Goal: Task Accomplishment & Management: Complete application form

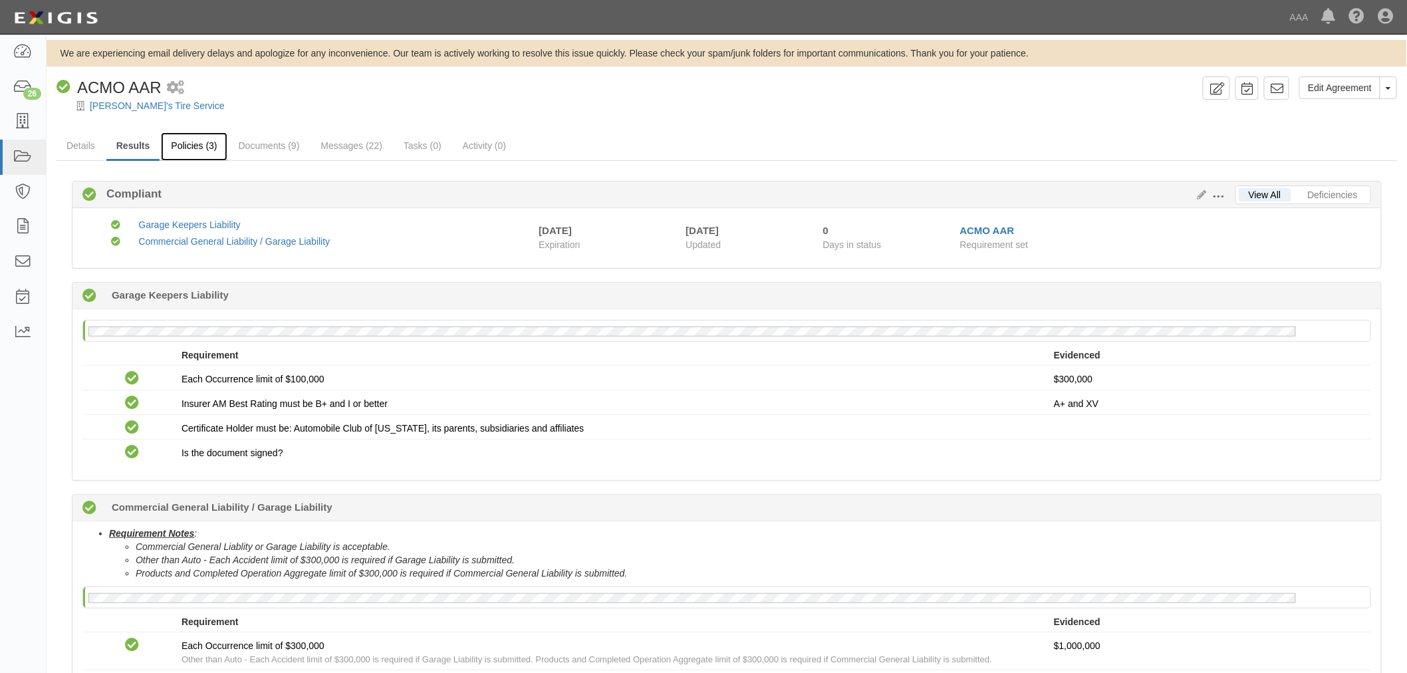
click at [215, 140] on link "Policies (3)" at bounding box center [194, 146] width 66 height 29
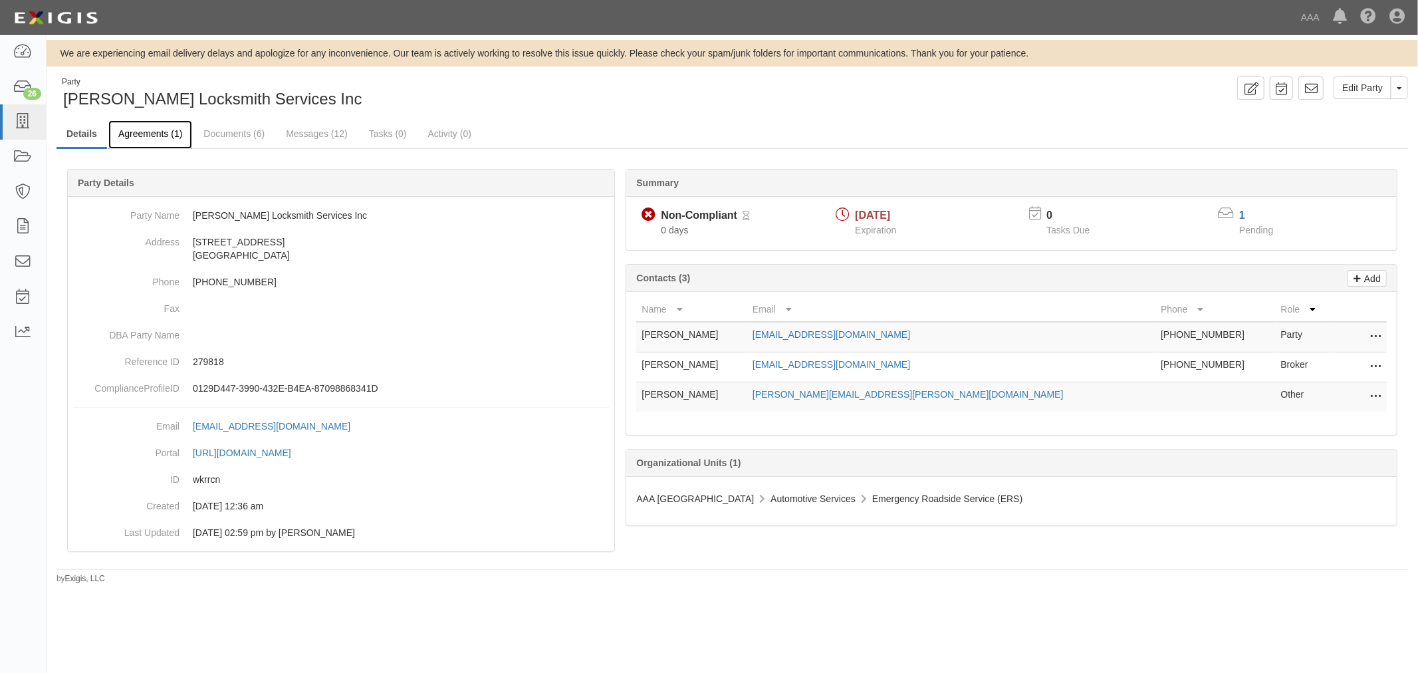
click at [160, 126] on link "Agreements (1)" at bounding box center [150, 134] width 84 height 29
click at [156, 141] on link "Agreements (1)" at bounding box center [150, 134] width 84 height 29
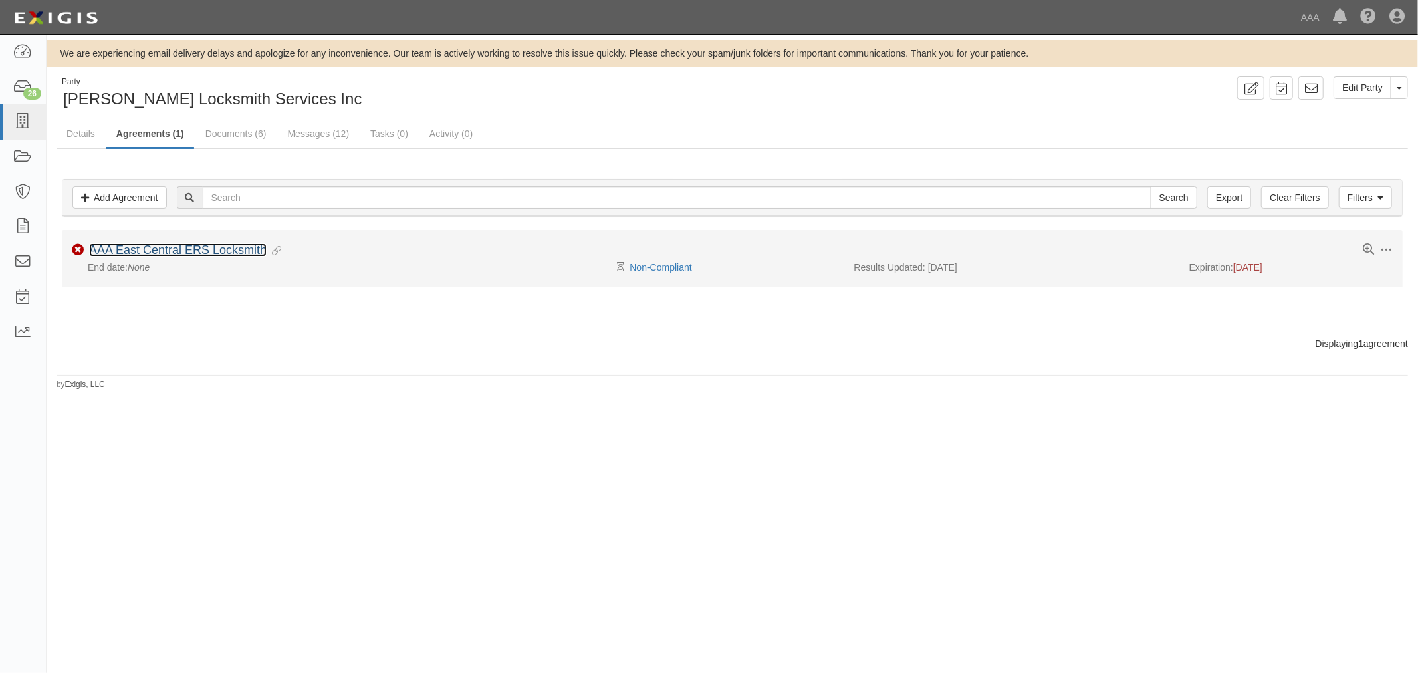
click at [239, 247] on link "AAA East Central ERS Locksmith" at bounding box center [178, 249] width 178 height 13
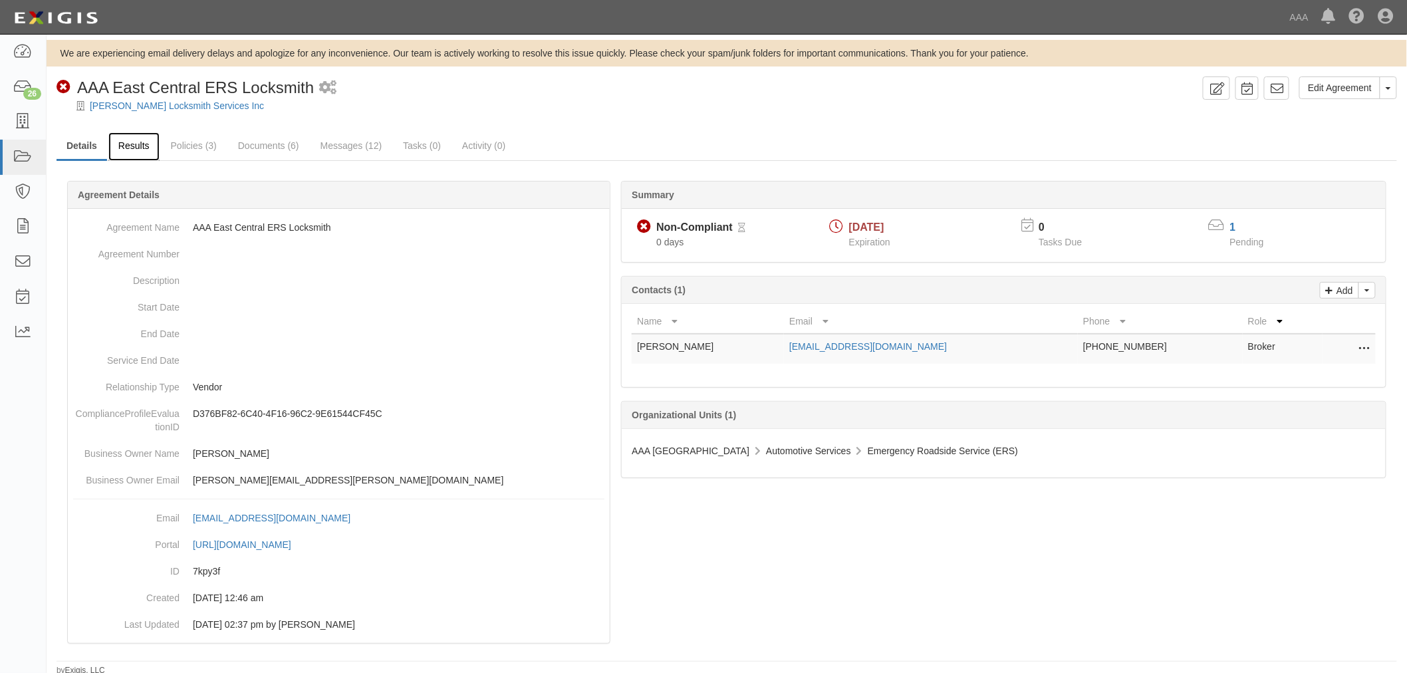
click at [130, 150] on link "Results" at bounding box center [133, 146] width 51 height 29
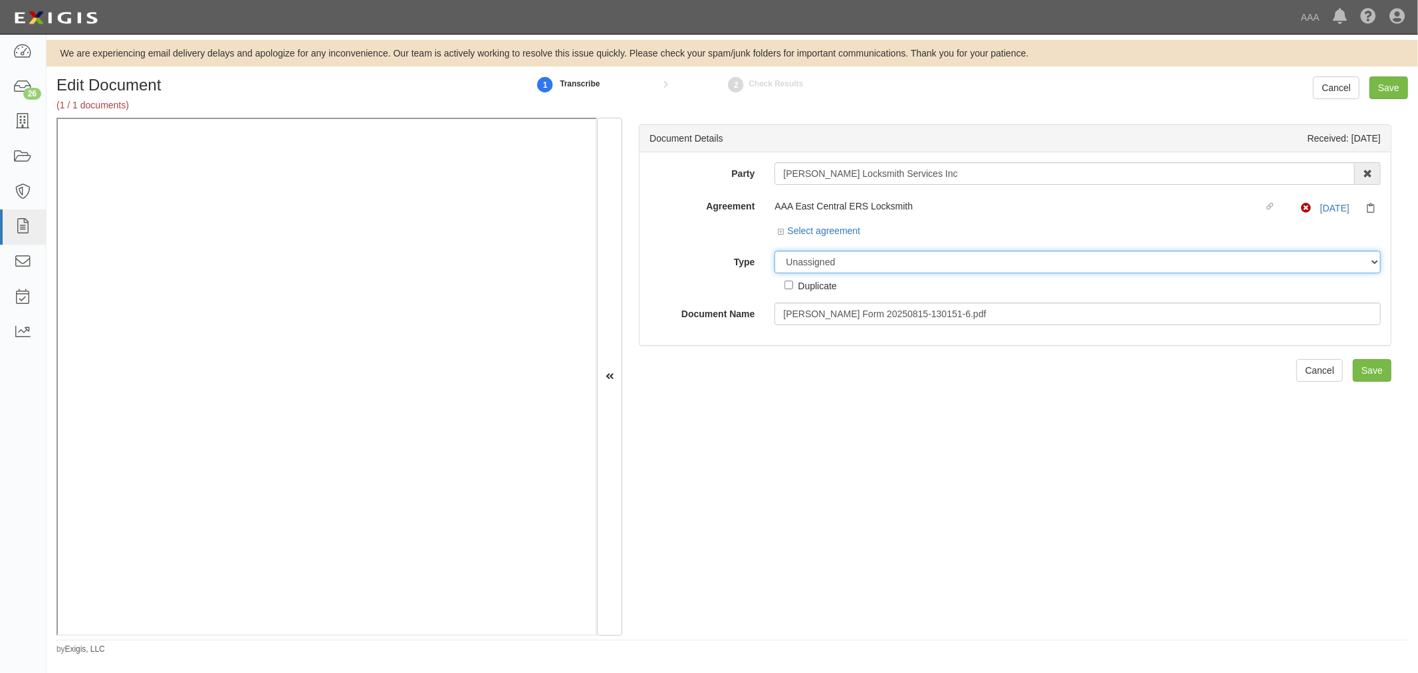
click at [819, 269] on select "Unassigned Binder Cancellation Notice Certificate Contract Endorsement Insuranc…" at bounding box center [1078, 262] width 606 height 23
select select "CertificateDetail"
click at [775, 251] on select "Unassigned Binder Cancellation Notice Certificate Contract Endorsement Insuranc…" at bounding box center [1078, 262] width 606 height 23
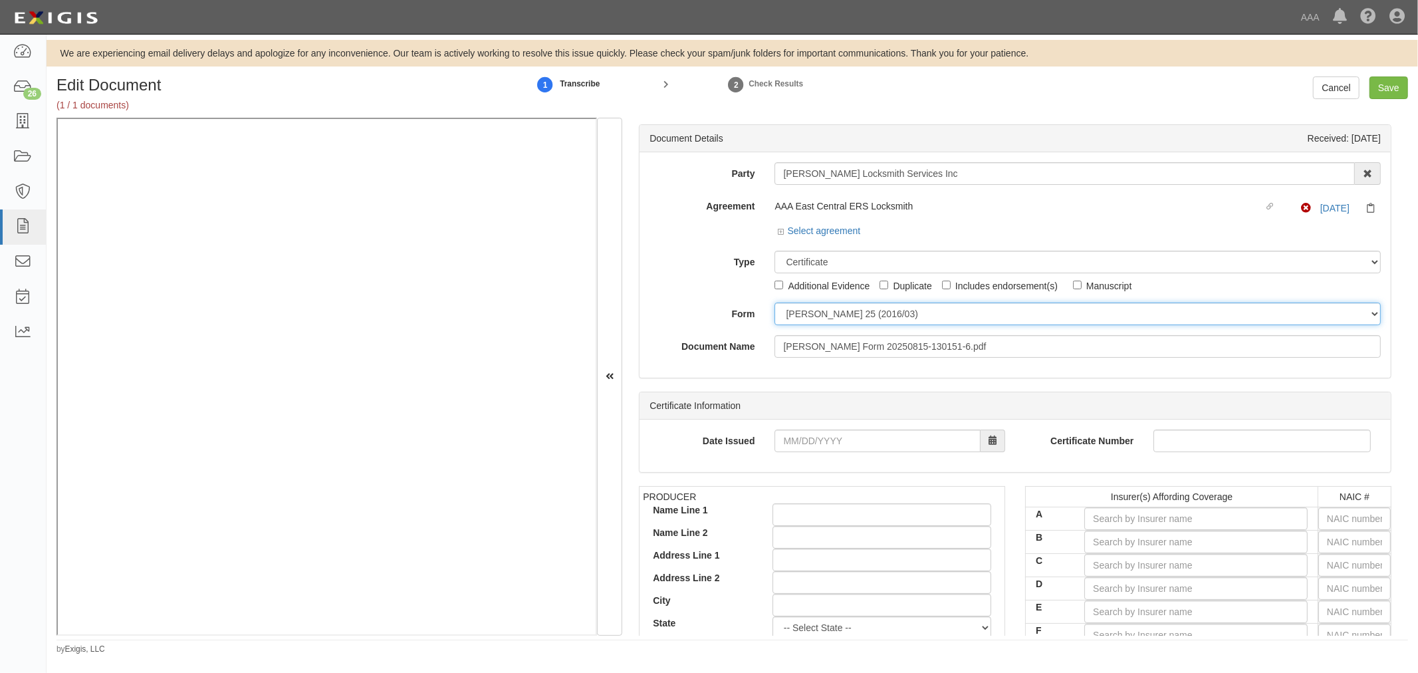
drag, startPoint x: 813, startPoint y: 321, endPoint x: 817, endPoint y: 327, distance: 6.8
click at [817, 327] on div "Party Cook's Locksmith Services Inc 1-800-Packouts of Beverly Hills 1-800 Packo…" at bounding box center [1015, 260] width 731 height 196
select select "GeneralFormDetail"
click at [775, 303] on select "ACORD 25 (2016/03) ACORD 101 ACORD 855 NY (2014/05) General" at bounding box center [1078, 314] width 606 height 23
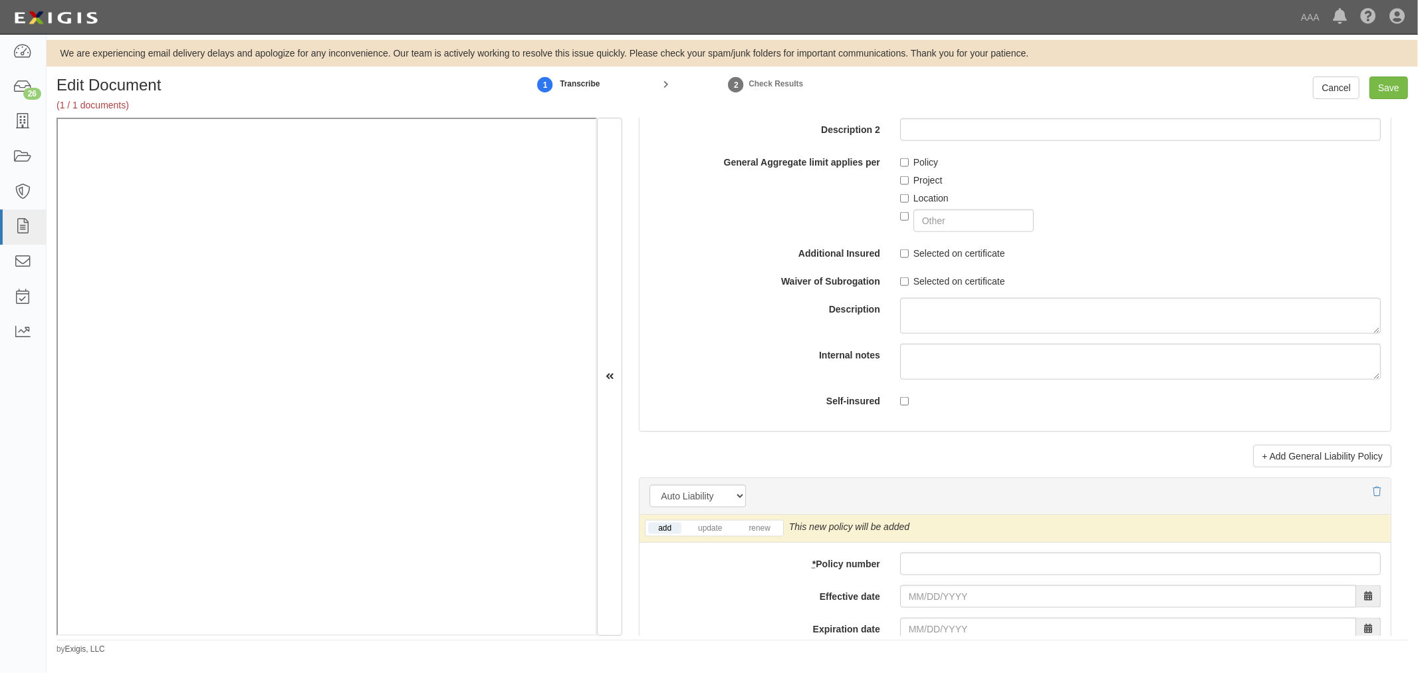
scroll to position [1601, 0]
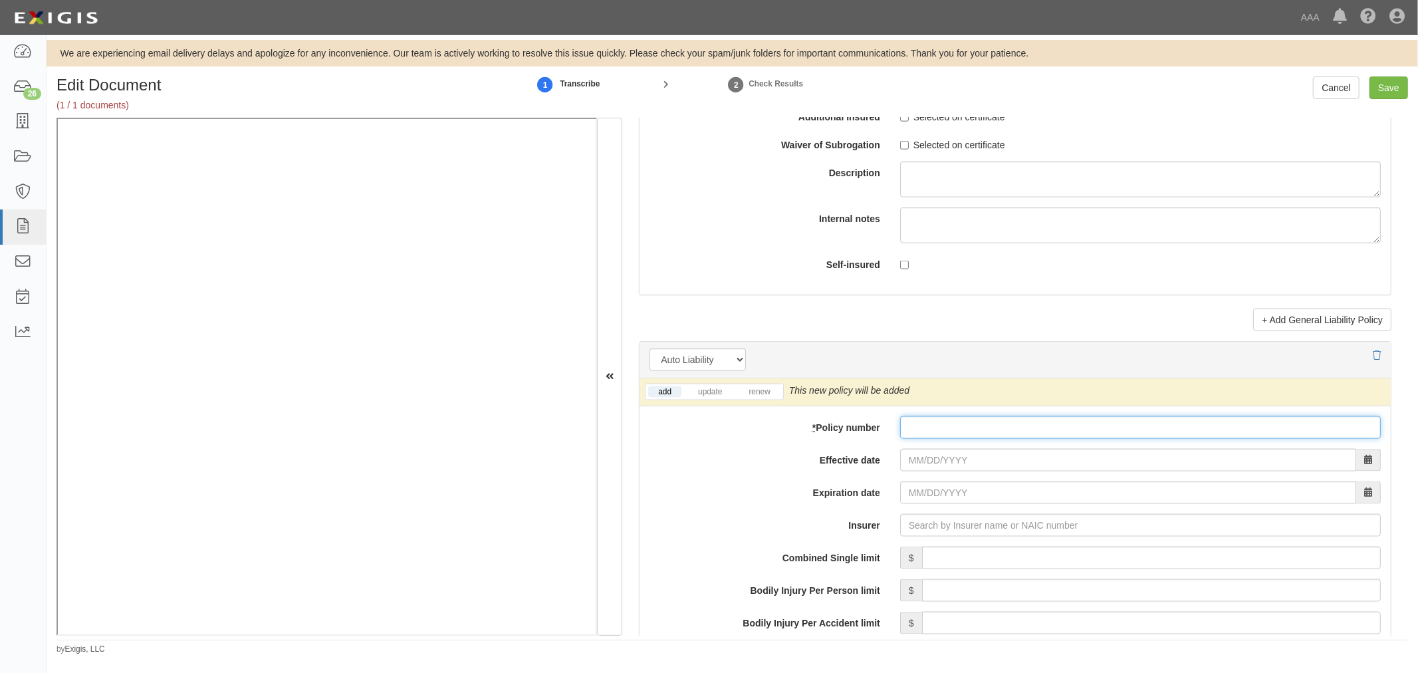
drag, startPoint x: 900, startPoint y: 426, endPoint x: 908, endPoint y: 430, distance: 8.7
click at [902, 428] on input "* Policy number" at bounding box center [1140, 427] width 481 height 23
paste input "CA 2901432"
type input "CA 2901432"
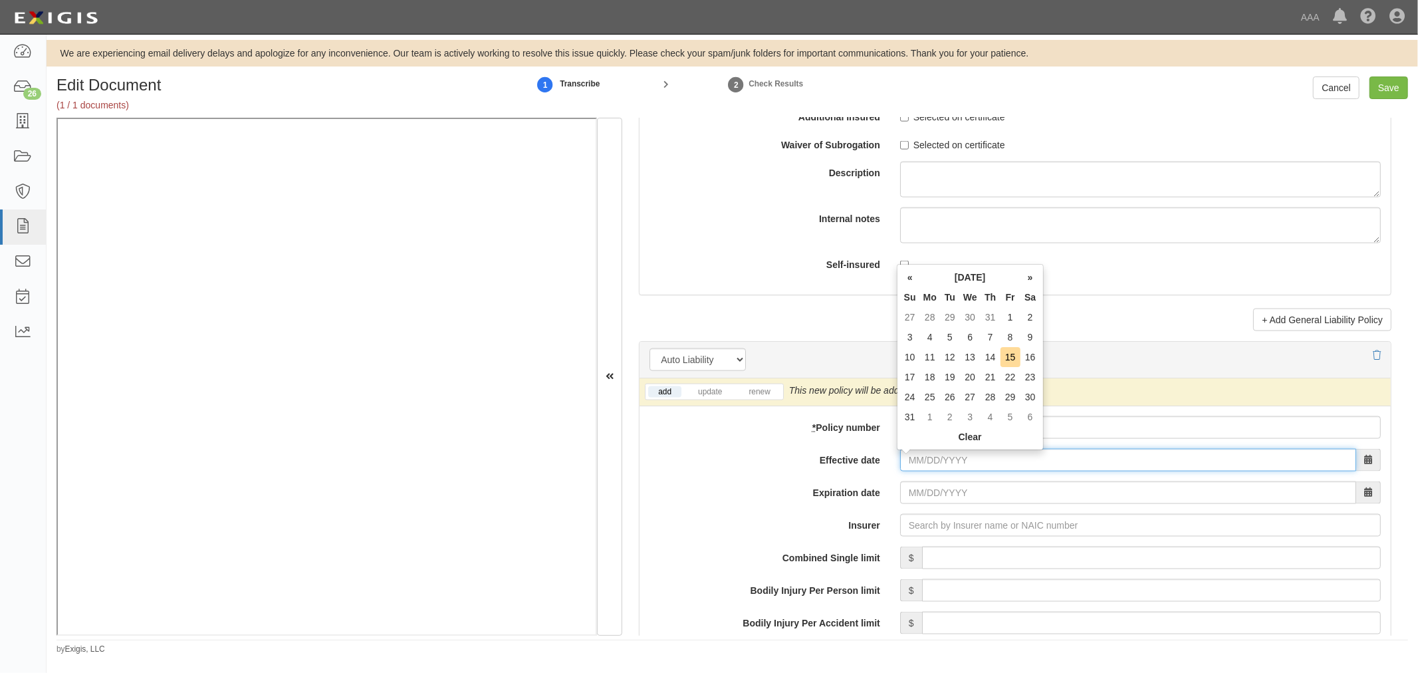
click at [927, 468] on input "Effective date" at bounding box center [1128, 460] width 456 height 23
type input "08/15/2025"
type input "08/15/2026"
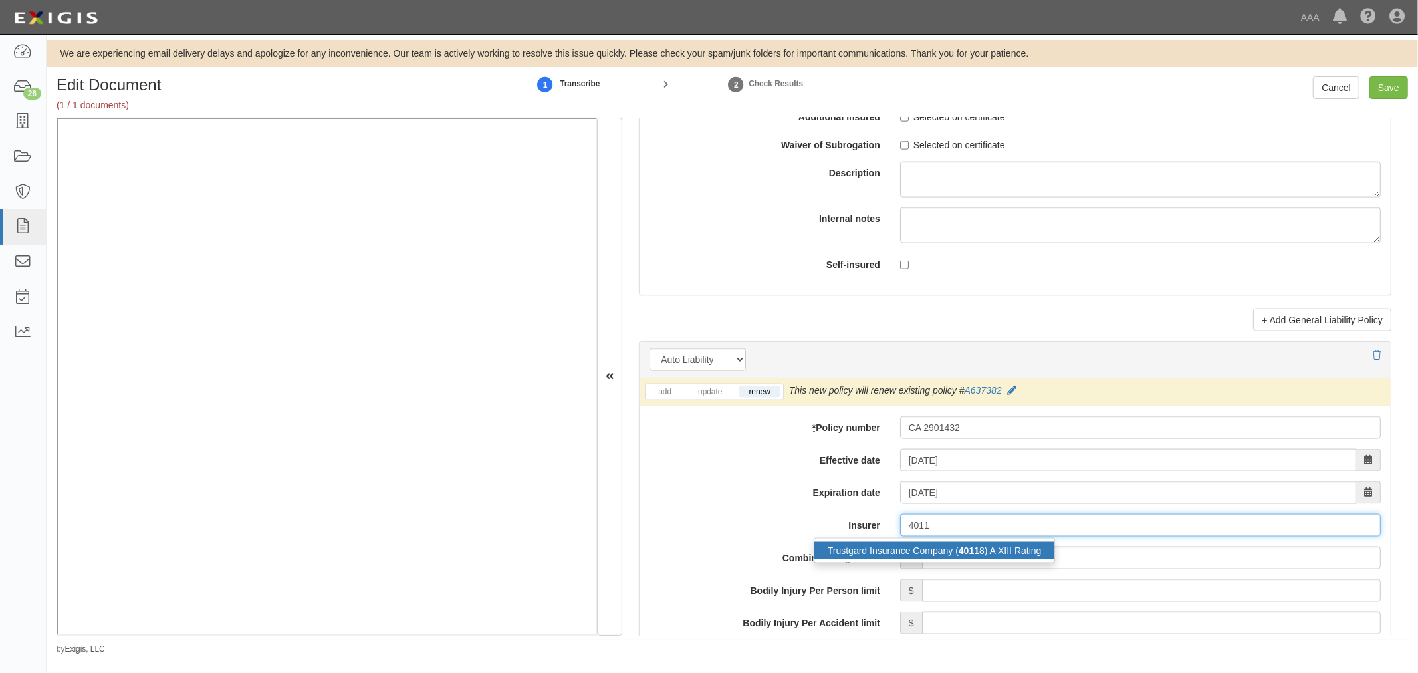
click at [1006, 553] on div "Trustgard Insurance Company ( 4011 8) A XIII Rating" at bounding box center [935, 550] width 241 height 17
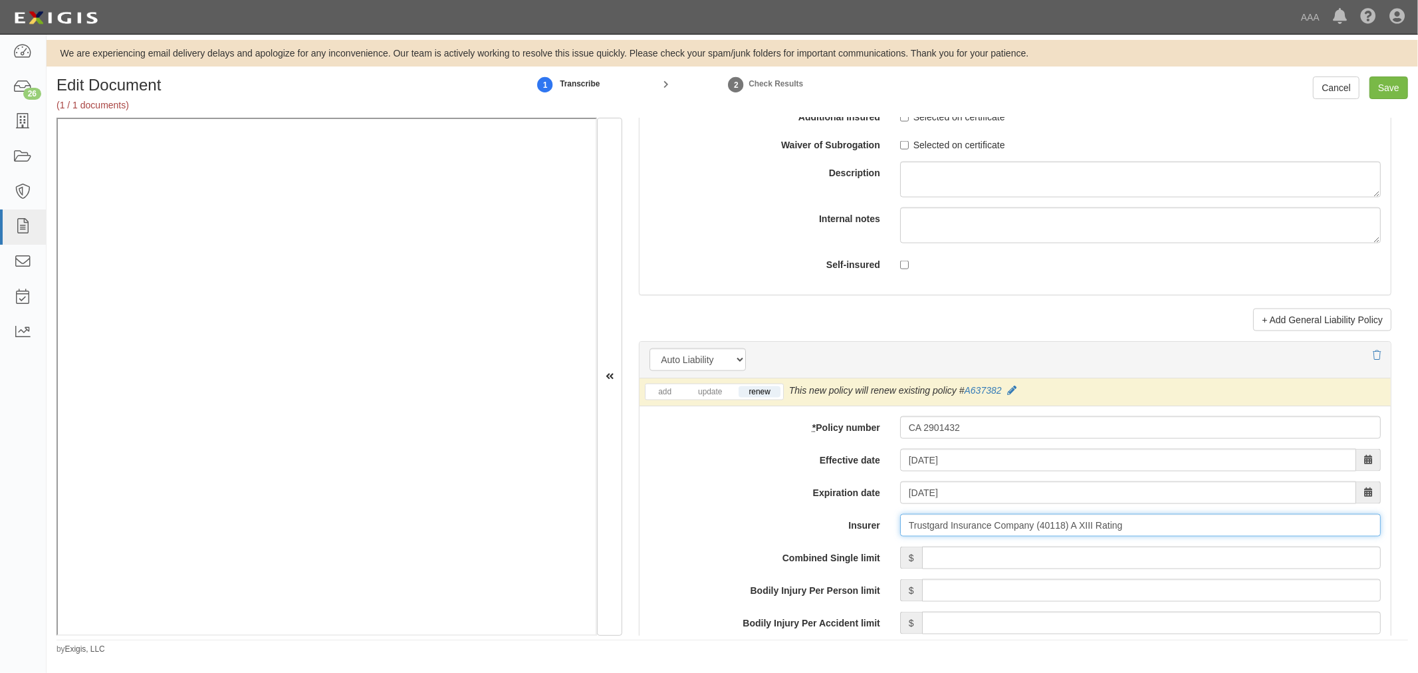
type input "Trustgard Insurance Company (40118) A XIII Rating"
click at [1006, 560] on input "Combined Single limit" at bounding box center [1151, 558] width 459 height 23
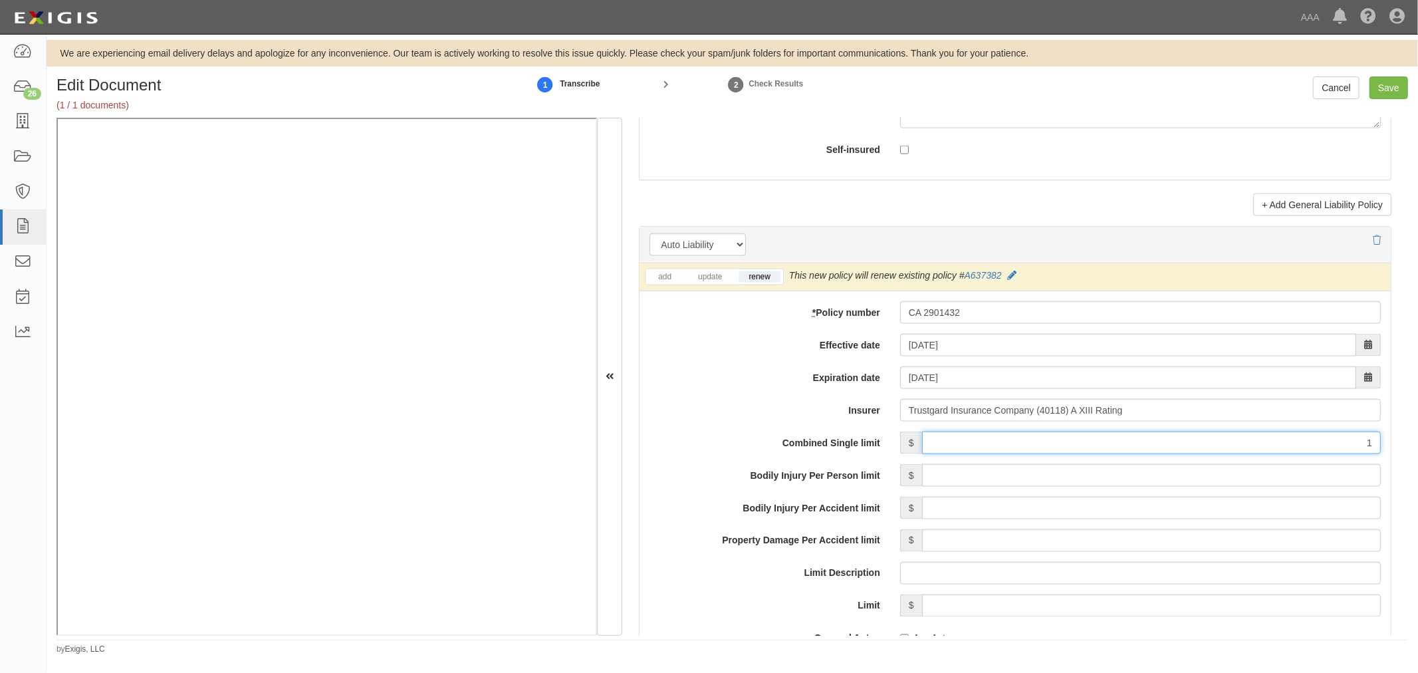
scroll to position [1847, 0]
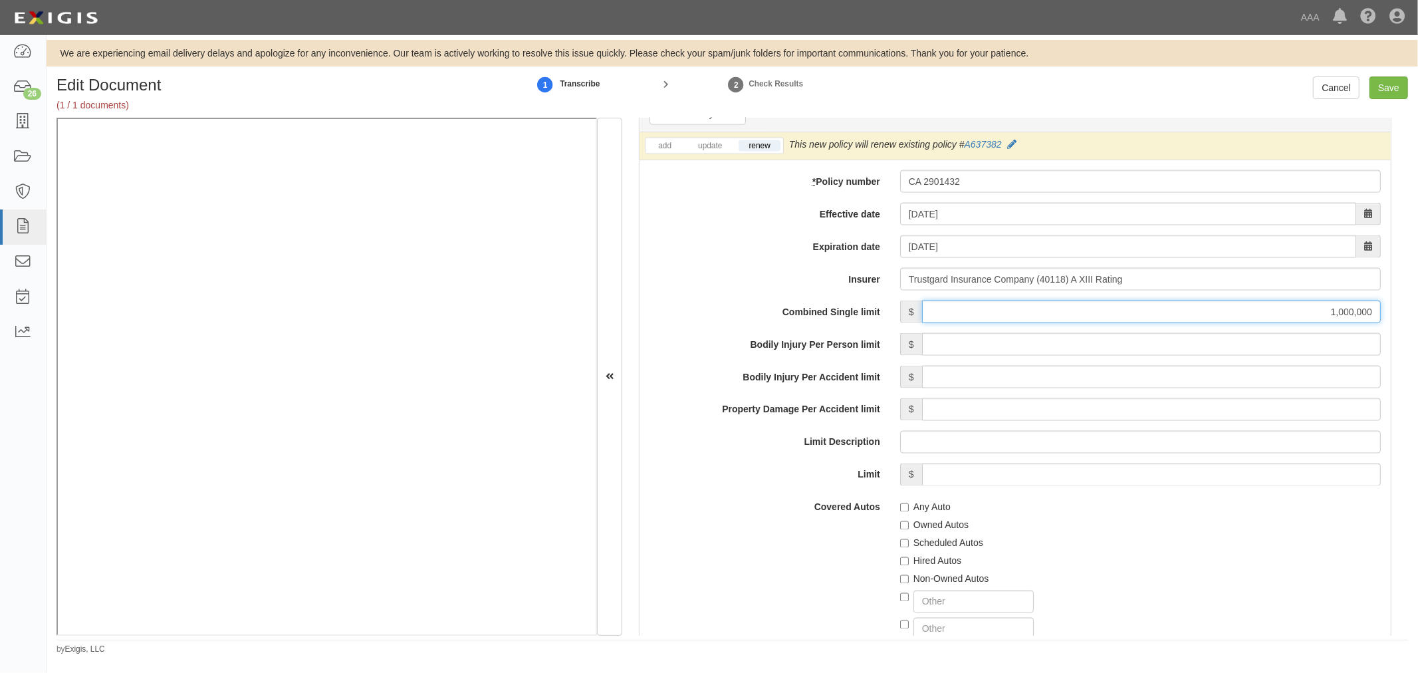
type input "1,000,000"
click at [910, 506] on label "Any Auto" at bounding box center [925, 507] width 51 height 13
click at [909, 506] on input "Any Auto" at bounding box center [904, 507] width 9 height 9
checkbox input "true"
click at [932, 564] on label "Hired Autos" at bounding box center [930, 561] width 61 height 13
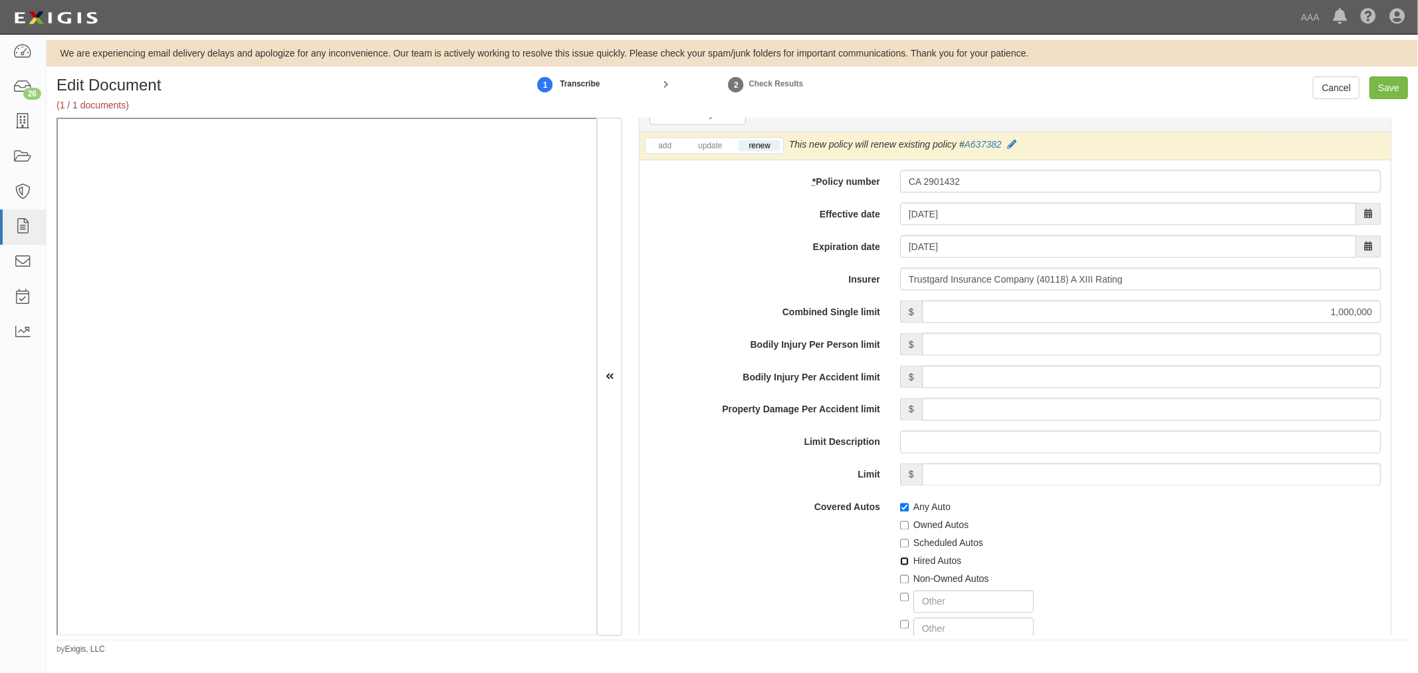
click at [909, 564] on input "Hired Autos" at bounding box center [904, 561] width 9 height 9
checkbox input "true"
click at [940, 583] on label "Non-Owned Autos" at bounding box center [944, 579] width 89 height 13
click at [909, 583] on input "Non-Owned Autos" at bounding box center [904, 579] width 9 height 9
checkbox input "true"
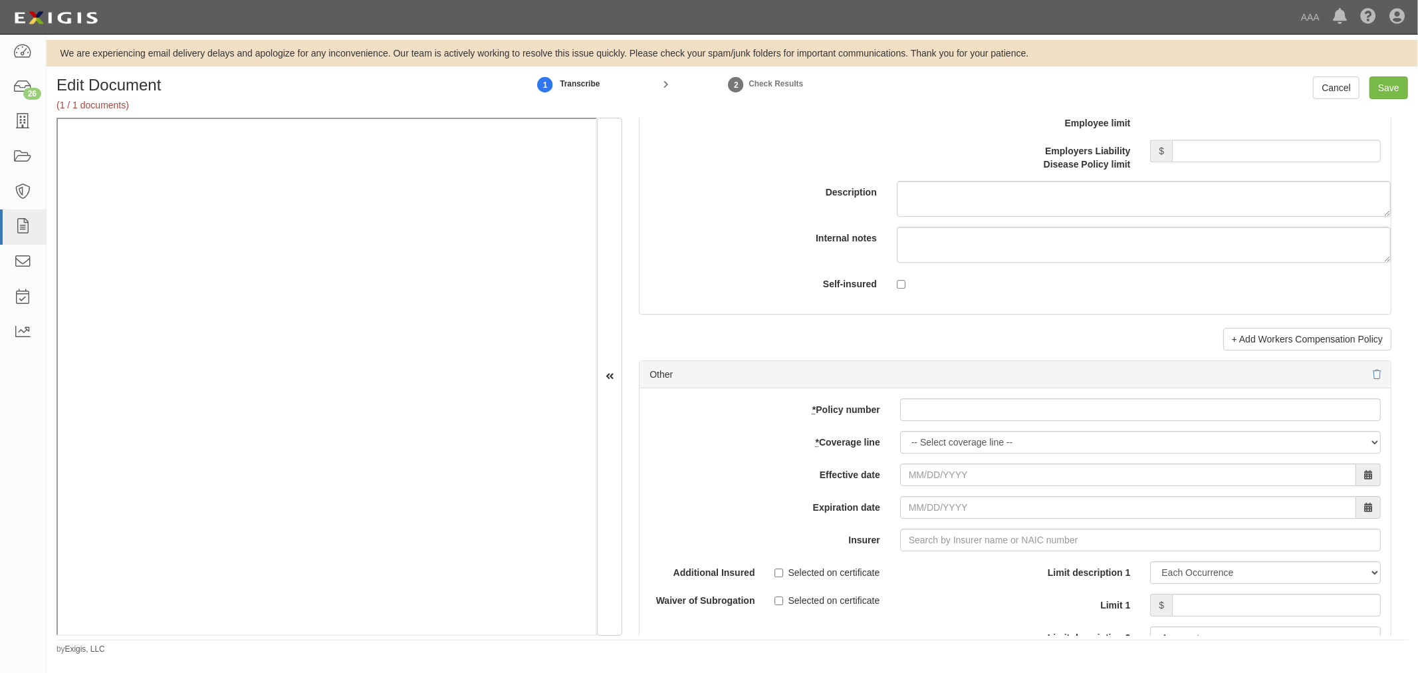
scroll to position [3818, 0]
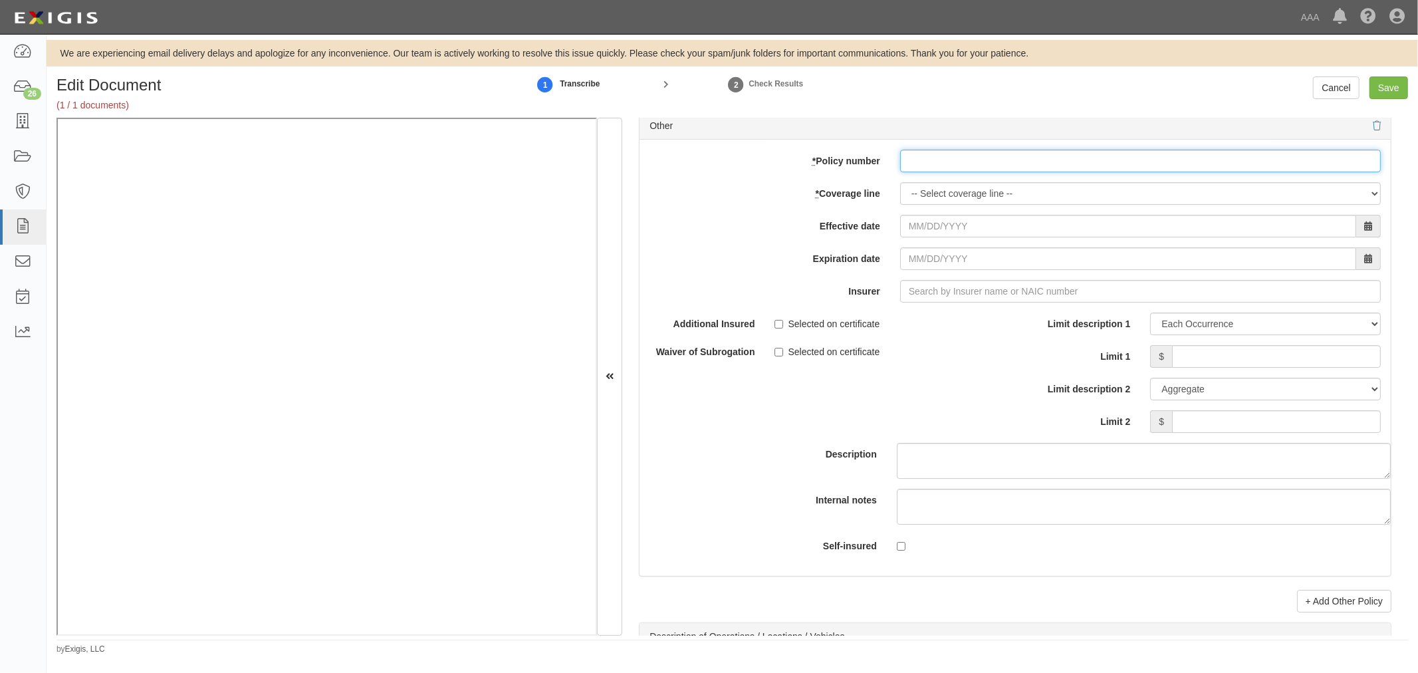
click at [914, 172] on input "* Policy number" at bounding box center [1140, 161] width 481 height 23
paste input "CPP2901431"
type input "CPP2901431"
click at [921, 197] on select "-- Select coverage line -- Asbestos Abatement Auto Physical Damage Boiler & Mac…" at bounding box center [1140, 193] width 481 height 23
select select "70"
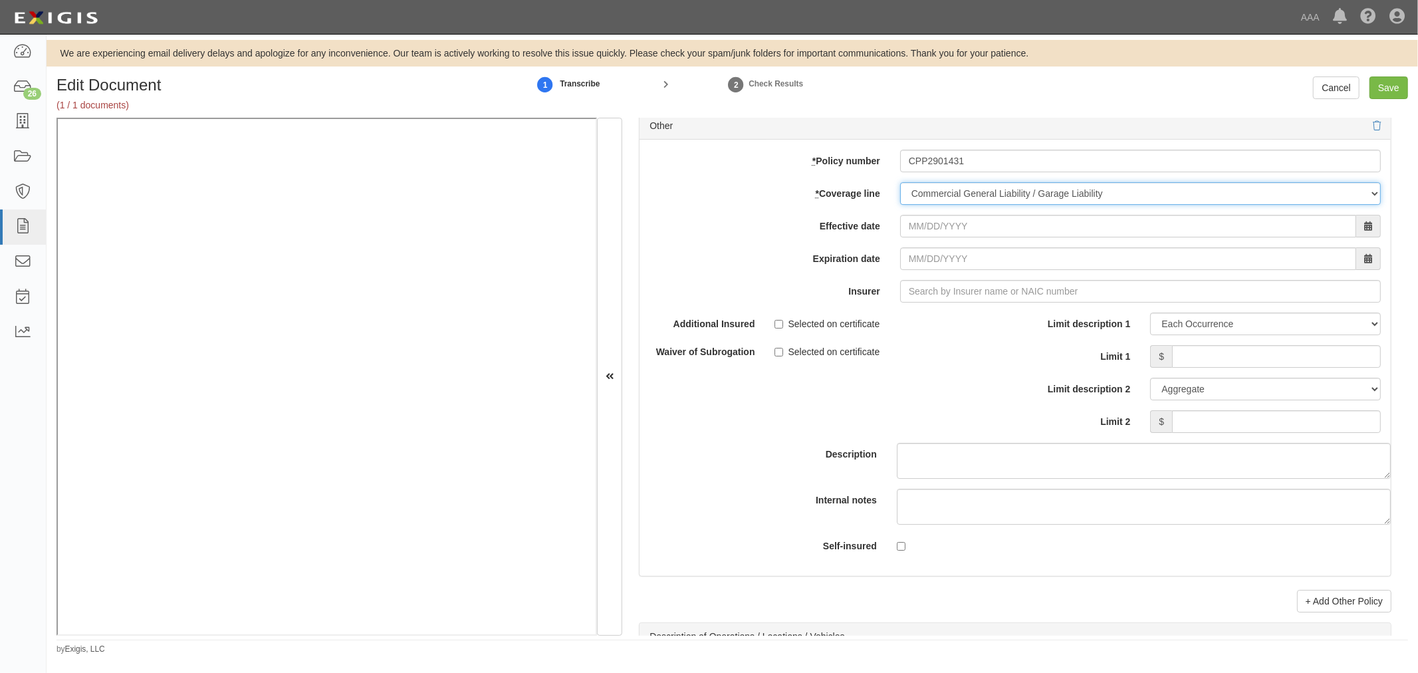
click at [900, 205] on select "-- Select coverage line -- Asbestos Abatement Auto Physical Damage Boiler & Mac…" at bounding box center [1140, 193] width 481 height 23
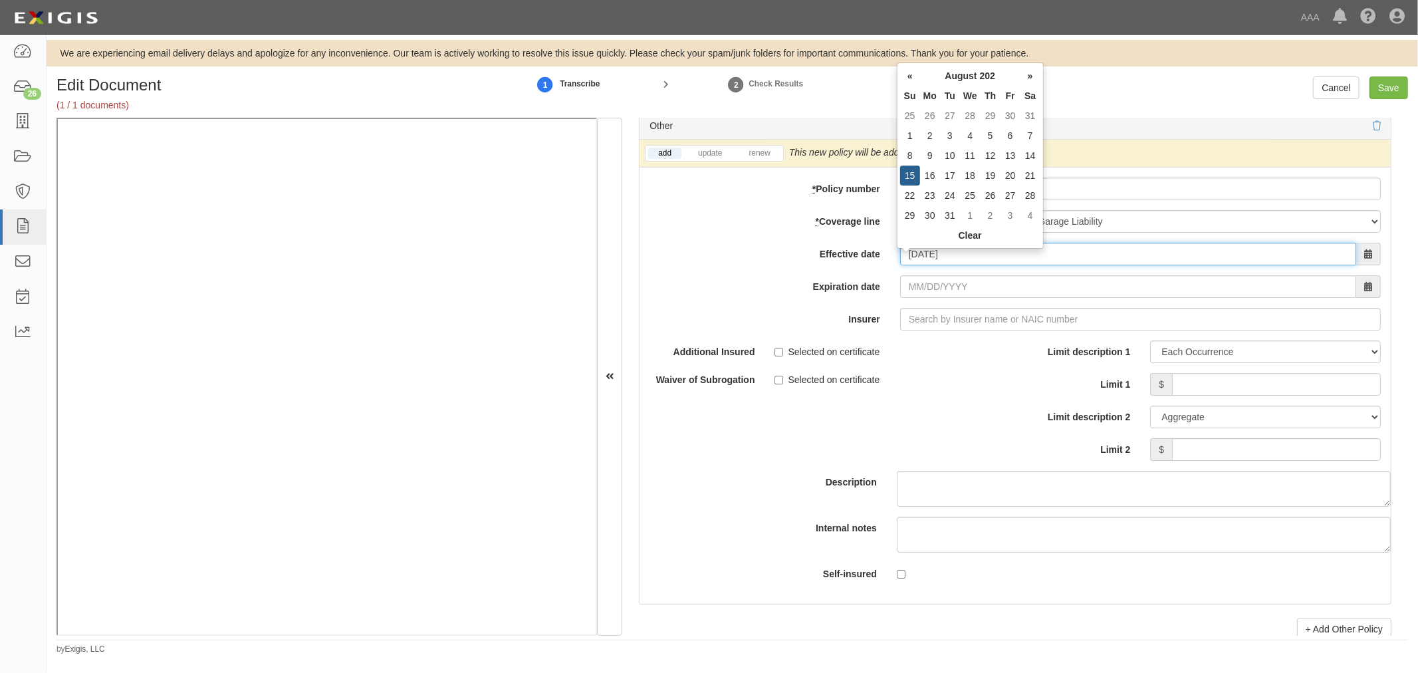
type input "08/15/2025"
type input "08/15/2026"
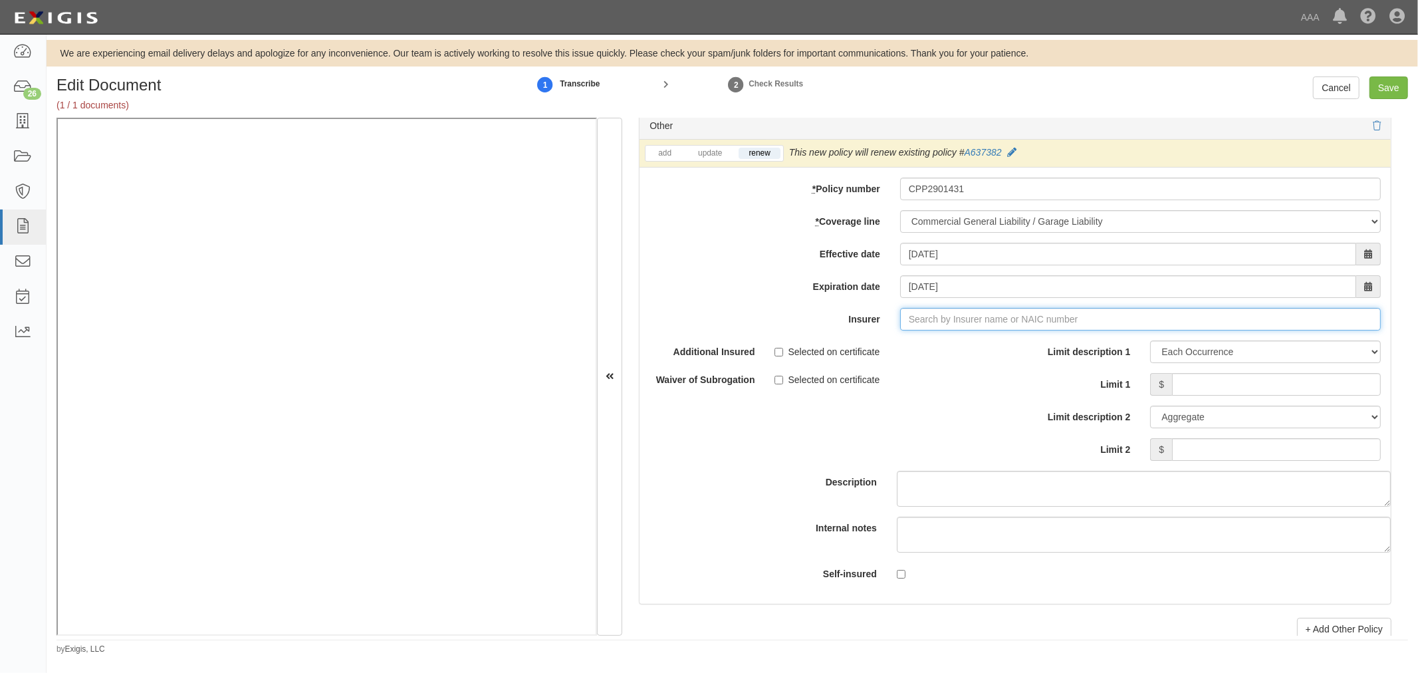
type input "180 Seguros S.A. (0) NR Rating"
type input "1"
click at [999, 348] on strong "10322" at bounding box center [1007, 344] width 26 height 11
type input "Grange Indemnity Insurance Company (10322) A XIII Rating"
click at [1262, 407] on div "Limit description 1 Limit Each Occurrence Each Claim Aggregate Deductible Self-…" at bounding box center [1203, 400] width 356 height 120
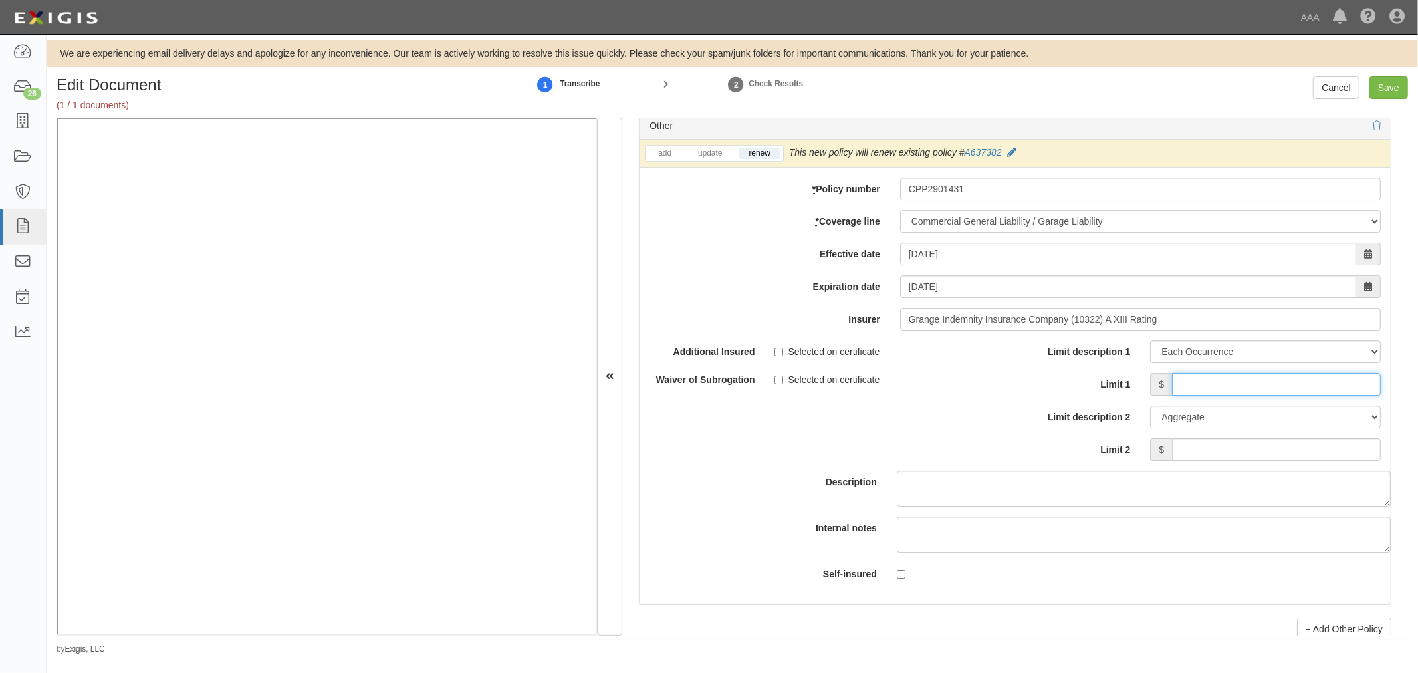
drag, startPoint x: 1267, startPoint y: 399, endPoint x: 1268, endPoint y: 382, distance: 16.6
click at [1267, 396] on input "Limit 1" at bounding box center [1276, 384] width 209 height 23
type input "1,000,000"
click at [1291, 450] on input "Limit 2" at bounding box center [1276, 449] width 209 height 23
type input "3"
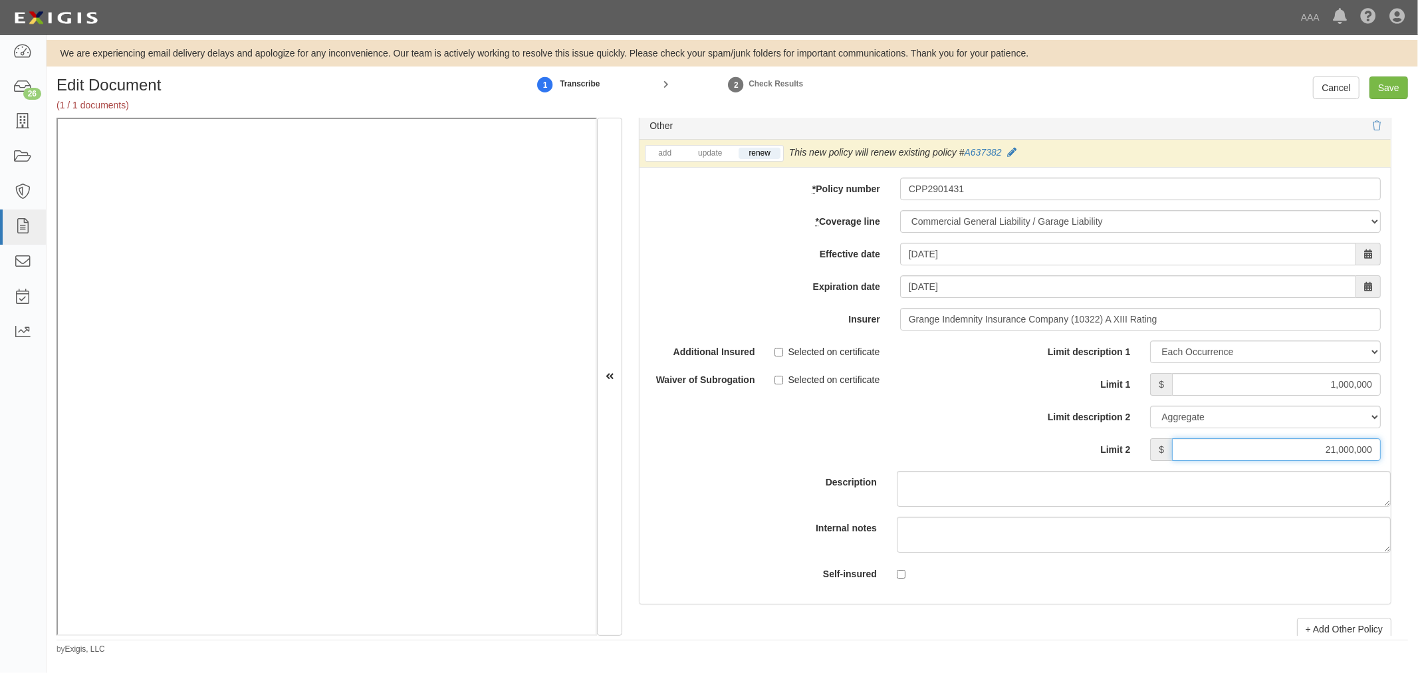
drag, startPoint x: 1304, startPoint y: 456, endPoint x: 1418, endPoint y: 449, distance: 114.0
click at [1418, 449] on div "Edit Document (1 / 1 documents) 1 Transcribe 2 Check Results Cancel Save Docume…" at bounding box center [733, 365] width 1372 height 579
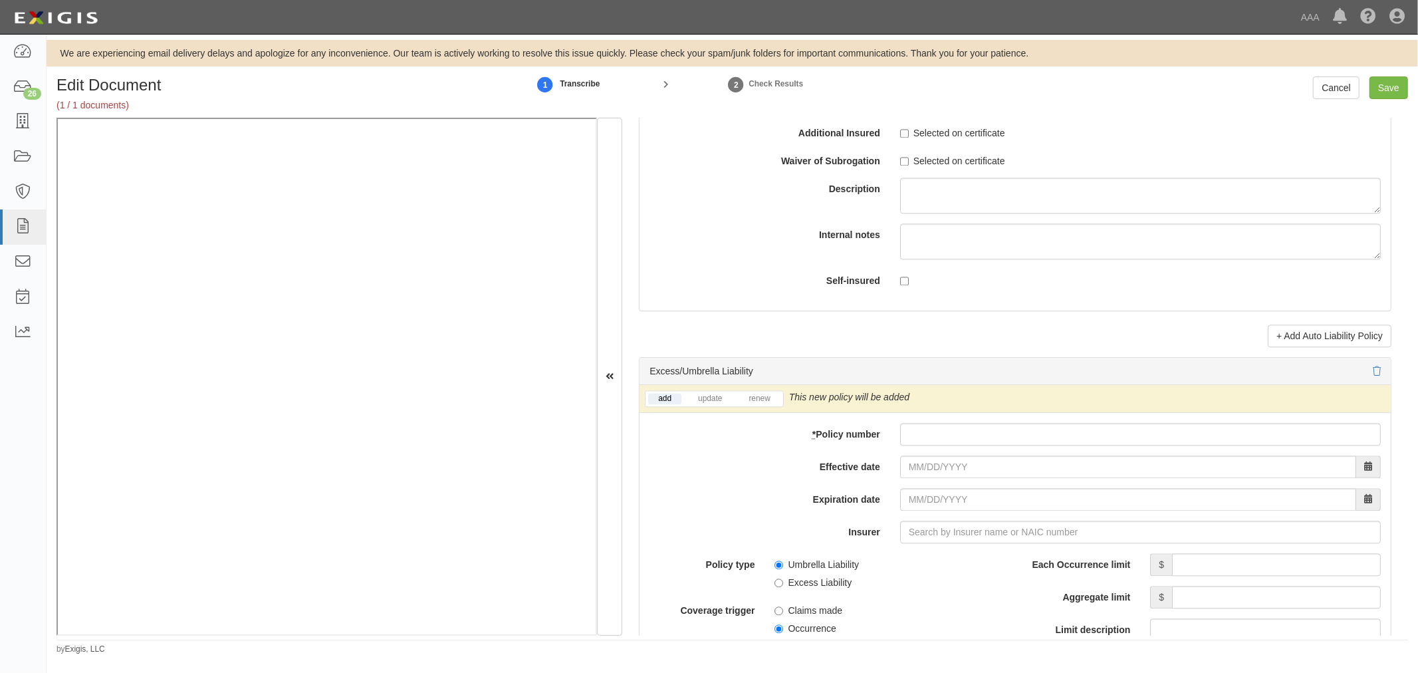
scroll to position [2462, 0]
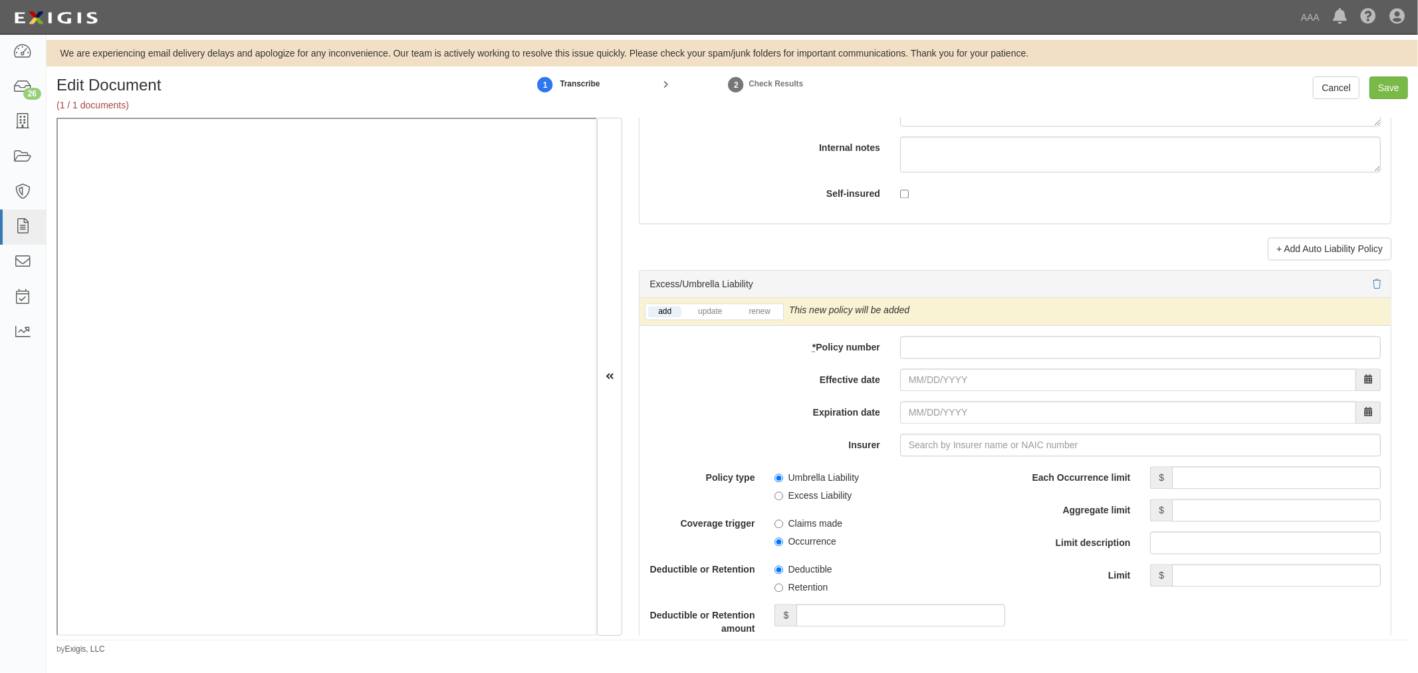
type input "2,000,000"
click at [960, 344] on input "* Policy number" at bounding box center [1140, 347] width 481 height 23
paste input "CUP2901434"
type input "CUP2901434"
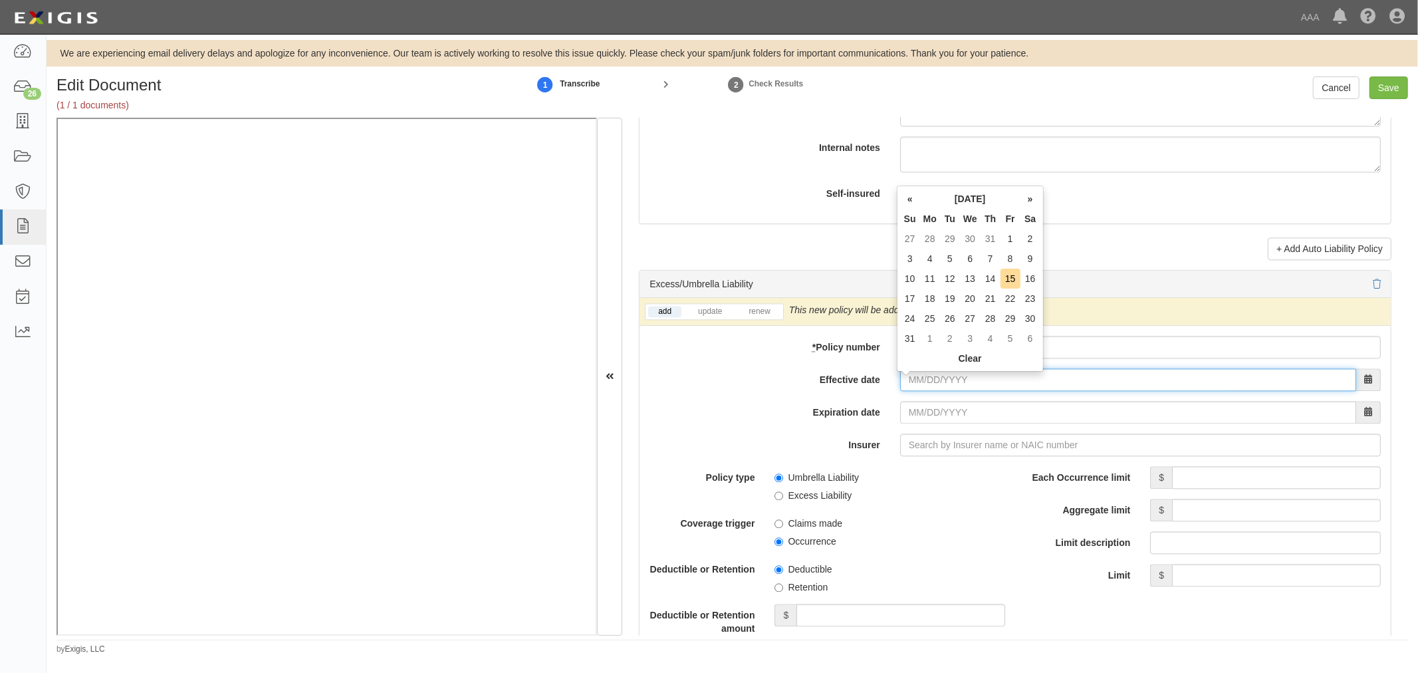
click at [921, 391] on input "Effective date" at bounding box center [1128, 379] width 456 height 23
type input "08/15/2025"
type input "08/15/2026"
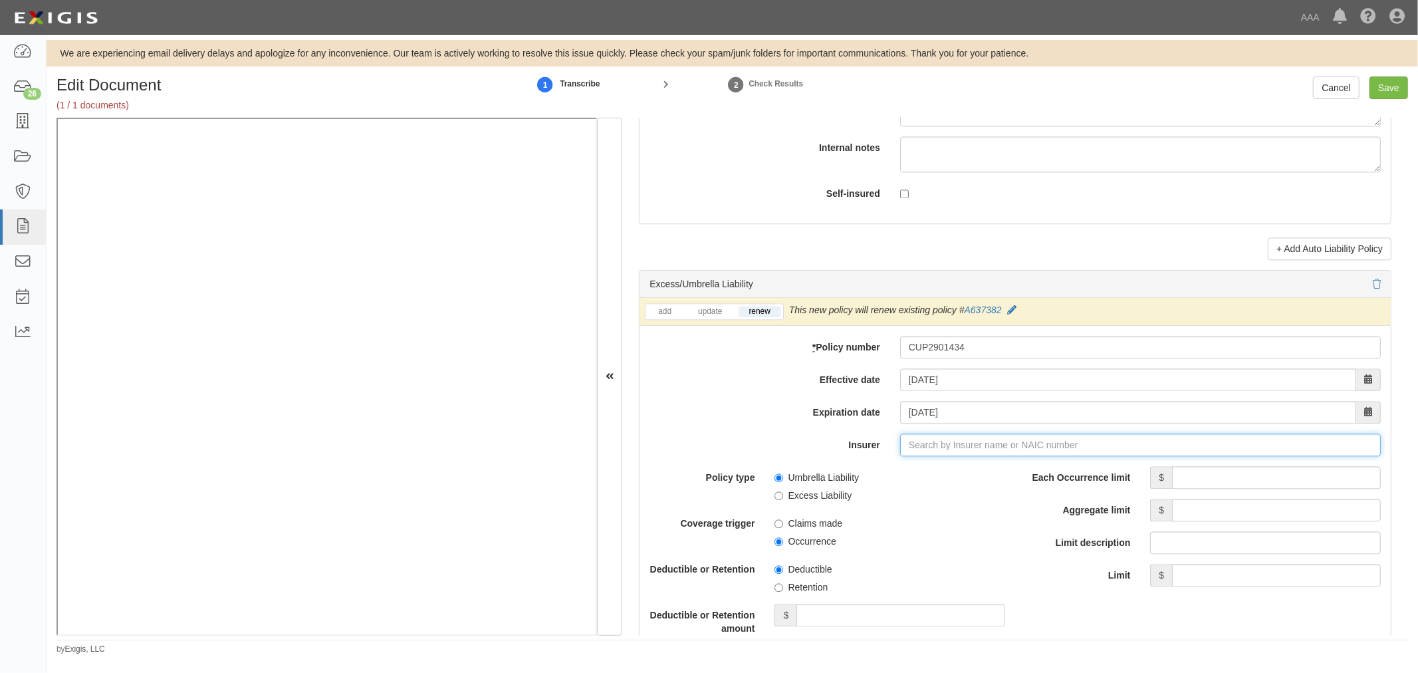
type input "180 Seguros S.A. (0) NR Rating"
type input "1"
click at [951, 475] on strong "14060" at bounding box center [963, 470] width 26 height 11
type input "Grange Insurance Company (14060) A XIII Rating"
click at [1188, 480] on input "Each Occurrence limit" at bounding box center [1276, 477] width 209 height 23
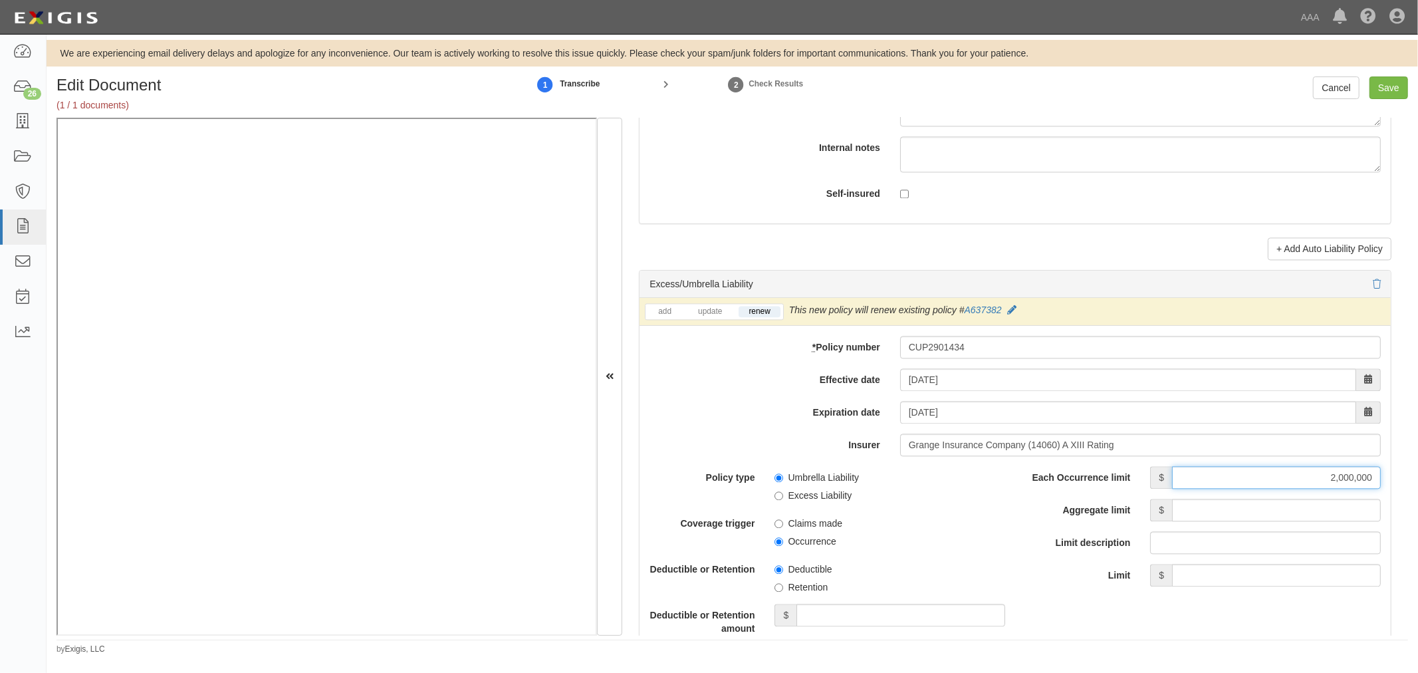
type input "2,000,000"
click at [1218, 526] on div "Each Occurrence limit $ 2,000,000 Aggregate limit $ Limit description Limit $" at bounding box center [1203, 526] width 356 height 120
click at [1227, 514] on input "Aggregate limit" at bounding box center [1276, 510] width 209 height 23
type input "2,000,000"
click at [1387, 94] on input "Save" at bounding box center [1389, 87] width 39 height 23
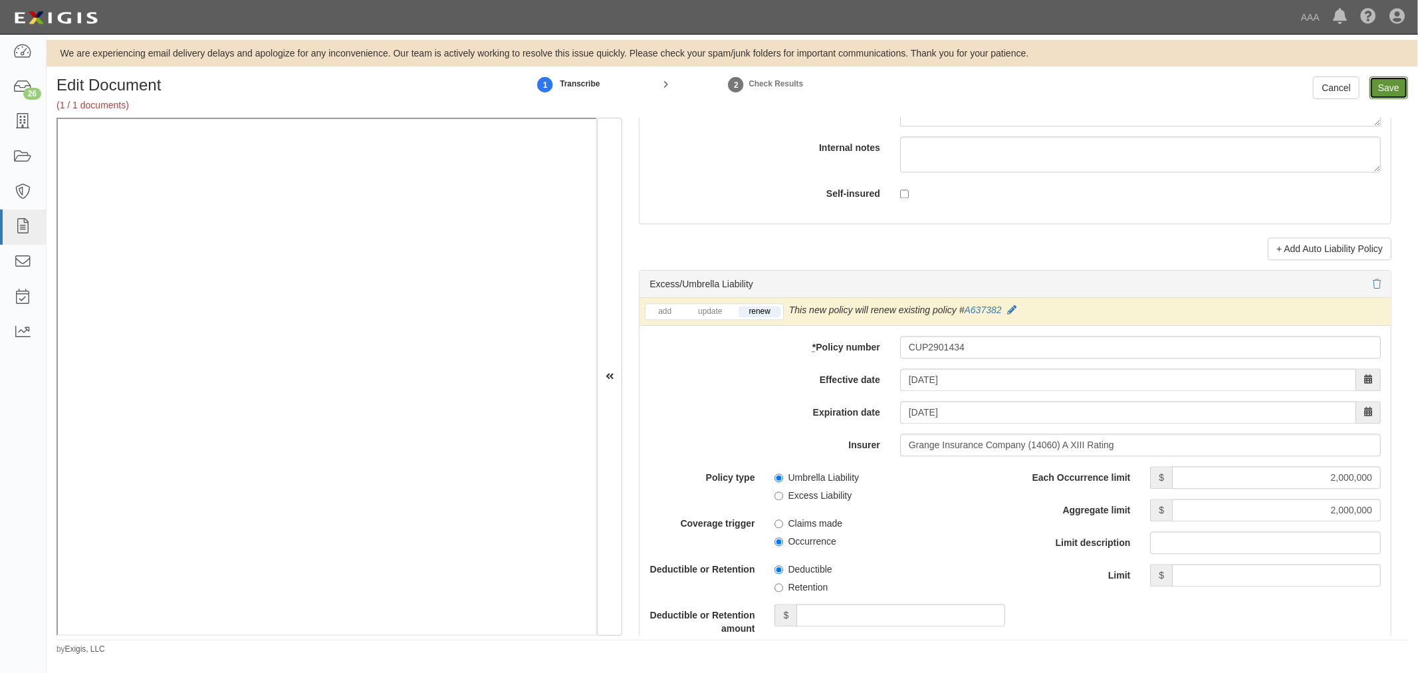
type input "1000000"
type input "2000000"
type input "1000000"
type input "2000000"
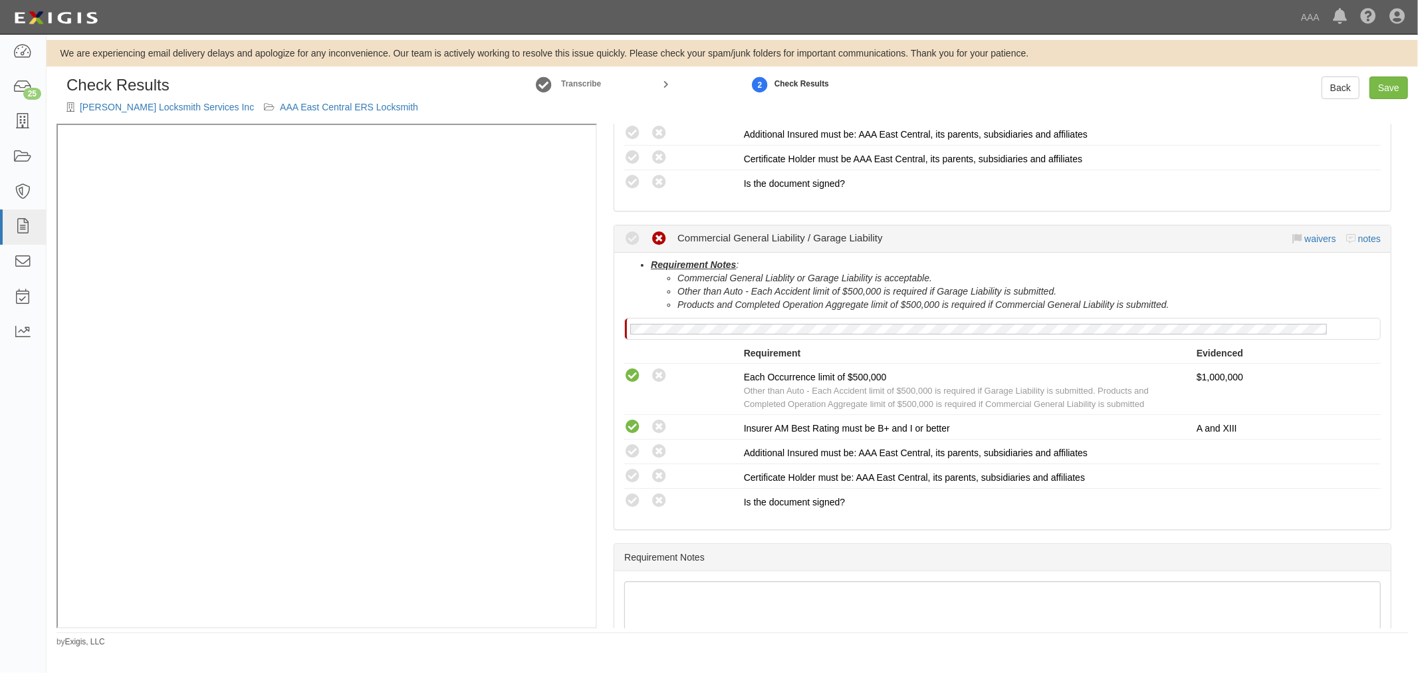
scroll to position [544, 0]
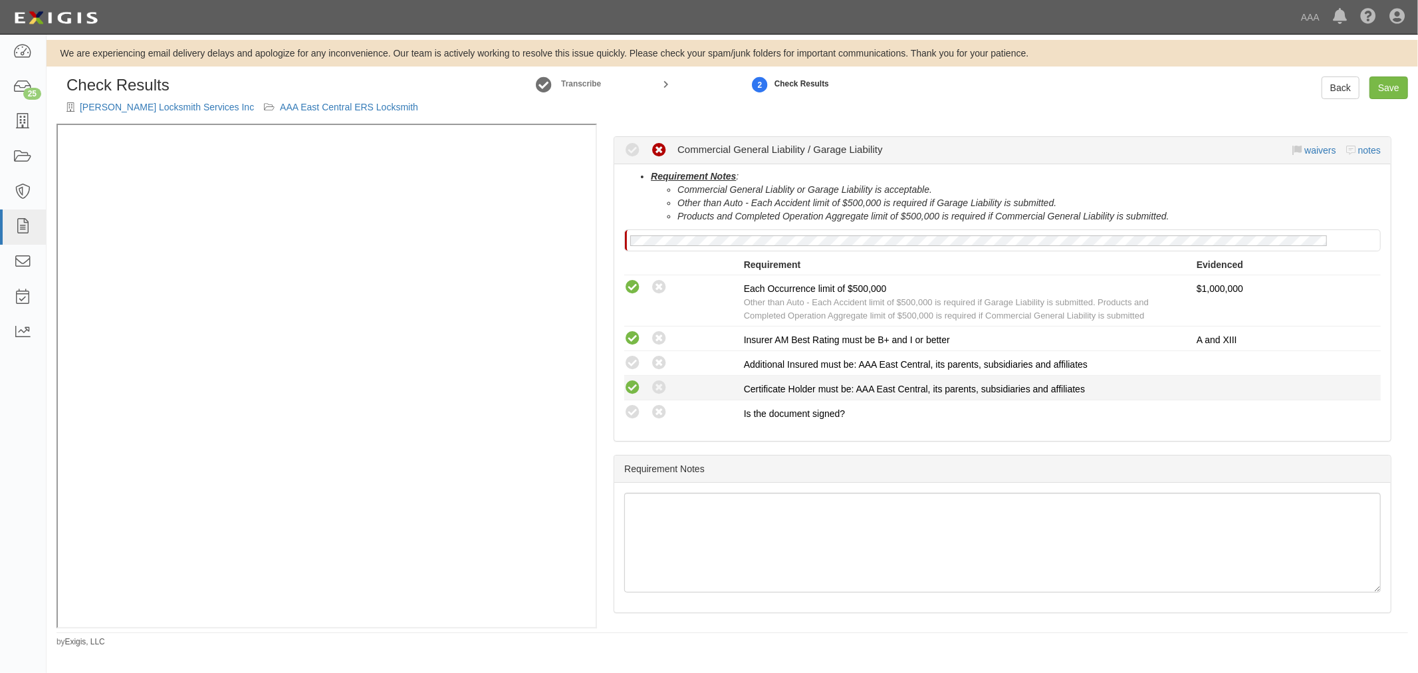
drag, startPoint x: 636, startPoint y: 408, endPoint x: 632, endPoint y: 386, distance: 22.9
click at [636, 408] on icon at bounding box center [632, 412] width 17 height 17
radio input "true"
click at [630, 386] on icon at bounding box center [632, 388] width 17 height 17
radio input "true"
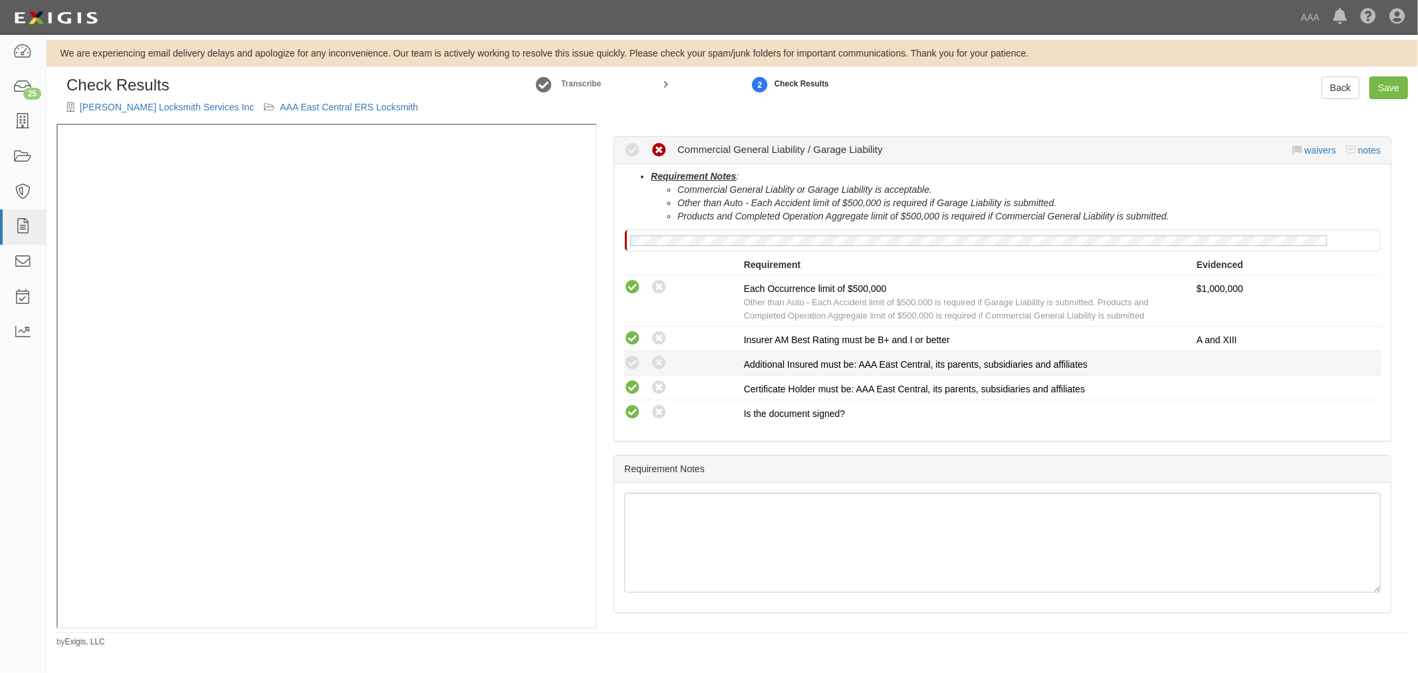
click at [622, 362] on div "Compliant Waived: Non-Compliant" at bounding box center [679, 362] width 130 height 17
click at [626, 358] on icon at bounding box center [632, 363] width 17 height 17
radio input "true"
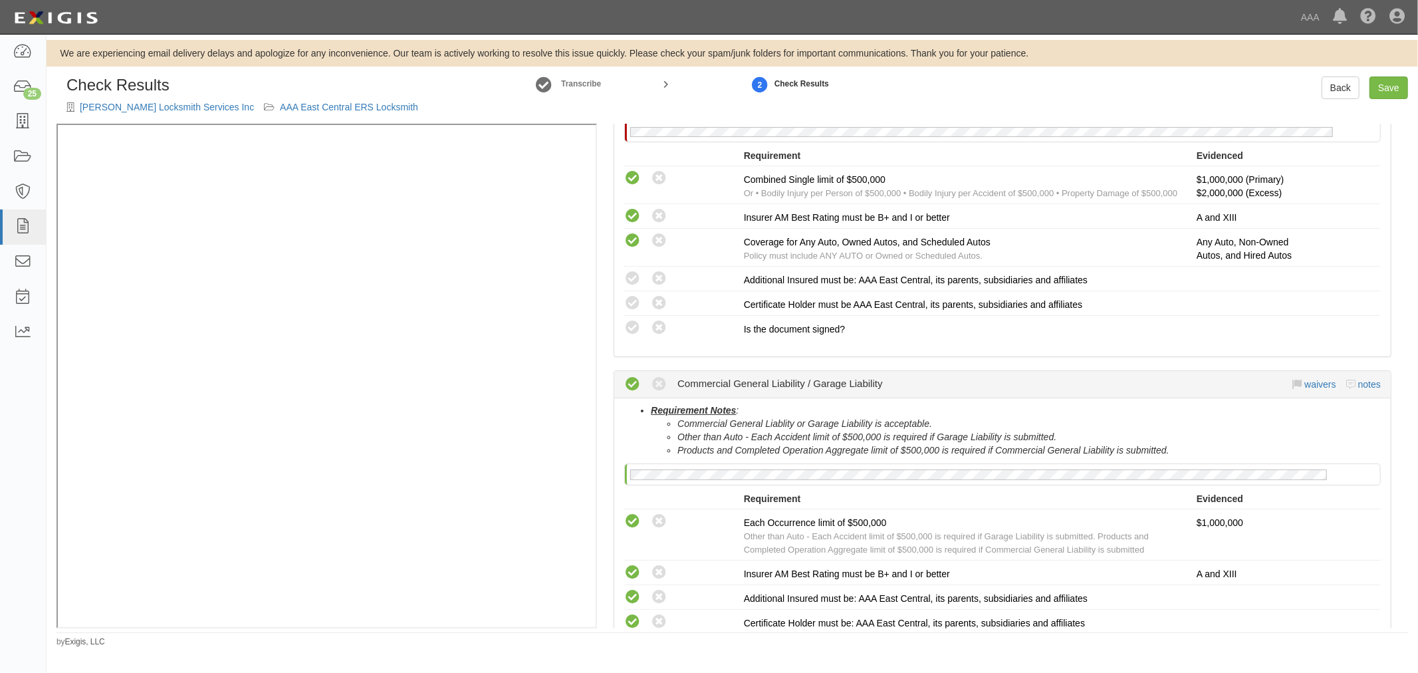
scroll to position [298, 0]
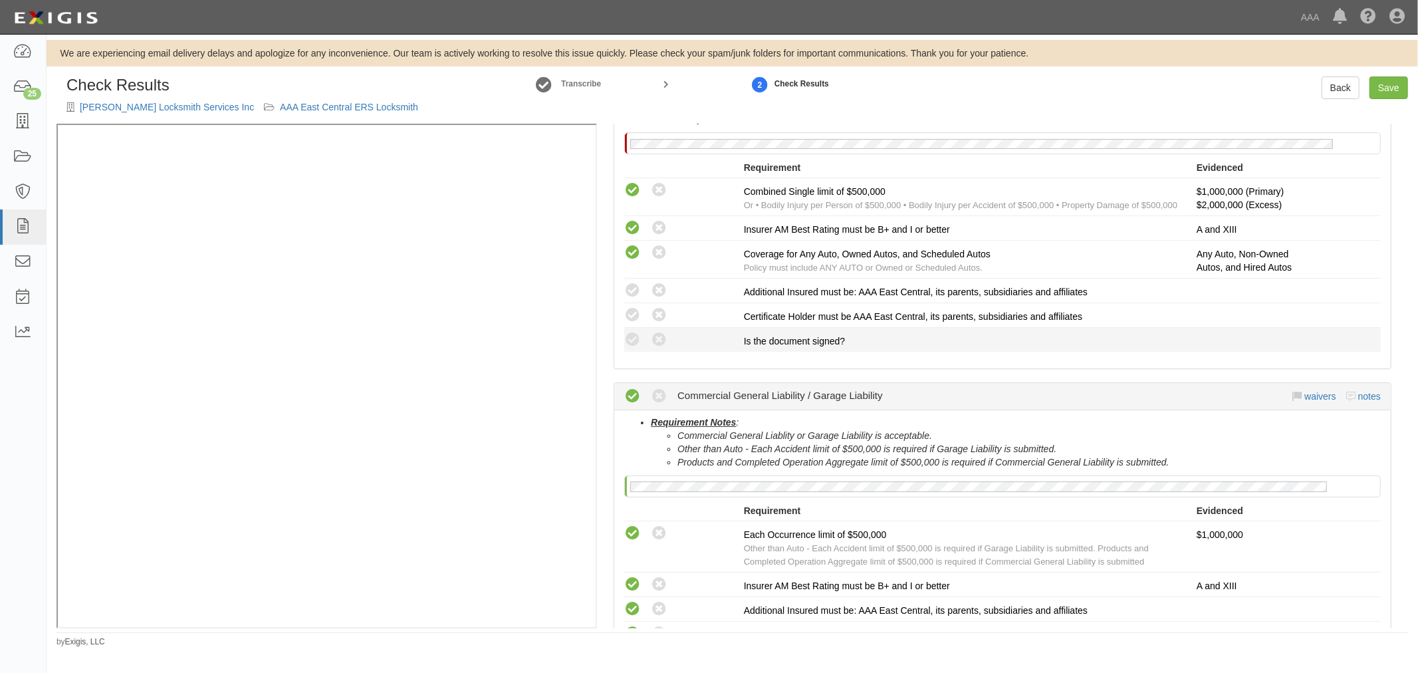
click at [620, 340] on div "Compliant Waived: Non-Compliant" at bounding box center [679, 339] width 130 height 17
click at [633, 336] on icon at bounding box center [632, 340] width 17 height 17
radio input "true"
click at [634, 315] on icon at bounding box center [632, 315] width 17 height 17
radio input "true"
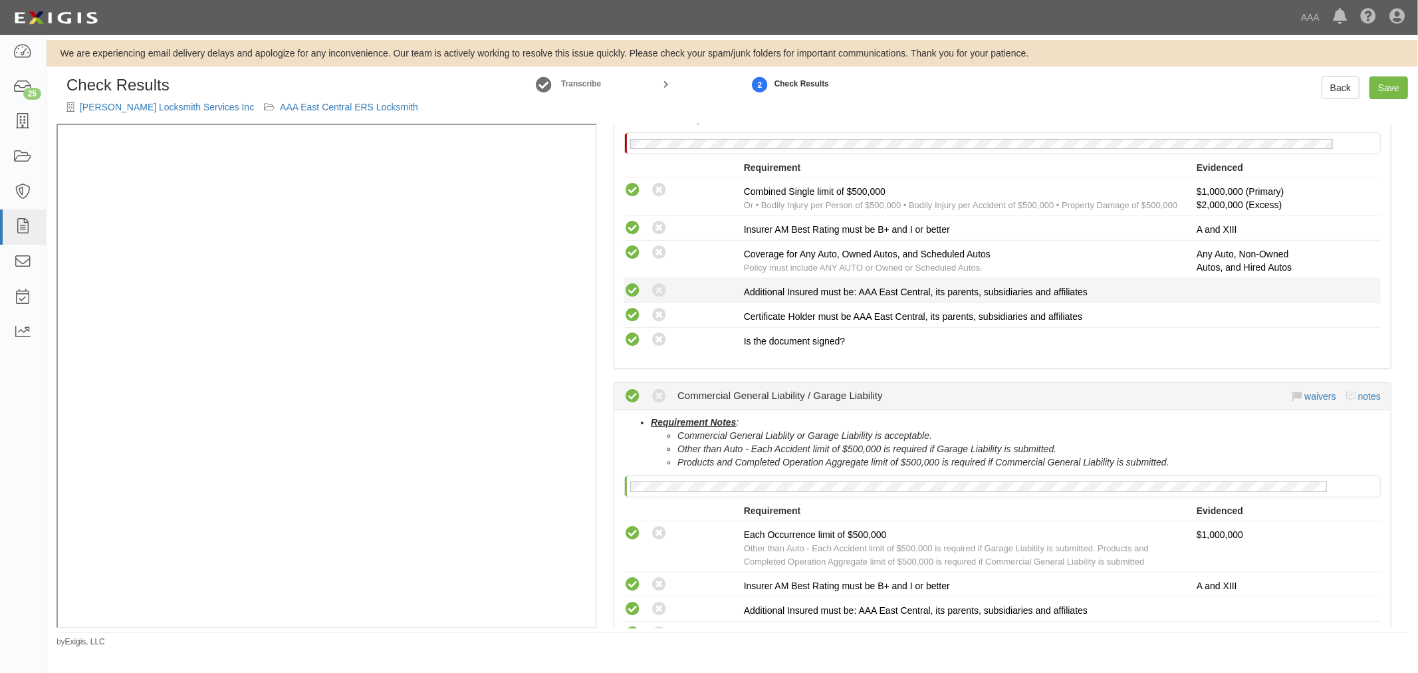
click at [637, 286] on icon at bounding box center [632, 291] width 17 height 17
radio input "true"
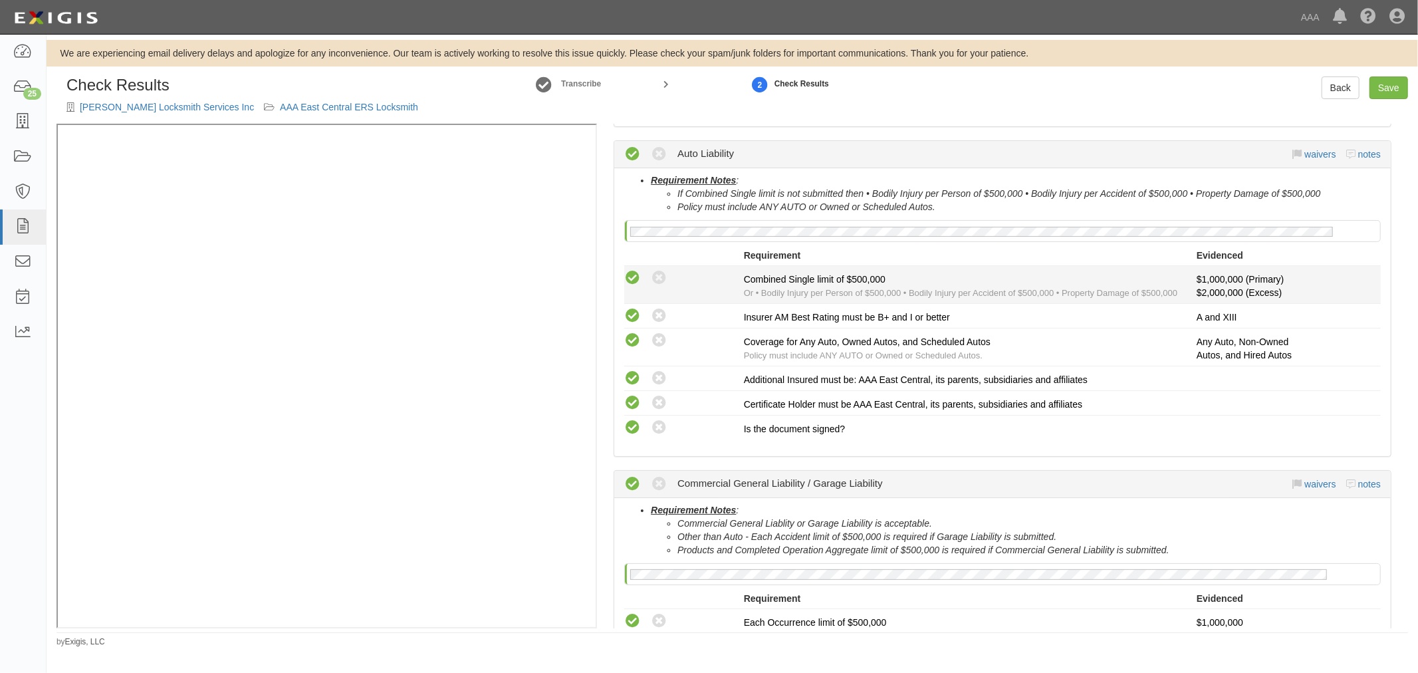
scroll to position [175, 0]
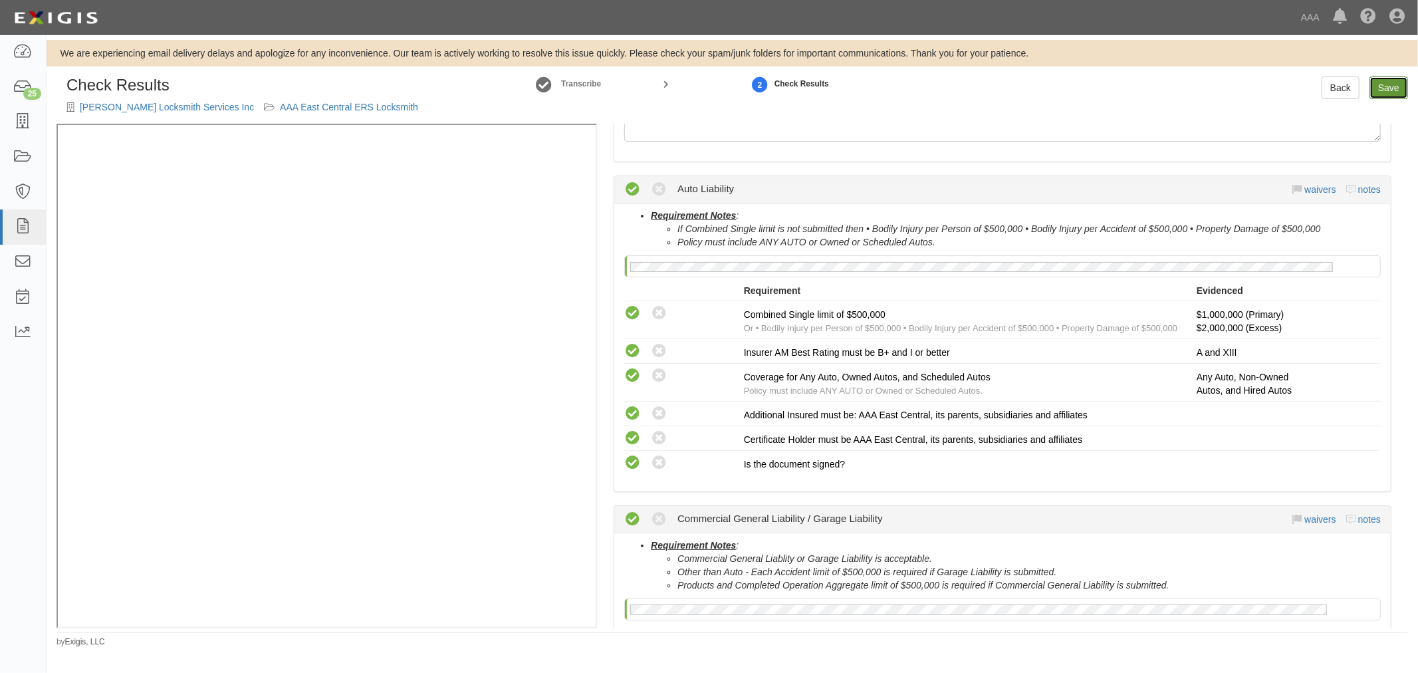
click at [1380, 82] on link "Save" at bounding box center [1389, 87] width 39 height 23
radio input "true"
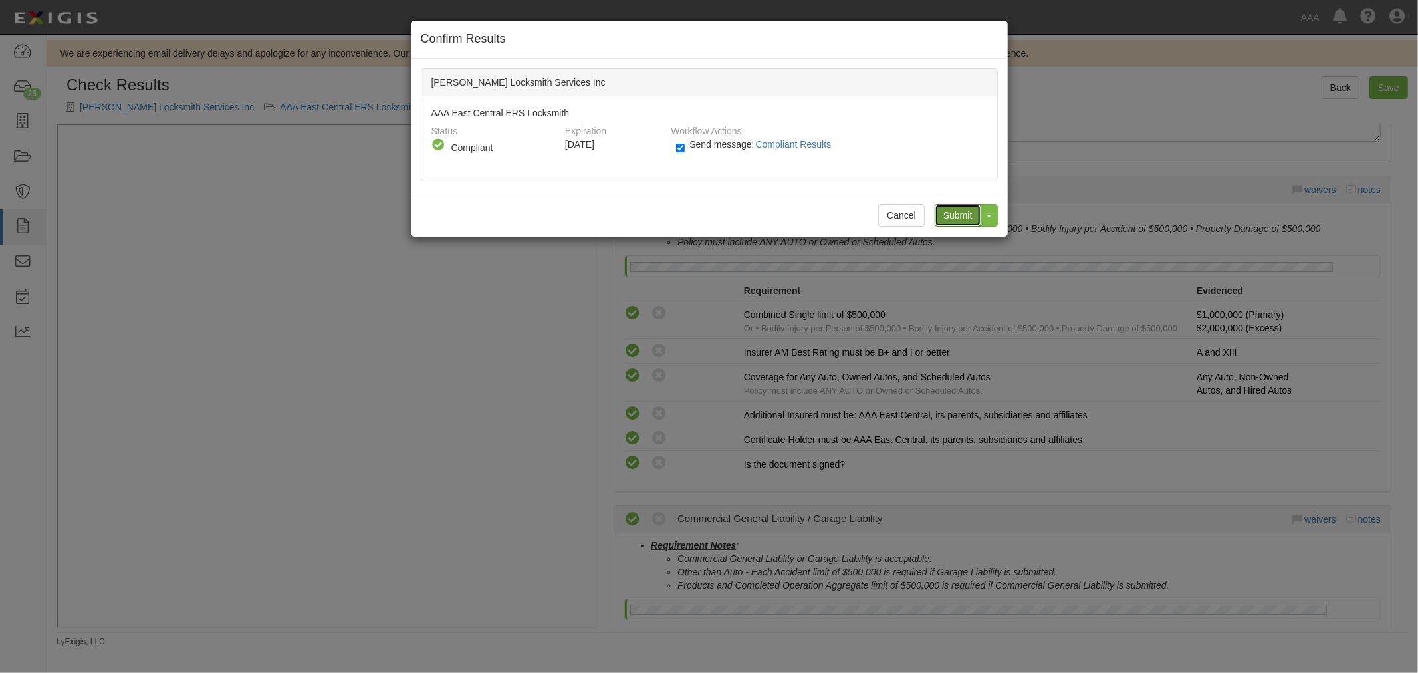
click at [944, 211] on input "Submit" at bounding box center [958, 215] width 47 height 23
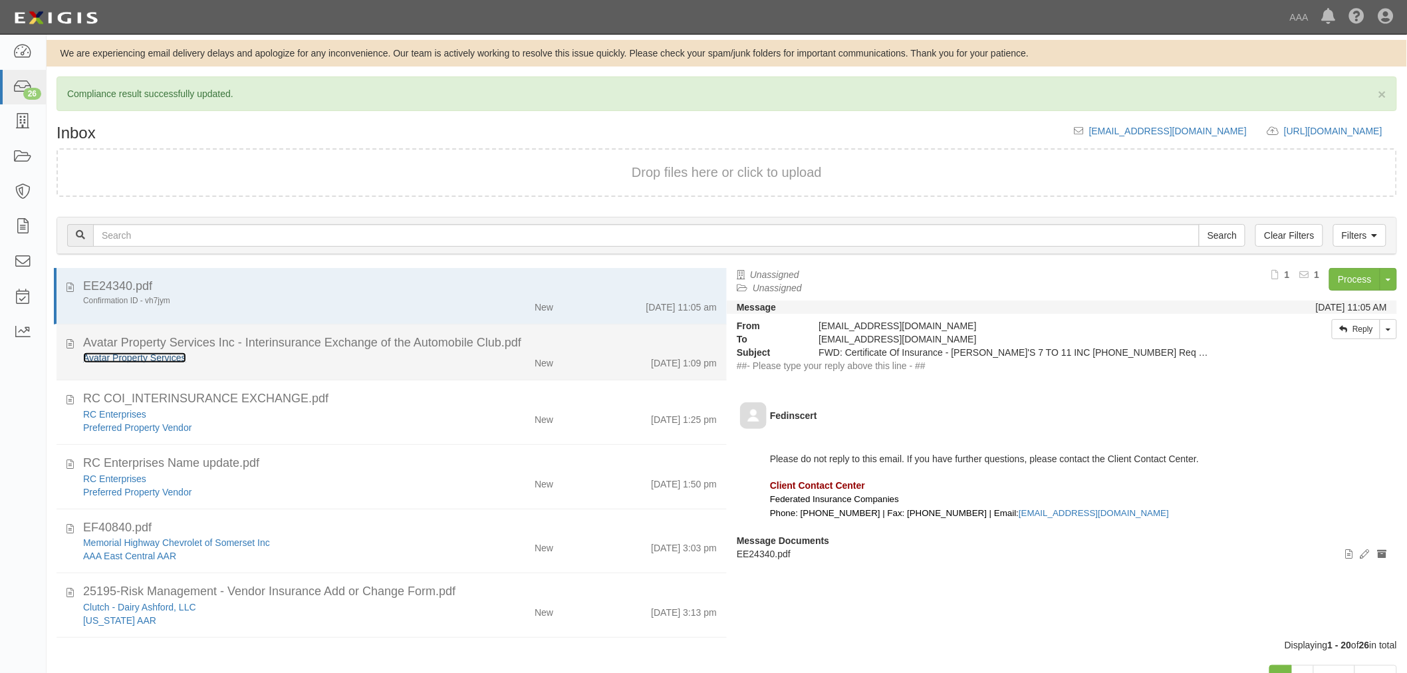
click at [136, 360] on link "Avatar Property Services" at bounding box center [134, 357] width 103 height 11
click at [549, 408] on div "New" at bounding box center [508, 417] width 109 height 19
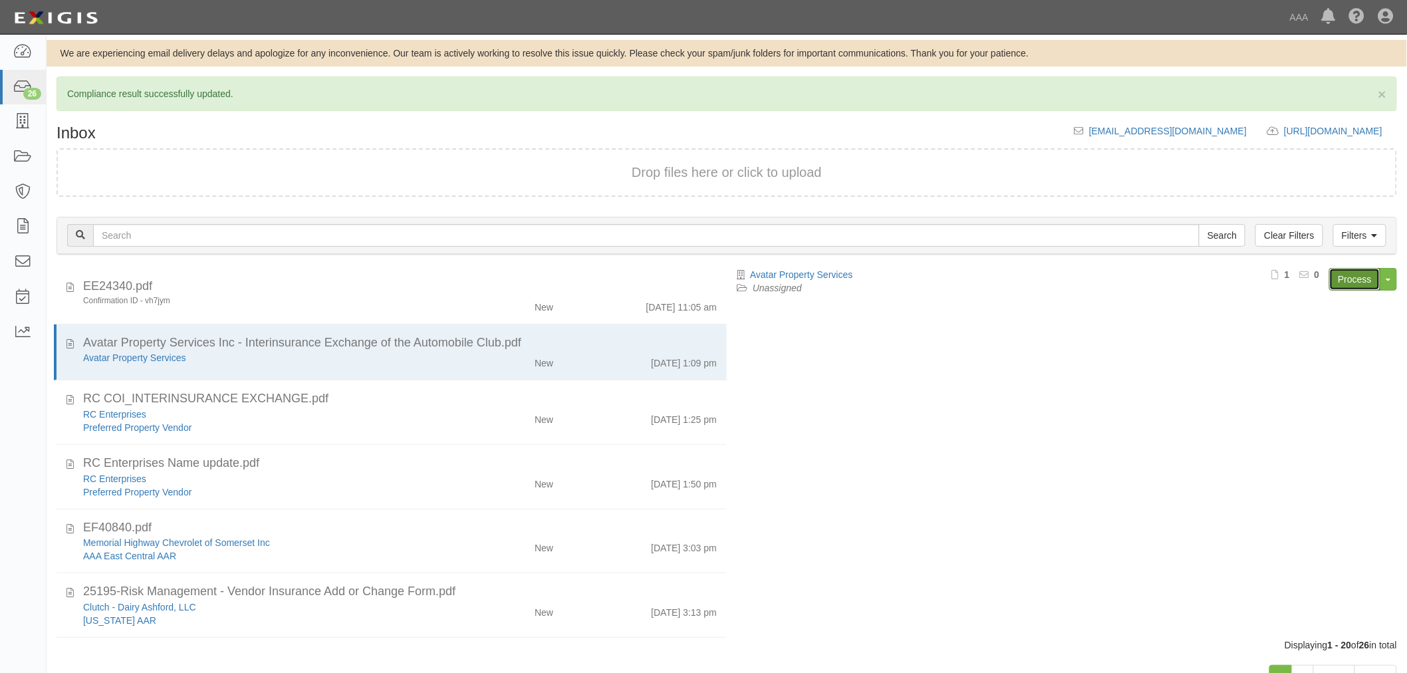
click at [1345, 277] on link "Process" at bounding box center [1354, 279] width 51 height 23
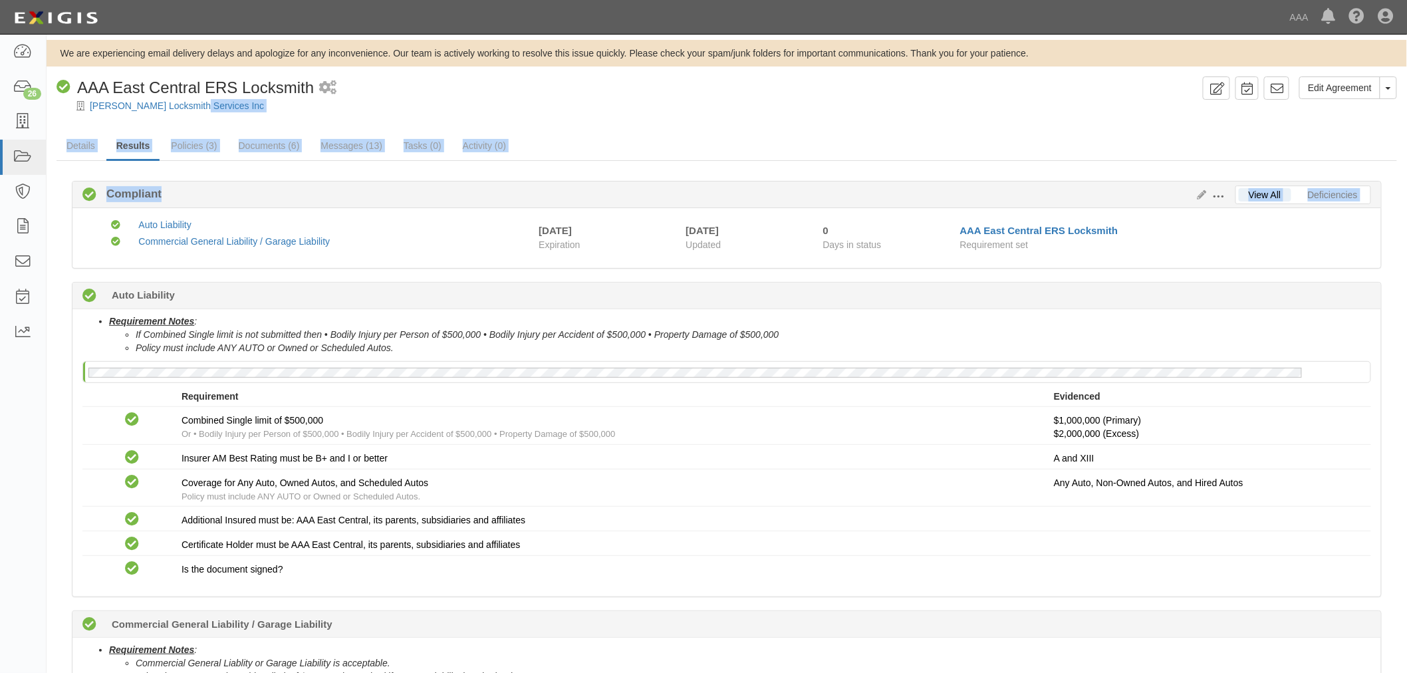
drag, startPoint x: 194, startPoint y: 110, endPoint x: 556, endPoint y: 116, distance: 362.5
click at [580, 154] on div "Edit Agreement Toggle Agreement Dropdown View Audit Trail Archive Agreement Pla…" at bounding box center [727, 528] width 1361 height 904
click at [553, 106] on div "[PERSON_NAME] Locksmith Services Inc" at bounding box center [736, 105] width 1341 height 13
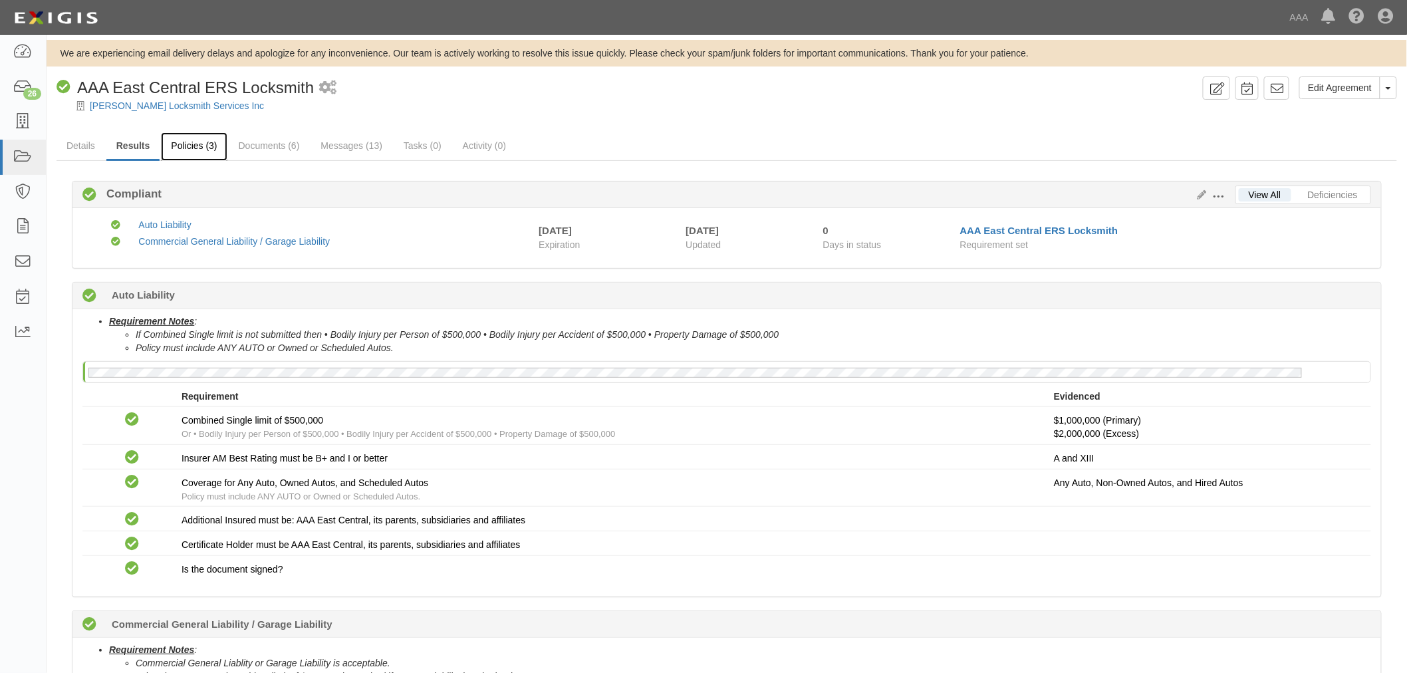
click at [204, 143] on link "Policies (3)" at bounding box center [194, 146] width 66 height 29
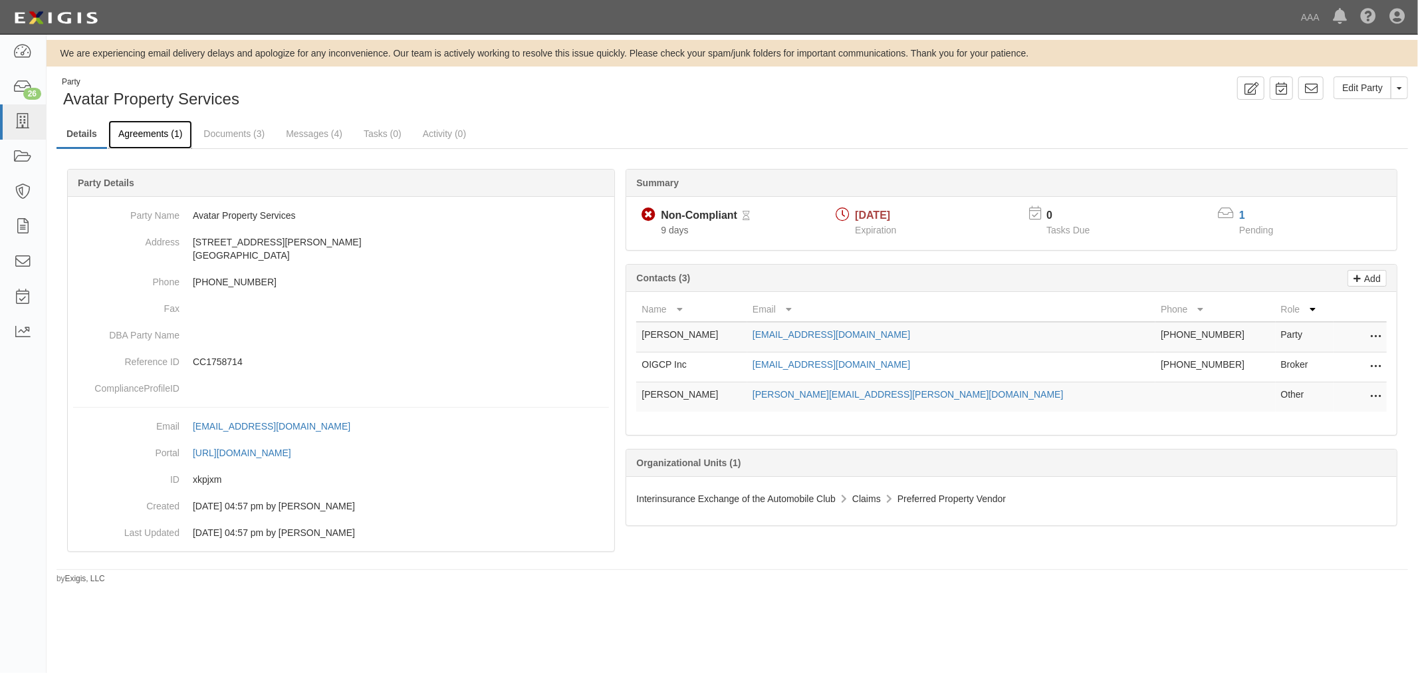
click at [145, 140] on link "Agreements (1)" at bounding box center [150, 134] width 84 height 29
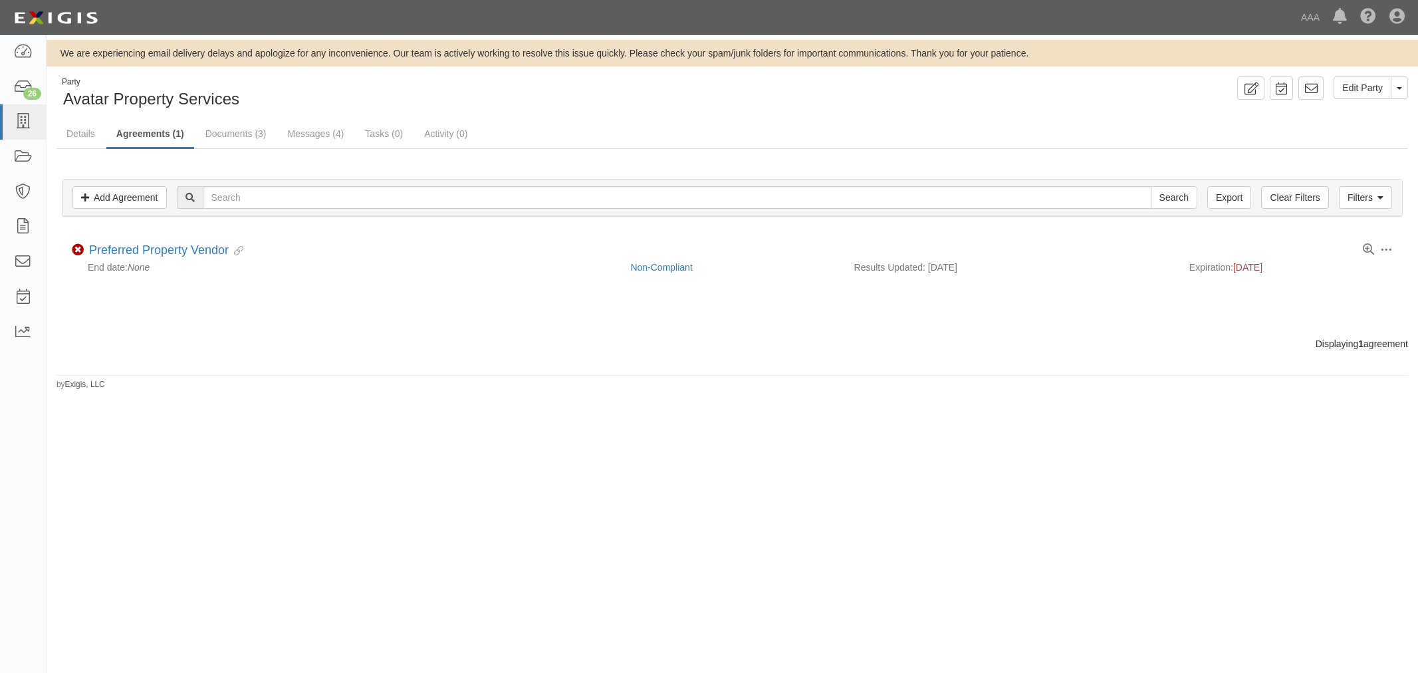
click at [157, 132] on link "Agreements (1)" at bounding box center [150, 134] width 88 height 29
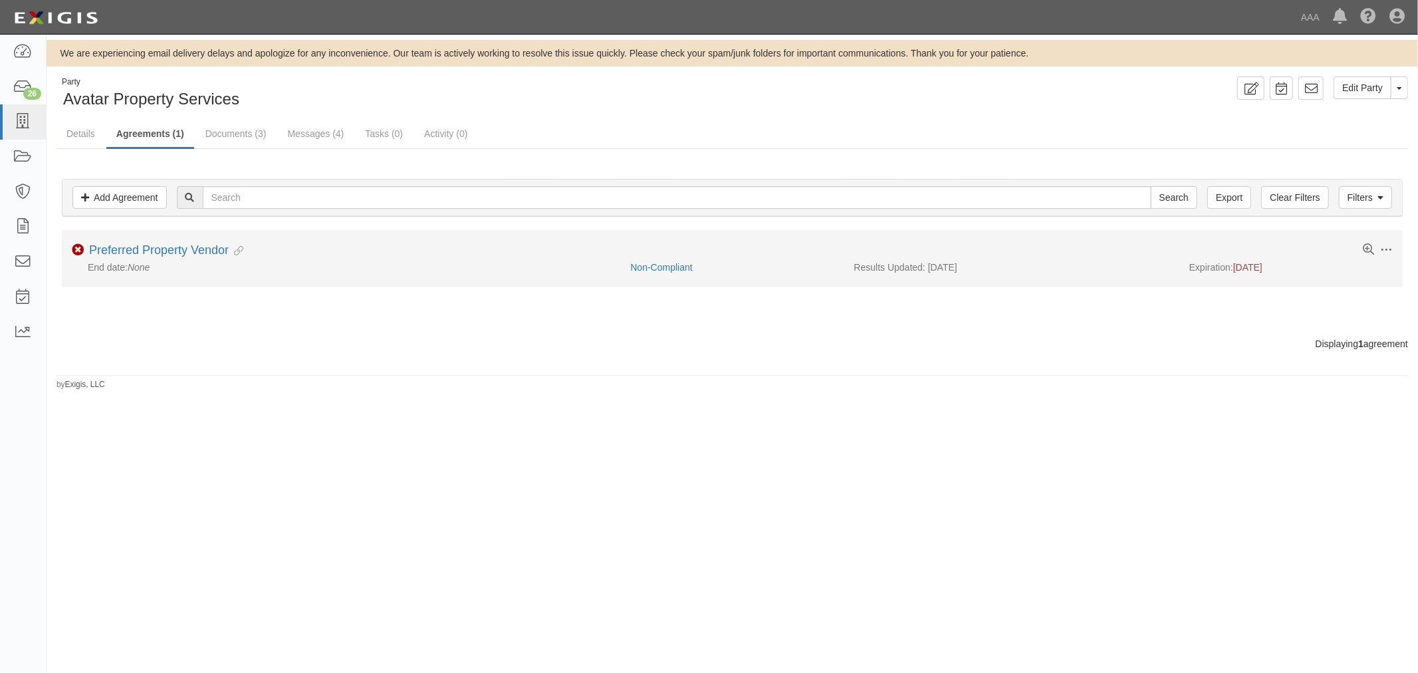
drag, startPoint x: 162, startPoint y: 238, endPoint x: 168, endPoint y: 249, distance: 12.5
click at [162, 239] on li "Toggle Agreement Dropdown Edit Log activity Add task Send message Archive Non-C…" at bounding box center [732, 258] width 1341 height 57
click at [169, 249] on link "Preferred Property Vendor" at bounding box center [159, 249] width 140 height 13
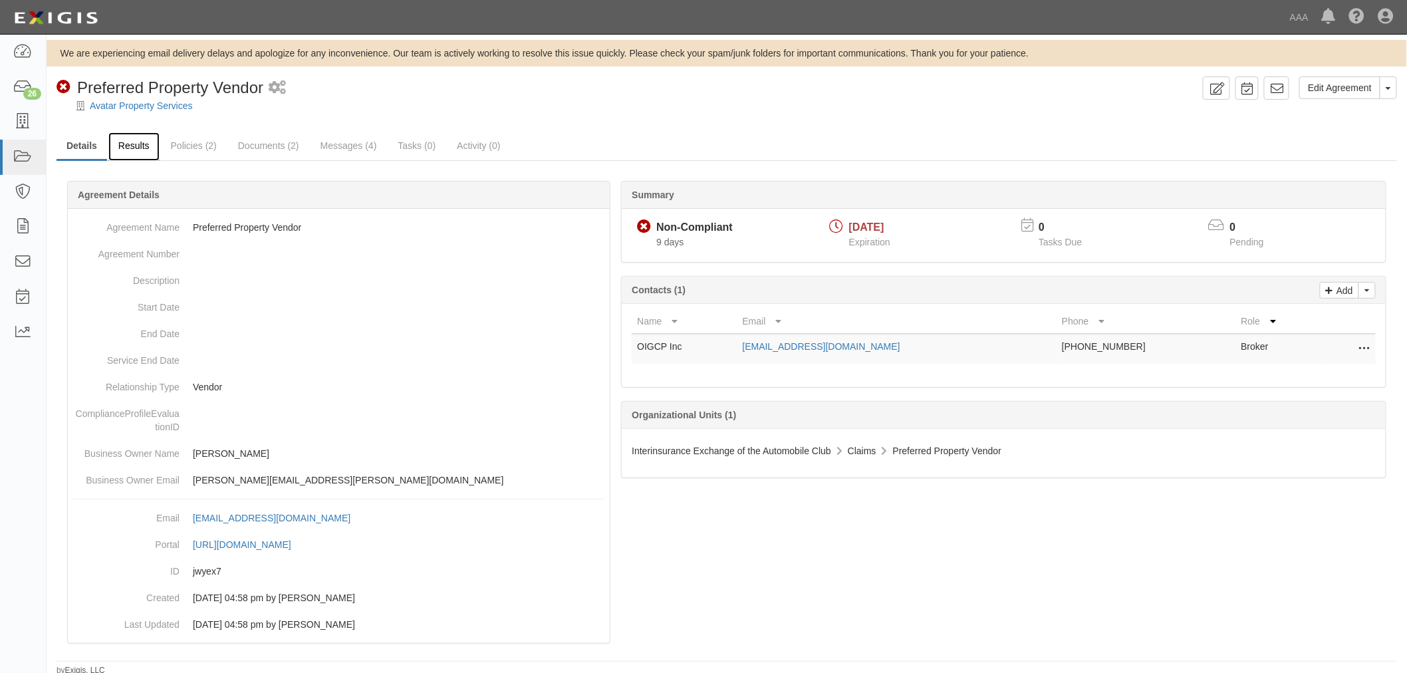
click at [136, 140] on link "Results" at bounding box center [133, 146] width 51 height 29
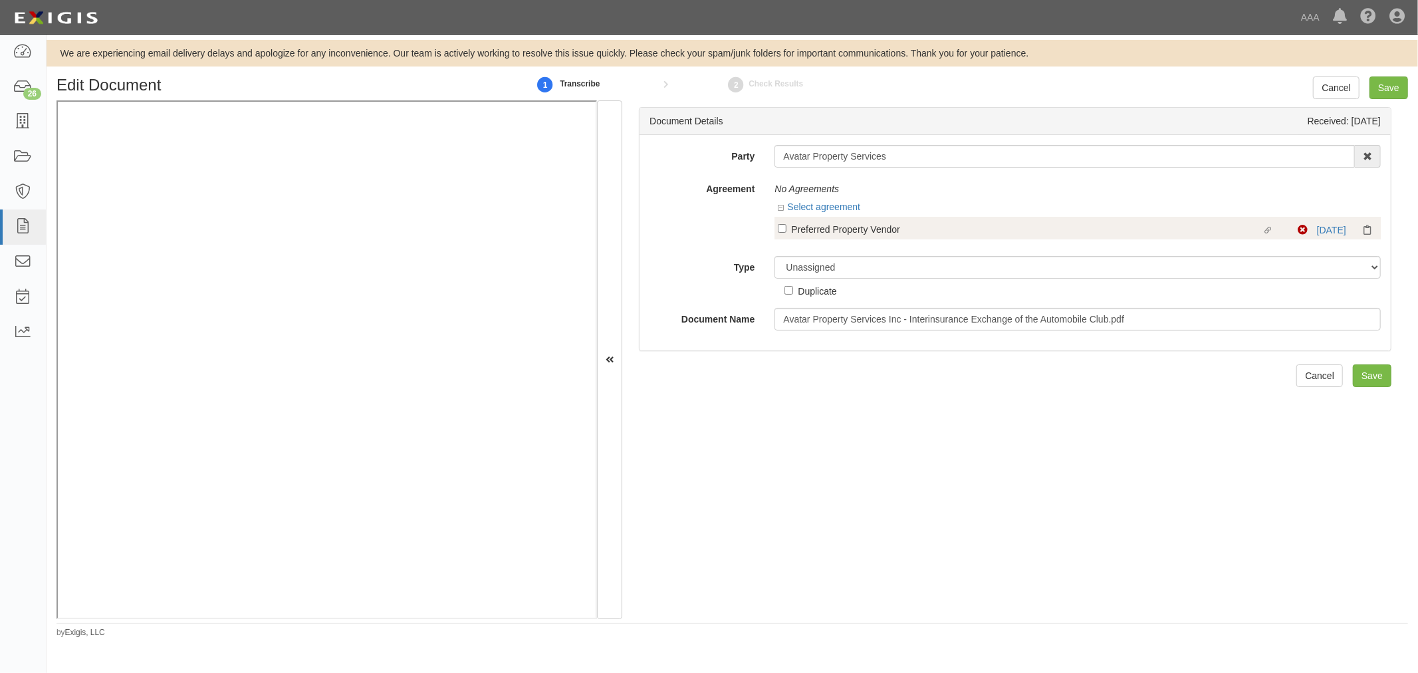
click at [783, 234] on label "Linked agreement Preferred Property Vendor Linked agreement" at bounding box center [1038, 230] width 520 height 18
click at [783, 233] on input "Linked agreement Preferred Property Vendor Linked agreement" at bounding box center [782, 228] width 9 height 9
checkbox input "true"
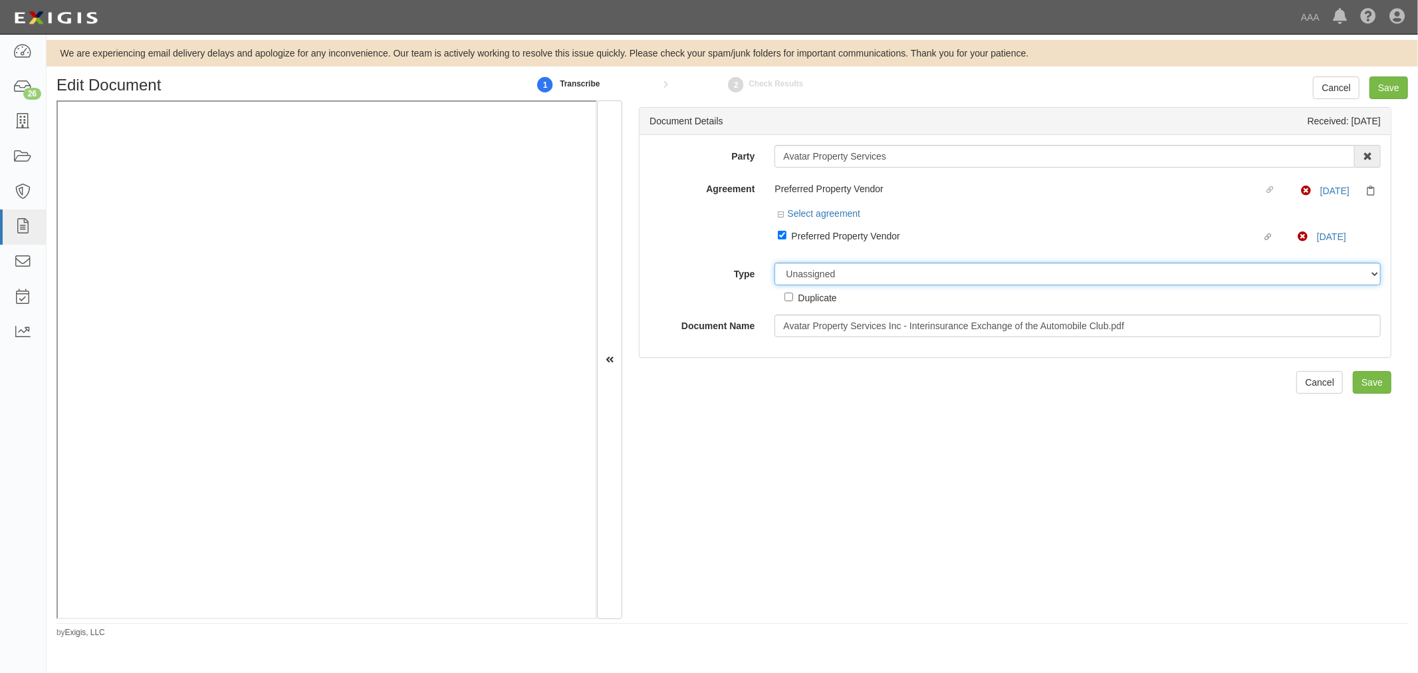
click at [796, 263] on div "Party Avatar Property Services 1-800-Packouts of Beverly Hills 1-800 Packouts o…" at bounding box center [1015, 241] width 731 height 192
select select "CertificateDetail"
click at [775, 265] on select "Unassigned Binder Cancellation Notice Certificate Contract Endorsement Insuranc…" at bounding box center [1078, 274] width 606 height 23
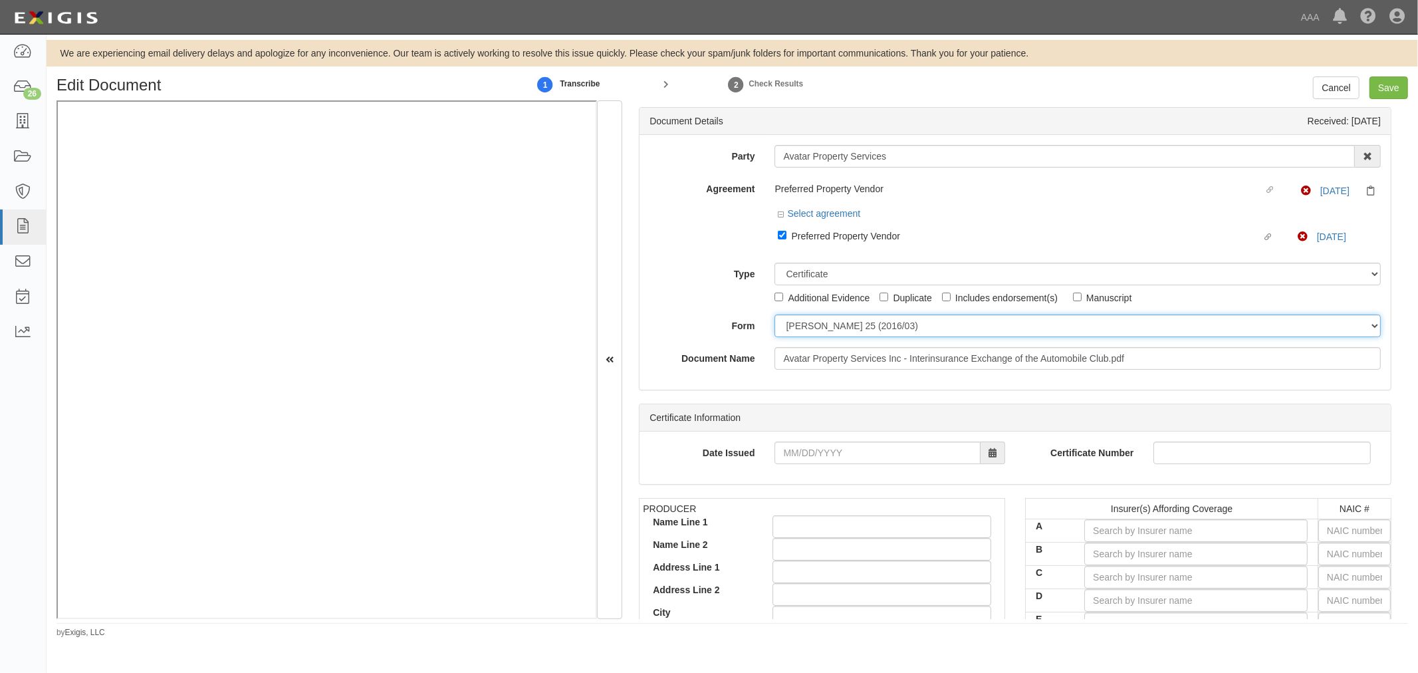
drag, startPoint x: 825, startPoint y: 332, endPoint x: 825, endPoint y: 342, distance: 9.3
click at [825, 342] on div "Party Avatar Property Services 1-800-Packouts of Beverly Hills 1-800 Packouts o…" at bounding box center [1015, 257] width 731 height 225
select select "GeneralFormDetail"
click at [775, 317] on select "ACORD 25 (2016/03) ACORD 101 ACORD 855 NY (2014/05) General" at bounding box center [1078, 326] width 606 height 23
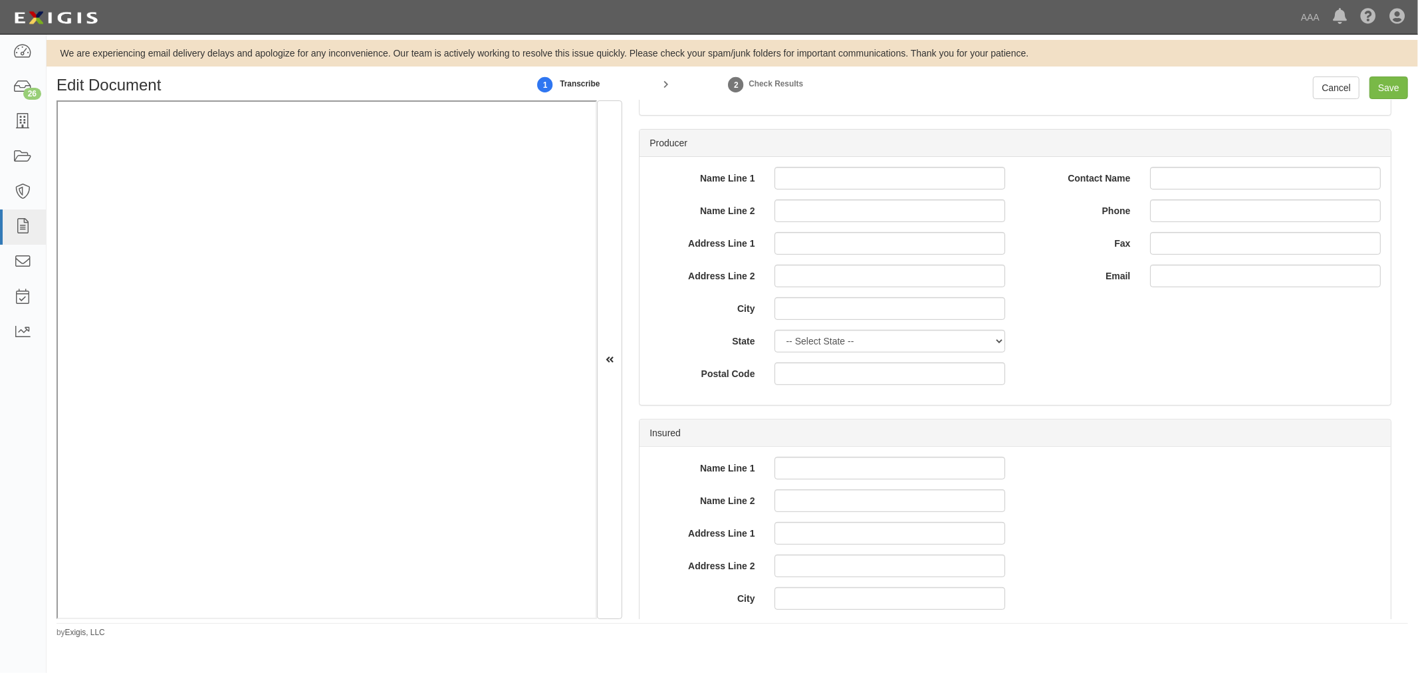
scroll to position [739, 0]
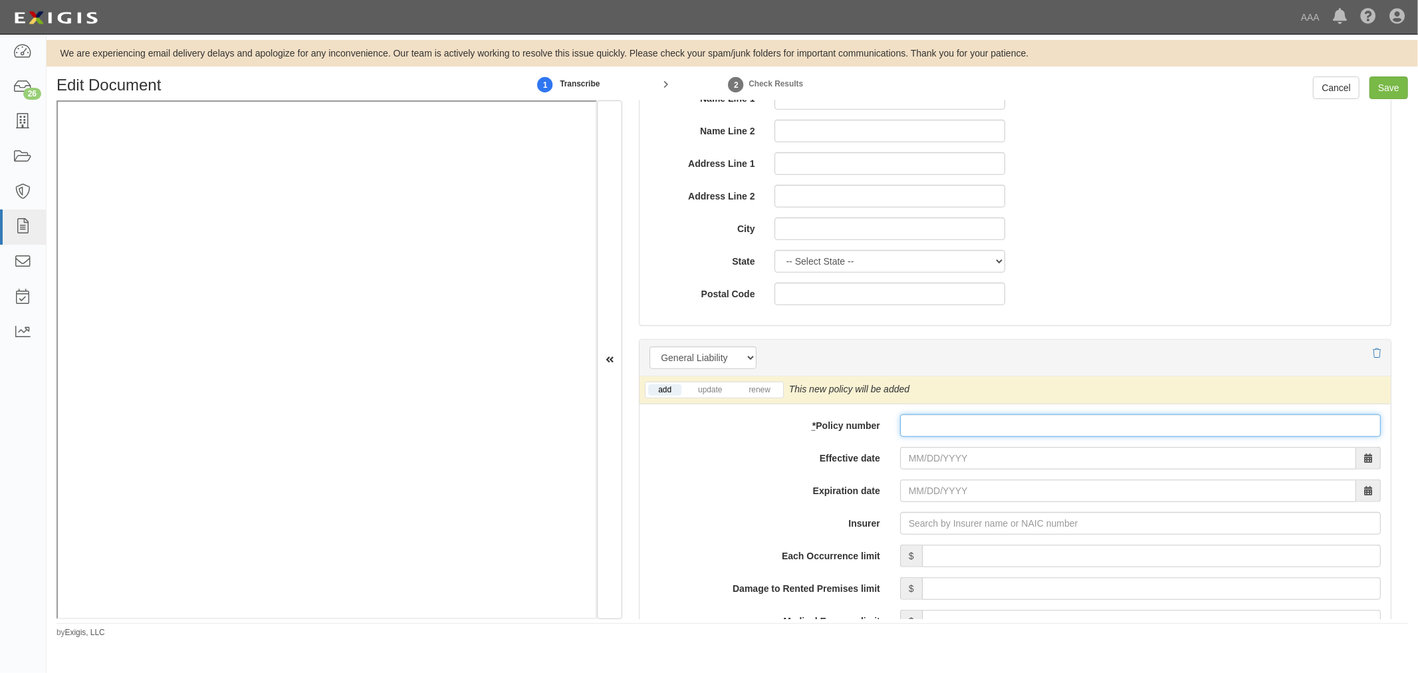
click at [926, 434] on input "* Policy number" at bounding box center [1140, 425] width 481 height 23
paste input "SCB-GL-000063845"
type input "SCB-GL-000063845"
click at [988, 467] on input "Effective date" at bounding box center [1128, 458] width 456 height 23
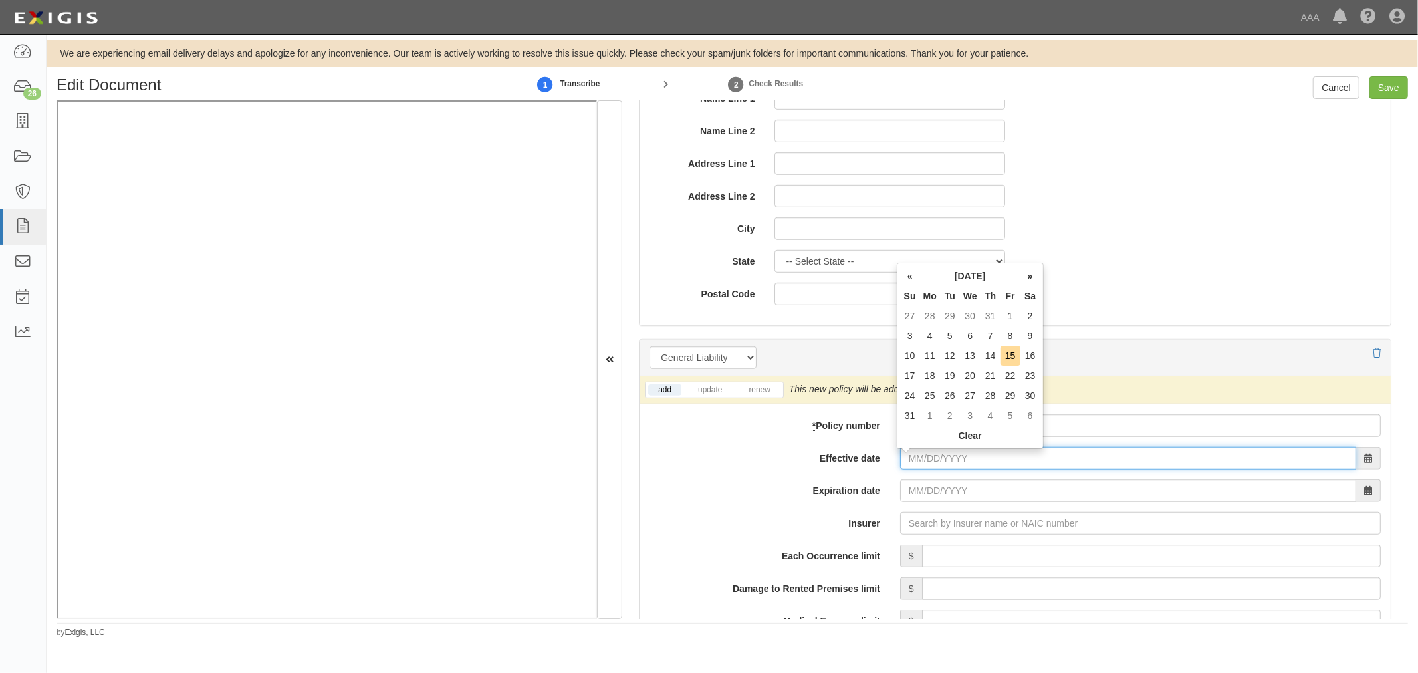
click at [932, 460] on input "Effective date" at bounding box center [1128, 458] width 456 height 23
type input "09/14/2024"
type input "09/14/2025"
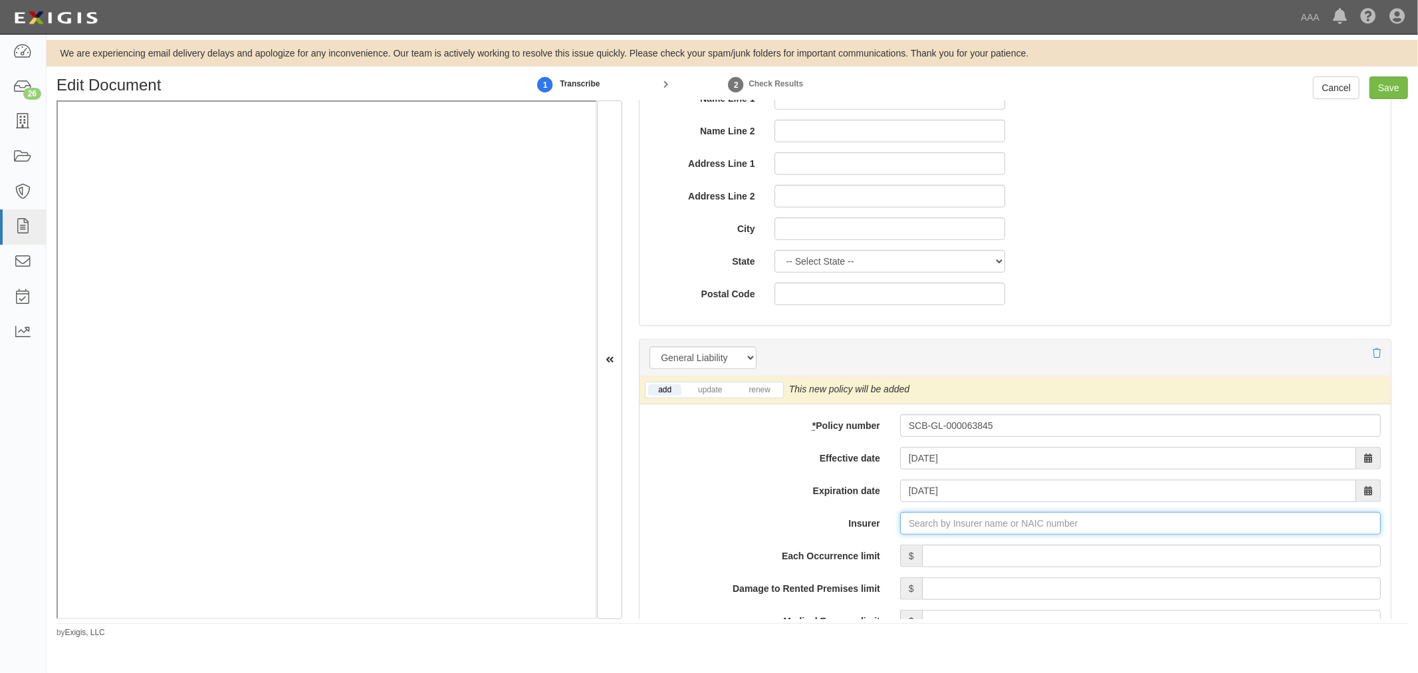
type input "180 Seguros S.A. (0) NR Rating"
type input "1"
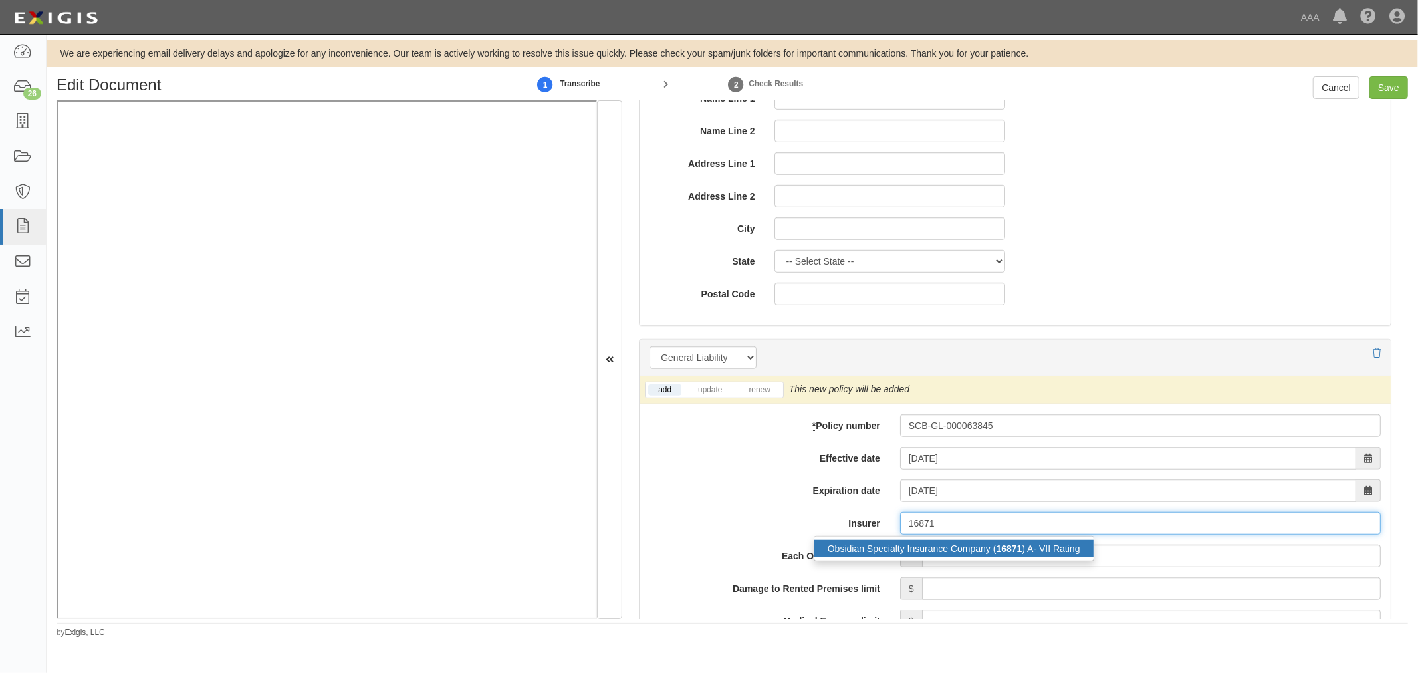
click at [952, 550] on div "Obsidian Specialty Insurance Company ( 16871 ) A- VII Rating" at bounding box center [954, 548] width 279 height 17
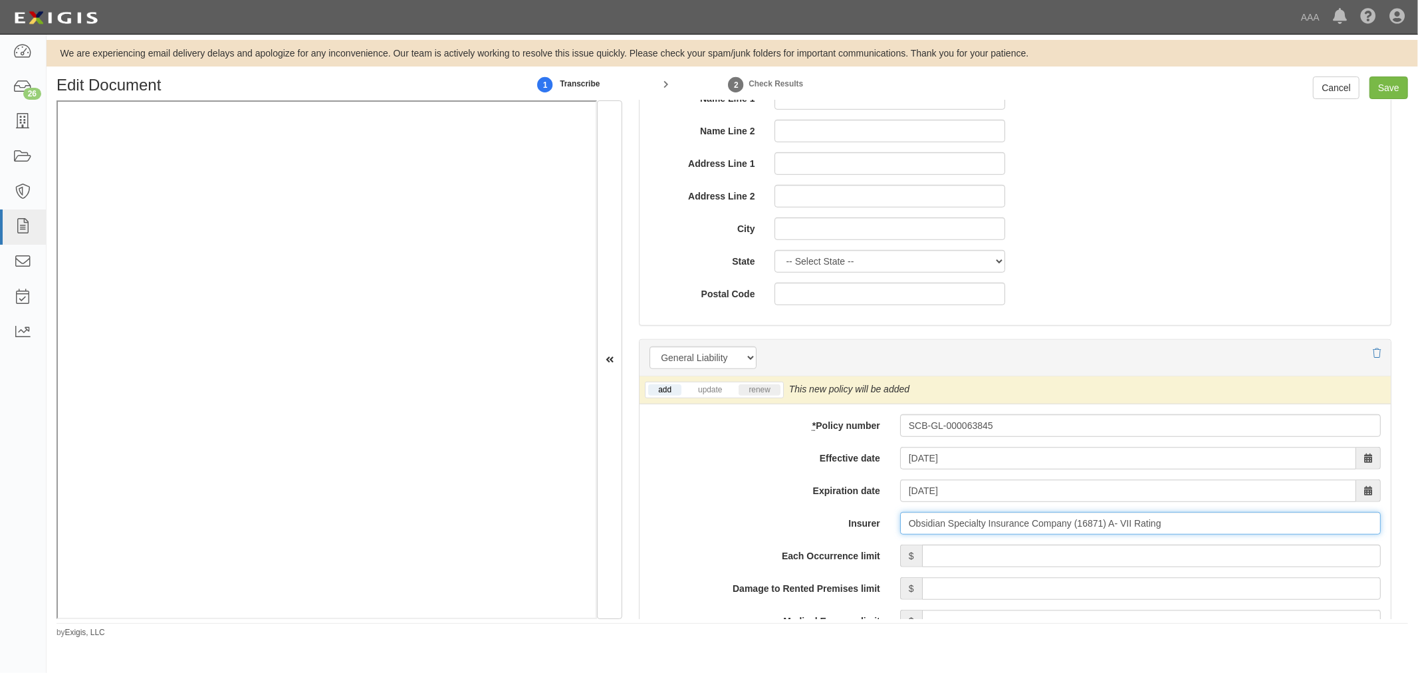
type input "Obsidian Specialty Insurance Company (16871) A- VII Rating"
drag, startPoint x: 755, startPoint y: 392, endPoint x: 759, endPoint y: 401, distance: 9.5
click at [755, 392] on link "renew" at bounding box center [759, 389] width 41 height 11
click at [954, 561] on input "Each Occurrence limit" at bounding box center [1151, 556] width 459 height 23
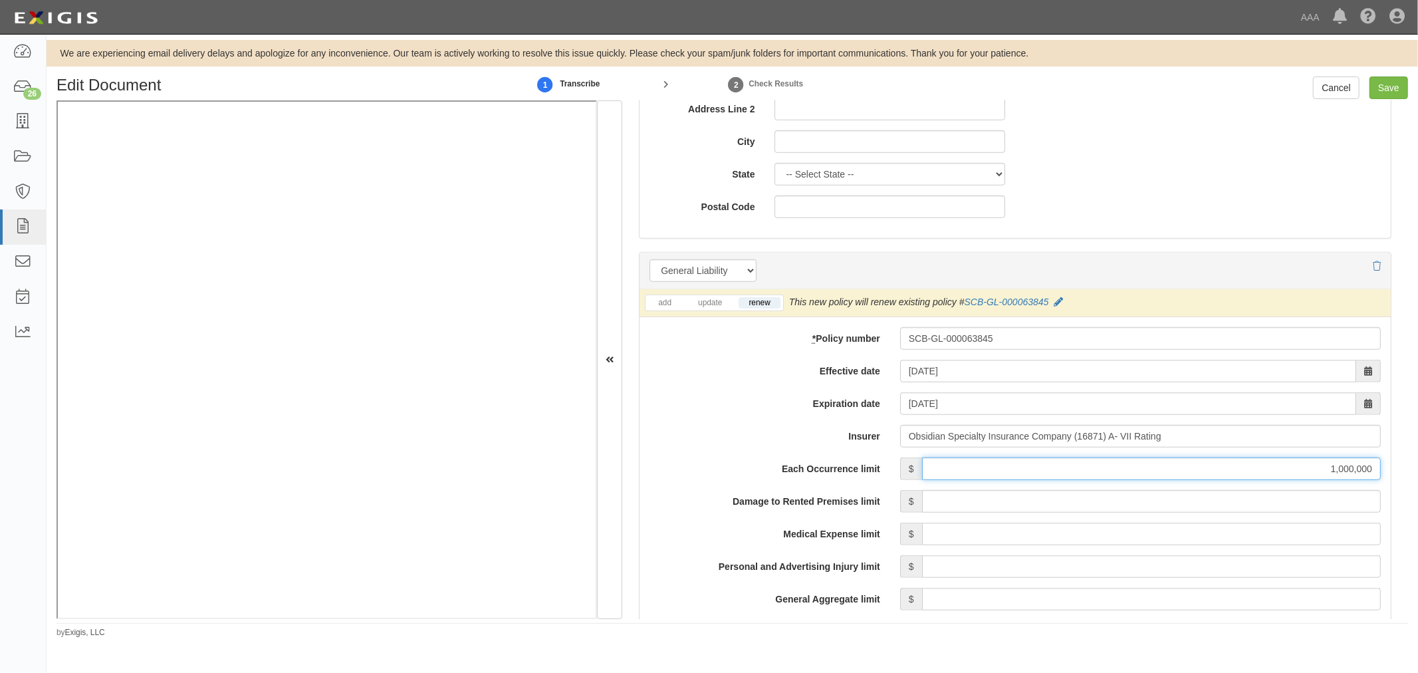
scroll to position [862, 0]
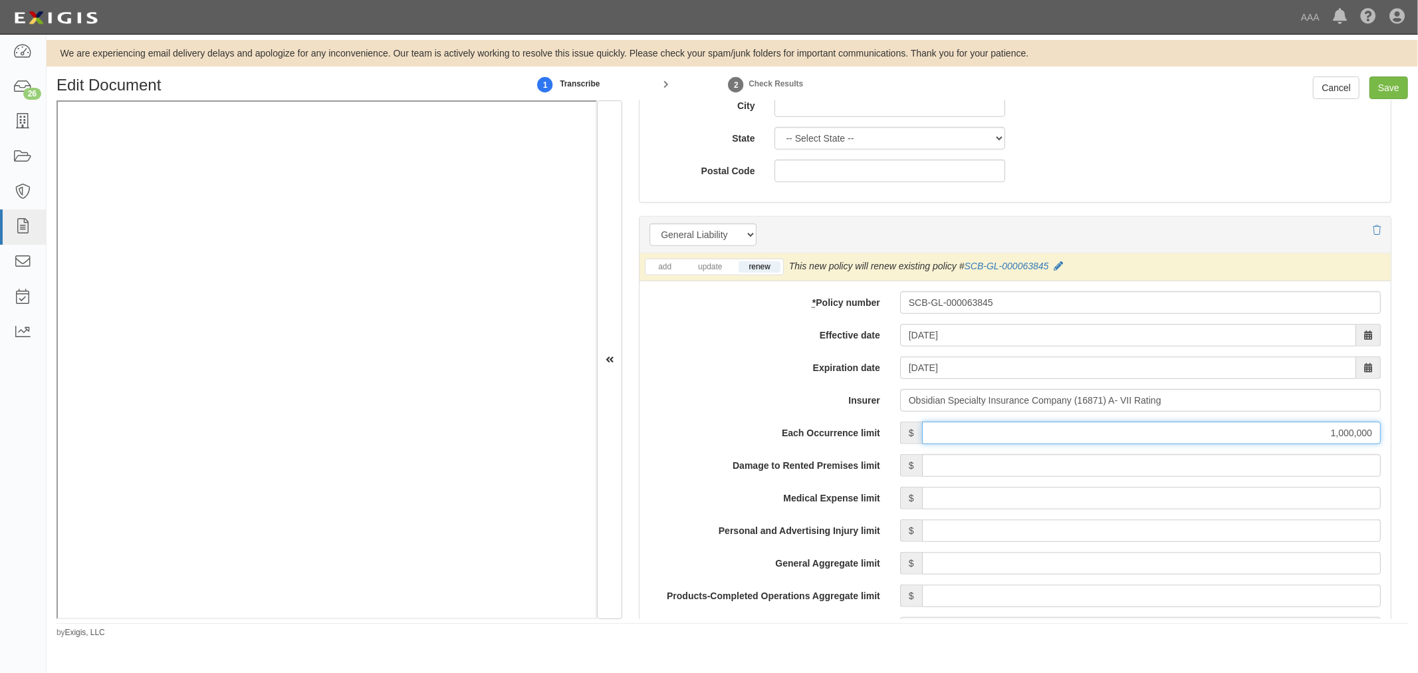
type input "1,000,000"
click at [1034, 462] on input "Damage to Rented Premises limit" at bounding box center [1151, 465] width 459 height 23
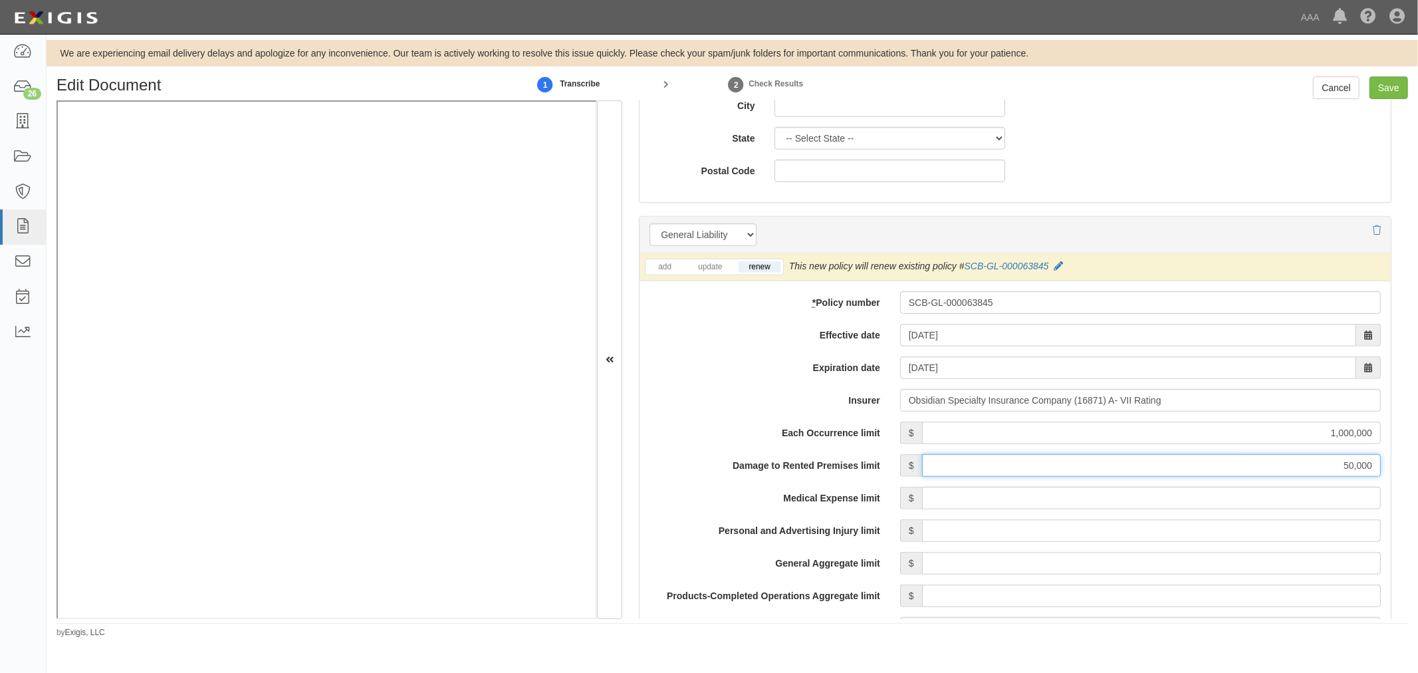
type input "50,000"
click at [1022, 499] on input "Medical Expense limit" at bounding box center [1151, 498] width 459 height 23
type input "5,000"
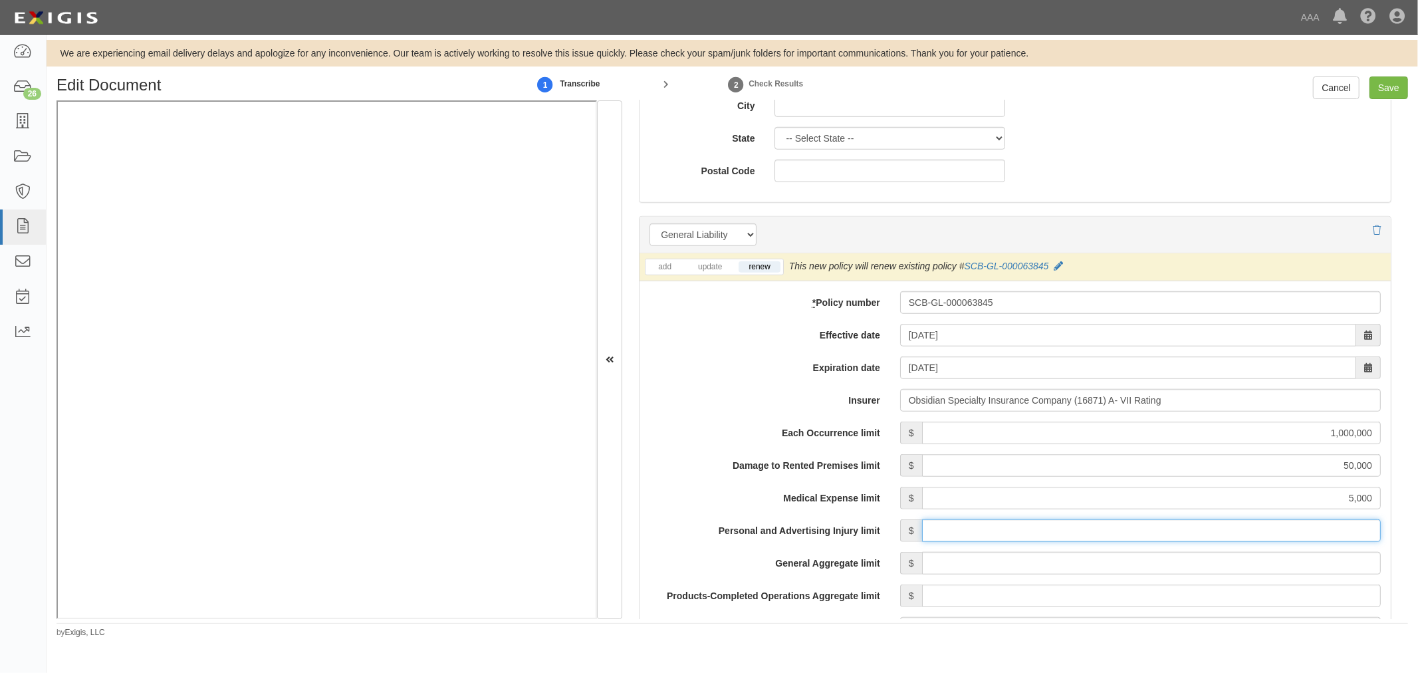
click at [1142, 535] on input "Personal and Advertising Injury limit" at bounding box center [1151, 530] width 459 height 23
type input "1,000,000"
click at [1154, 569] on input "General Aggregate limit" at bounding box center [1151, 563] width 459 height 23
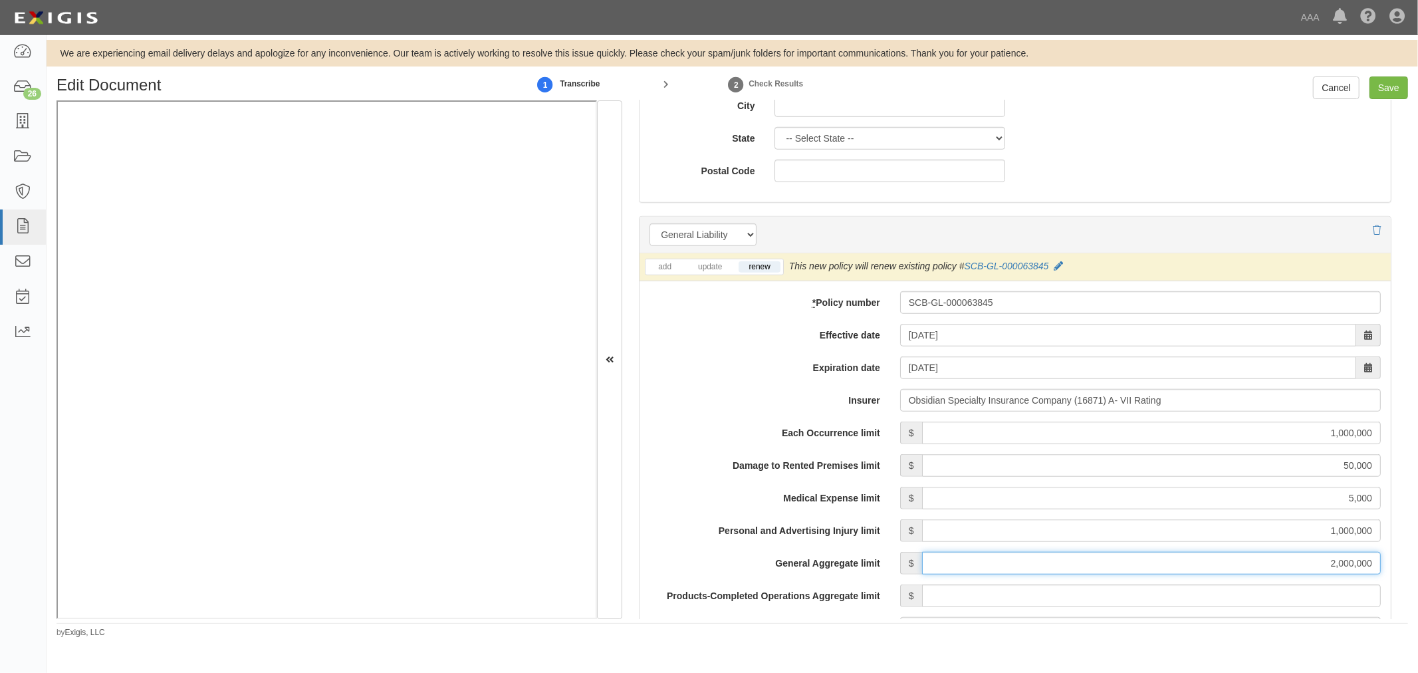
type input "2,000,000"
click at [1157, 593] on input "Products-Completed Operations Aggregate limit" at bounding box center [1151, 596] width 459 height 23
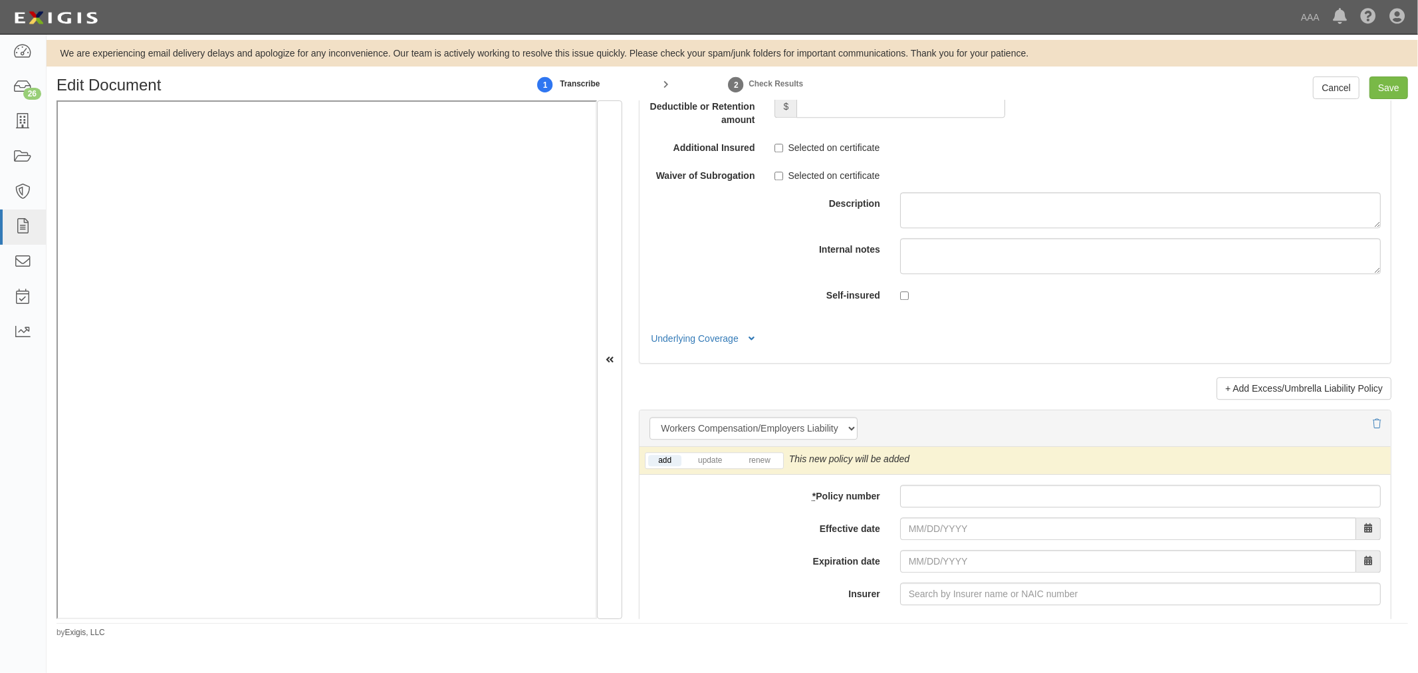
scroll to position [3079, 0]
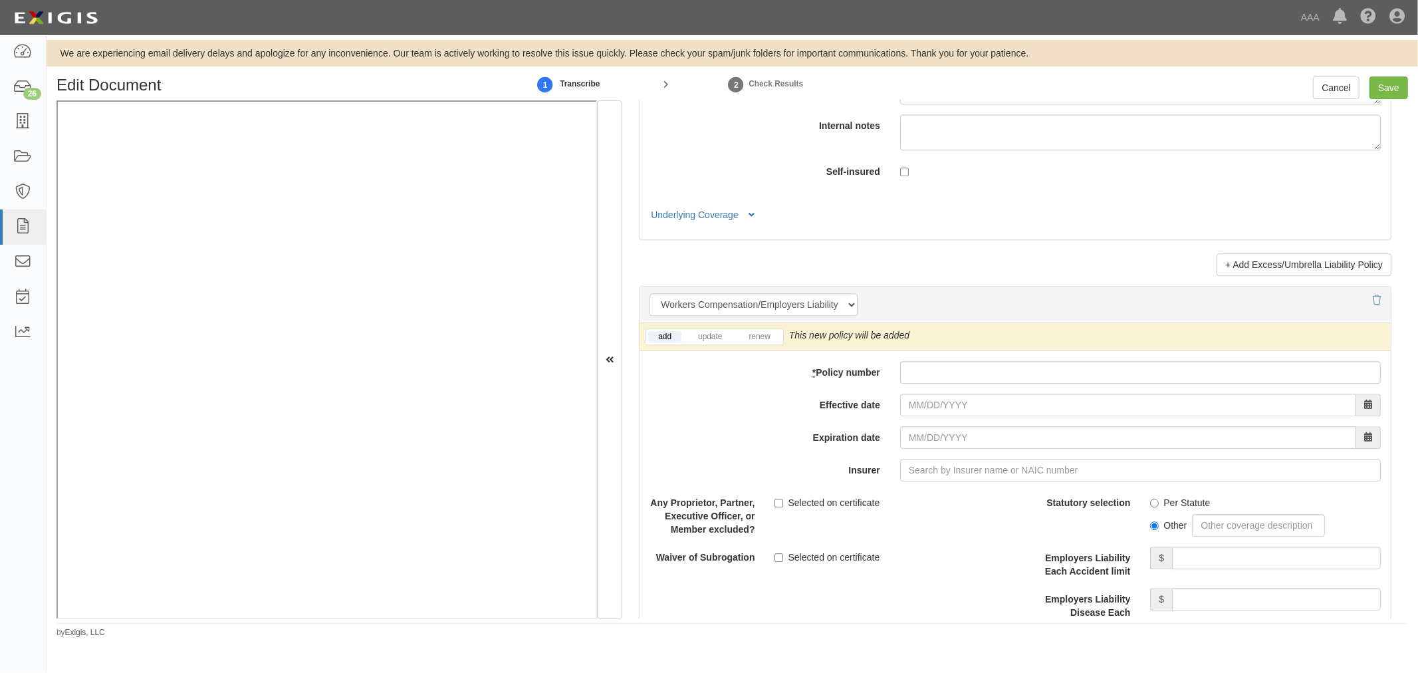
type input "2,000,000"
click at [940, 384] on input "* Policy number" at bounding box center [1140, 372] width 481 height 23
paste input "WC PI 2848611-000"
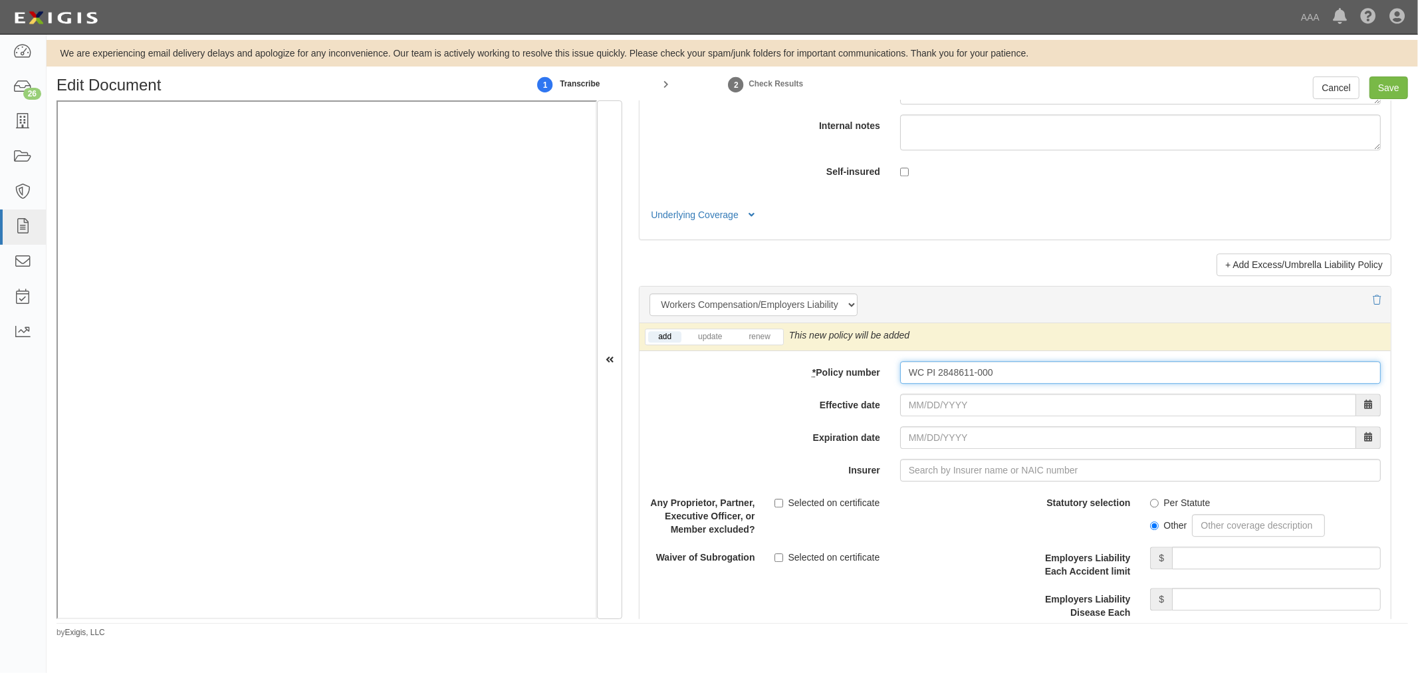
type input "WC PI 2848611-000"
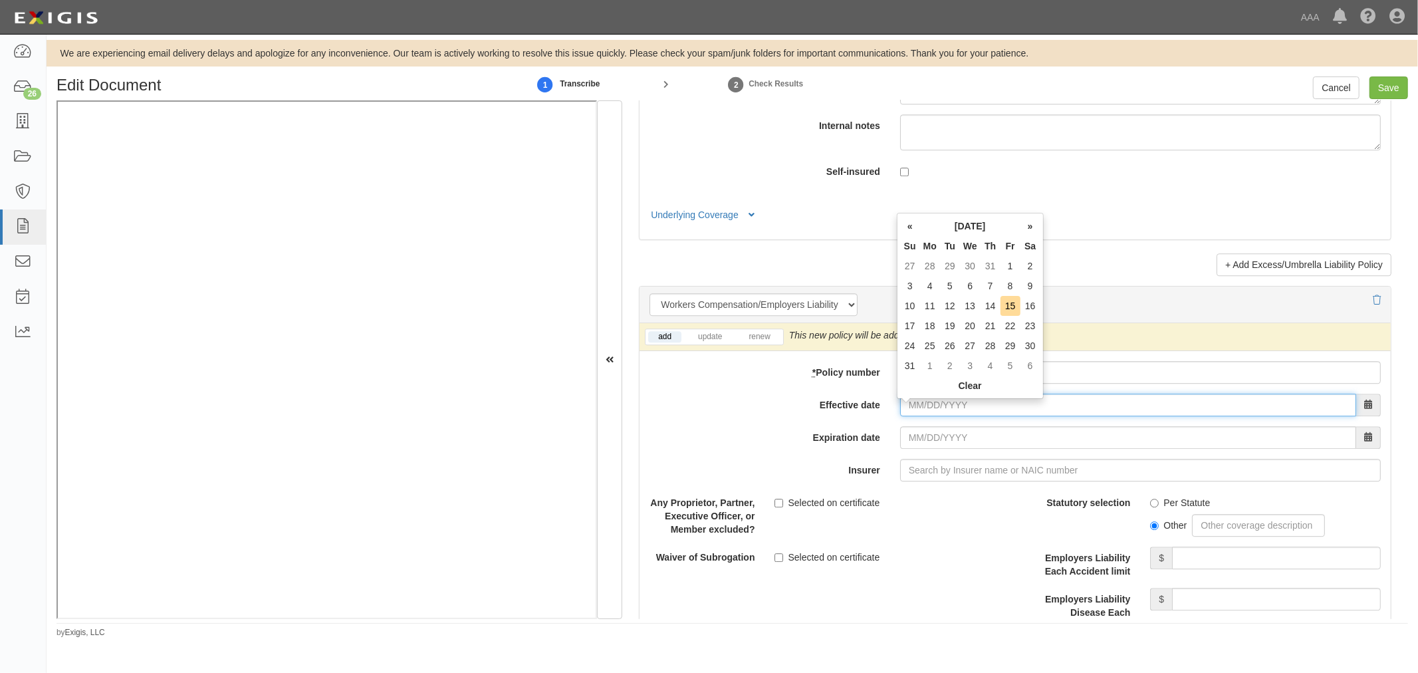
click at [942, 411] on input "Effective date" at bounding box center [1128, 405] width 456 height 23
type input "08/06/2025"
type input "08/06/2026"
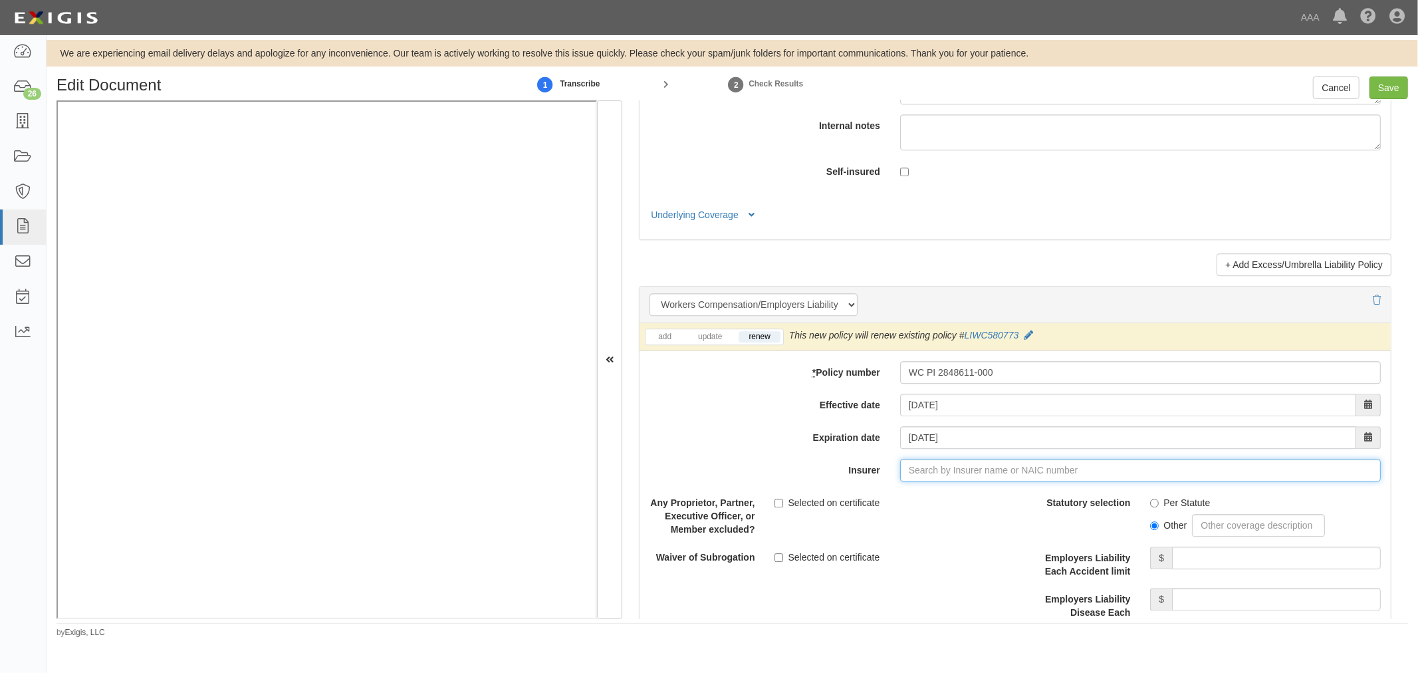
type input "21st Century Advantage Insurance Company (25232) NR Rating"
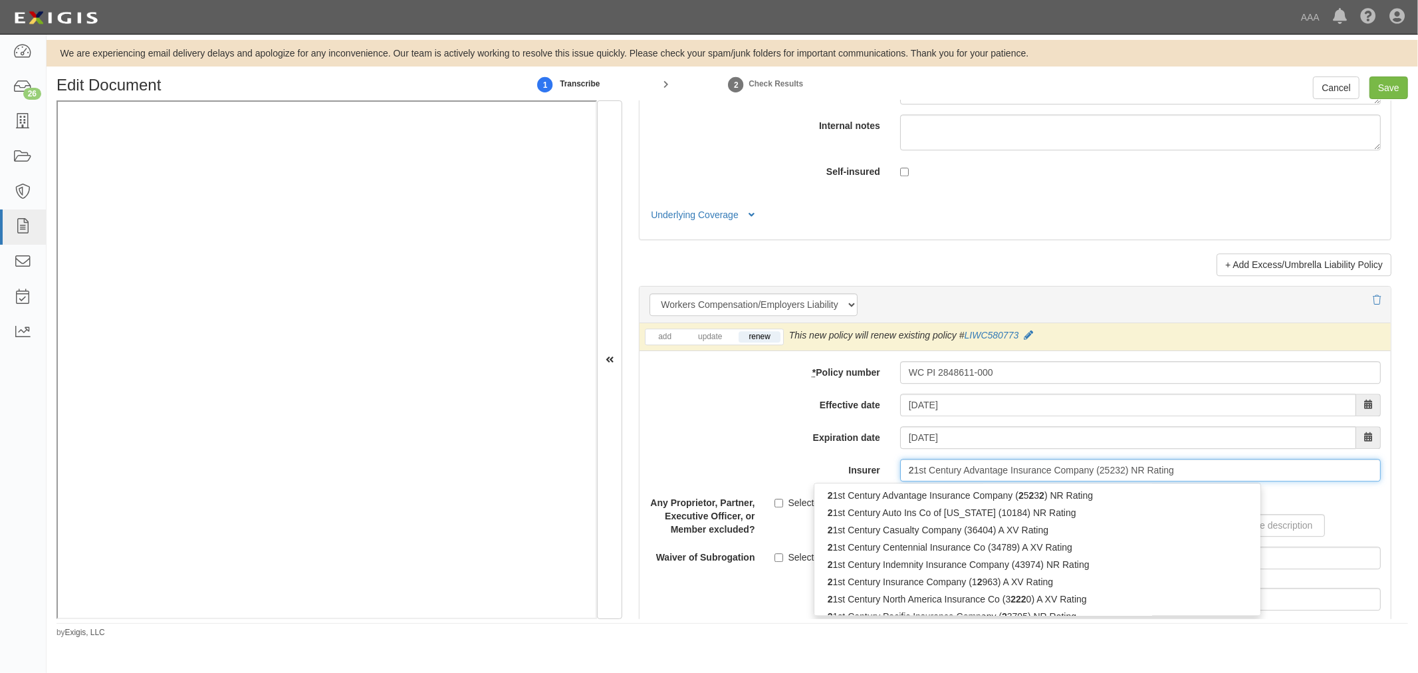
type input "21"
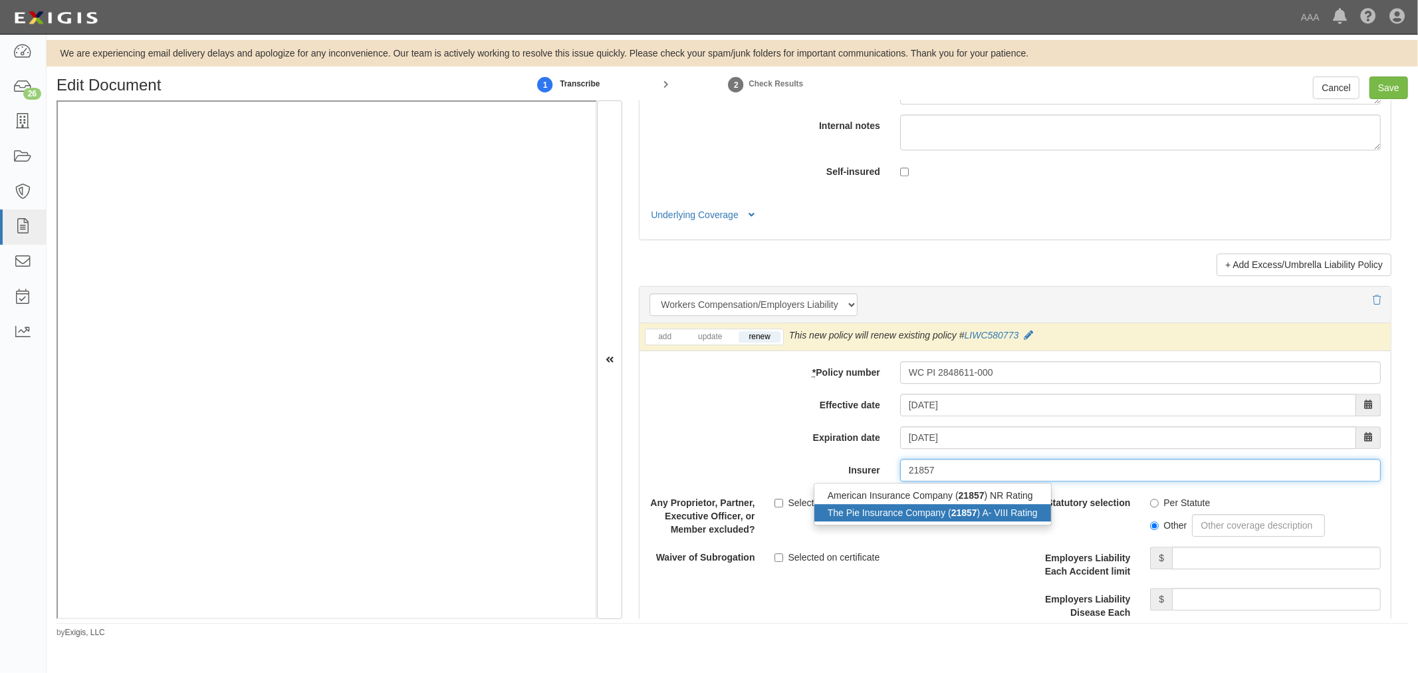
click at [990, 521] on div "The Pie Insurance Company ( 21857 ) A- VIII Rating" at bounding box center [933, 512] width 237 height 17
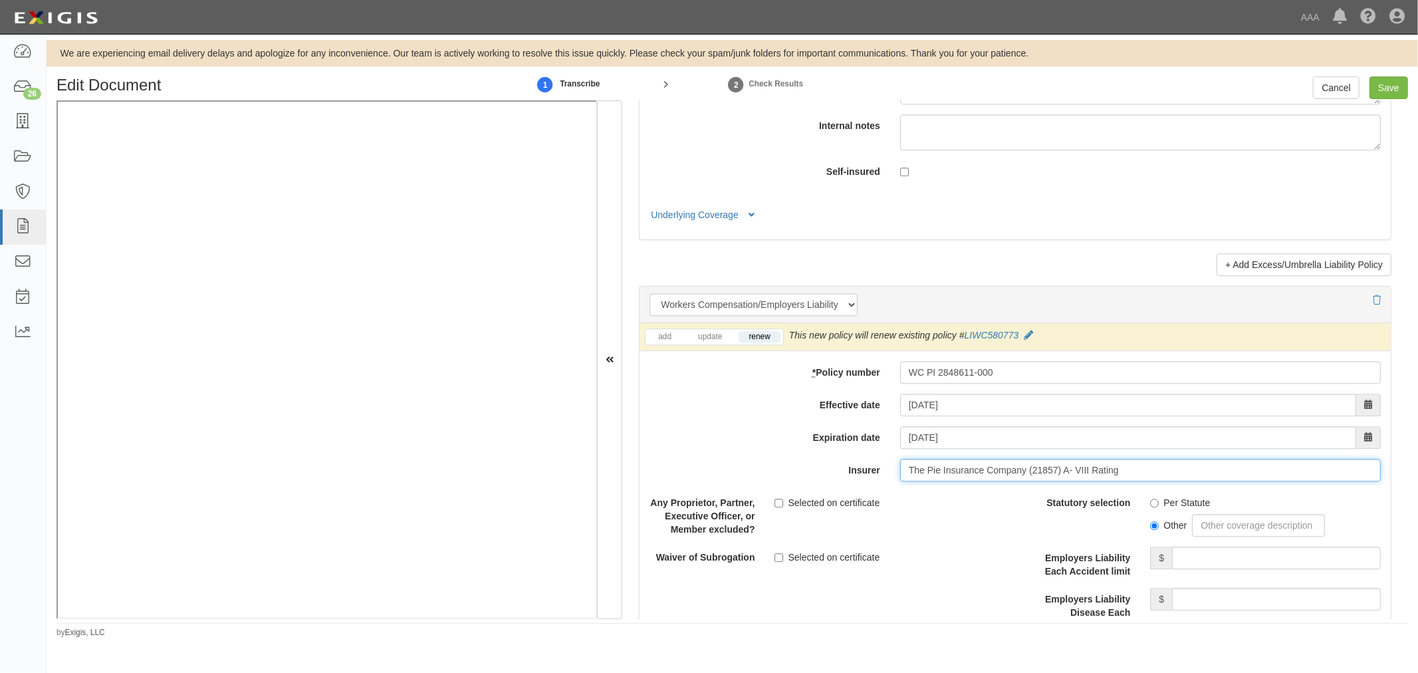
type input "The Pie Insurance Company (21857) A- VIII Rating"
click at [1174, 509] on label "Per Statute" at bounding box center [1180, 502] width 60 height 13
click at [1159, 507] on input "Per Statute" at bounding box center [1154, 503] width 9 height 9
radio input "true"
click at [1220, 566] on input "Employers Liability Each Accident limit" at bounding box center [1276, 558] width 209 height 23
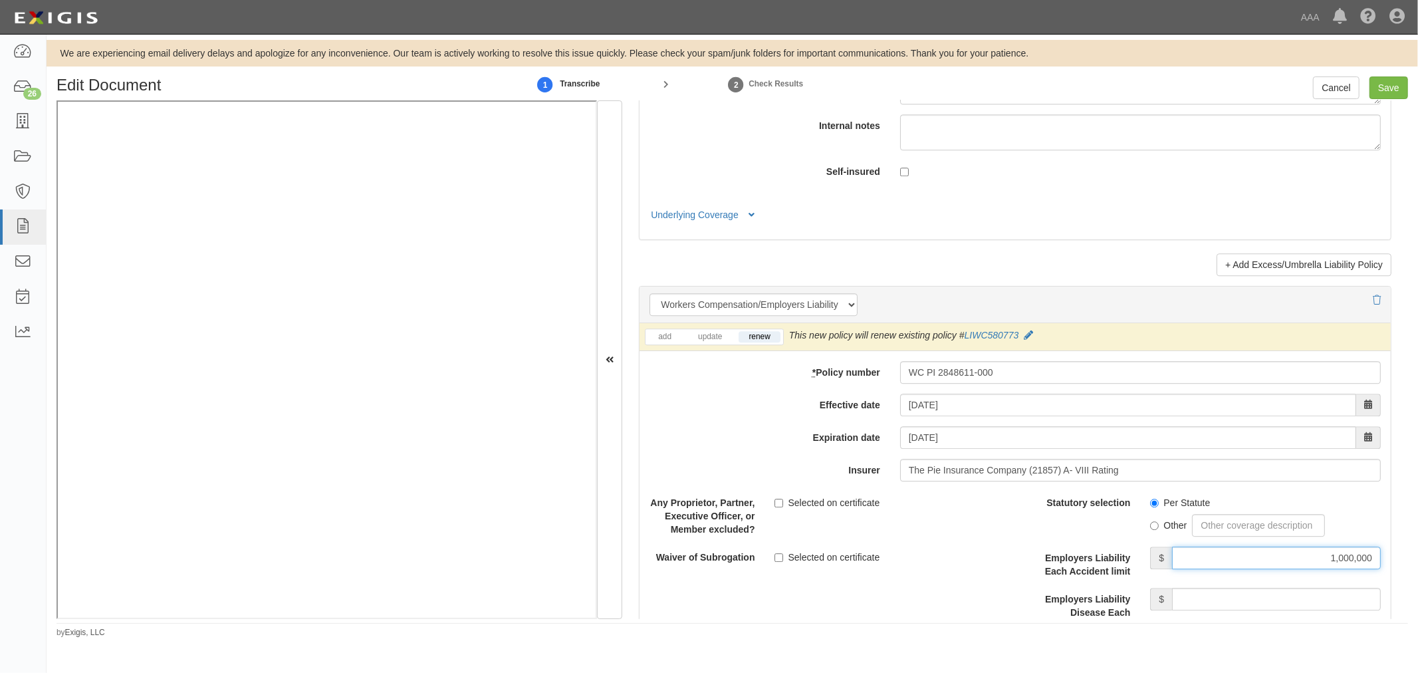
type input "1,000,000"
click at [1232, 593] on div "Statutory selection Per Statute Other Employers Liability Each Accident limit $…" at bounding box center [1203, 582] width 356 height 182
click at [1235, 606] on input "Employers Liability Disease Each Employee limit" at bounding box center [1276, 599] width 209 height 23
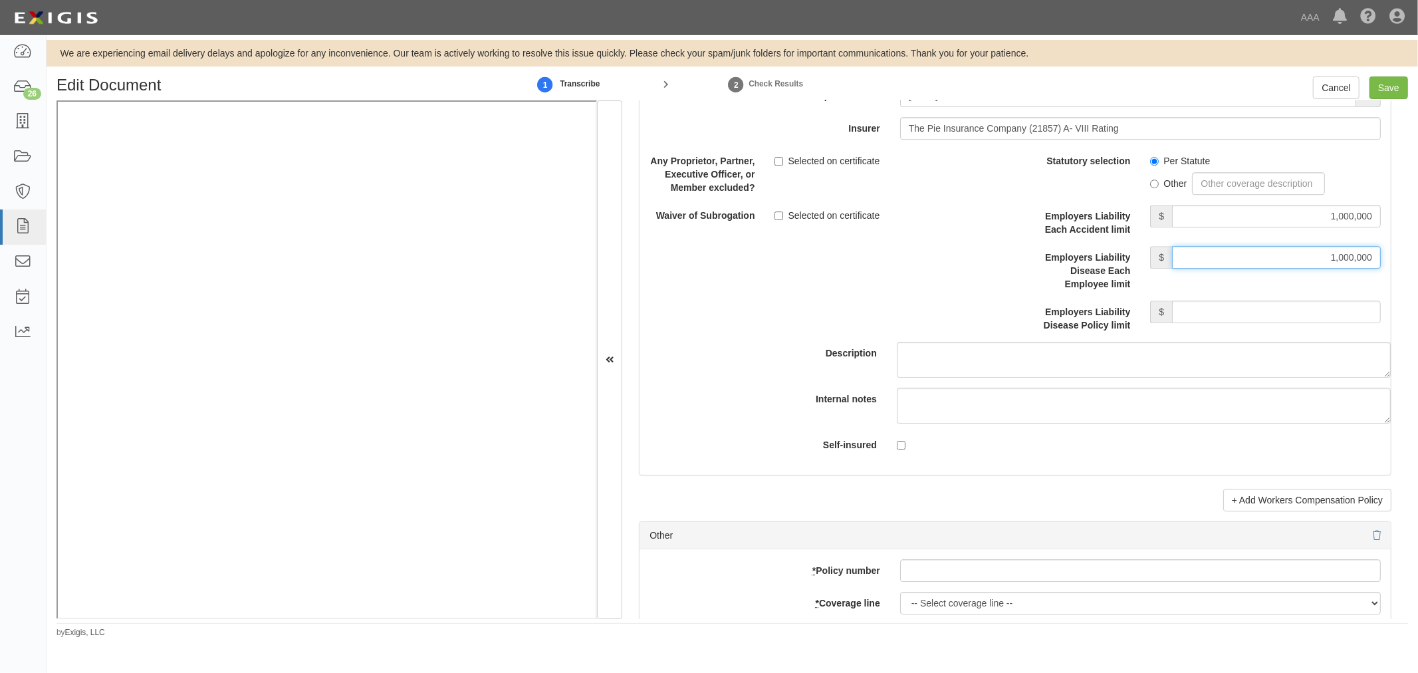
scroll to position [3448, 0]
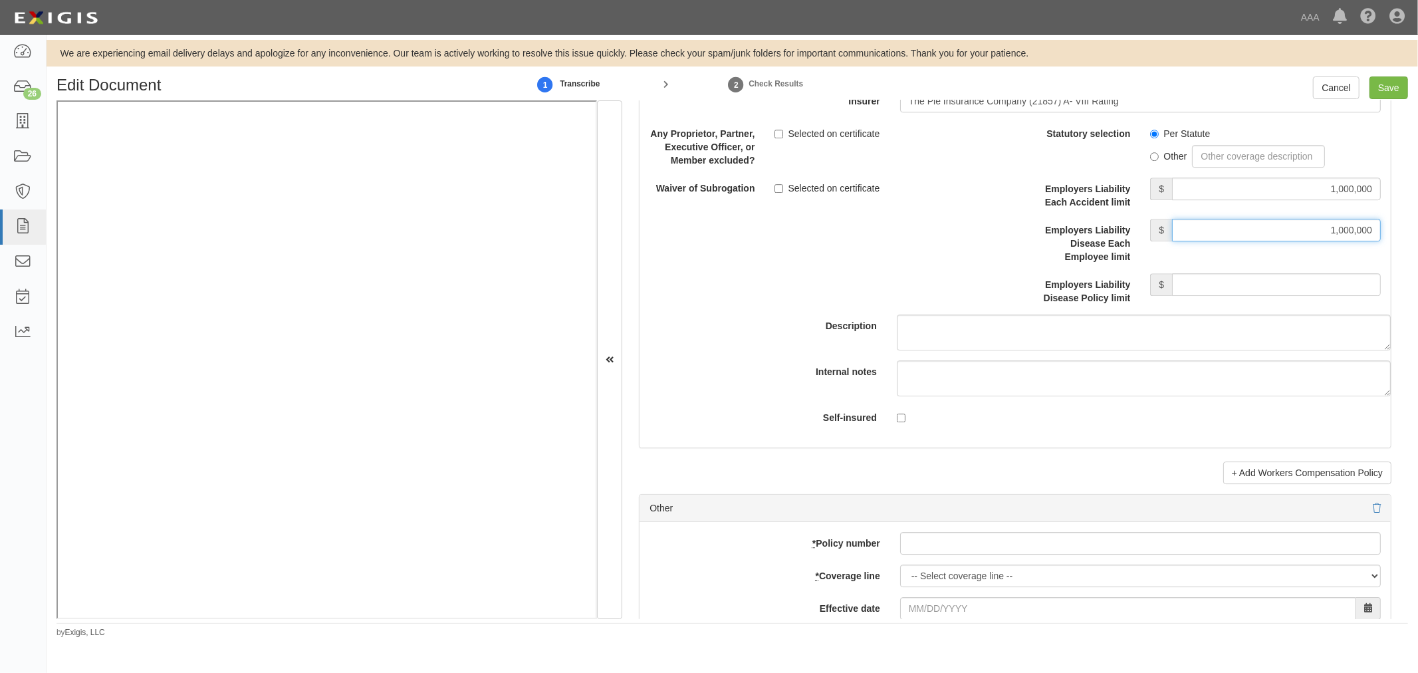
type input "1,000,000"
click at [1284, 287] on input "Employers Liability Disease Policy limit" at bounding box center [1276, 284] width 209 height 23
type input "1,000,000"
click at [1393, 87] on input "Save" at bounding box center [1389, 87] width 39 height 23
type input "1000000"
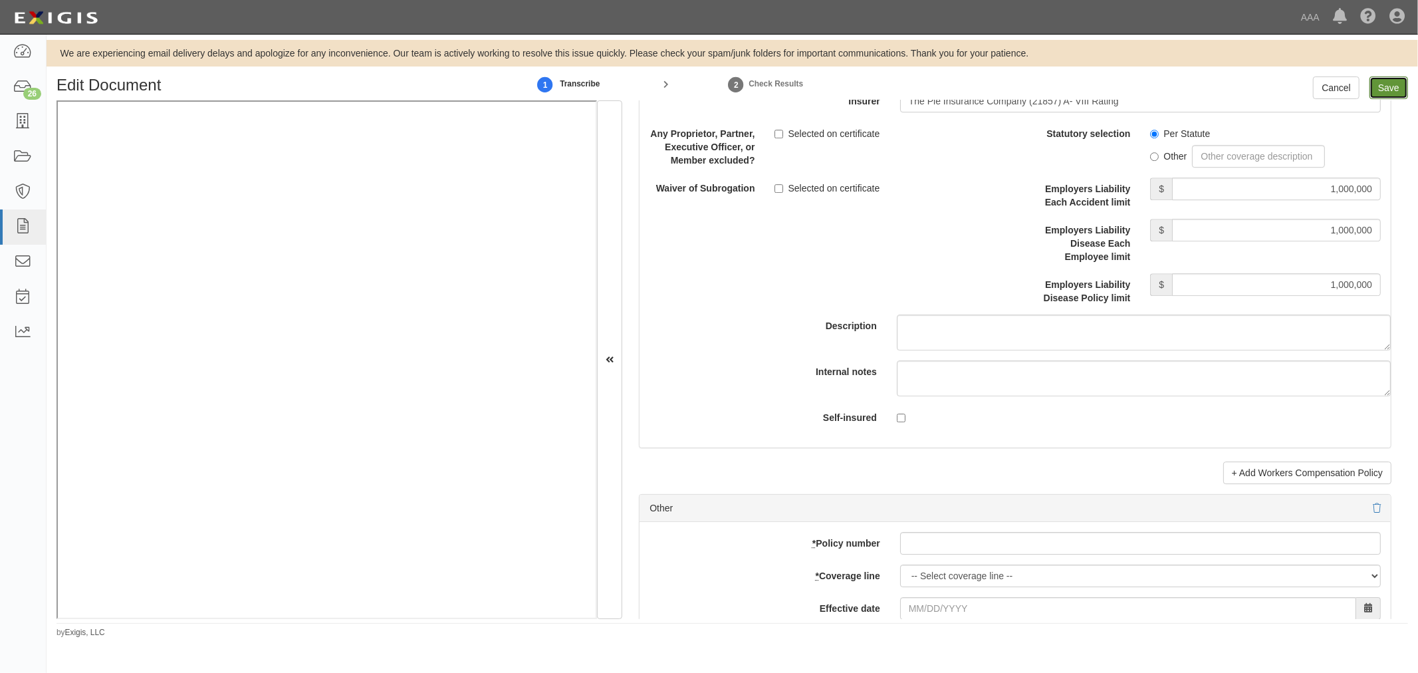
type input "50000"
type input "5000"
type input "1000000"
type input "2000000"
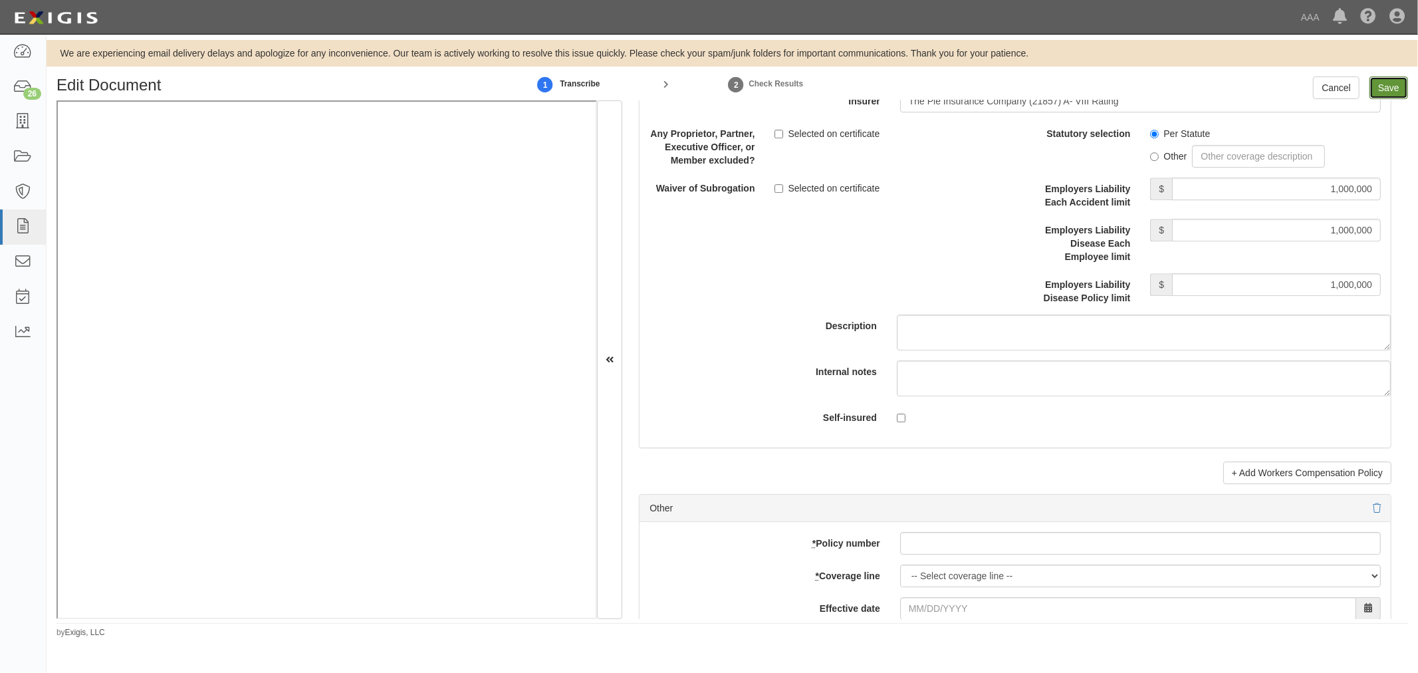
type input "1000000"
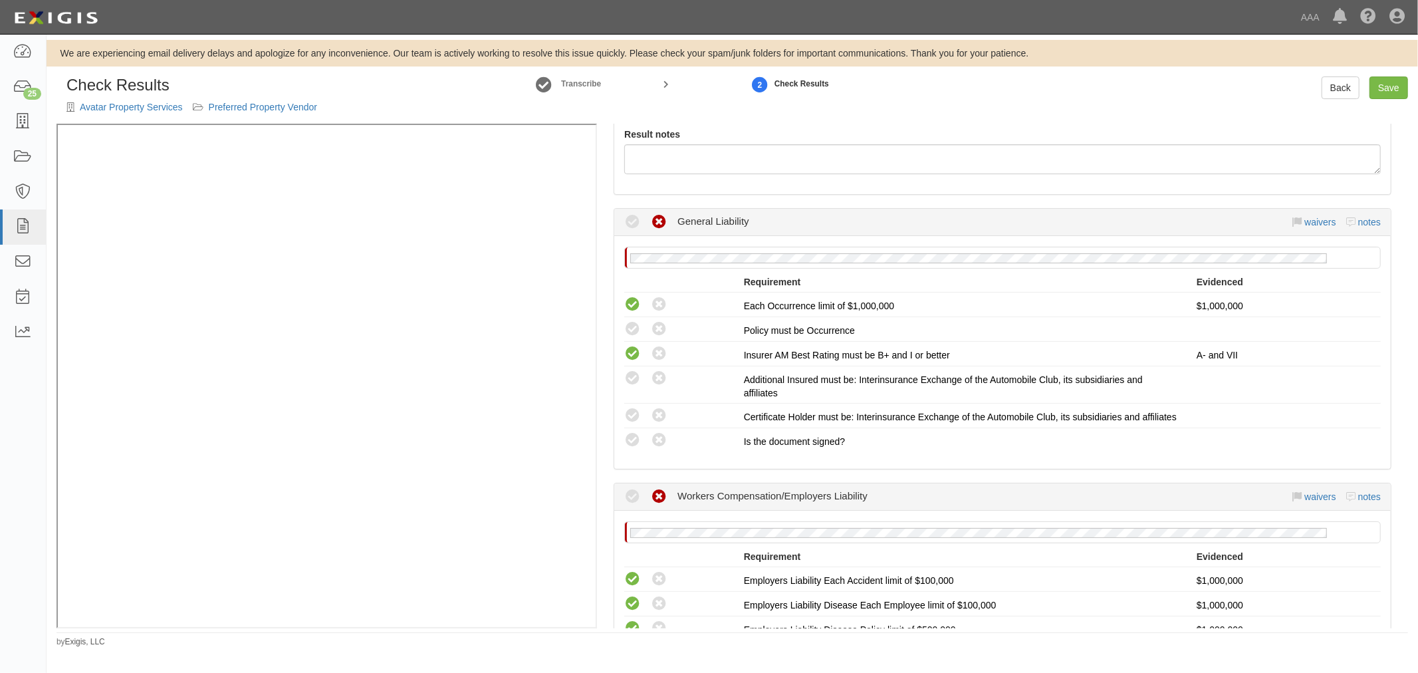
scroll to position [369, 0]
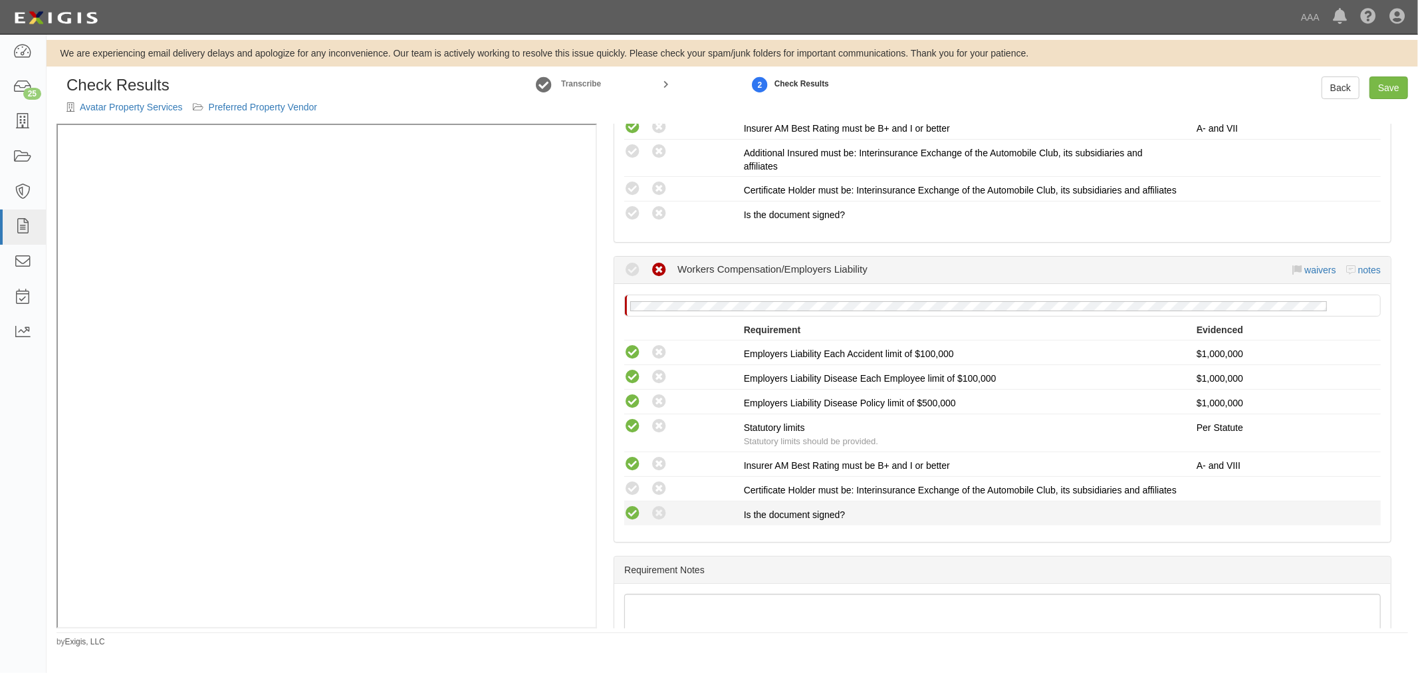
click at [634, 522] on icon at bounding box center [632, 513] width 17 height 17
radio input "true"
click at [630, 495] on icon at bounding box center [632, 489] width 17 height 17
radio input "true"
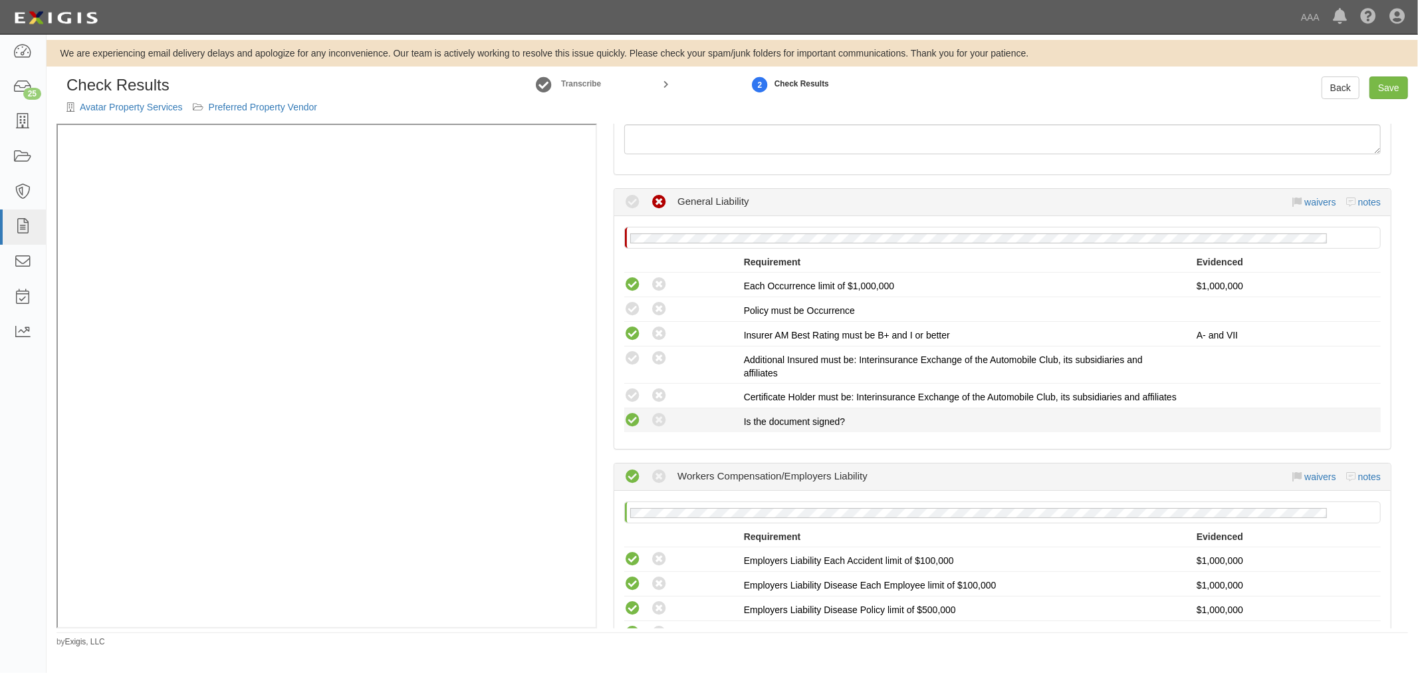
scroll to position [123, 0]
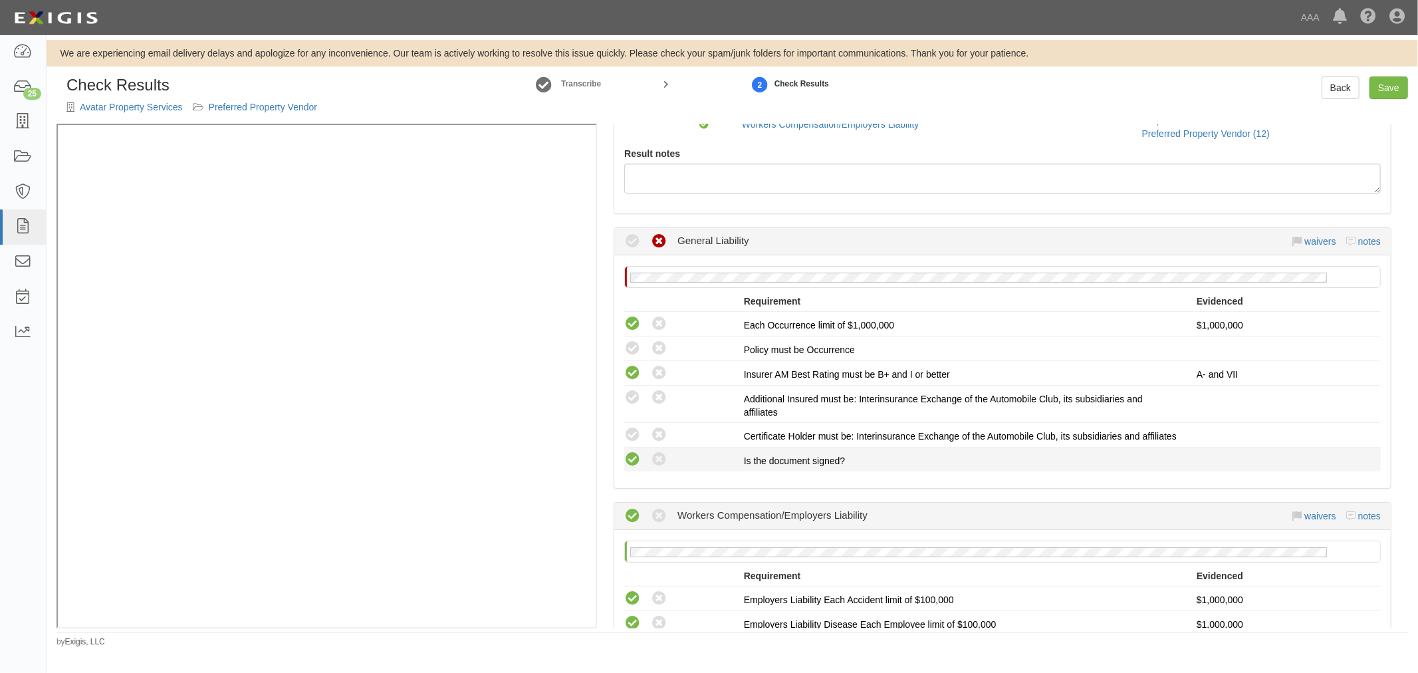
click at [632, 468] on icon at bounding box center [632, 460] width 17 height 17
radio input "true"
click at [641, 434] on div "Compliant Waived: Non-Compliant" at bounding box center [684, 434] width 120 height 17
click at [634, 430] on icon at bounding box center [632, 435] width 17 height 17
radio input "true"
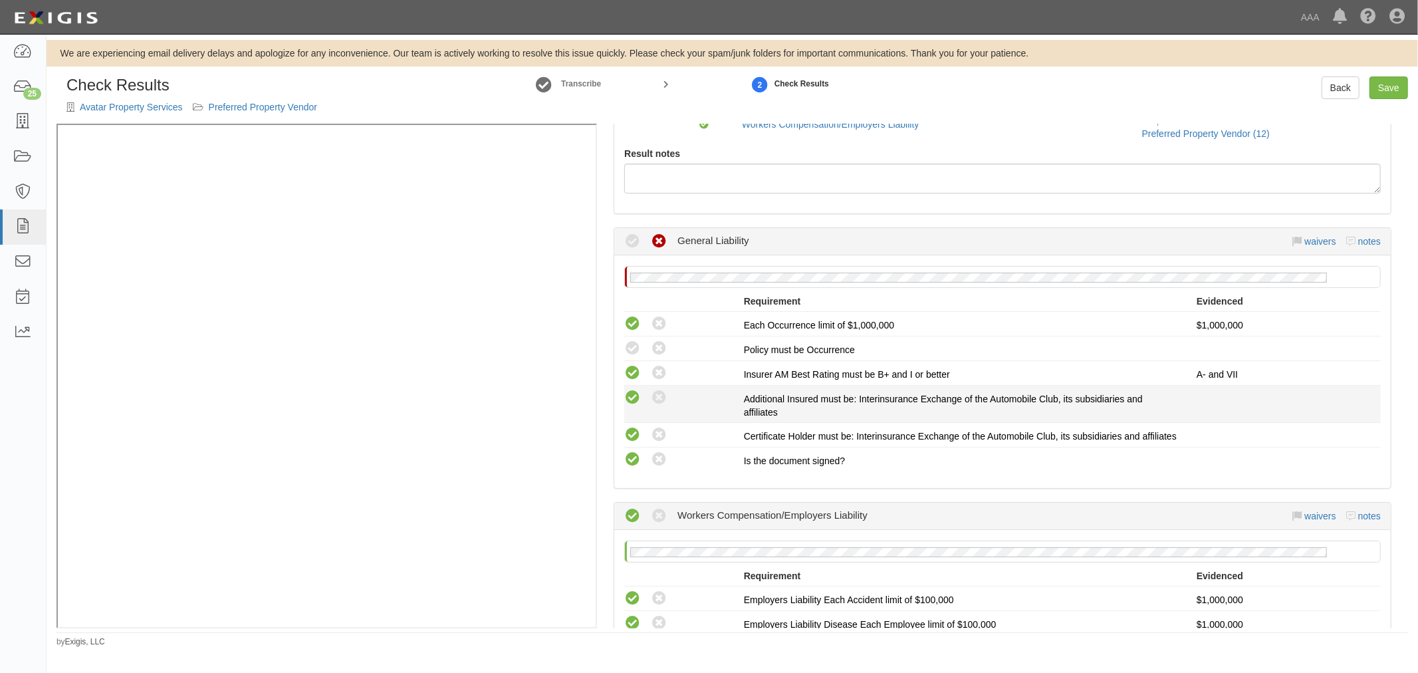
click at [632, 390] on icon at bounding box center [632, 398] width 17 height 17
radio input "true"
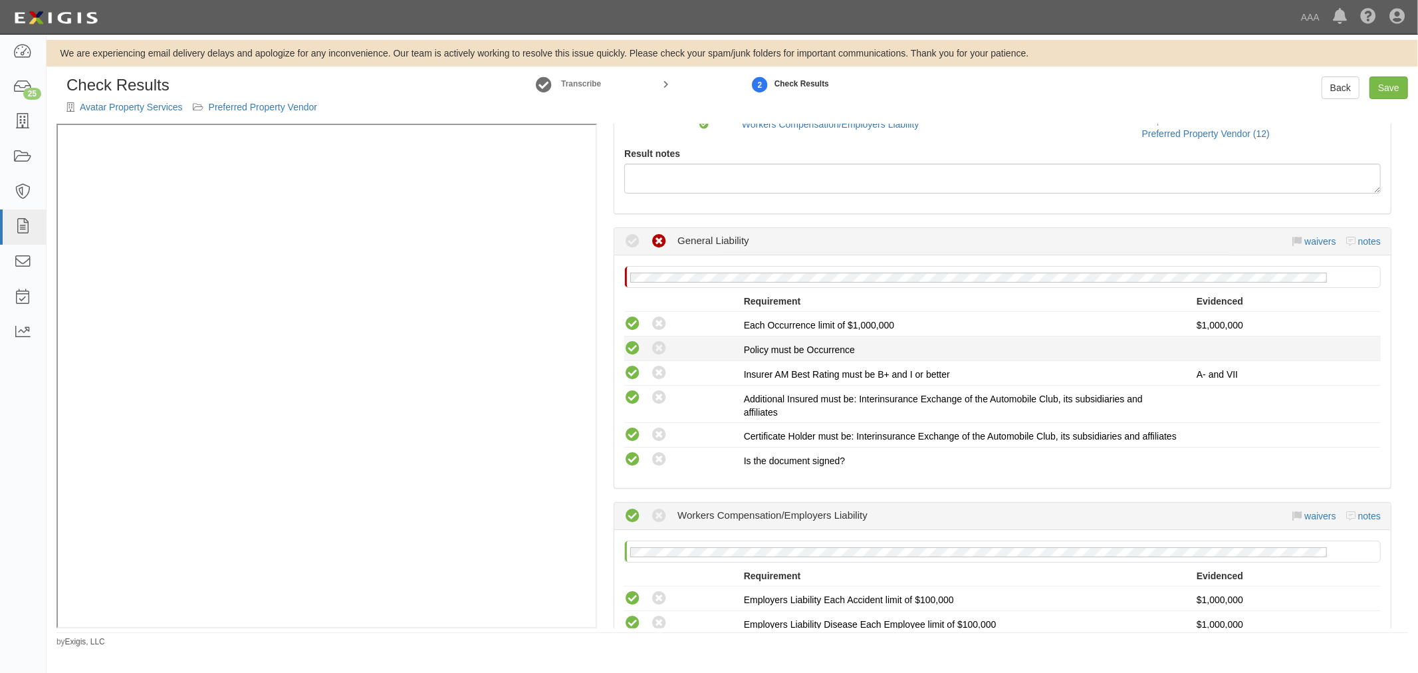
click at [632, 344] on icon at bounding box center [632, 348] width 17 height 17
radio input "true"
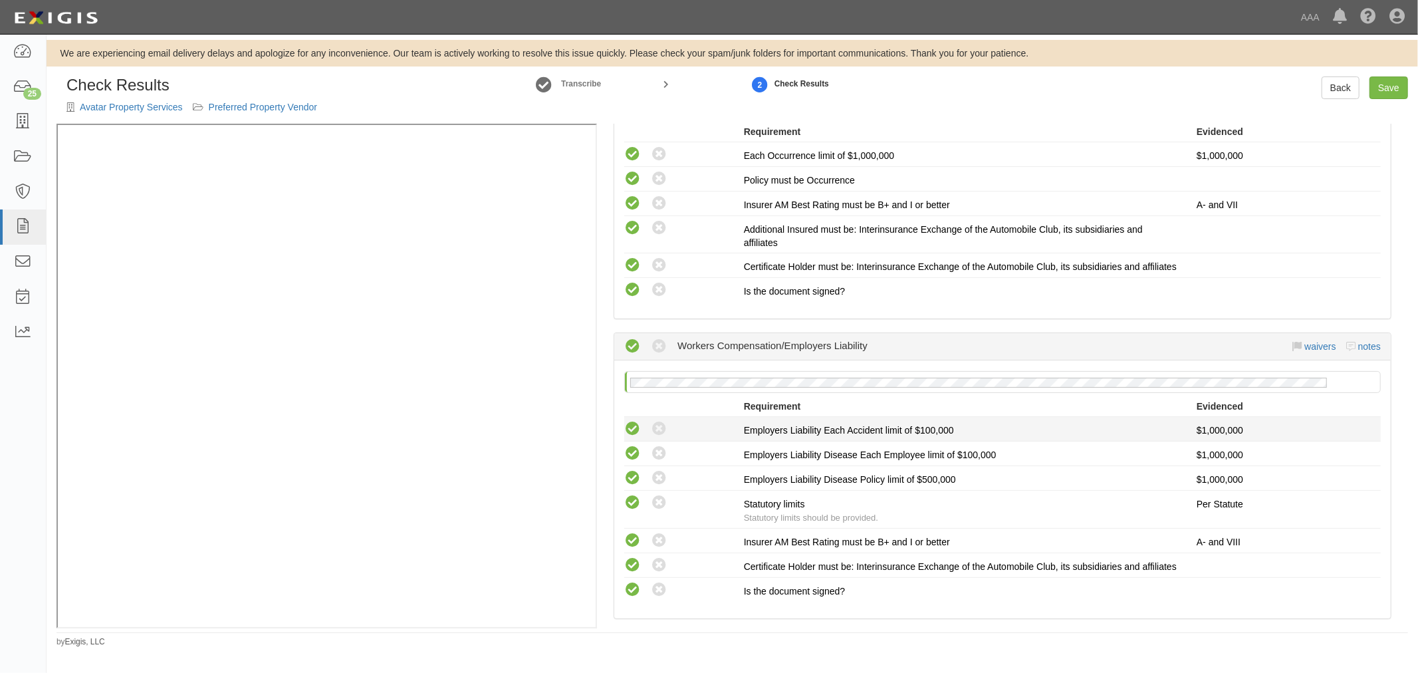
scroll to position [369, 0]
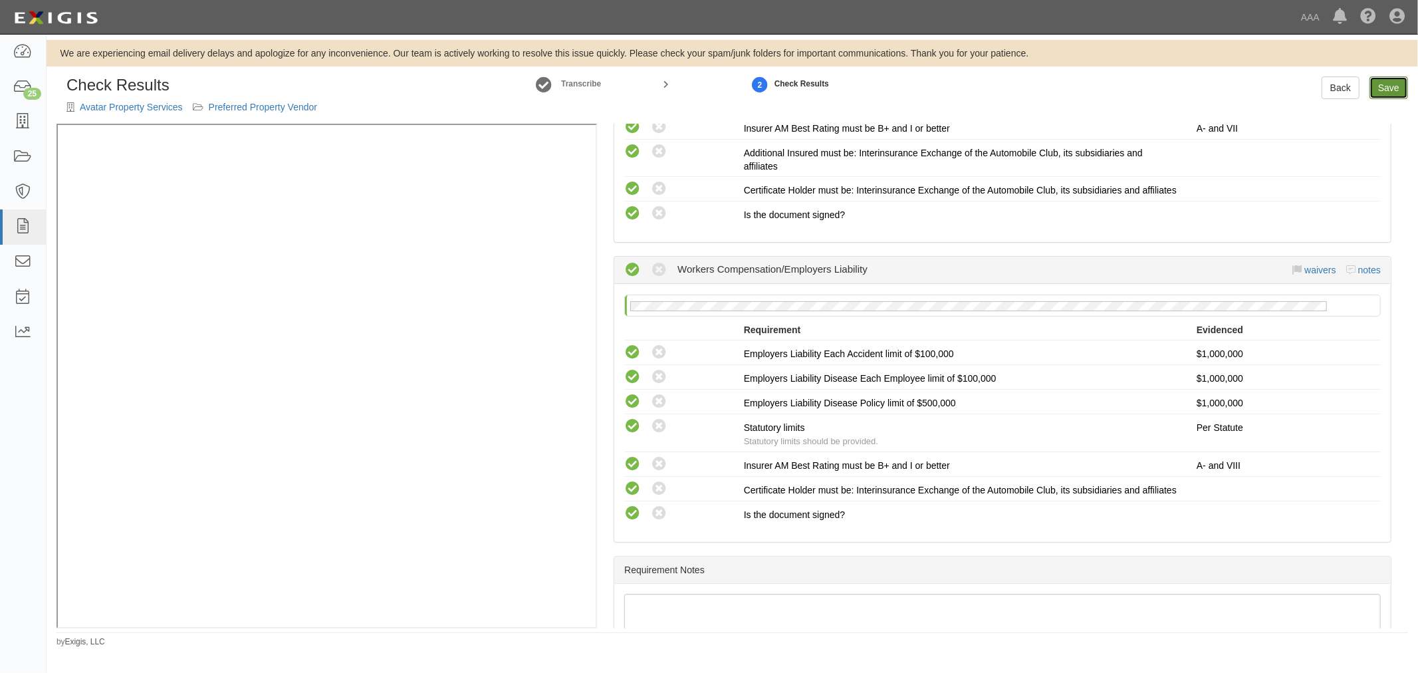
click at [1385, 90] on link "Save" at bounding box center [1389, 87] width 39 height 23
radio input "true"
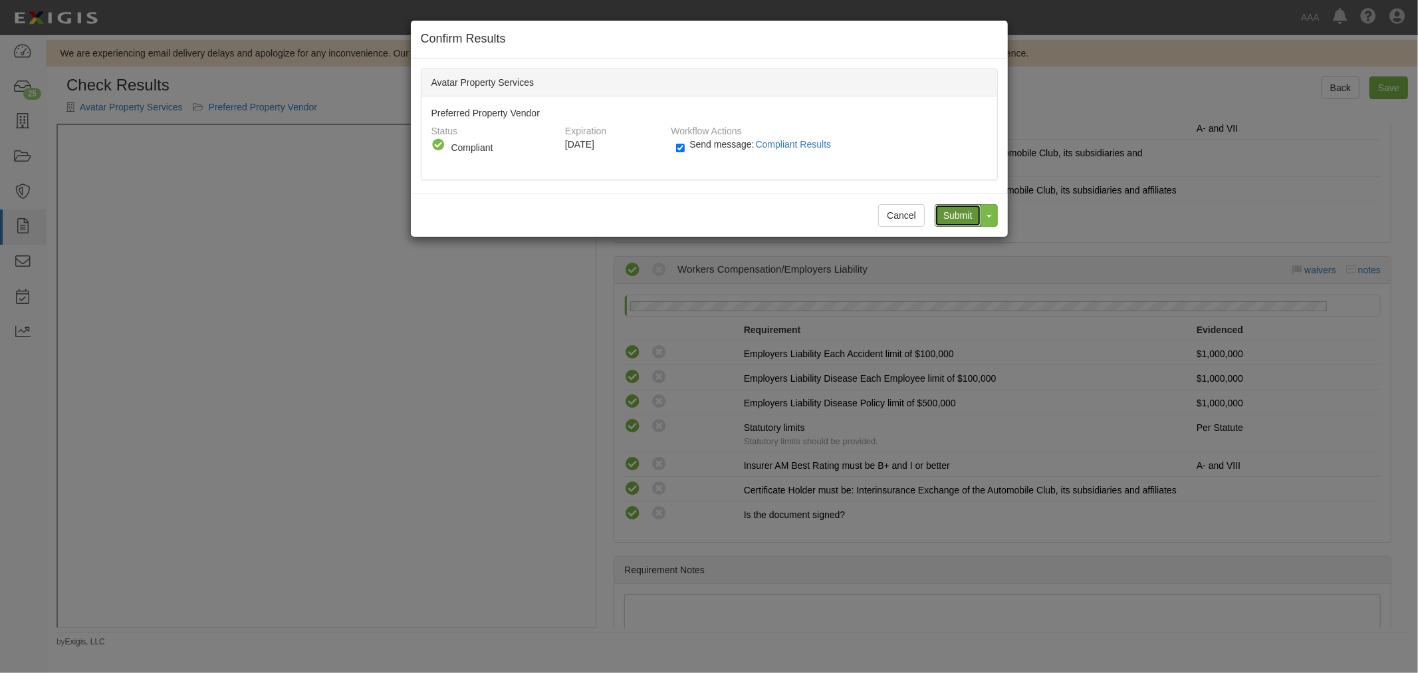
click at [959, 206] on input "Submit" at bounding box center [958, 215] width 47 height 23
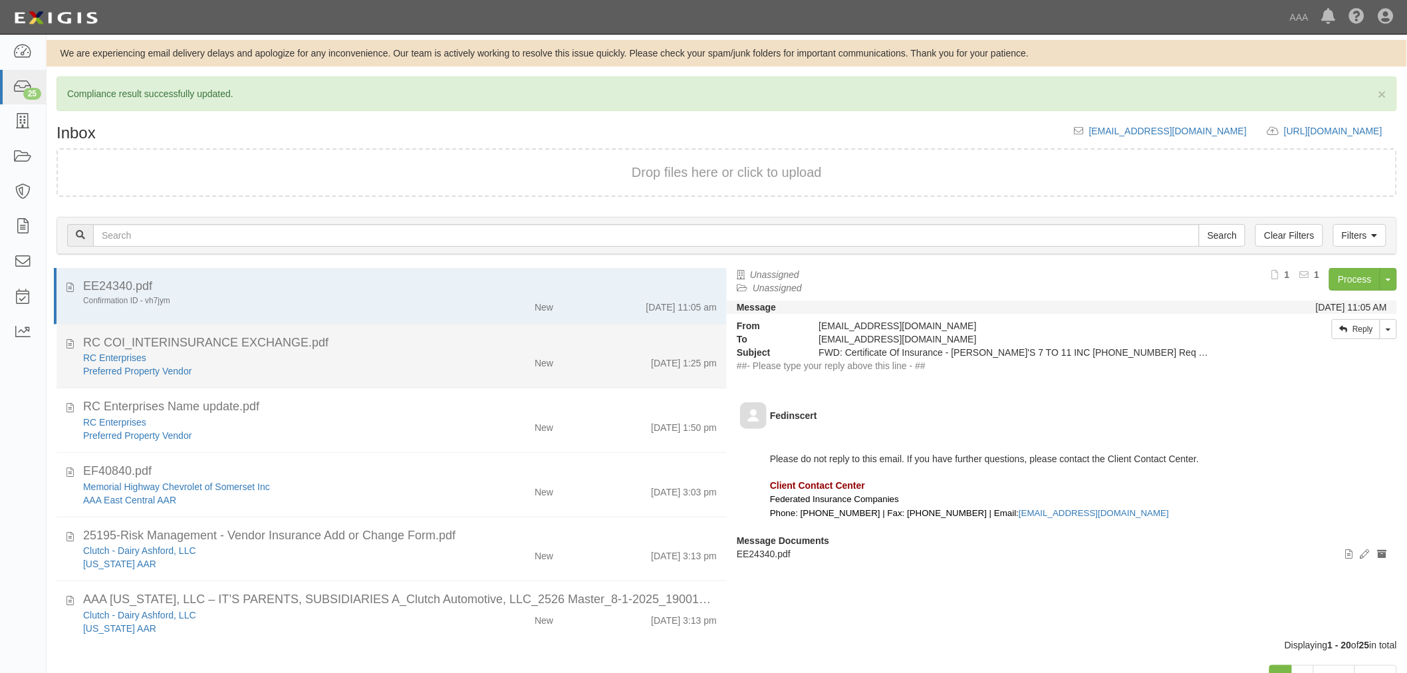
click at [171, 416] on div "RC Enterprises" at bounding box center [263, 422] width 361 height 13
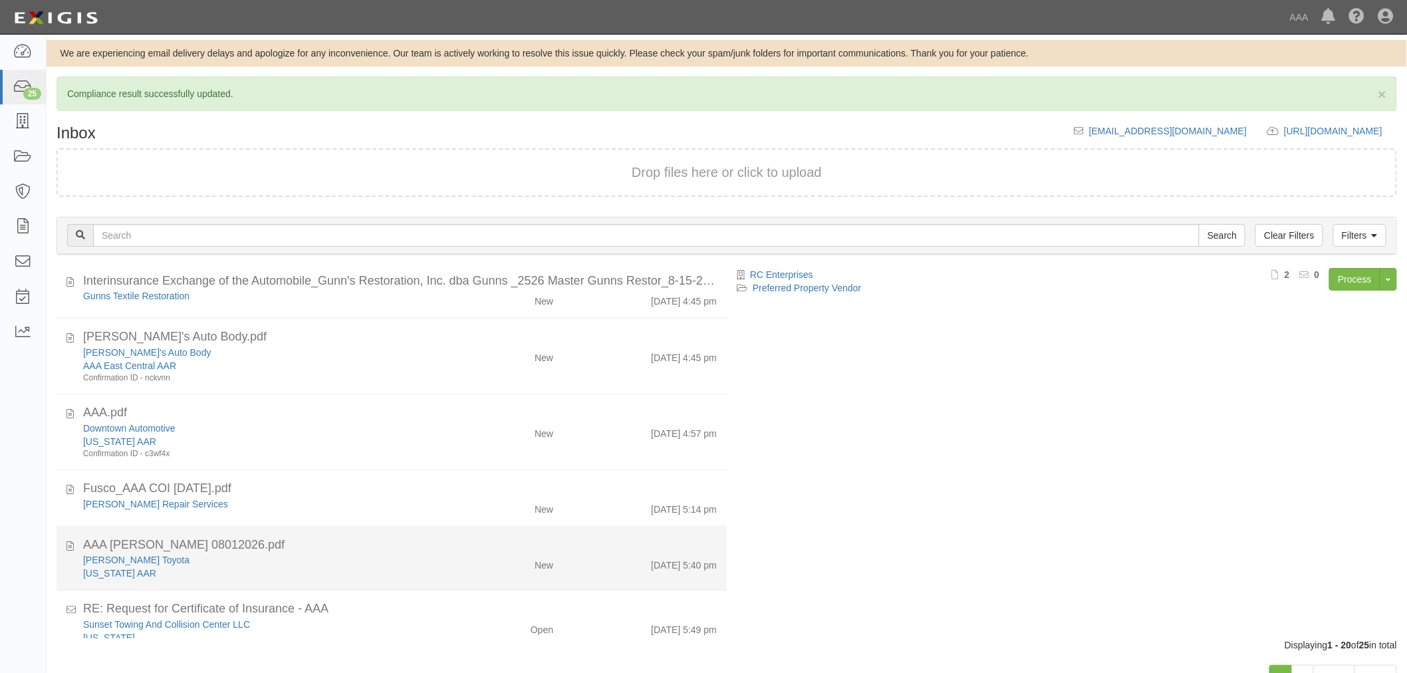
scroll to position [958, 0]
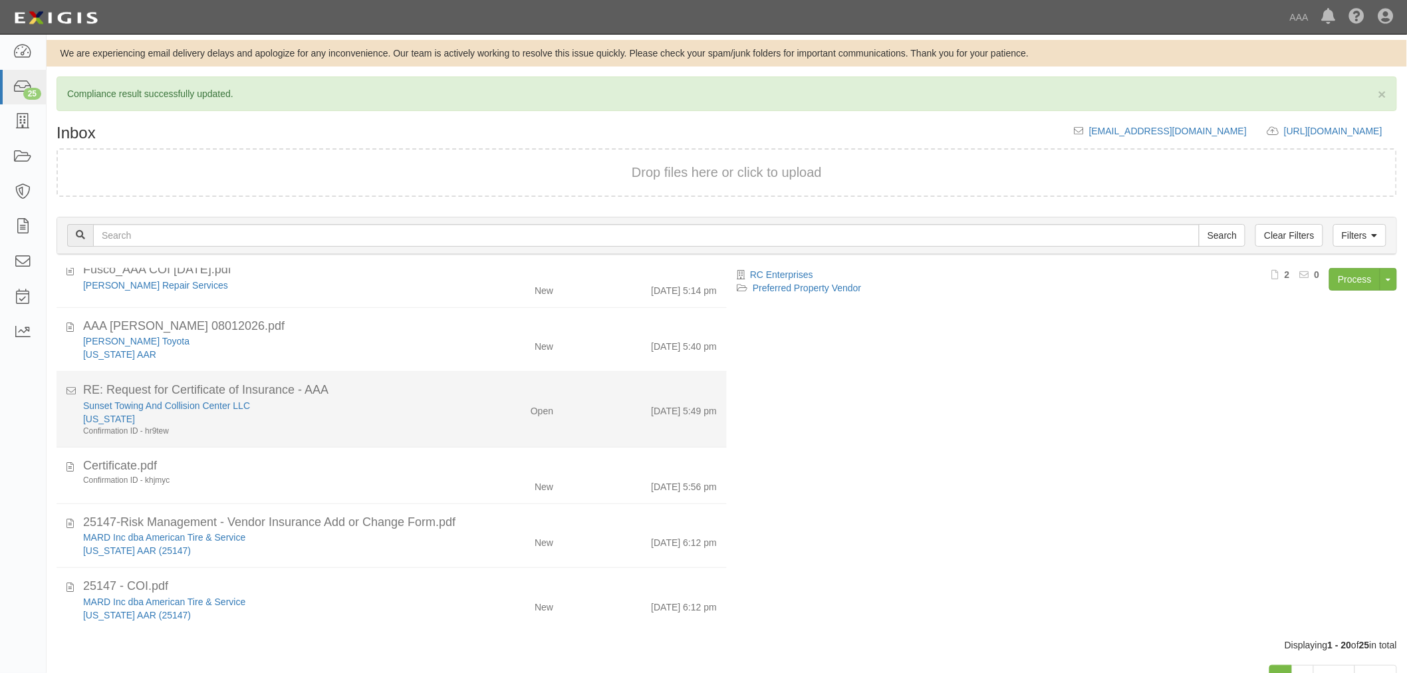
click at [462, 406] on div "Open" at bounding box center [508, 408] width 109 height 19
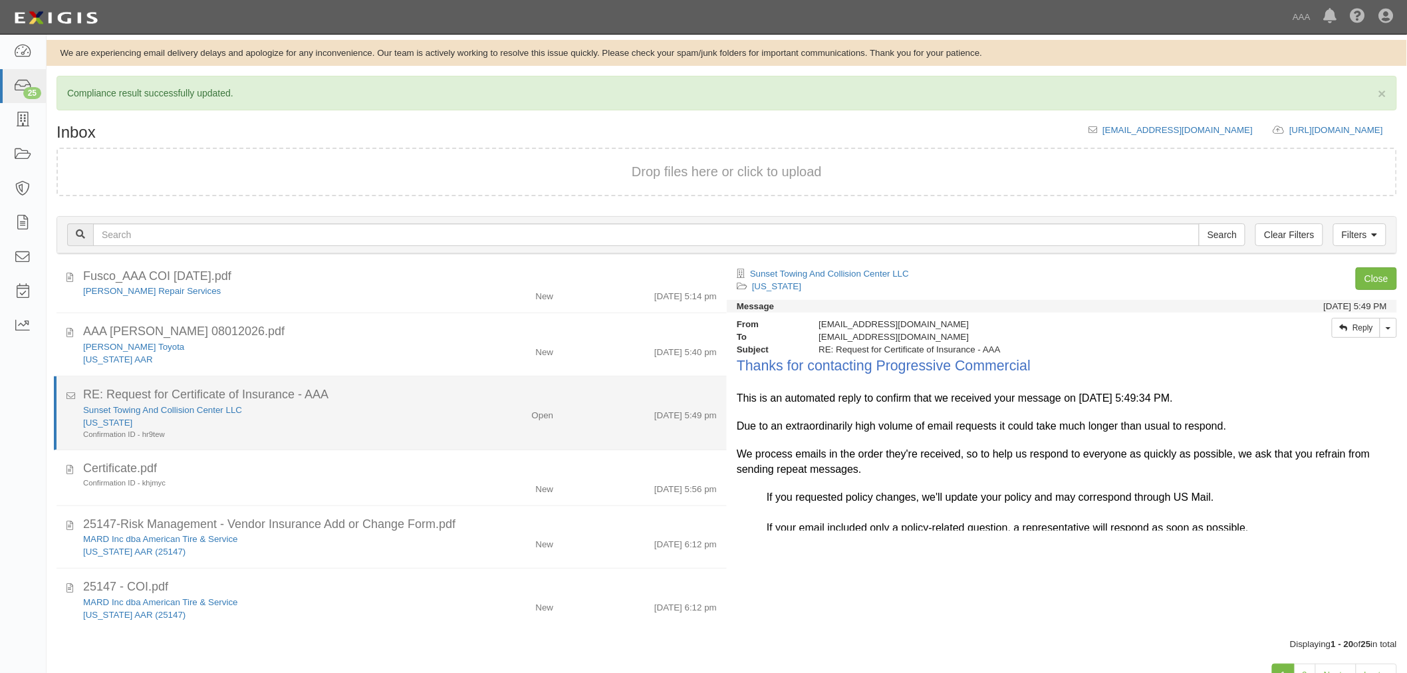
scroll to position [933, 0]
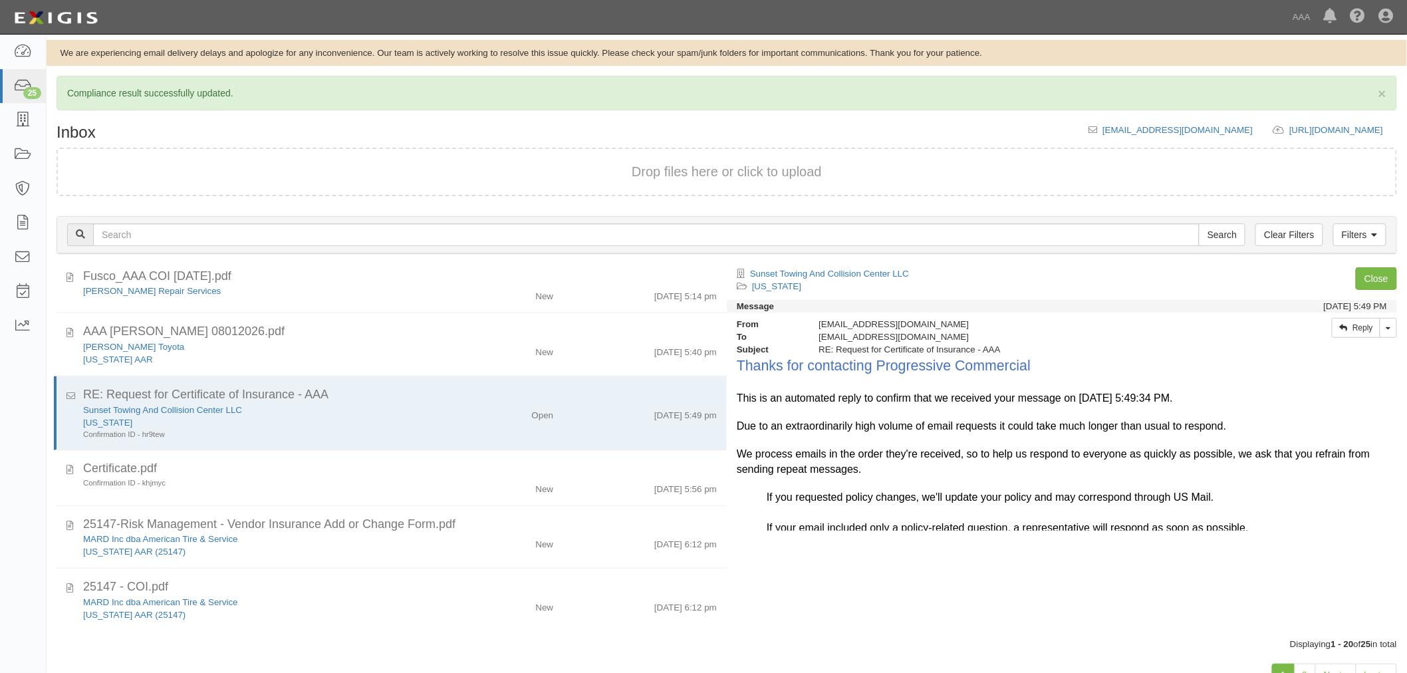
click at [1359, 263] on div "Filters Clear Filters Search Filters Document Status New Transcribed Date Recei…" at bounding box center [727, 236] width 1361 height 61
click at [1362, 269] on link "Close" at bounding box center [1376, 278] width 41 height 23
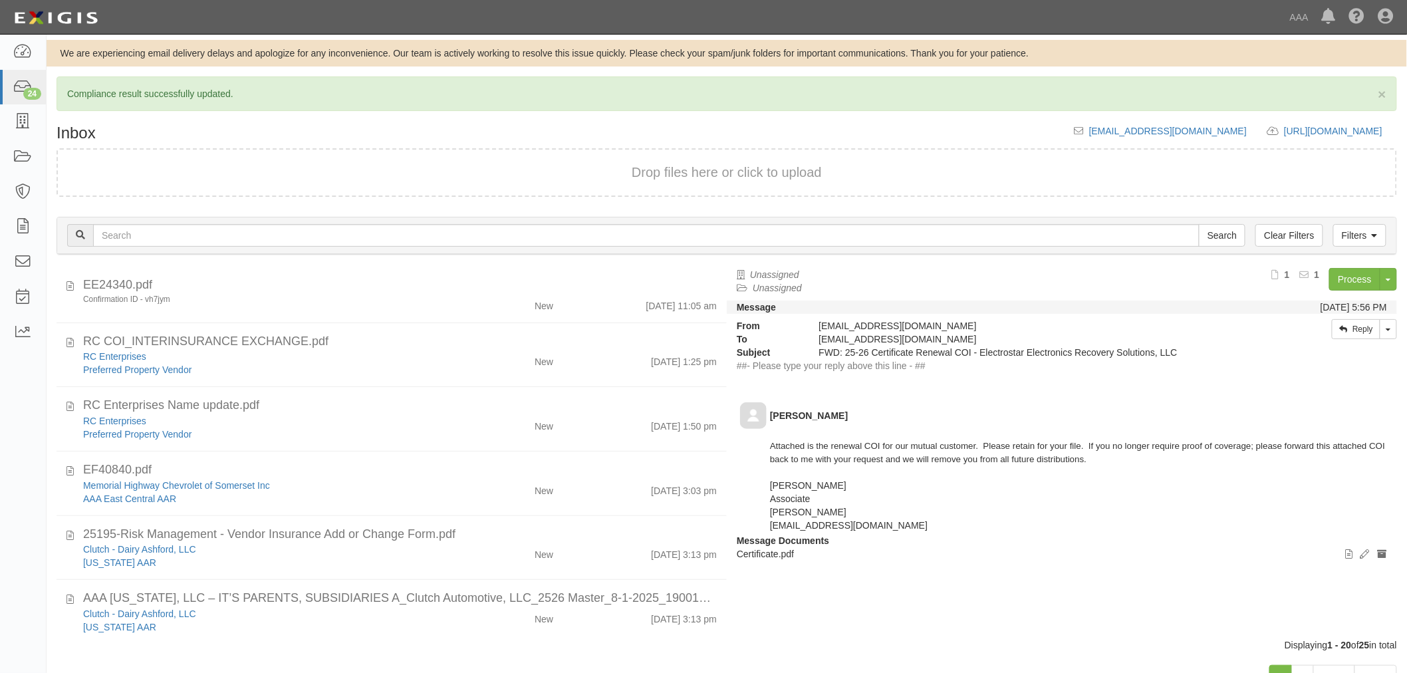
scroll to position [0, 0]
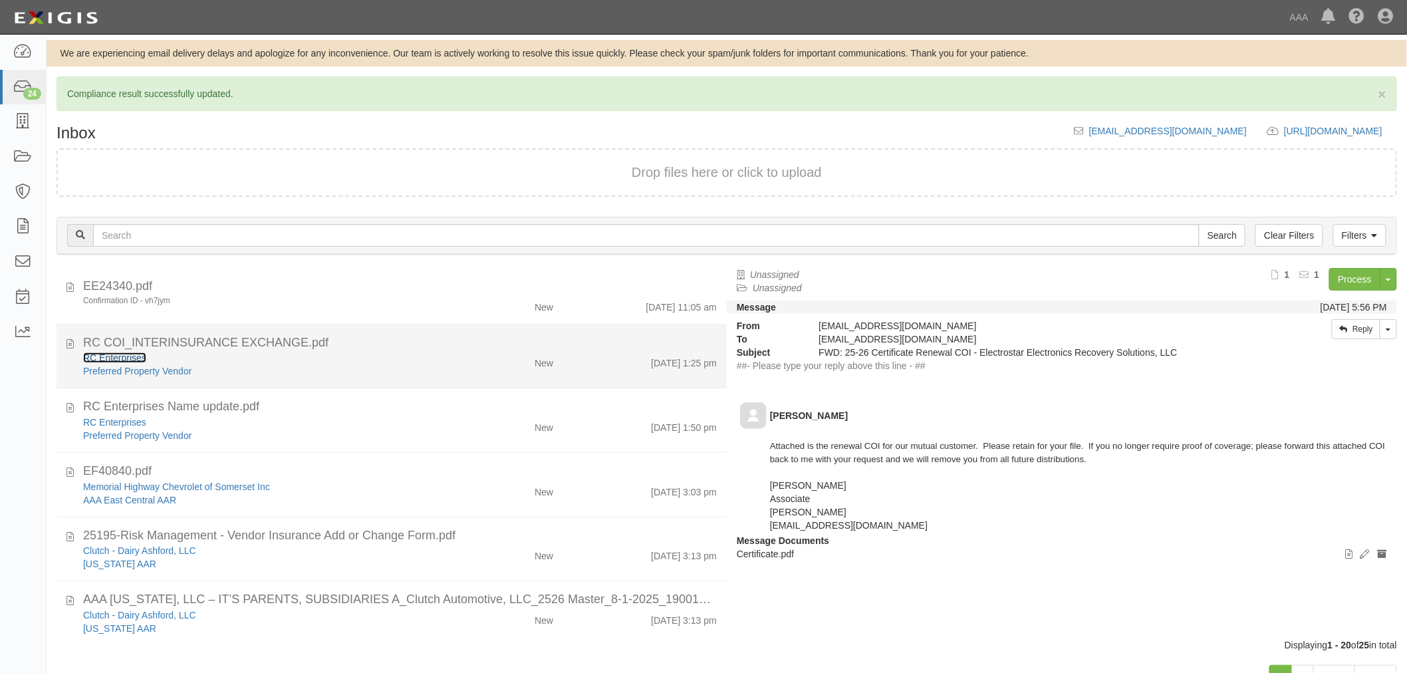
click at [114, 417] on link "RC Enterprises" at bounding box center [114, 422] width 63 height 11
click at [472, 416] on div "New" at bounding box center [508, 425] width 109 height 19
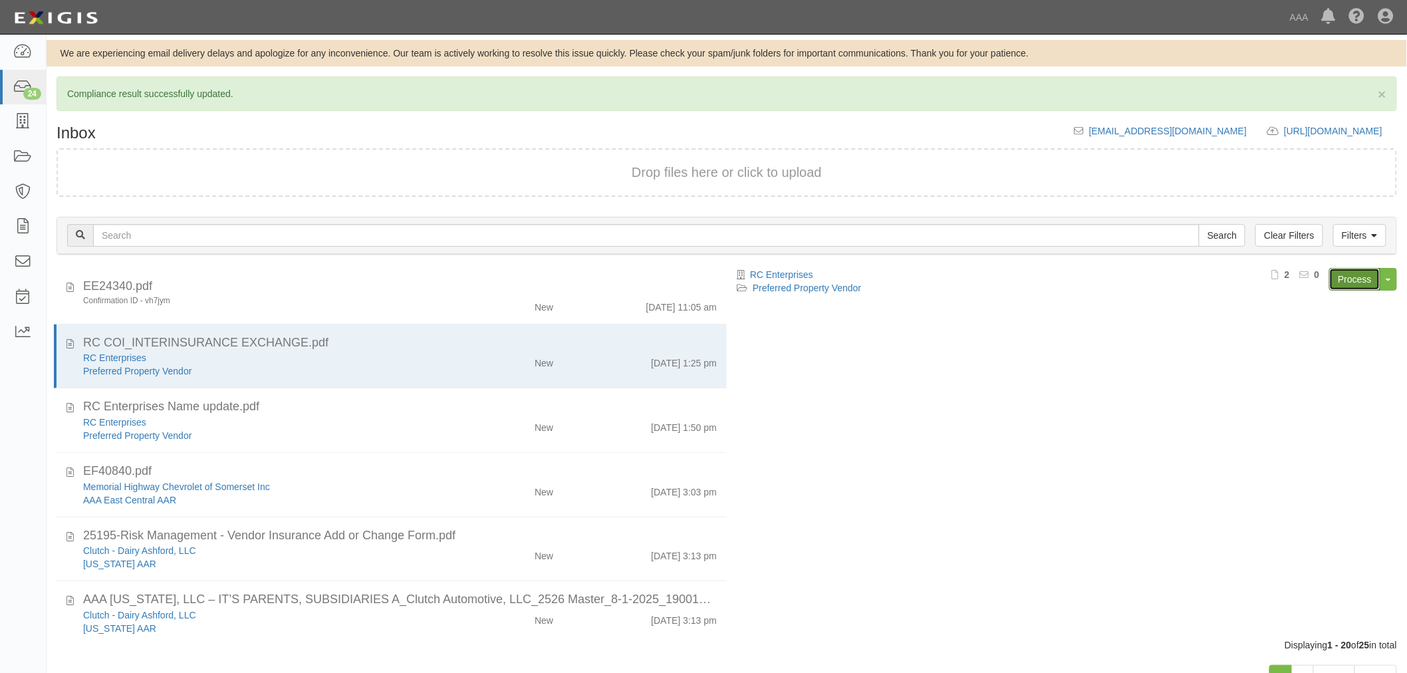
click at [1342, 271] on link "Process" at bounding box center [1354, 279] width 51 height 23
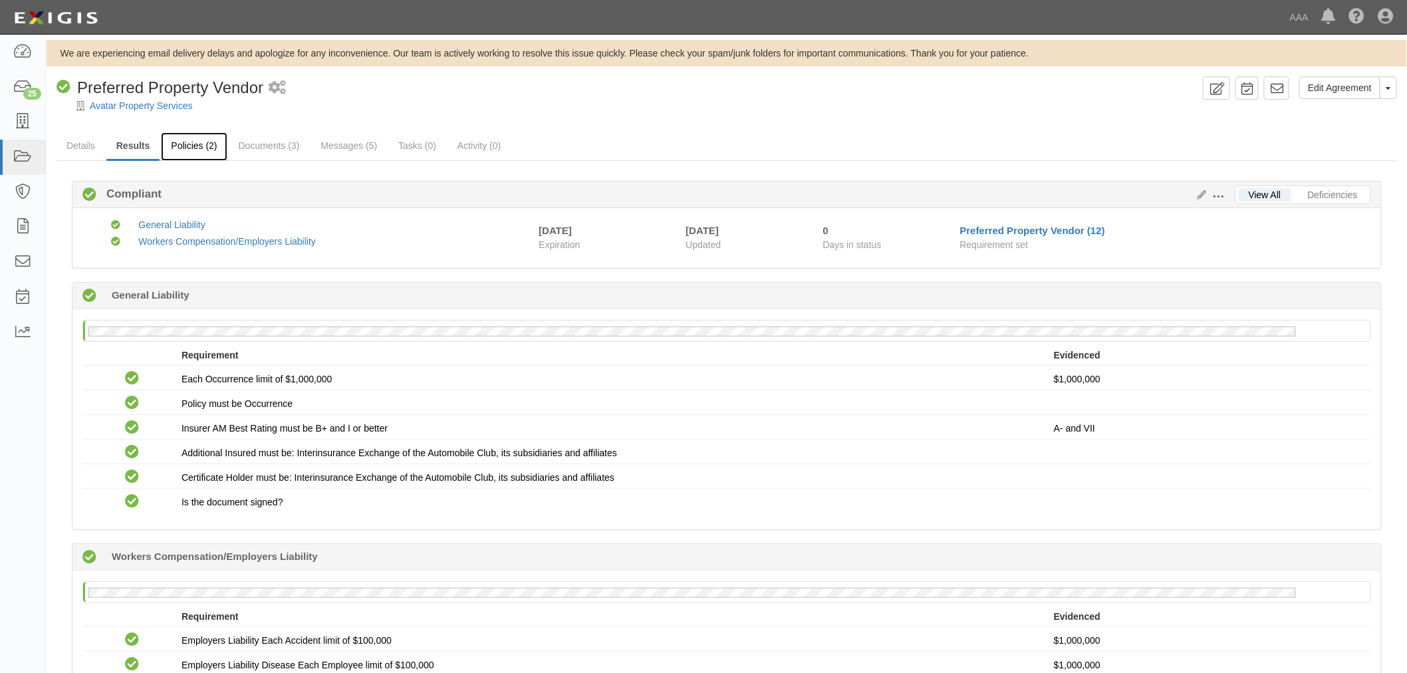
click at [197, 137] on link "Policies (2)" at bounding box center [194, 146] width 66 height 29
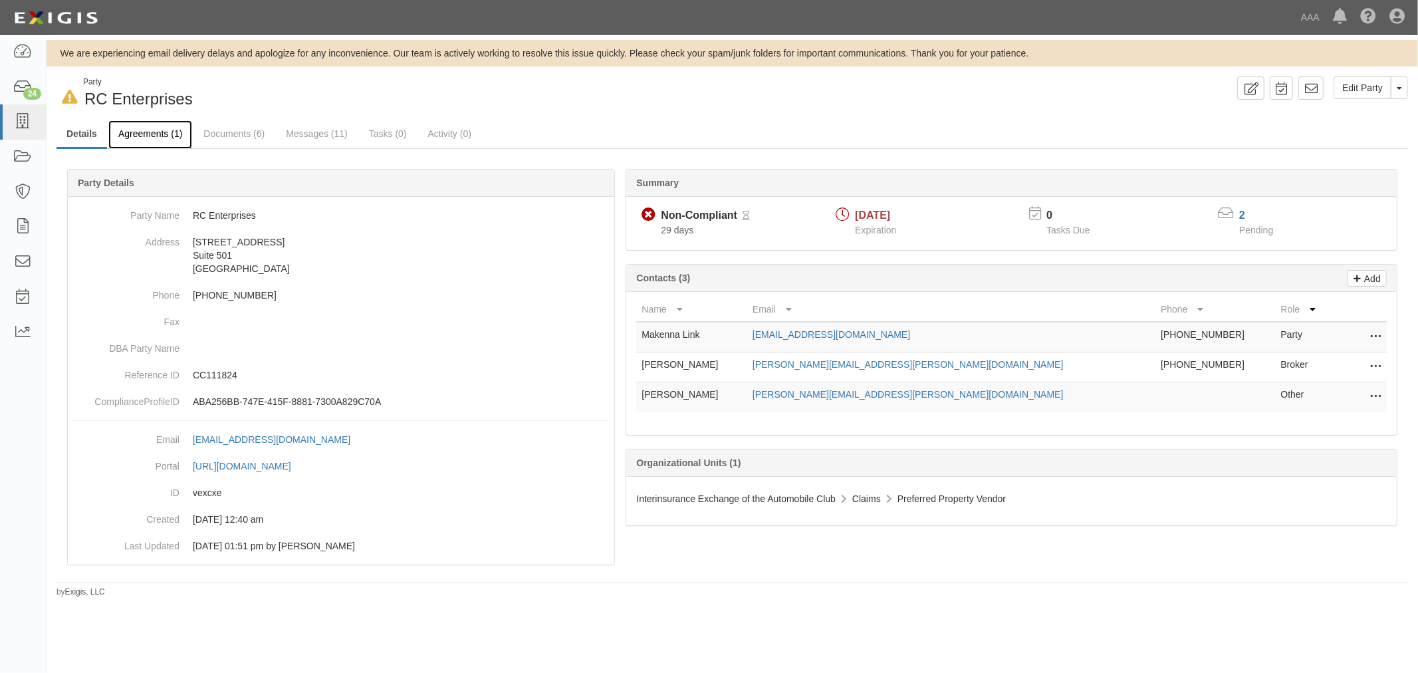
click at [146, 130] on link "Agreements (1)" at bounding box center [150, 134] width 84 height 29
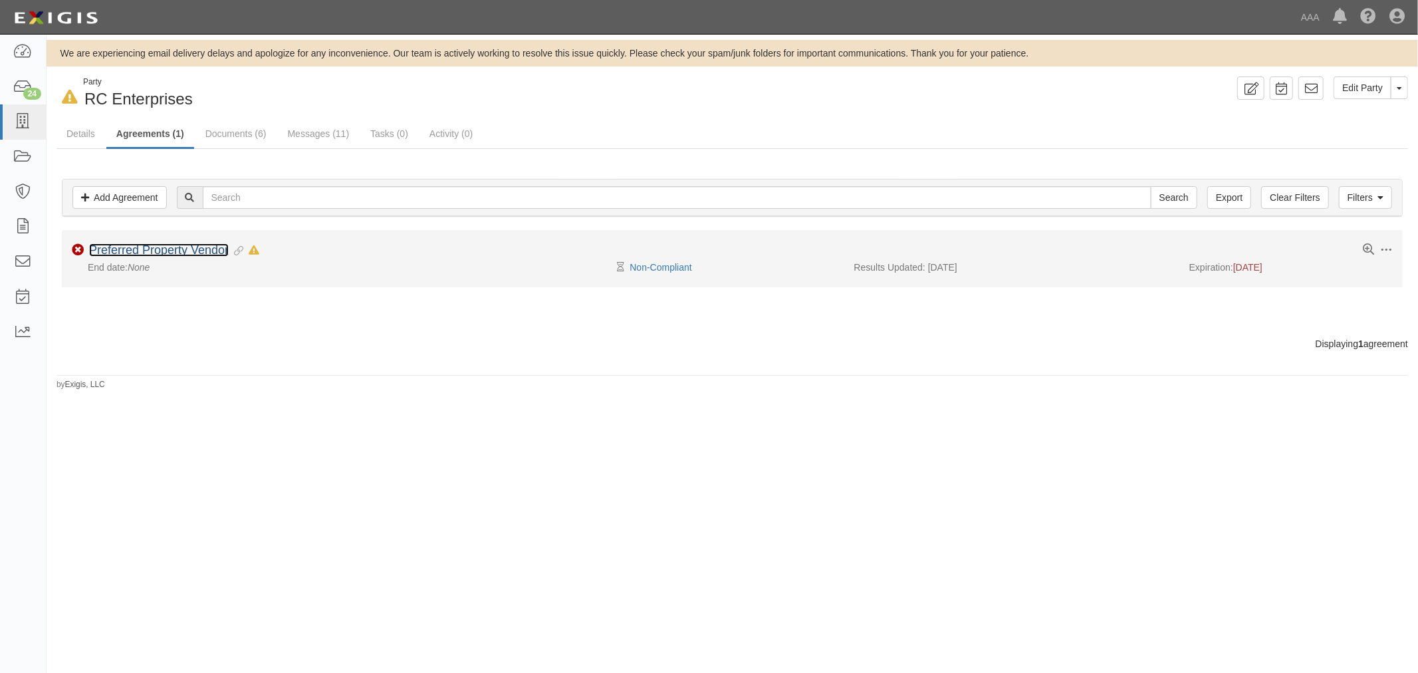
click at [128, 246] on link "Preferred Property Vendor" at bounding box center [159, 249] width 140 height 13
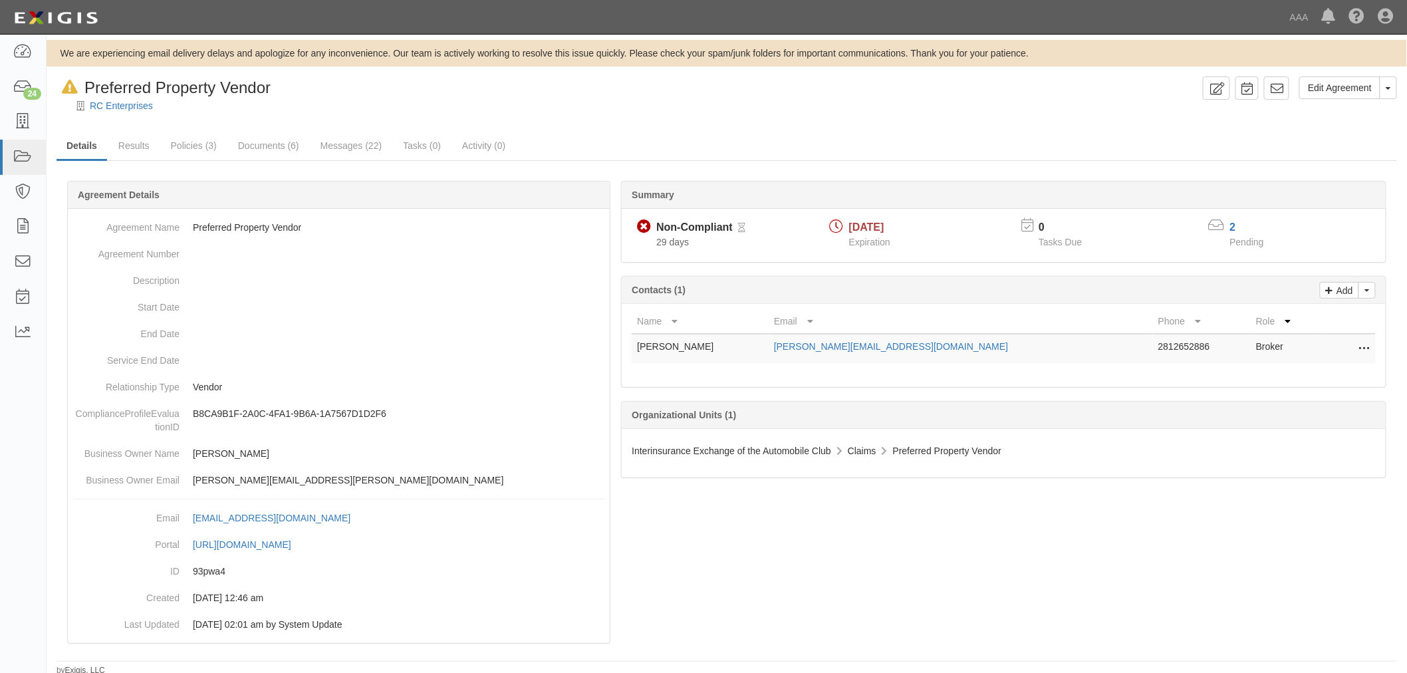
click at [128, 128] on div "Edit Agreement Toggle Agreement Dropdown View Audit Trail Archive Agreement Rem…" at bounding box center [727, 376] width 1361 height 600
click at [131, 146] on link "Results" at bounding box center [133, 146] width 51 height 29
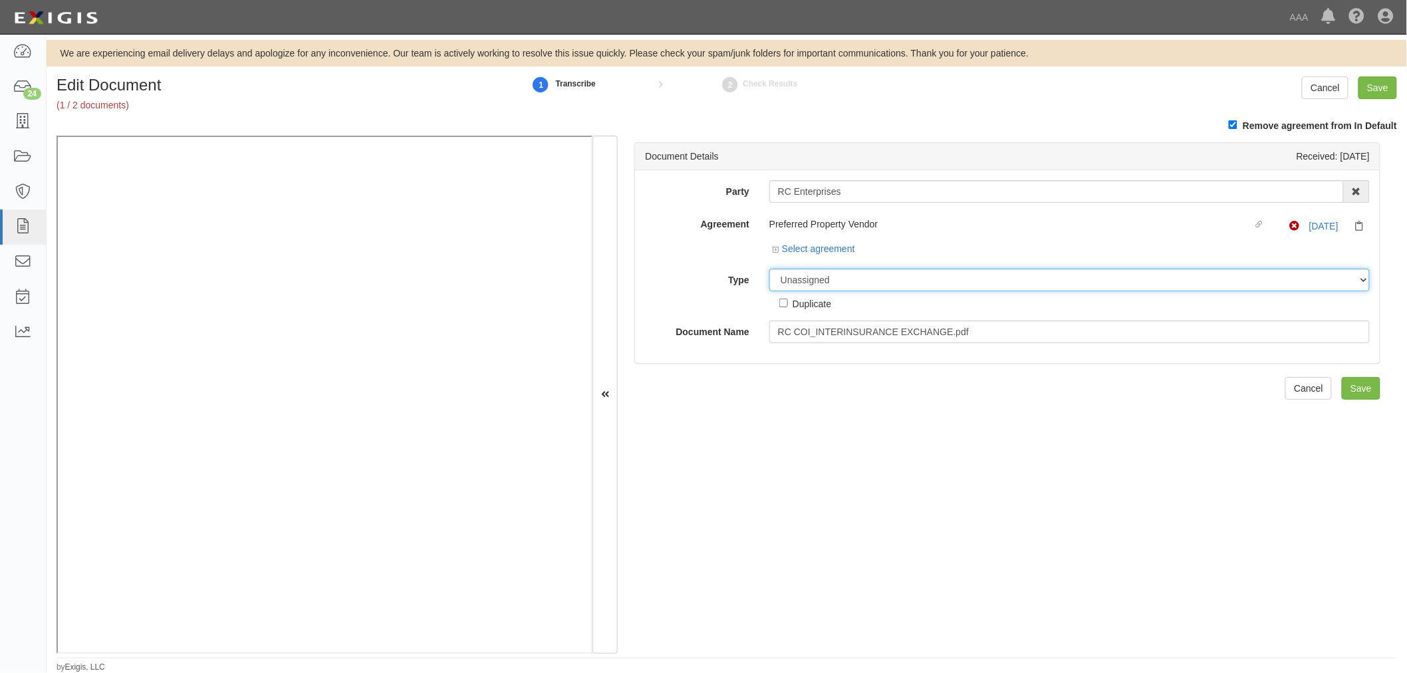
click at [882, 287] on select "Unassigned Binder Cancellation Notice Certificate Contract Endorsement Insuranc…" at bounding box center [1069, 280] width 600 height 23
select select "CertificateDetail"
click at [769, 271] on select "Unassigned Binder Cancellation Notice Certificate Contract Endorsement Insuranc…" at bounding box center [1069, 280] width 600 height 23
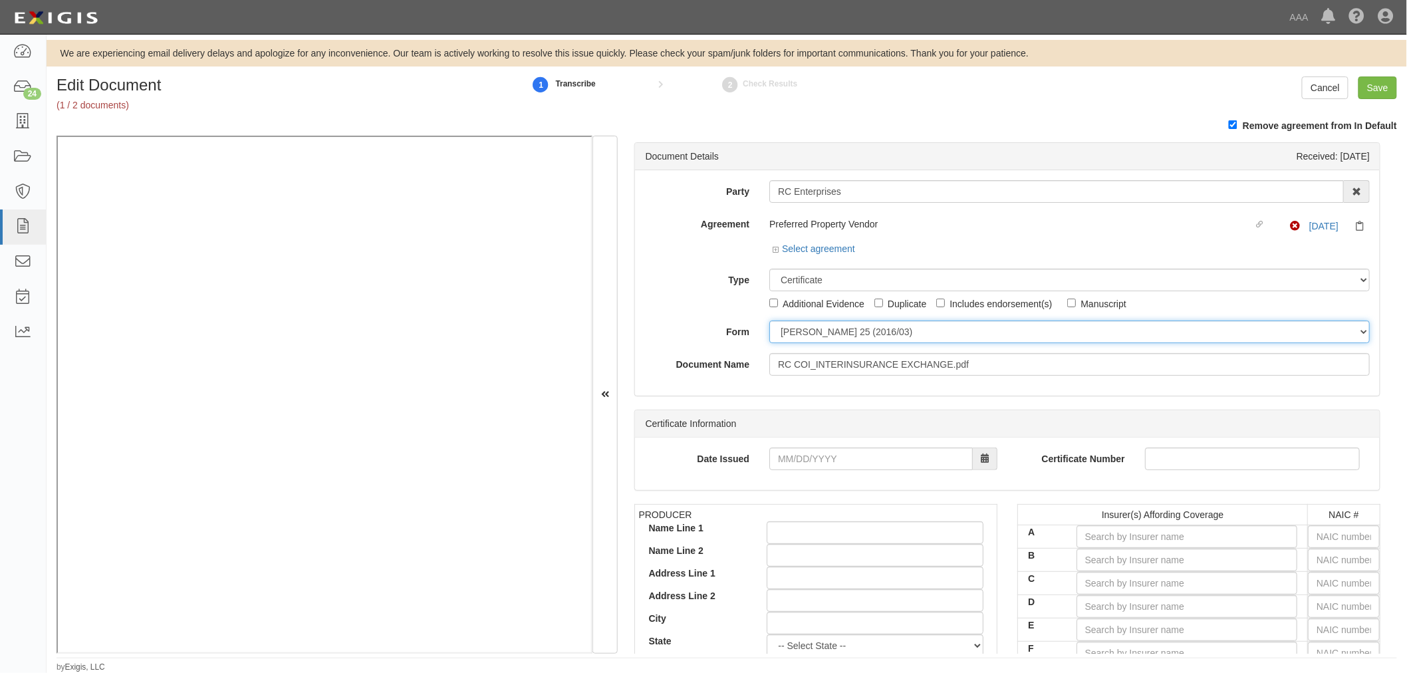
click at [823, 335] on select "[PERSON_NAME] 25 (2016/03) [PERSON_NAME] 101 [PERSON_NAME] 855 NY (2014/05) Gen…" at bounding box center [1069, 332] width 600 height 23
select select "GeneralFormDetail"
click at [769, 323] on select "[PERSON_NAME] 25 (2016/03) [PERSON_NAME] 101 [PERSON_NAME] 855 NY (2014/05) Gen…" at bounding box center [1069, 332] width 600 height 23
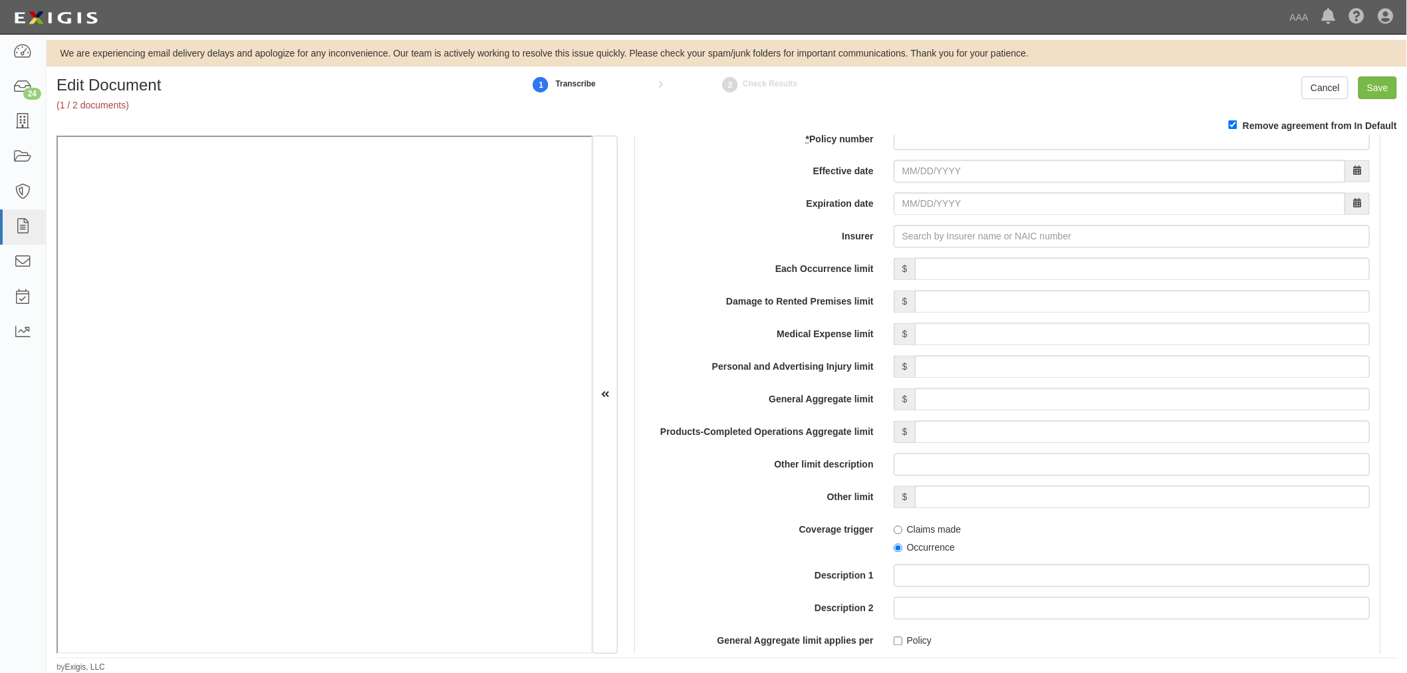
scroll to position [862, 0]
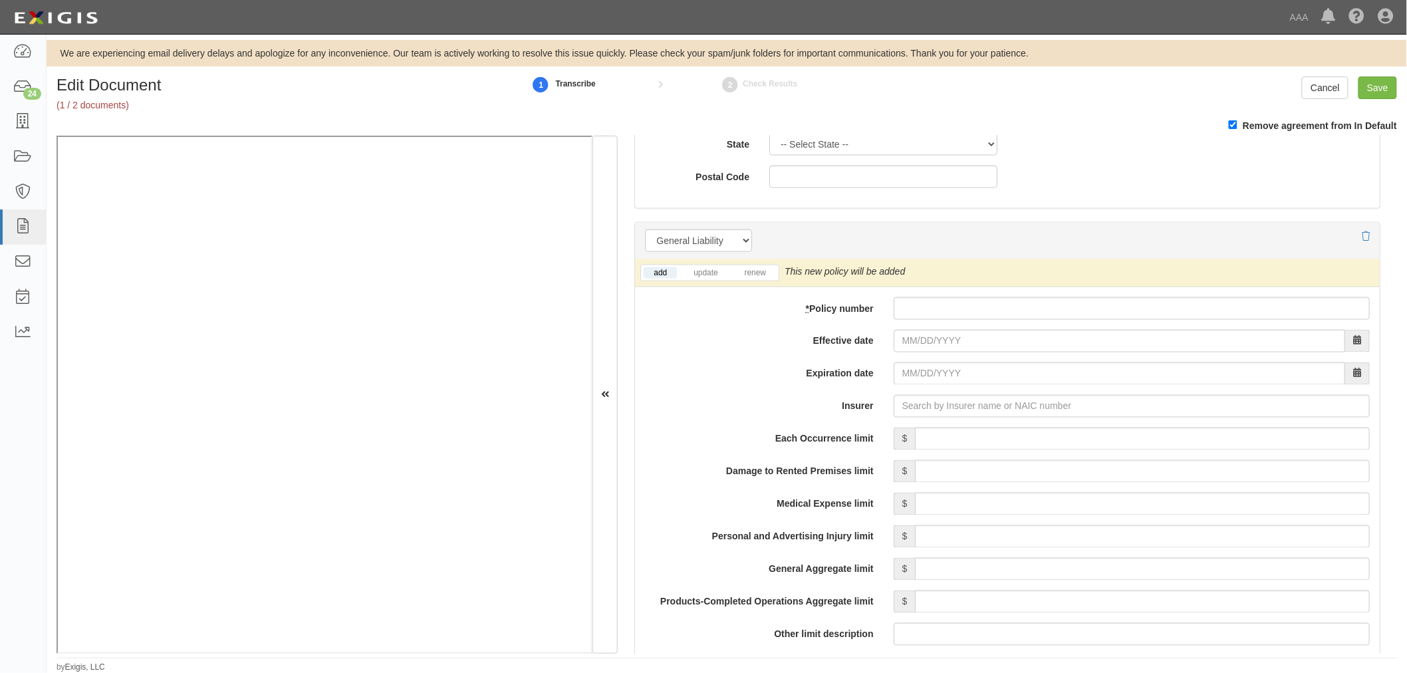
click at [951, 299] on div "add update renew This new policy will be added This new policy will update exis…" at bounding box center [1007, 669] width 745 height 820
paste input "90-A0-F775-0"
click at [946, 309] on input "* Policy number" at bounding box center [1132, 308] width 476 height 23
type input "90-A0-F775-0"
click at [748, 283] on div "add update renew This new policy will be added This new policy will update exis…" at bounding box center [1007, 273] width 745 height 28
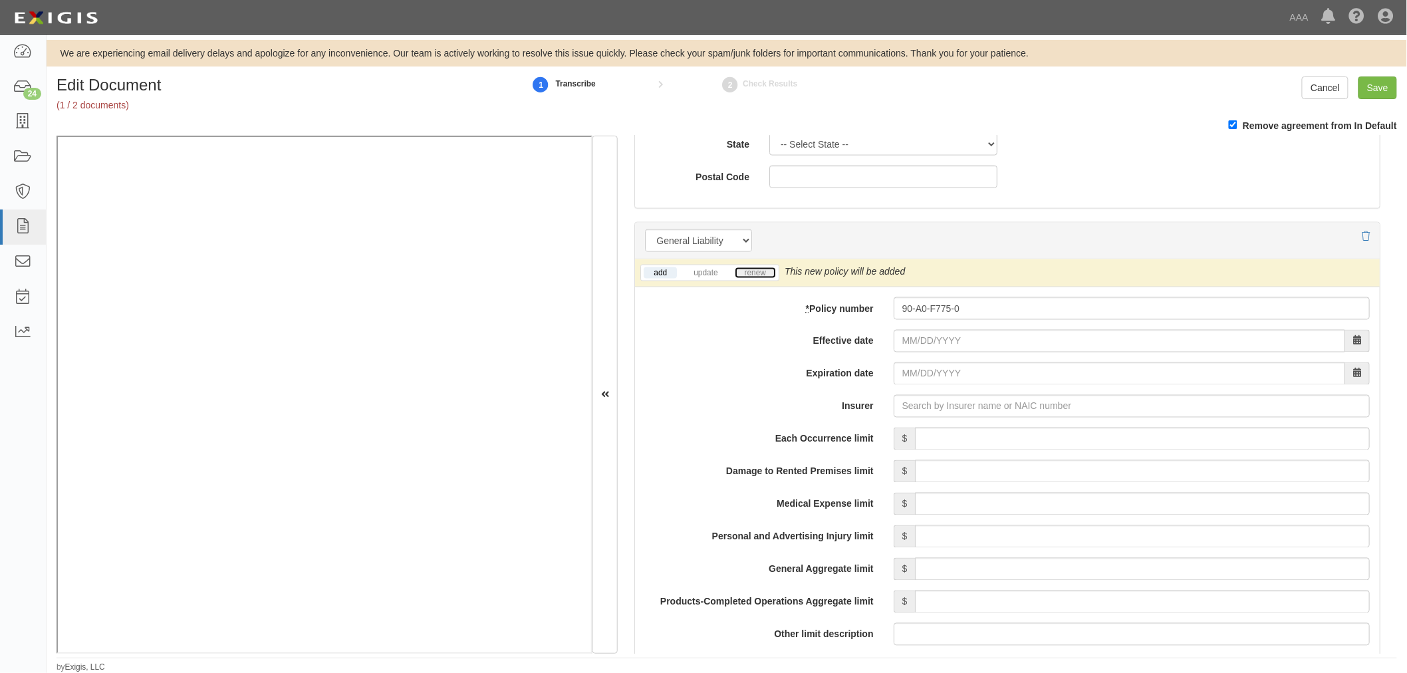
click at [750, 275] on link "renew" at bounding box center [755, 272] width 41 height 11
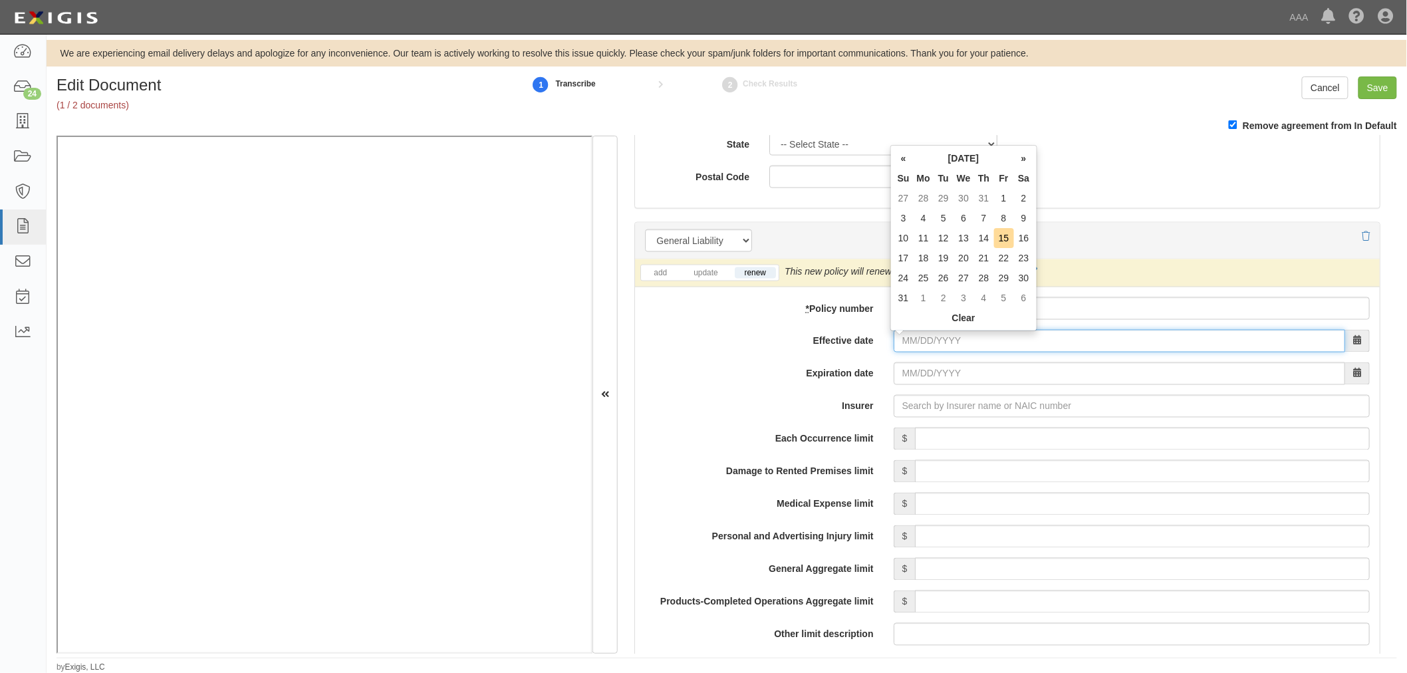
click at [902, 335] on input "Effective date" at bounding box center [1120, 341] width 452 height 23
type input "08/24/2025"
type input "08/24/2026"
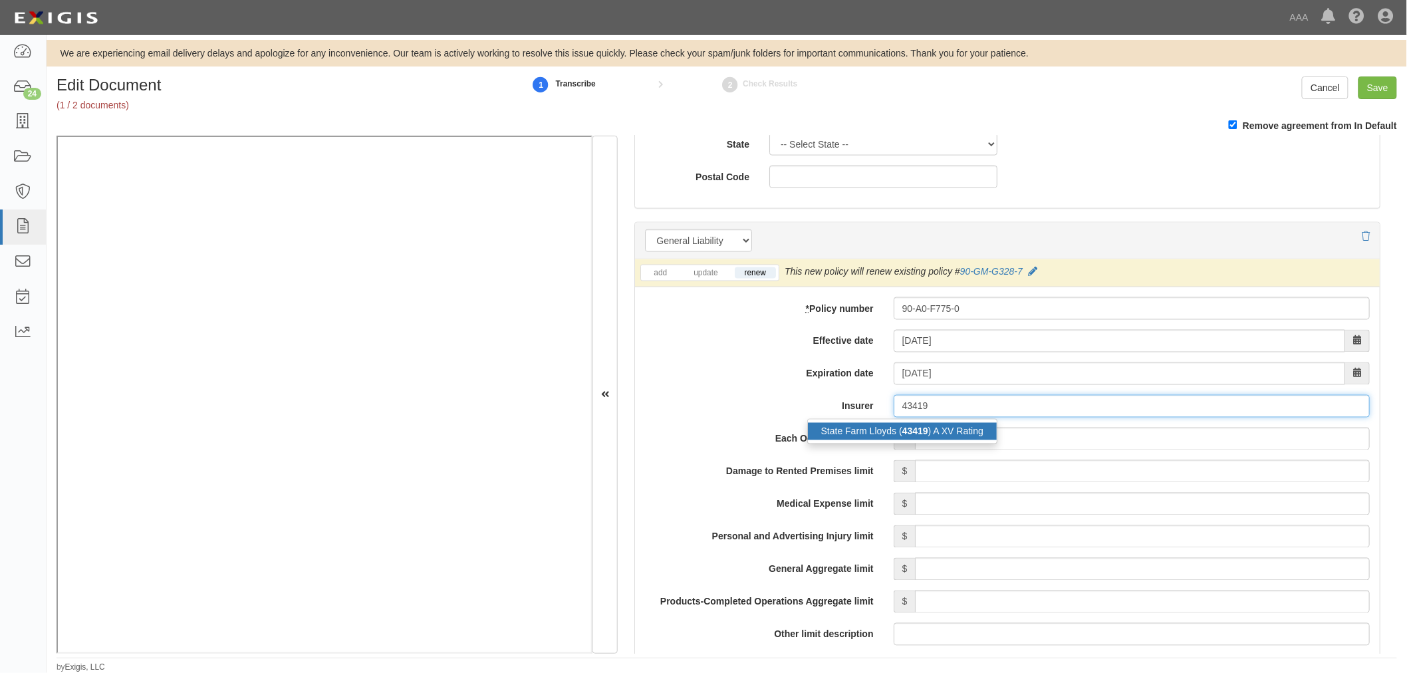
drag, startPoint x: 851, startPoint y: 430, endPoint x: 972, endPoint y: 432, distance: 121.0
click at [862, 429] on div "State Farm Lloyds ( 43419 ) A XV Rating" at bounding box center [902, 431] width 189 height 17
type input "State Farm Lloyds (43419) A XV Rating"
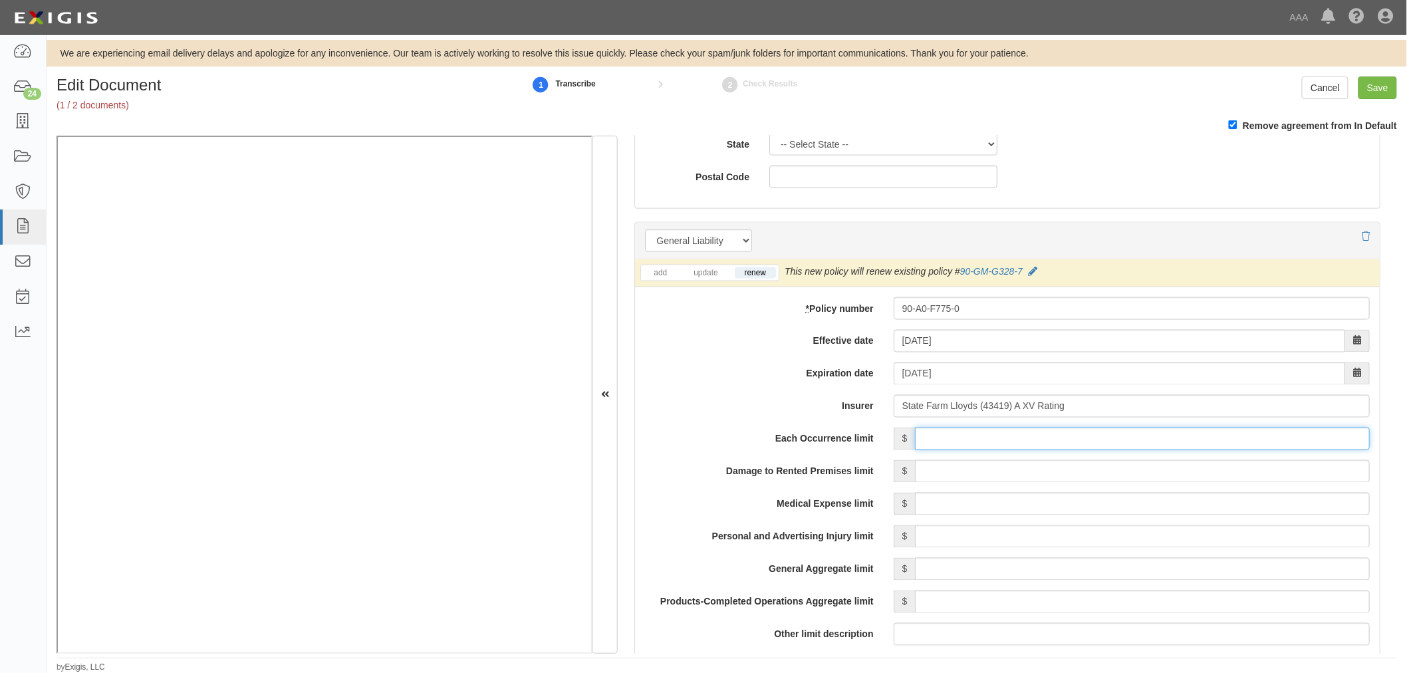
click at [974, 432] on input "Each Occurrence limit" at bounding box center [1142, 439] width 455 height 23
type input "1,000,000"
click at [968, 472] on input "Damage to Rented Premises limit" at bounding box center [1142, 471] width 455 height 23
type input "100,000"
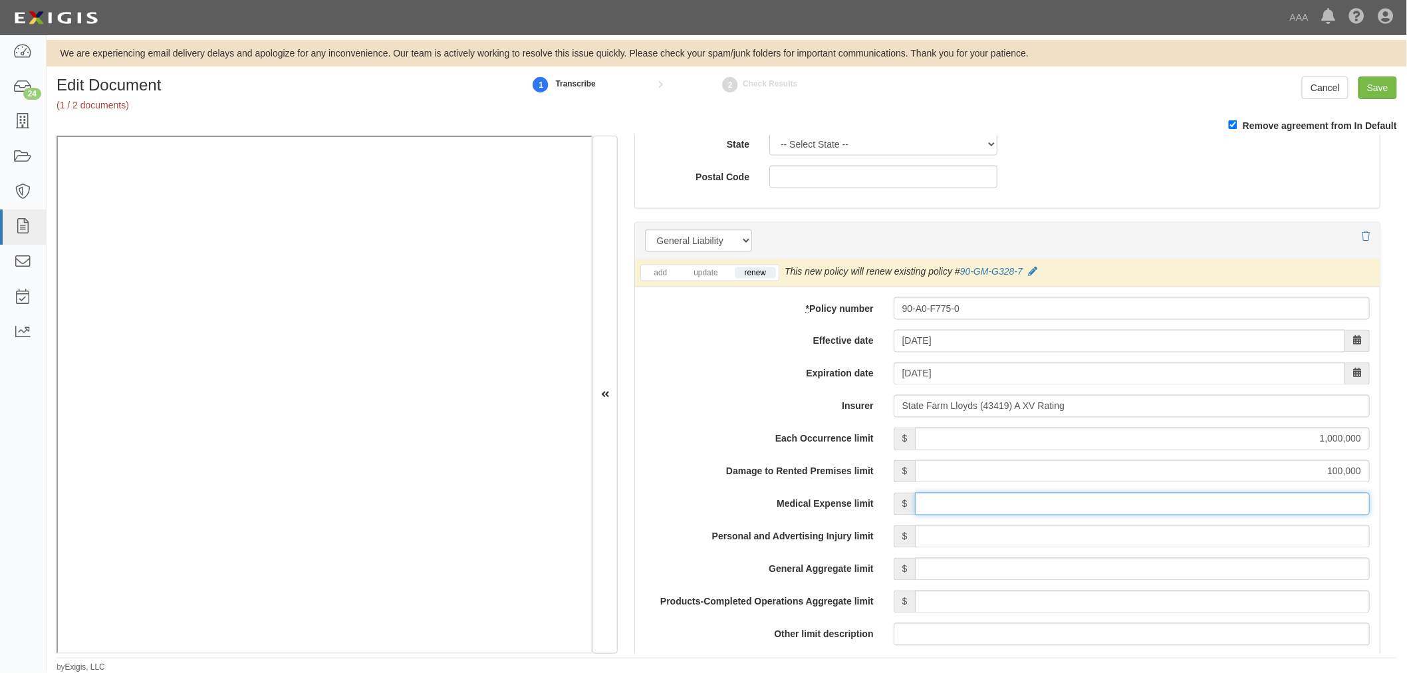
click at [958, 506] on input "Medical Expense limit" at bounding box center [1142, 504] width 455 height 23
type input "5,000"
click at [963, 543] on input "Personal and Advertising Injury limit" at bounding box center [1142, 536] width 455 height 23
type input "1,000,000"
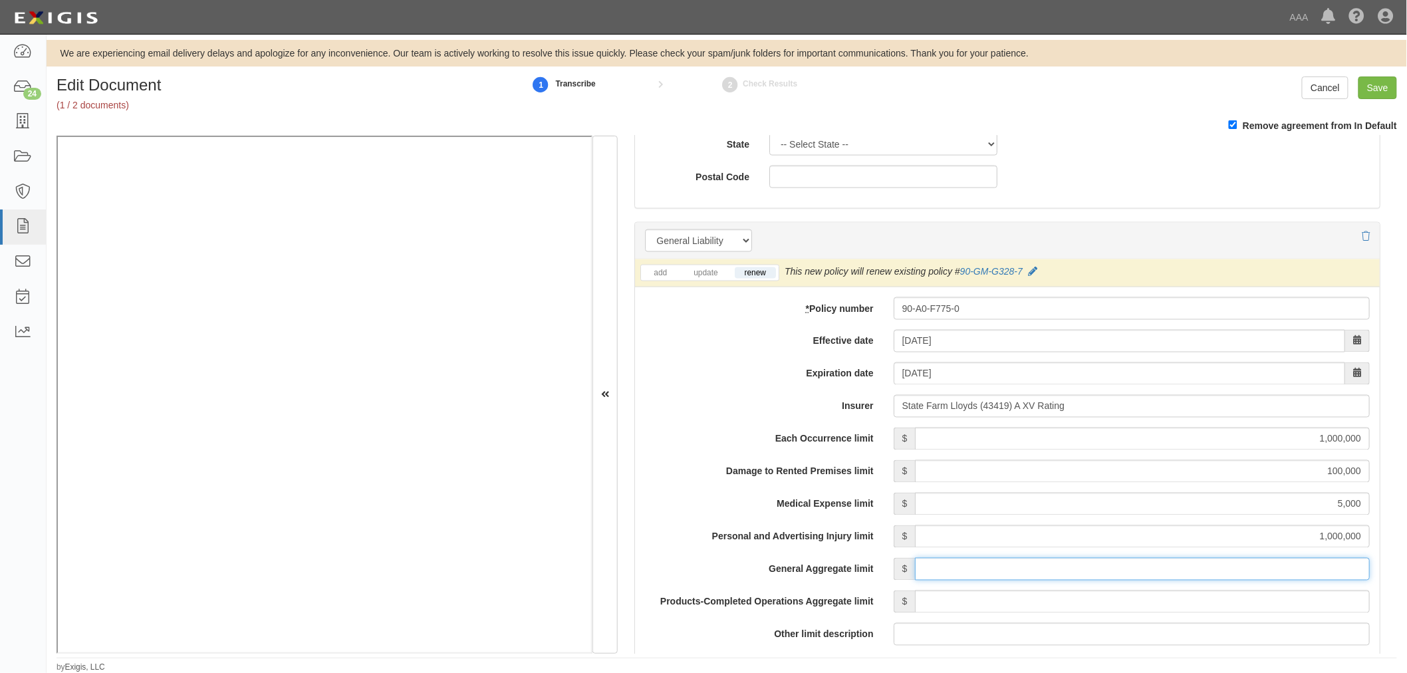
click at [968, 569] on input "General Aggregate limit" at bounding box center [1142, 569] width 455 height 23
type input "2,000,000"
click at [984, 604] on input "Products-Completed Operations Aggregate limit" at bounding box center [1142, 602] width 455 height 23
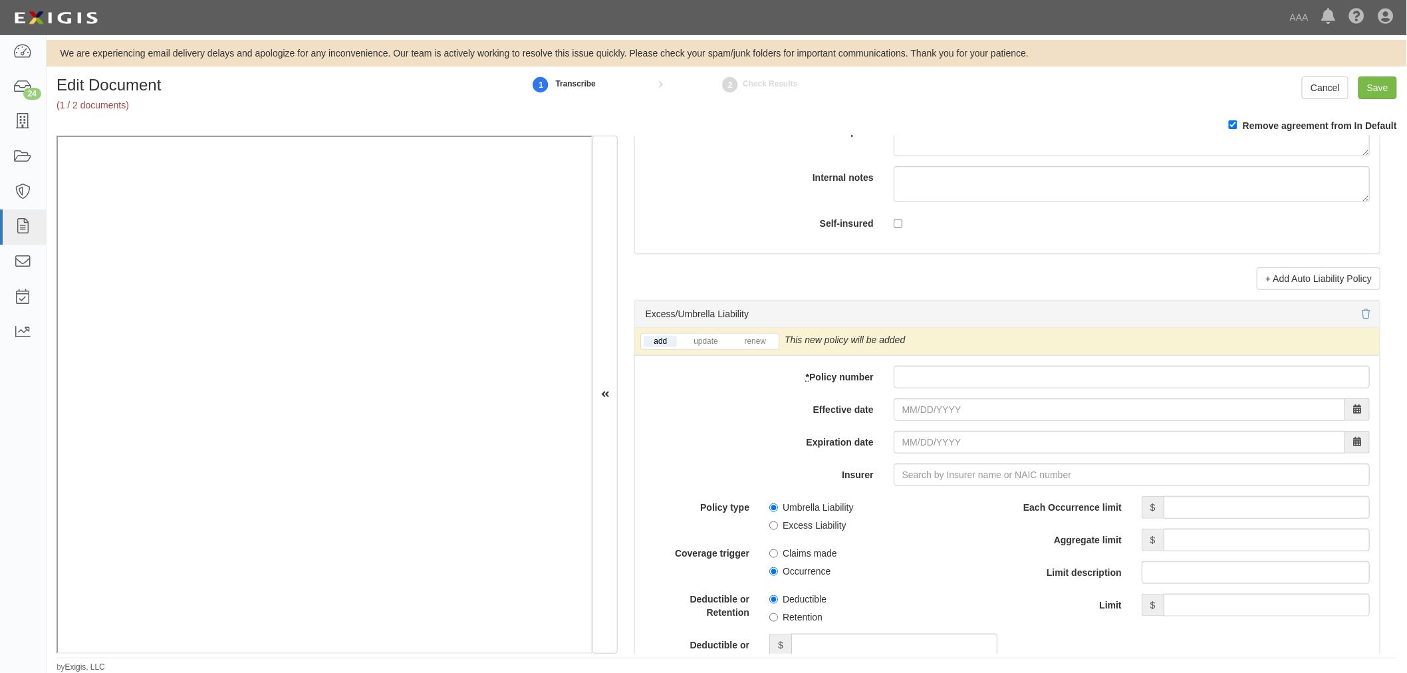
scroll to position [2586, 0]
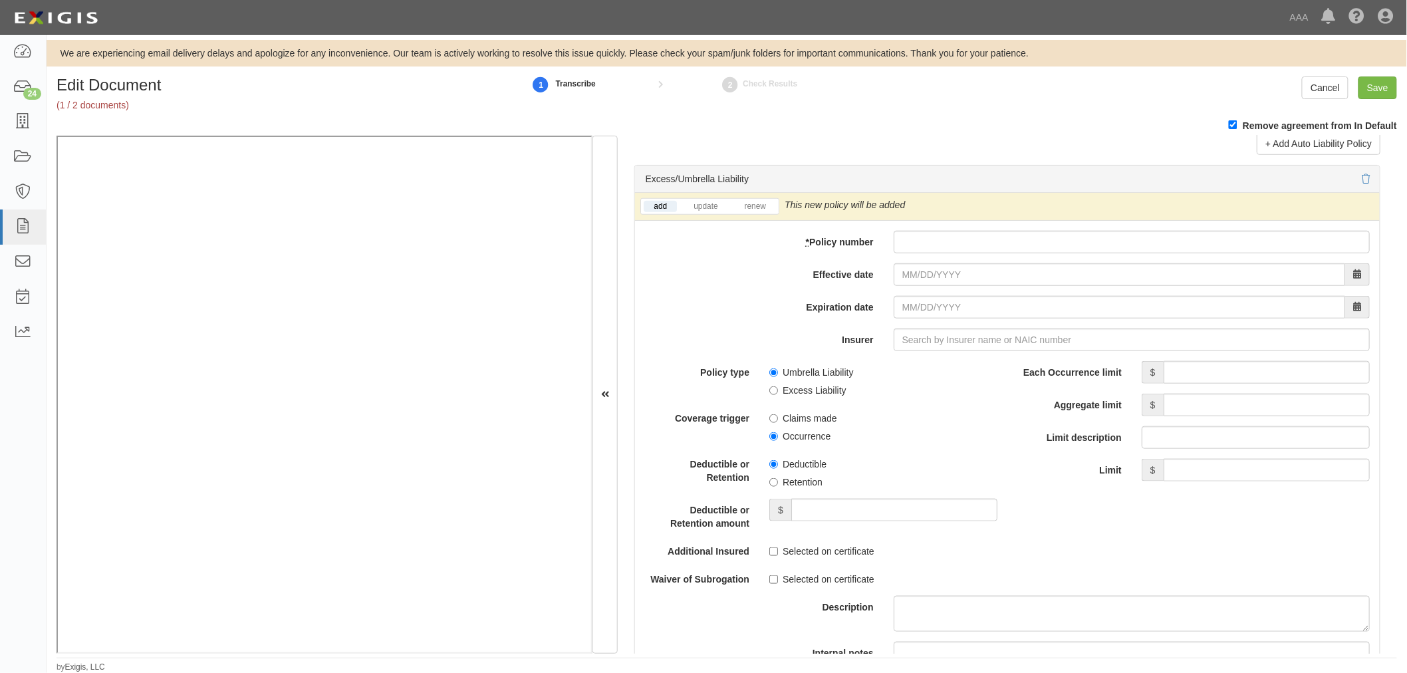
type input "2,000,000"
drag, startPoint x: 976, startPoint y: 248, endPoint x: 913, endPoint y: 263, distance: 64.4
click at [973, 250] on input "* Policy number" at bounding box center [1132, 242] width 476 height 23
paste input "90EMN214"
type input "90EMN214"
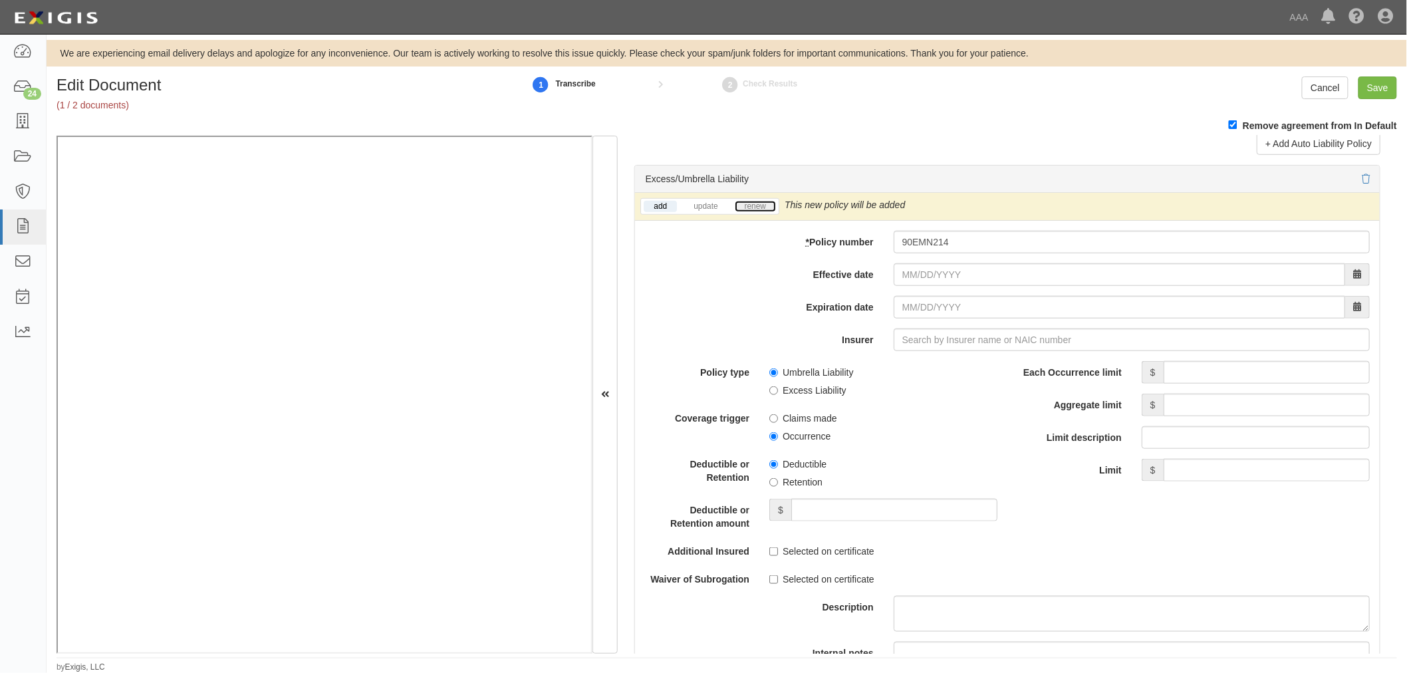
click at [763, 209] on link "renew" at bounding box center [755, 206] width 41 height 11
click at [760, 208] on link "renew" at bounding box center [755, 206] width 41 height 11
click at [899, 276] on input "Effective date" at bounding box center [1120, 274] width 452 height 23
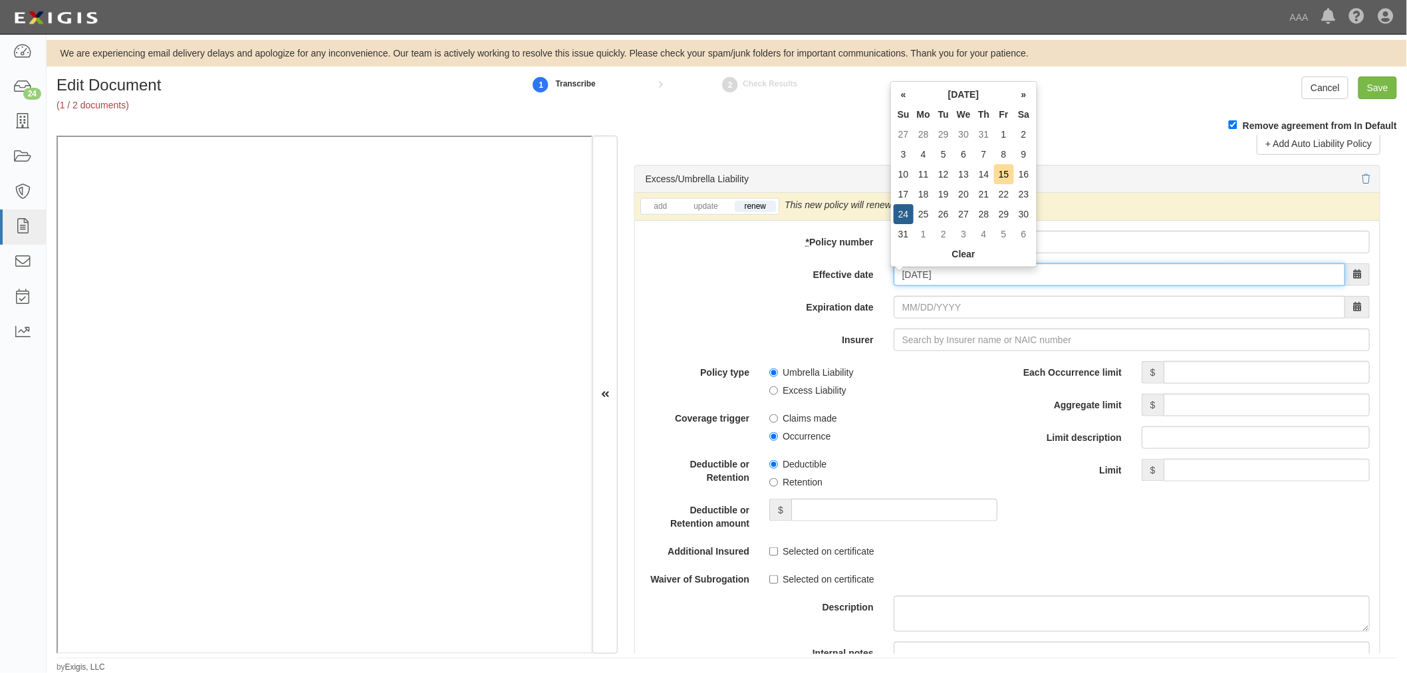
type input "08/24/2025"
type input "08/24/2026"
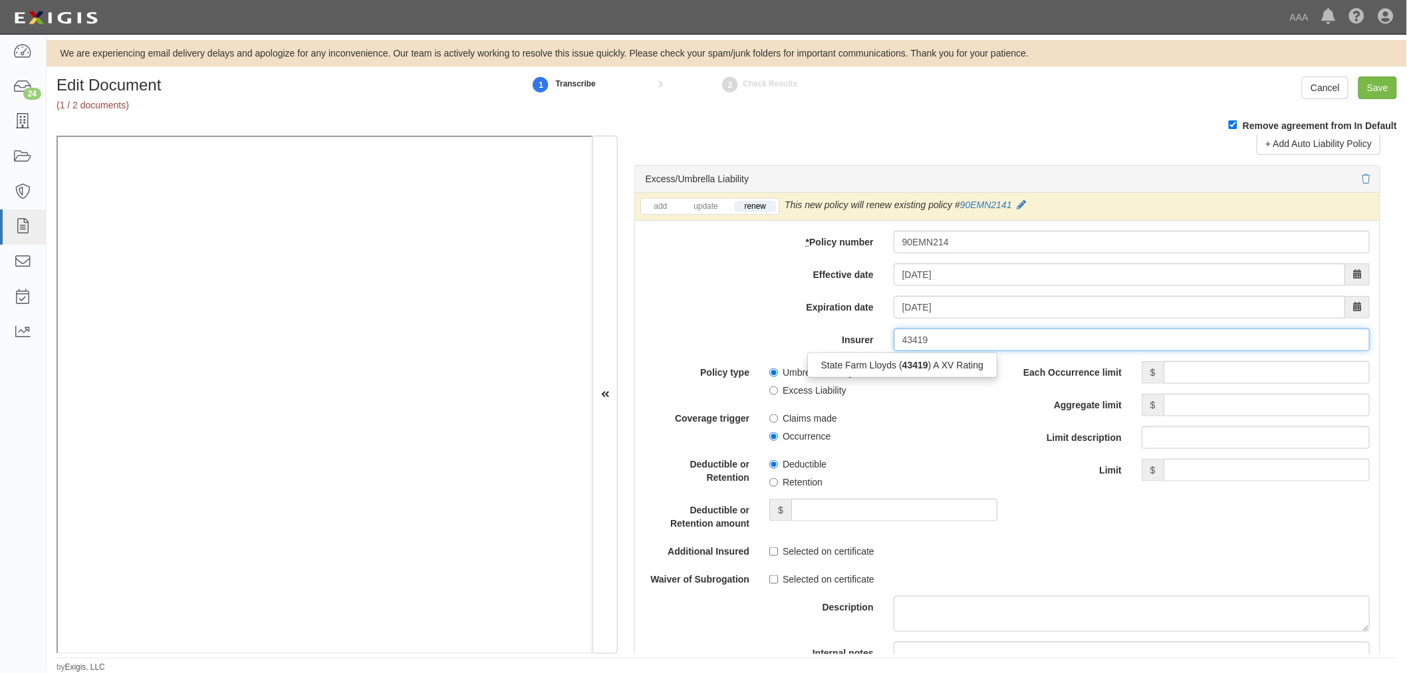
drag, startPoint x: 913, startPoint y: 366, endPoint x: 1009, endPoint y: 390, distance: 99.4
click at [914, 366] on strong "43419" at bounding box center [915, 365] width 26 height 11
type input "State Farm Lloyds (43419) A XV Rating"
click at [1204, 382] on input "Each Occurrence limit" at bounding box center [1267, 372] width 206 height 23
type input "5,000,000"
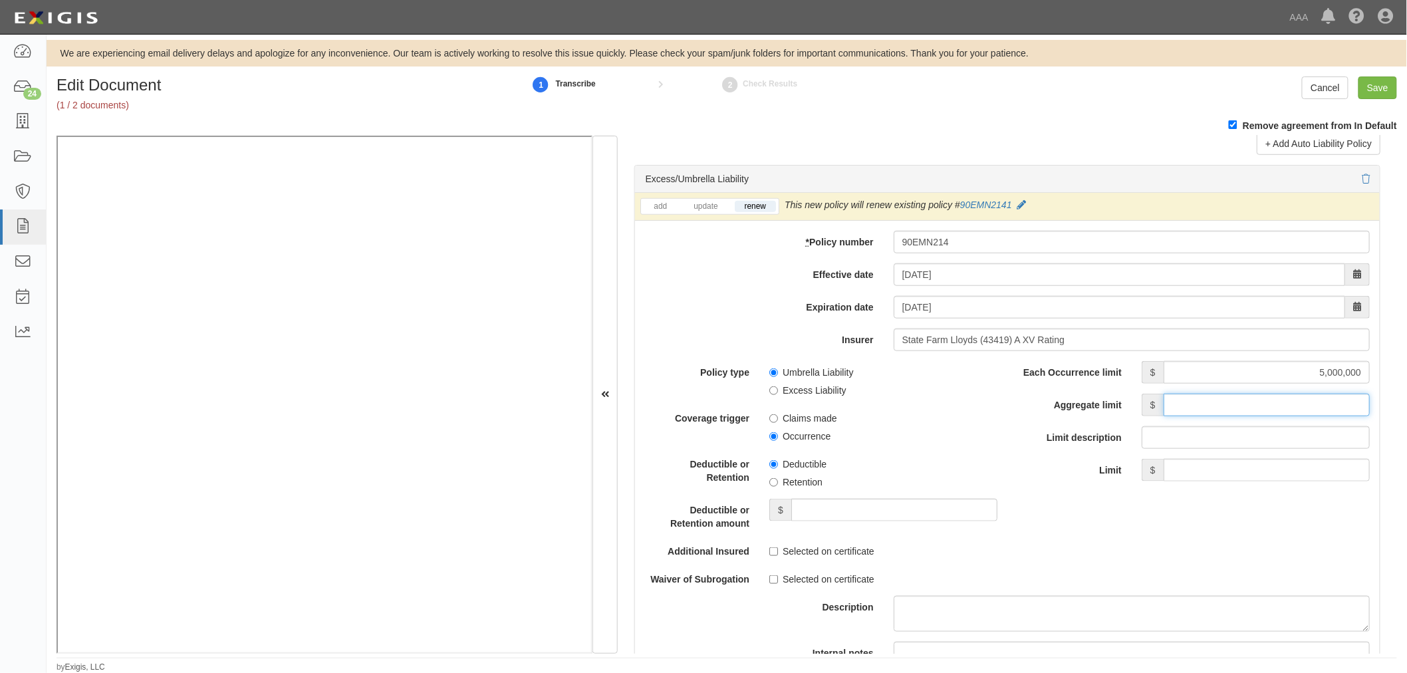
click at [1222, 412] on input "Aggregate limit" at bounding box center [1267, 405] width 206 height 23
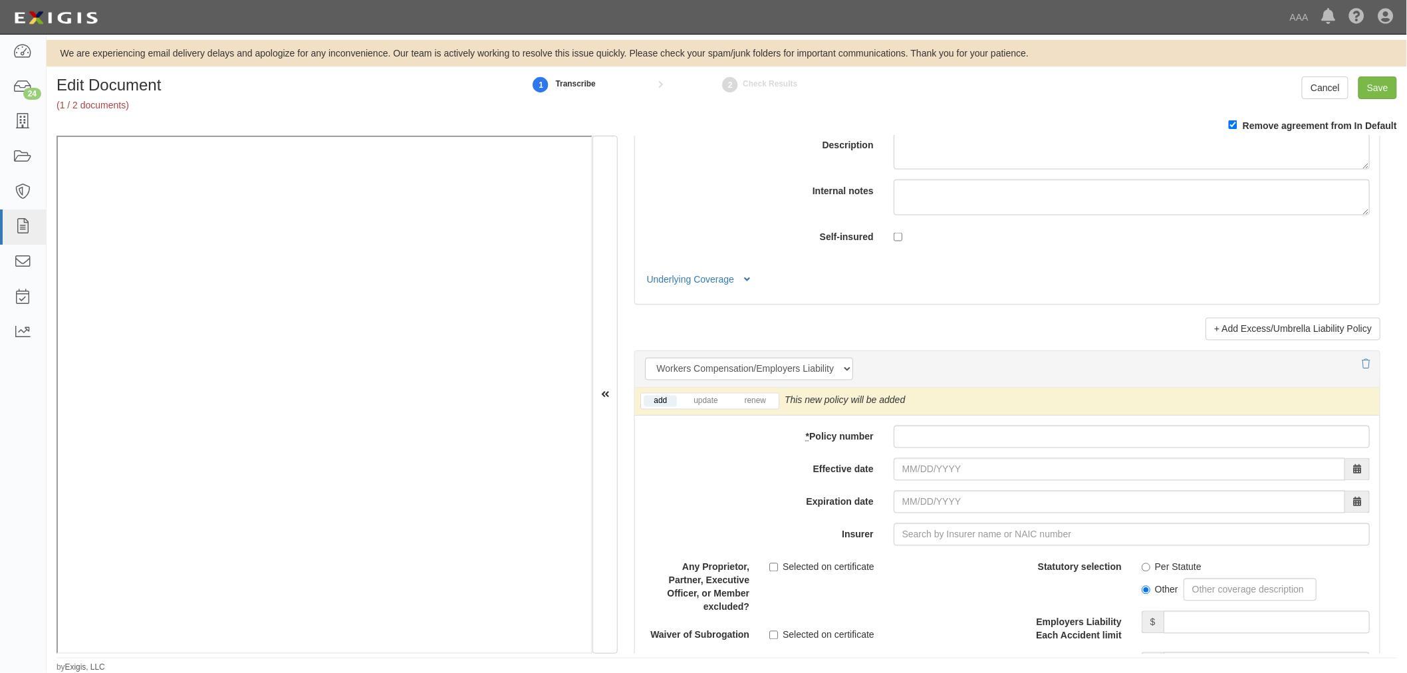
scroll to position [3201, 0]
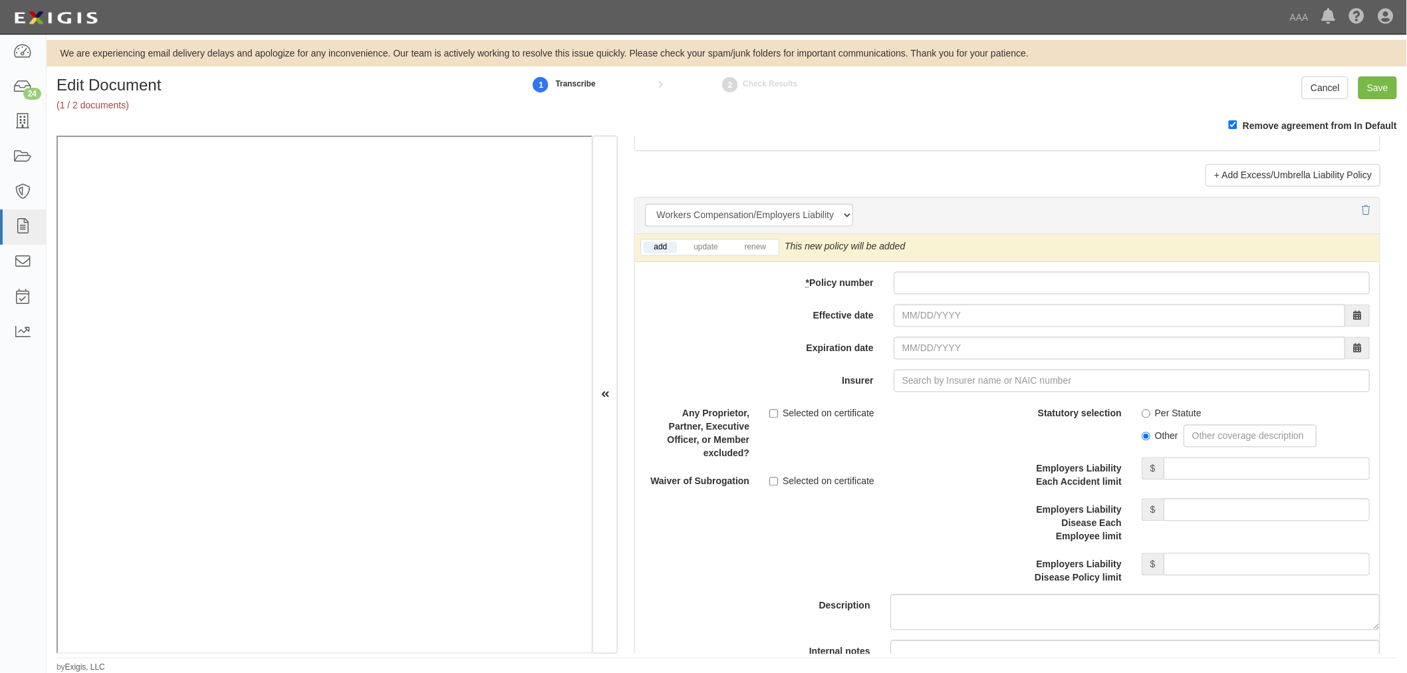
type input "5,000,000"
drag, startPoint x: 924, startPoint y: 287, endPoint x: 908, endPoint y: 287, distance: 16.6
click at [908, 287] on input "* Policy number" at bounding box center [1132, 283] width 476 height 23
paste input "0001255782"
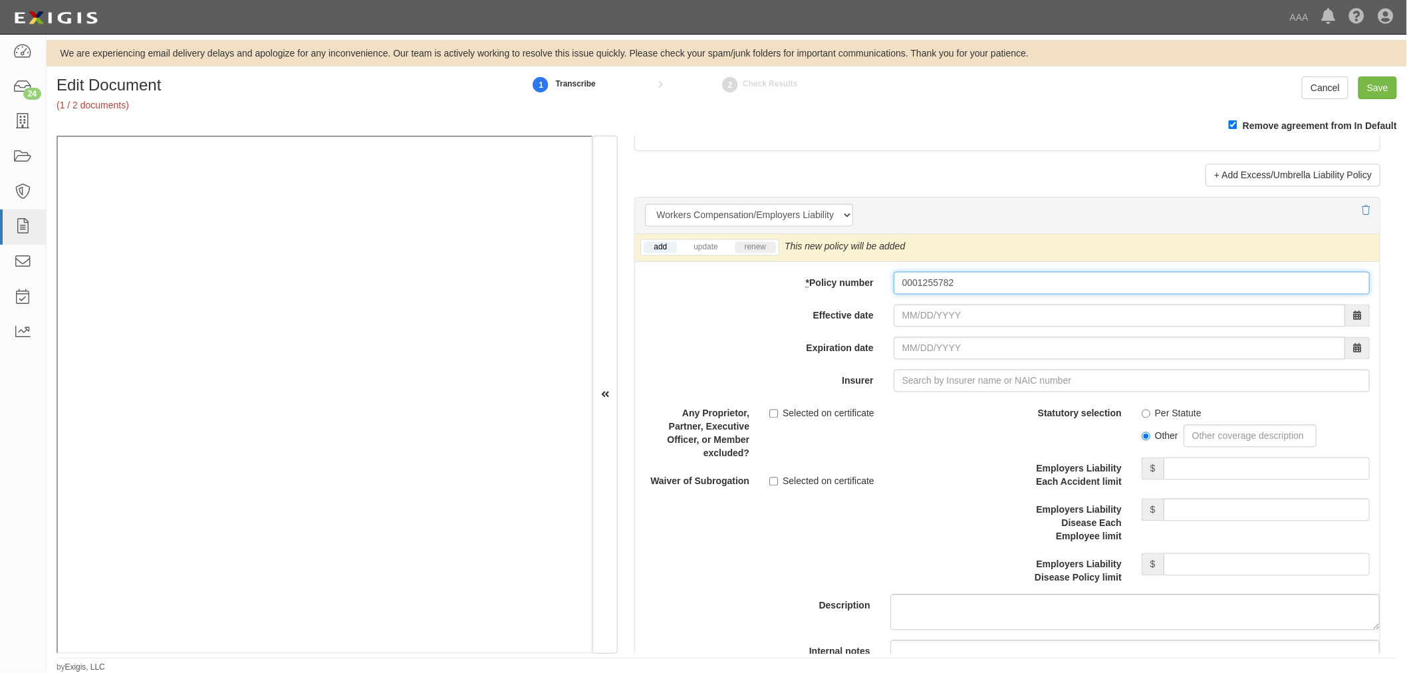
type input "0001255782"
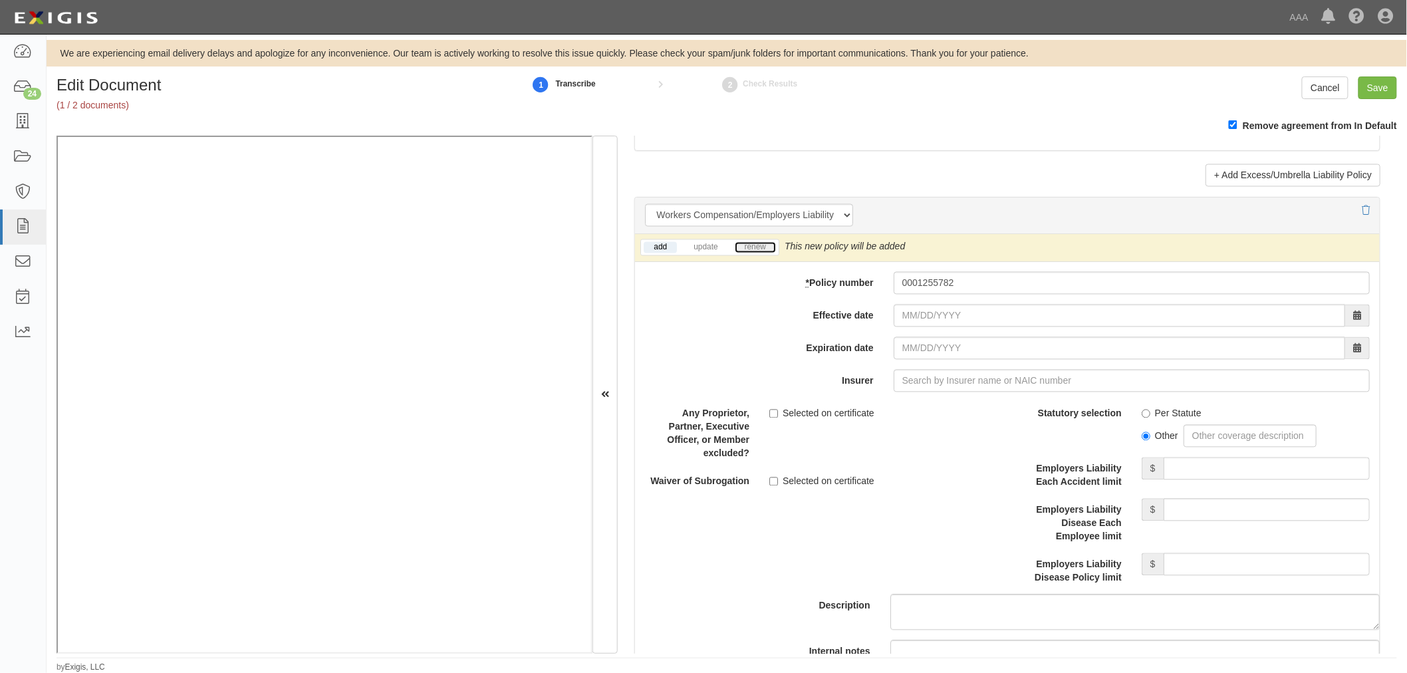
click at [739, 253] on link "renew" at bounding box center [755, 247] width 41 height 11
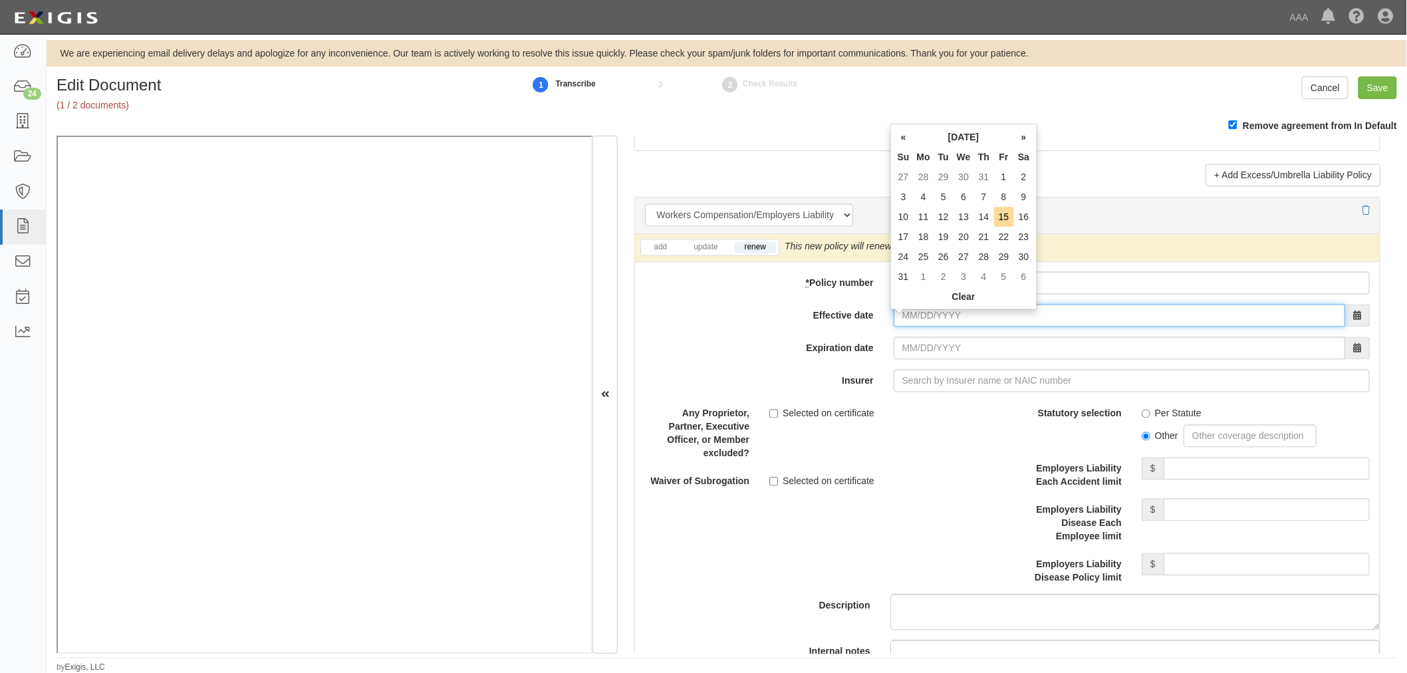
click at [930, 317] on input "Effective date" at bounding box center [1120, 316] width 452 height 23
type input "07/17/2025"
type input "07/17/2026"
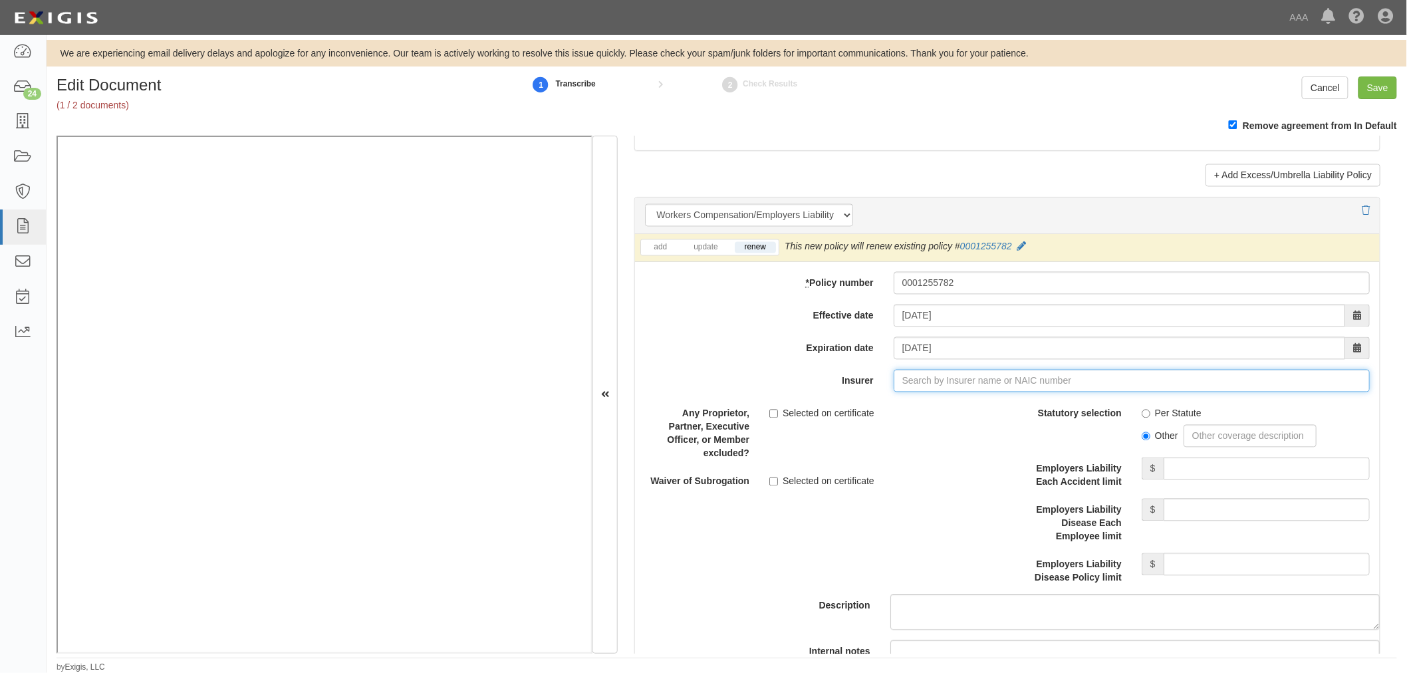
type input "21st Century Advantage Insurance Company (25232) NR Rating"
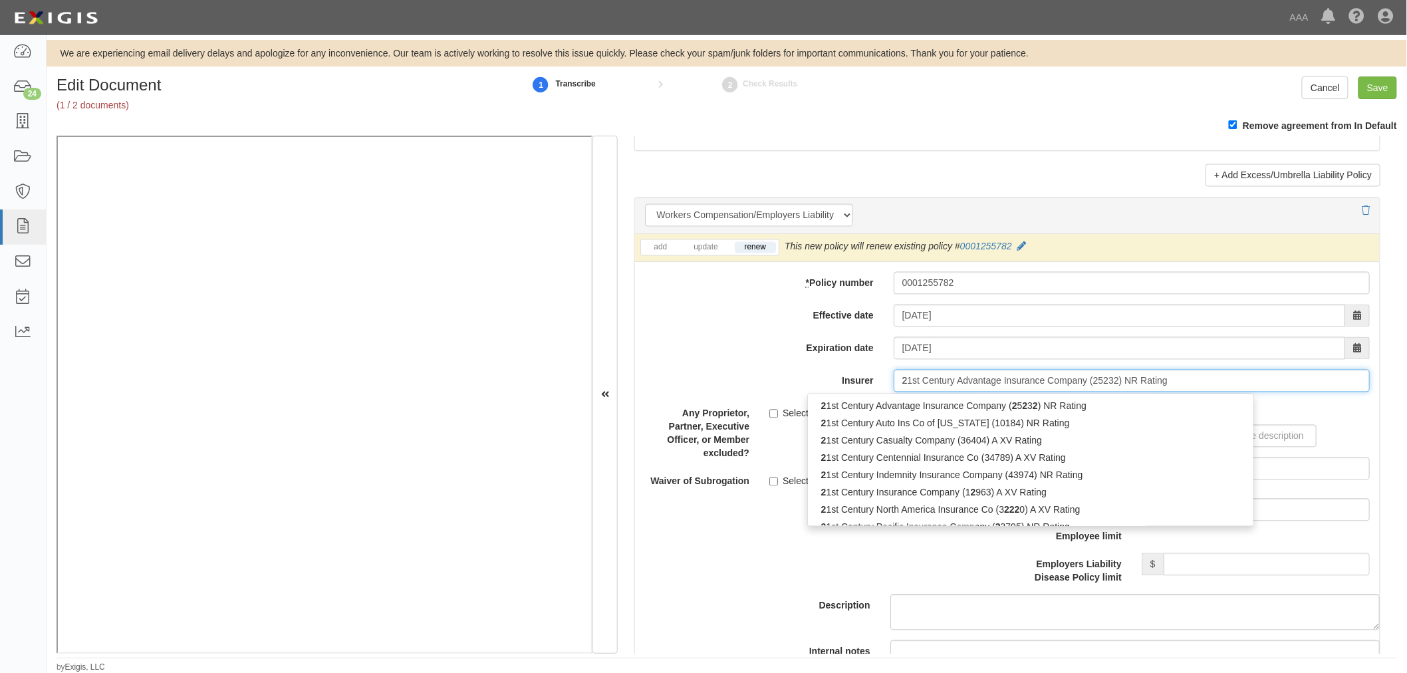
type input "28"
type input "21st Century Advantage Insurance Company (25232) NR Rating"
type input "2"
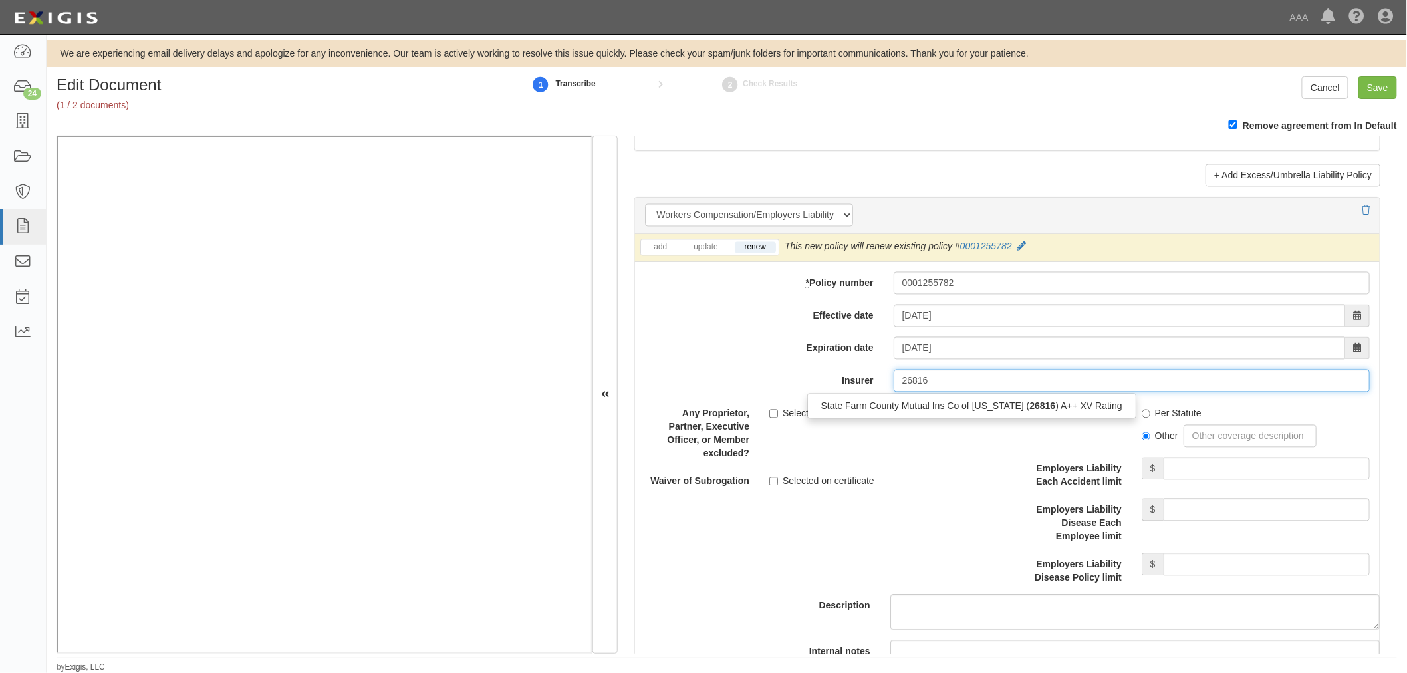
drag, startPoint x: 966, startPoint y: 411, endPoint x: 1084, endPoint y: 438, distance: 121.3
click at [969, 414] on div "State Farm County Mutual Ins Co of Texas ( 26816 ) A++ XV Rating" at bounding box center [972, 406] width 328 height 17
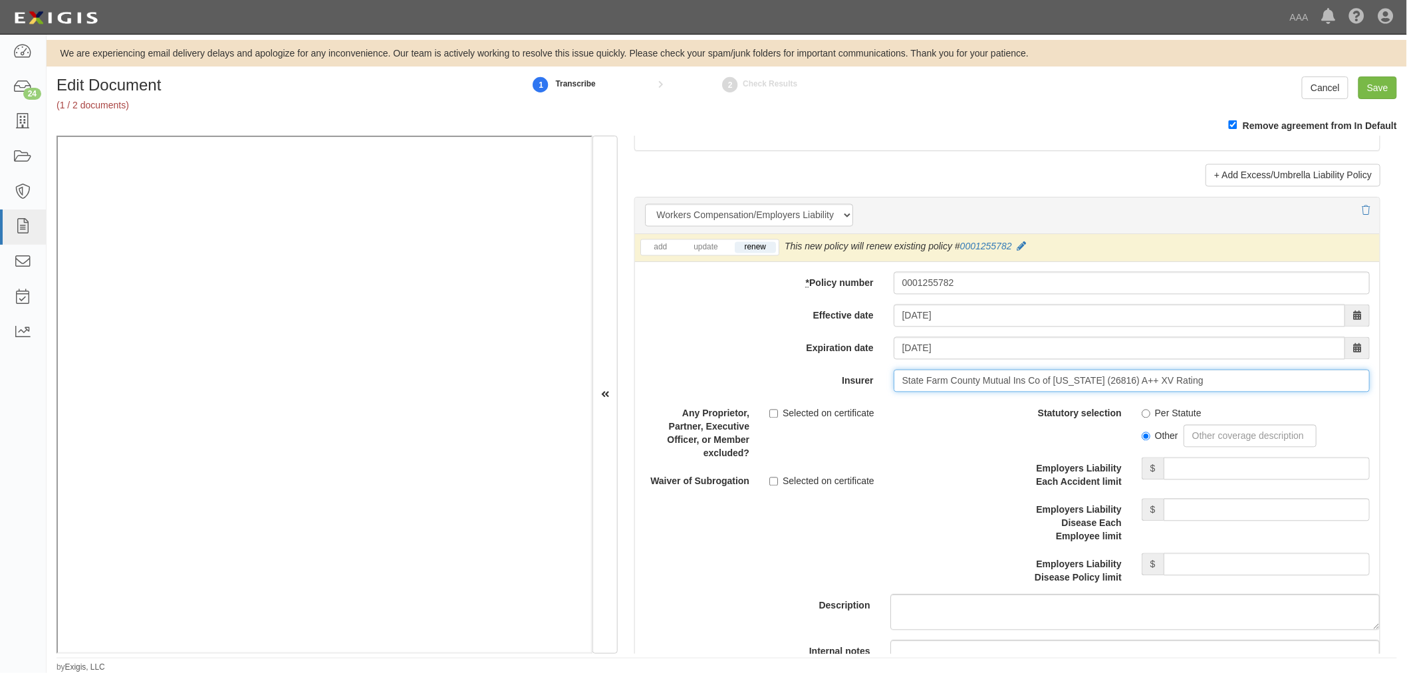
type input "State Farm County Mutual Ins Co of Texas (26816) A++ XV Rating"
click at [1144, 420] on label "Per Statute" at bounding box center [1172, 413] width 60 height 13
click at [1144, 418] on input "Per Statute" at bounding box center [1146, 414] width 9 height 9
radio input "true"
click at [1182, 464] on input "Employers Liability Each Accident limit" at bounding box center [1267, 469] width 206 height 23
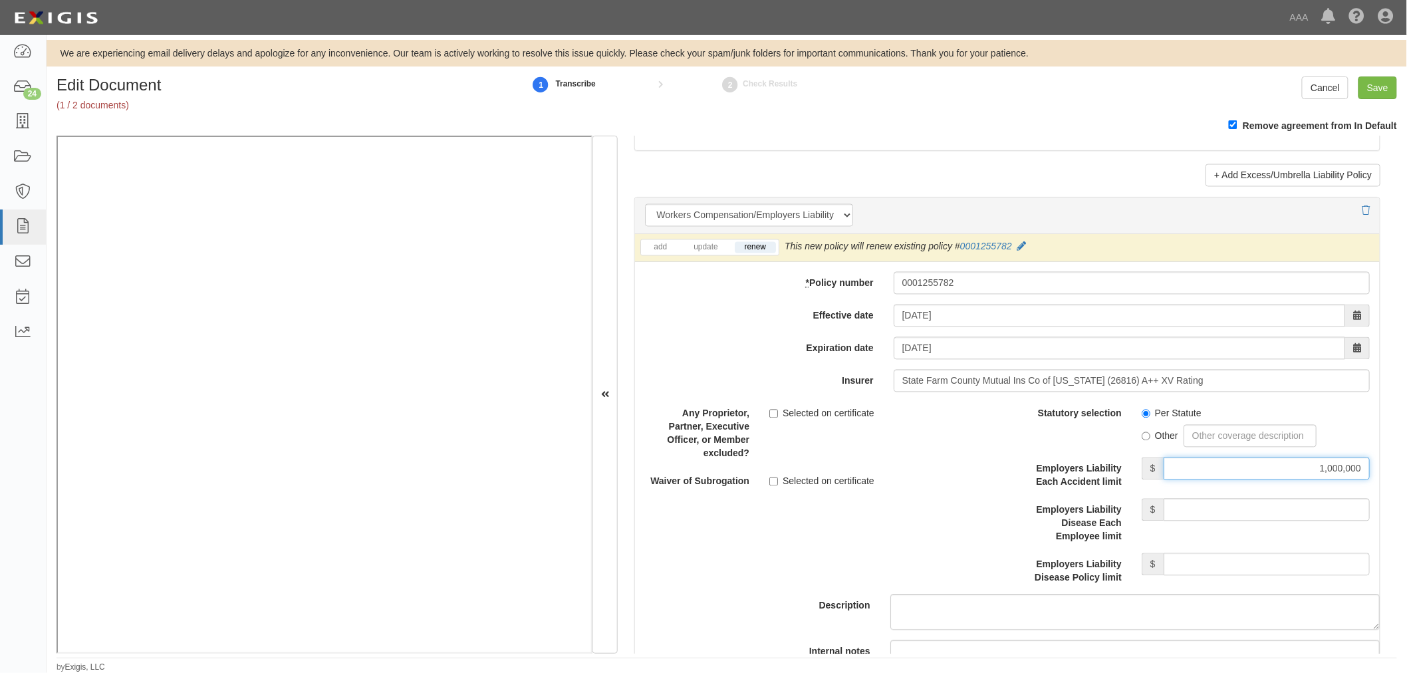
type input "1,000,000"
drag, startPoint x: 1215, startPoint y: 509, endPoint x: 1226, endPoint y: 507, distance: 10.8
click at [1219, 509] on input "Employers Liability Disease Each Employee limit" at bounding box center [1267, 510] width 206 height 23
type input "1,000,000"
click at [1228, 567] on input "Employers Liability Disease Policy limit" at bounding box center [1267, 564] width 206 height 23
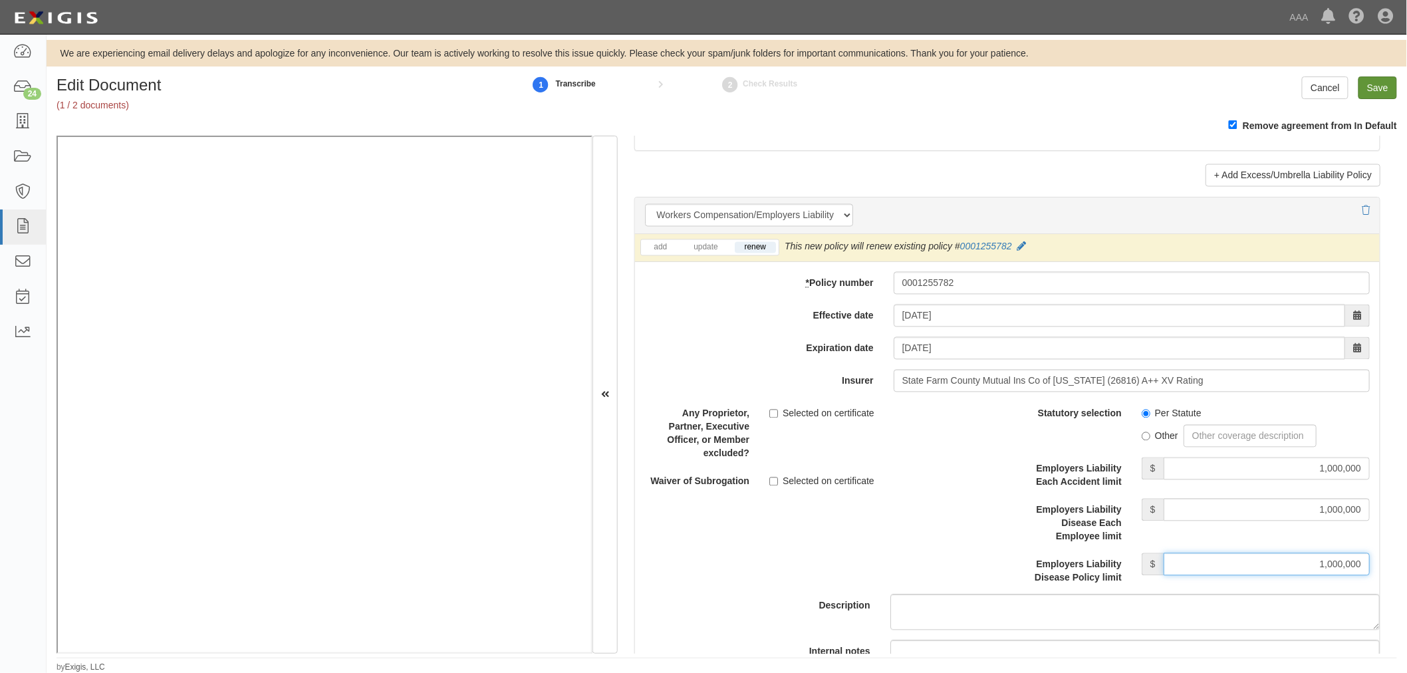
type input "1,000,000"
click at [1365, 76] on input "Save" at bounding box center [1378, 87] width 39 height 23
type input "1000000"
type input "100000"
type input "5000"
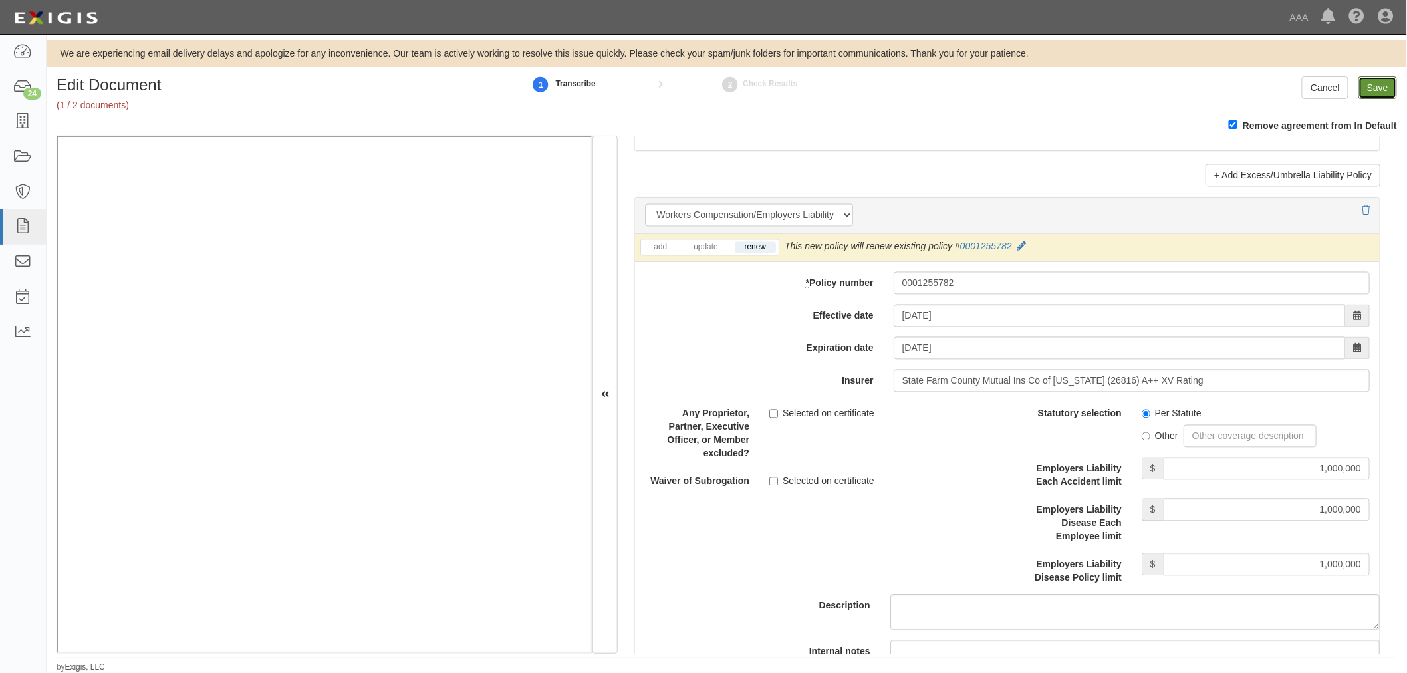
type input "1000000"
type input "2000000"
type input "5000000"
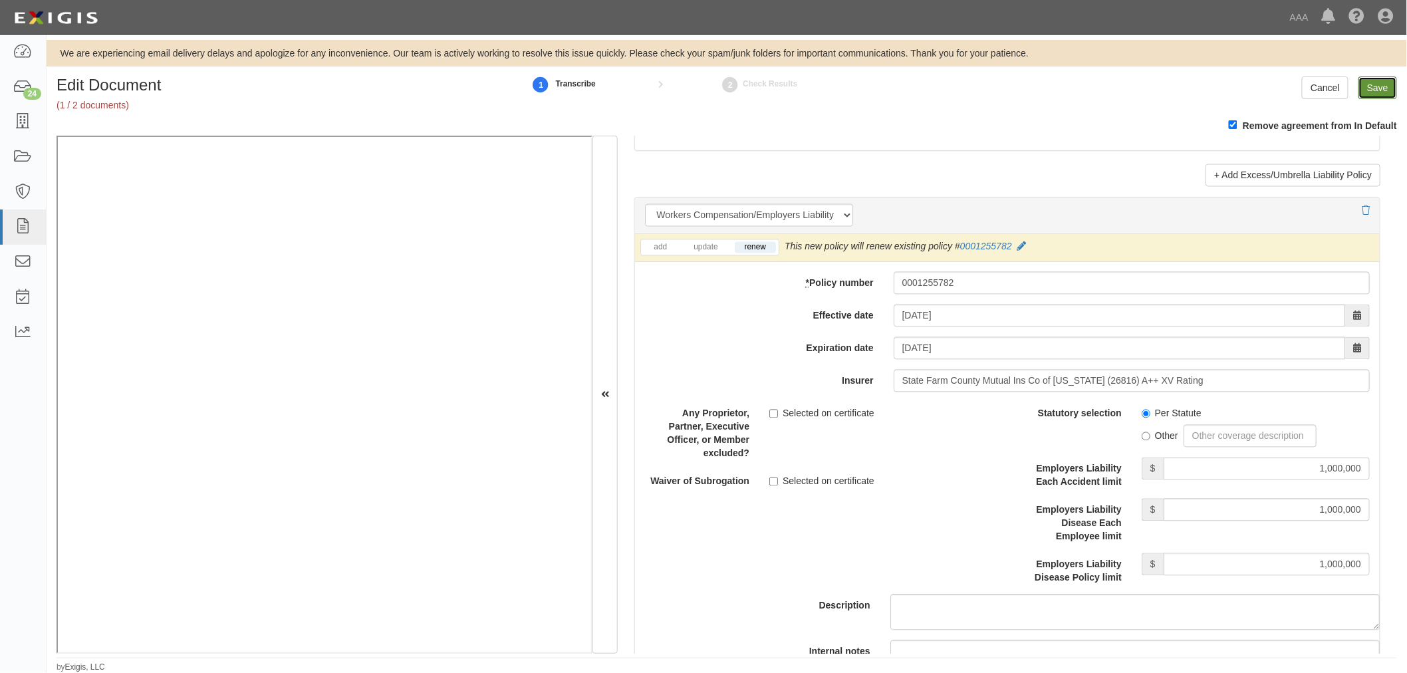
type input "1000000"
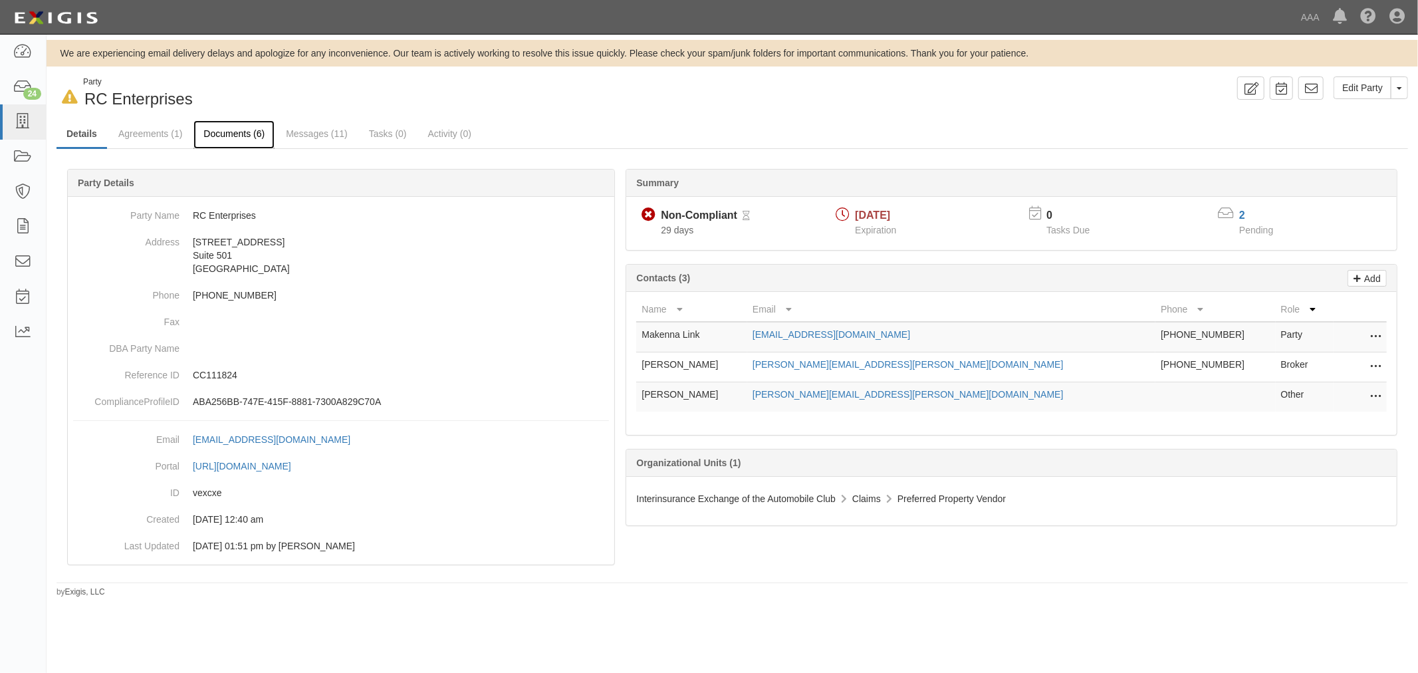
click at [249, 136] on link "Documents (6)" at bounding box center [234, 134] width 81 height 29
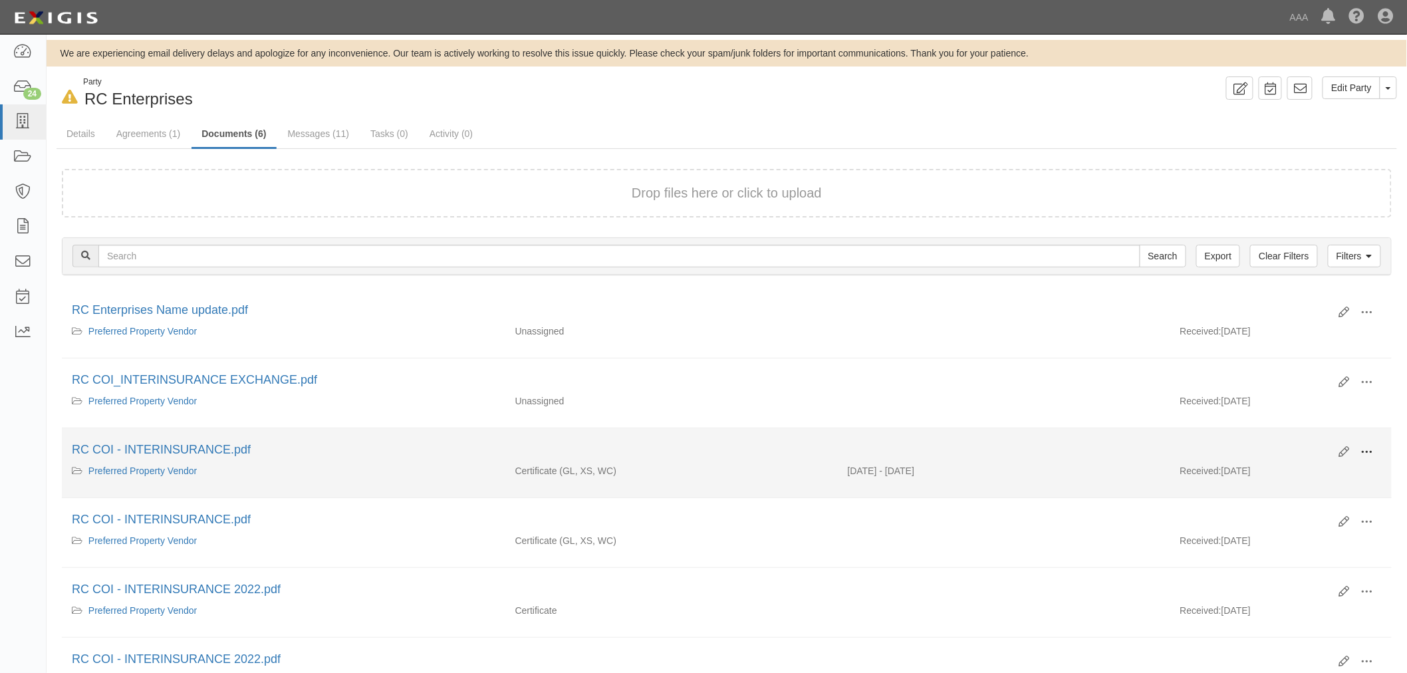
click at [1363, 450] on span at bounding box center [1367, 452] width 12 height 12
click at [1304, 479] on link "View" at bounding box center [1302, 472] width 105 height 24
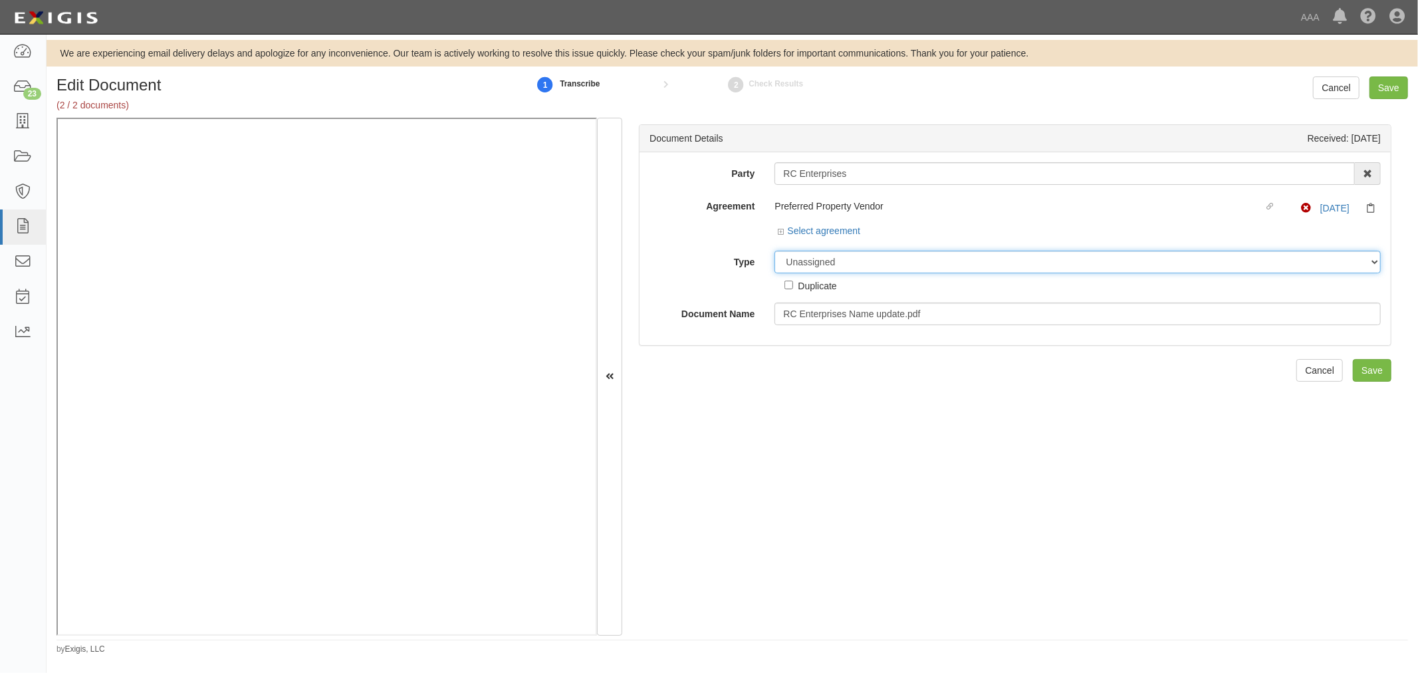
drag, startPoint x: 869, startPoint y: 263, endPoint x: 859, endPoint y: 273, distance: 14.6
click at [866, 263] on select "Unassigned Binder Cancellation Notice Certificate Contract Endorsement Insuranc…" at bounding box center [1078, 262] width 606 height 23
click at [775, 251] on select "Unassigned Binder Cancellation Notice Certificate Contract Endorsement Insuranc…" at bounding box center [1078, 262] width 606 height 23
drag, startPoint x: 799, startPoint y: 255, endPoint x: 799, endPoint y: 270, distance: 14.6
click at [799, 270] on select "Unassigned Binder Cancellation Notice Certificate Contract Endorsement Insuranc…" at bounding box center [1078, 262] width 606 height 23
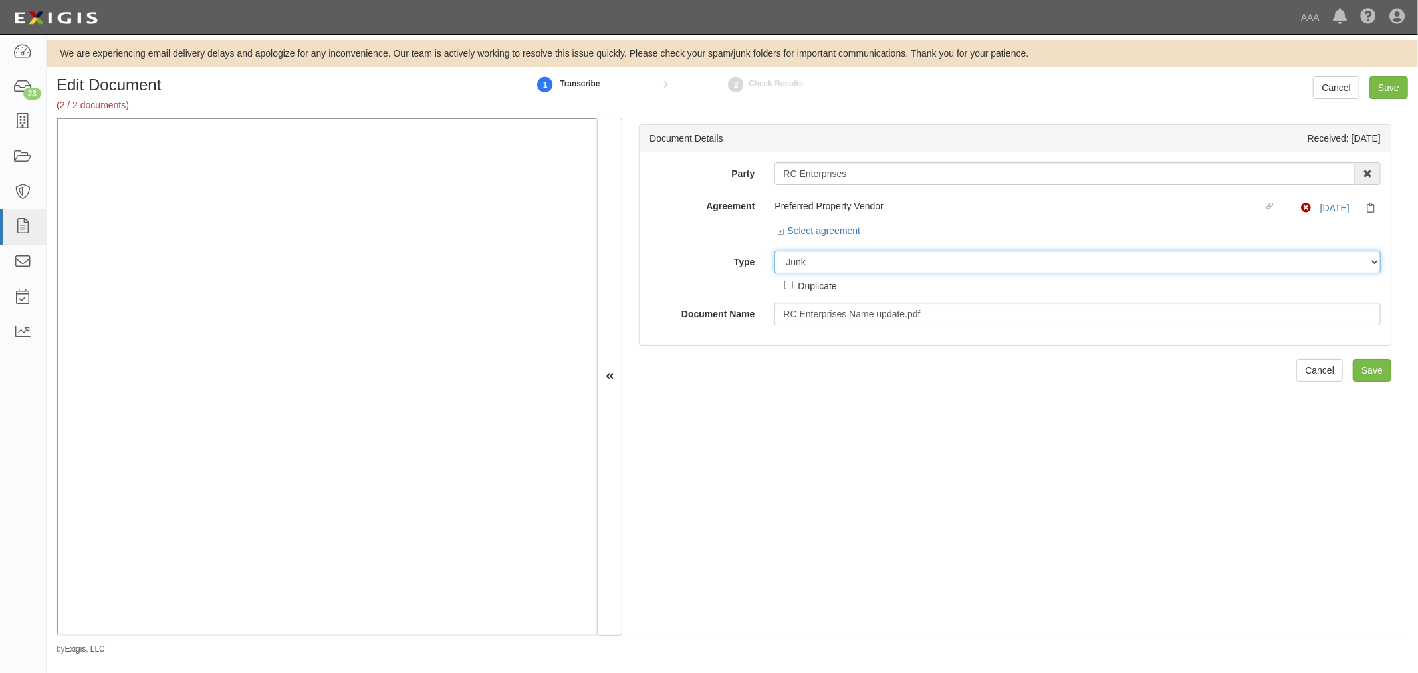
select select "OtherDetail"
click at [775, 251] on select "Unassigned Binder Cancellation Notice Certificate Contract Endorsement Insuranc…" at bounding box center [1078, 262] width 606 height 23
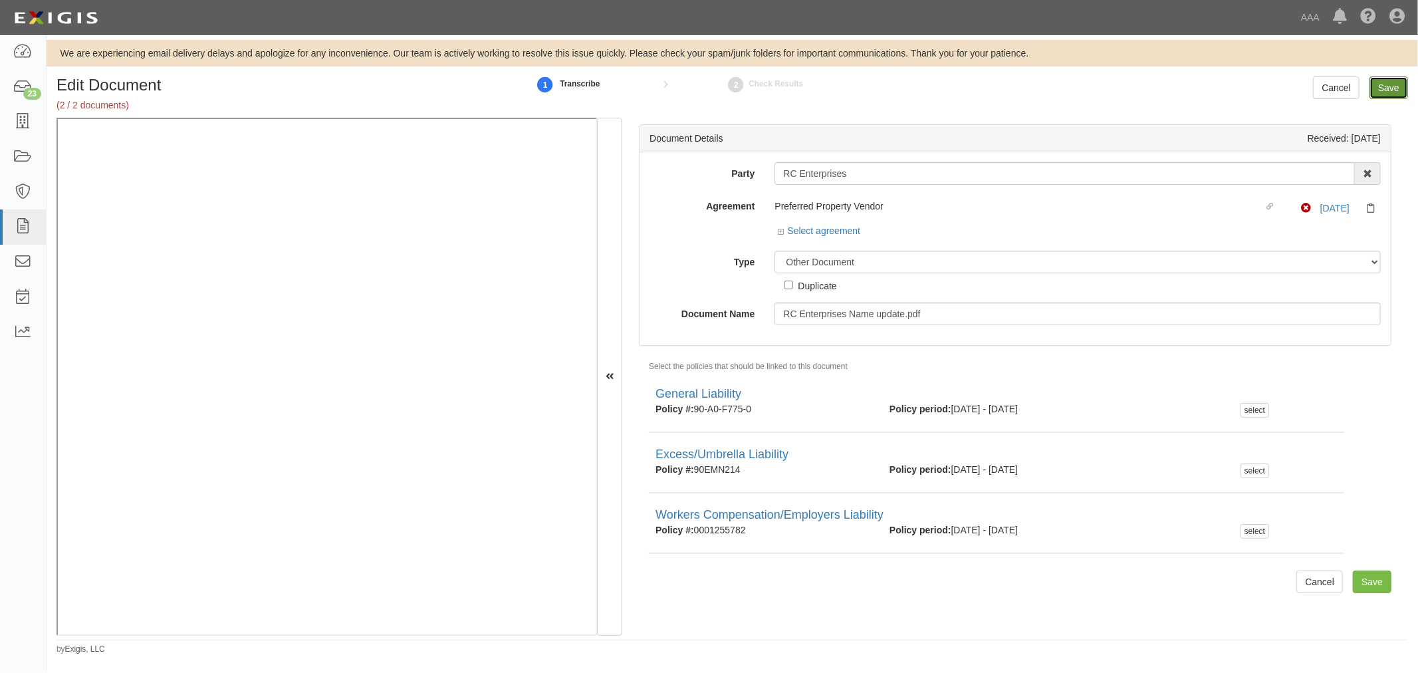
click at [1385, 88] on input "Save" at bounding box center [1389, 87] width 39 height 23
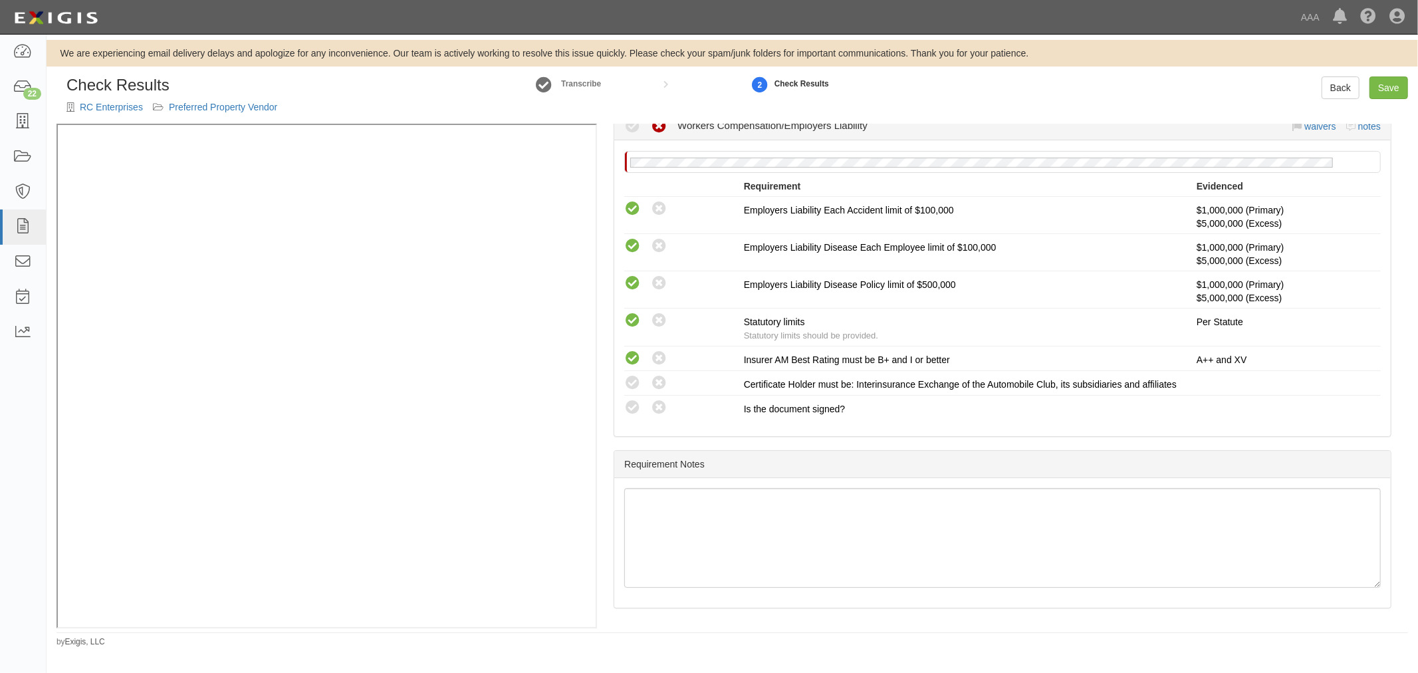
scroll to position [549, 0]
drag, startPoint x: 625, startPoint y: 400, endPoint x: 605, endPoint y: 406, distance: 20.8
click at [627, 400] on icon at bounding box center [632, 408] width 17 height 17
radio input "true"
click at [634, 378] on label "Compliant" at bounding box center [632, 383] width 17 height 17
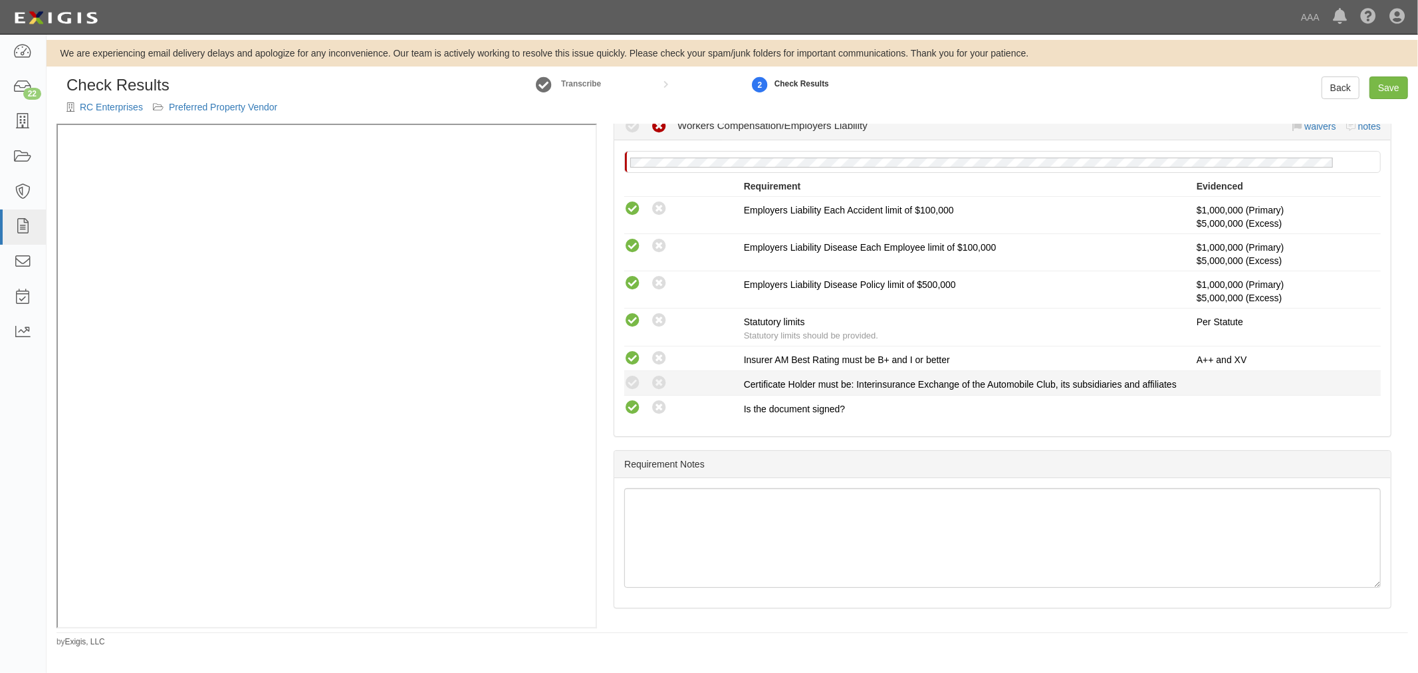
radio input "true"
click at [636, 376] on icon at bounding box center [632, 383] width 17 height 17
radio input "true"
radio input "false"
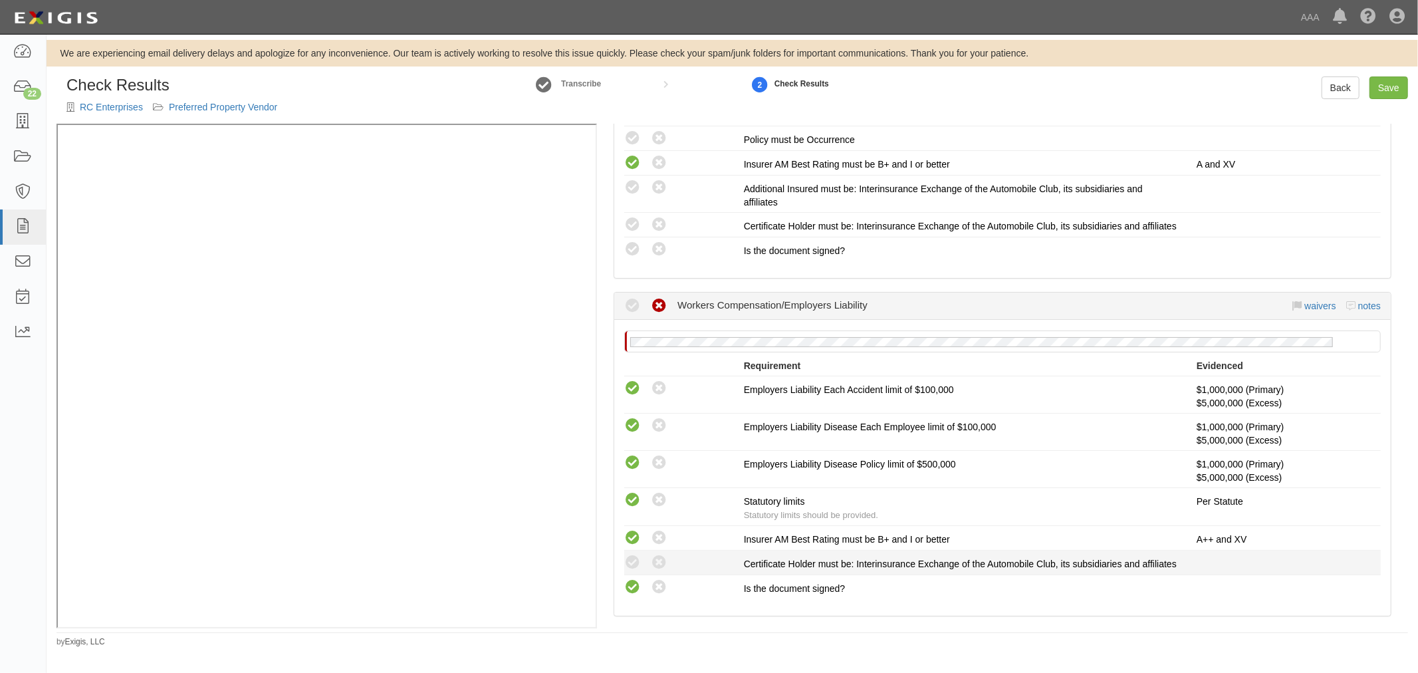
scroll to position [426, 0]
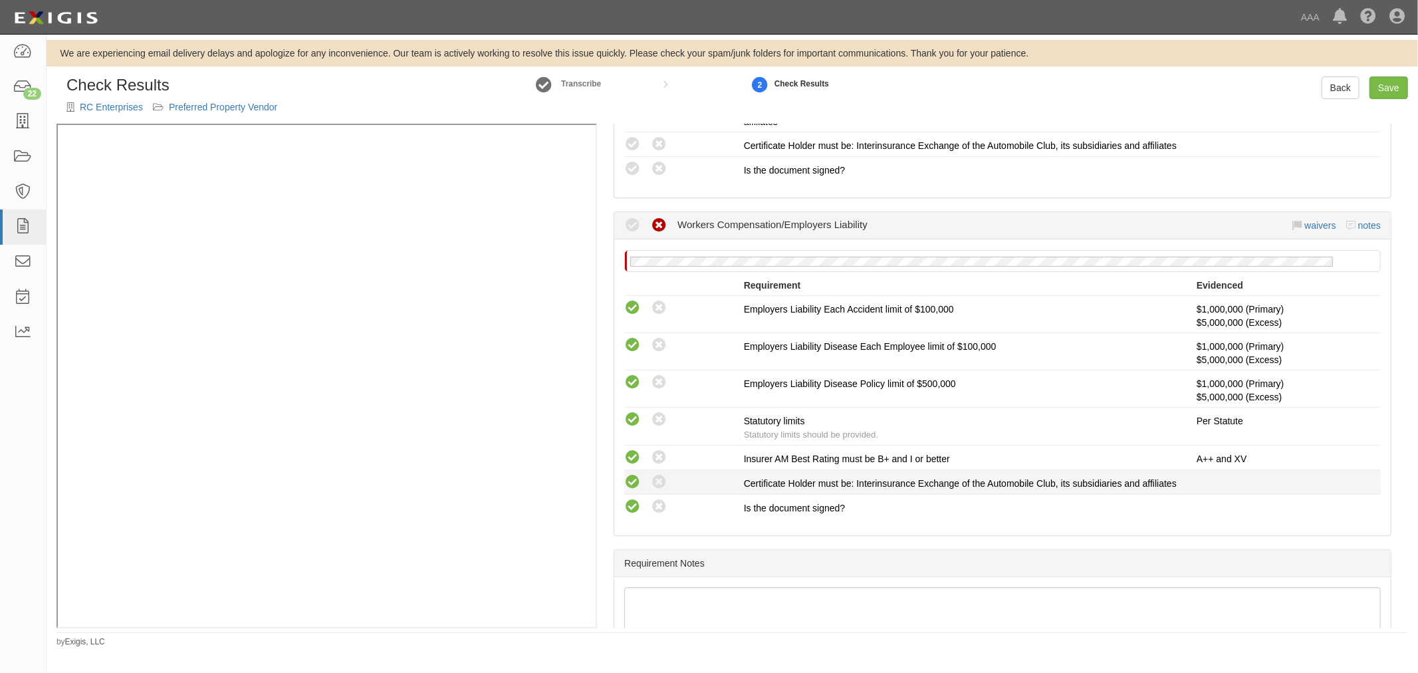
click at [634, 489] on icon at bounding box center [632, 482] width 17 height 17
radio input "true"
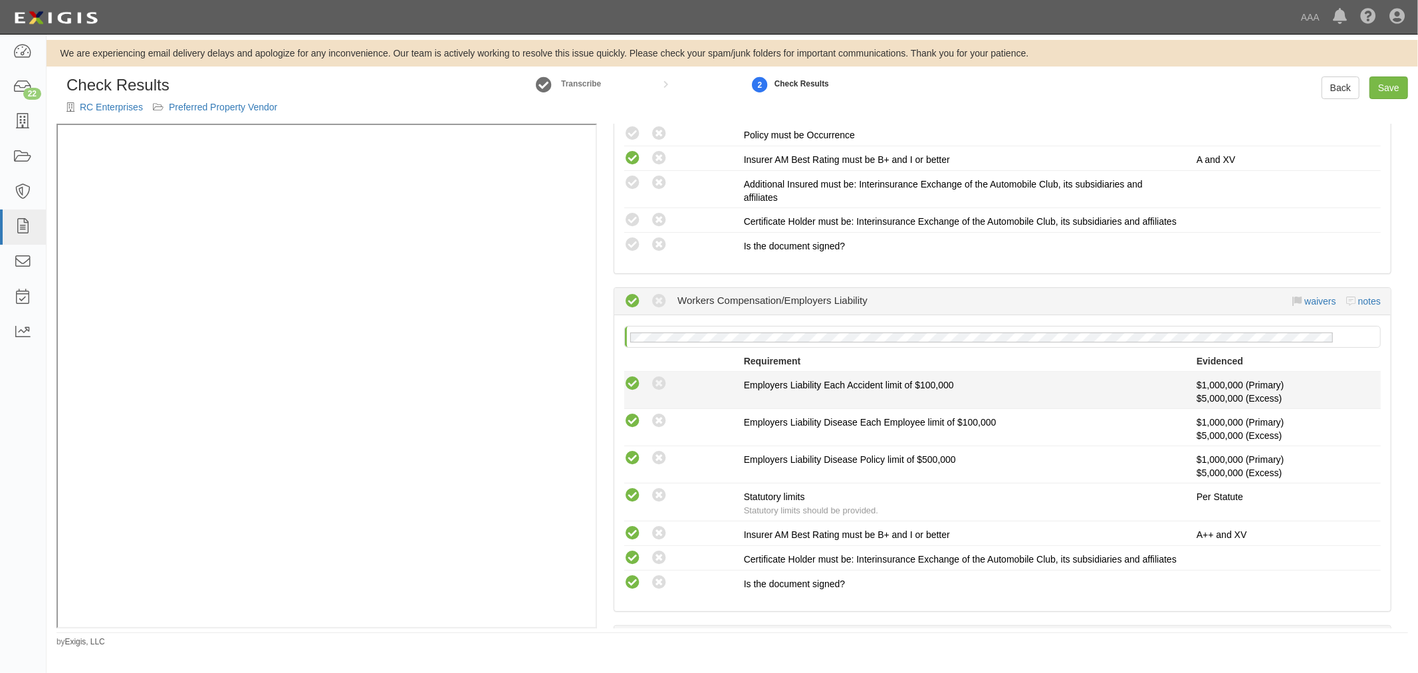
scroll to position [303, 0]
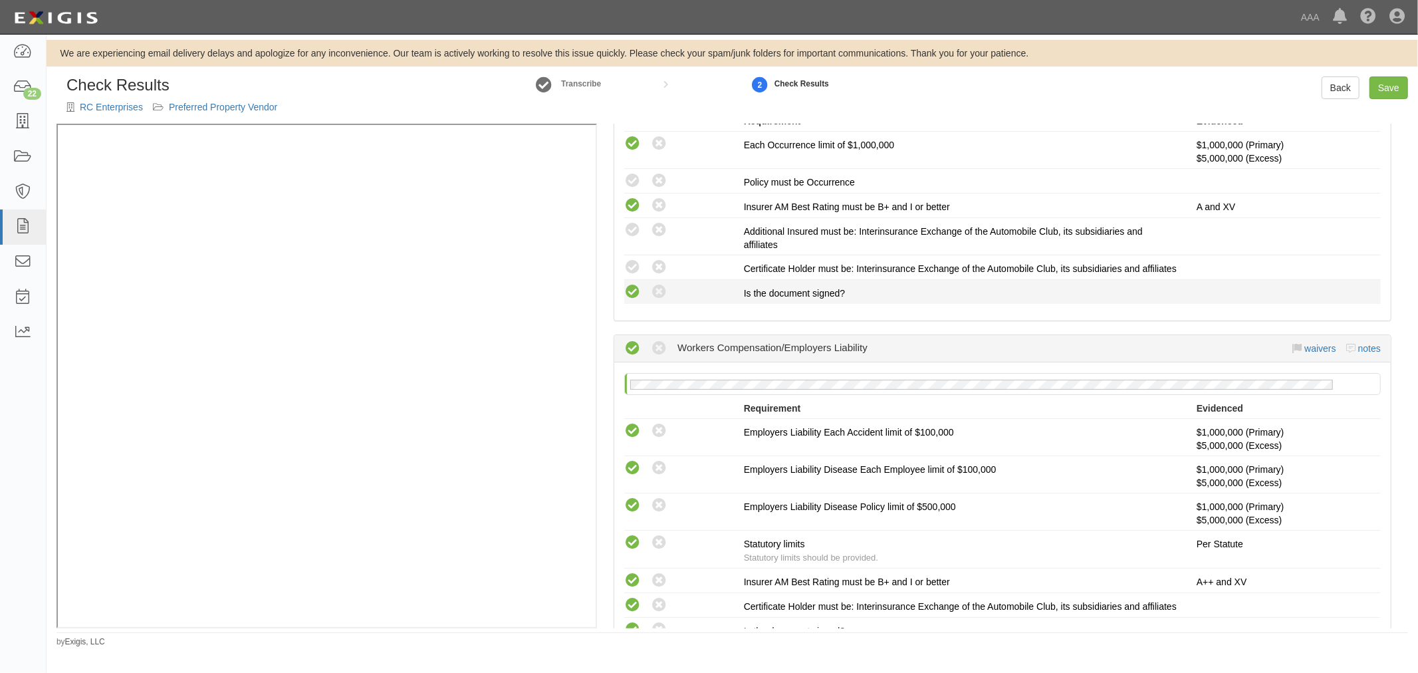
click at [636, 301] on icon at bounding box center [632, 292] width 17 height 17
radio input "true"
click at [634, 262] on icon at bounding box center [632, 267] width 17 height 17
radio input "true"
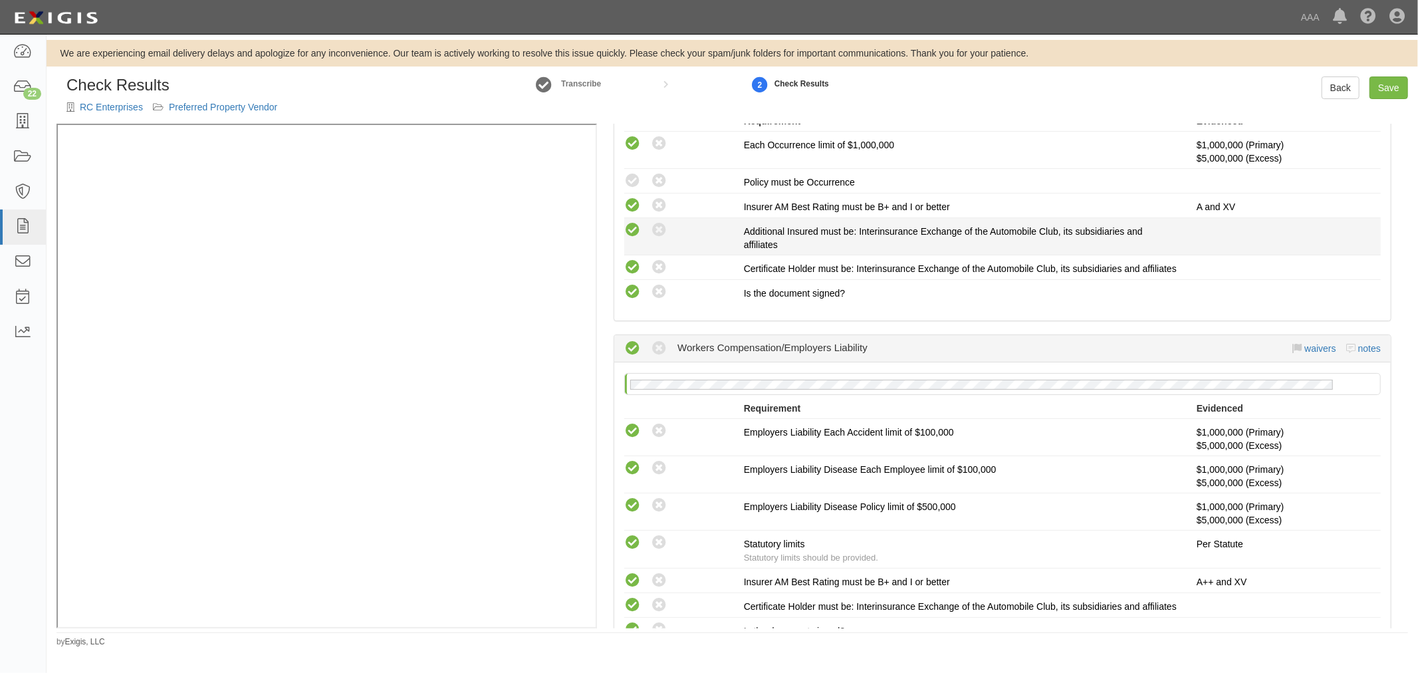
click at [636, 230] on div "Compliant Waived: Non-Compliant" at bounding box center [684, 229] width 120 height 17
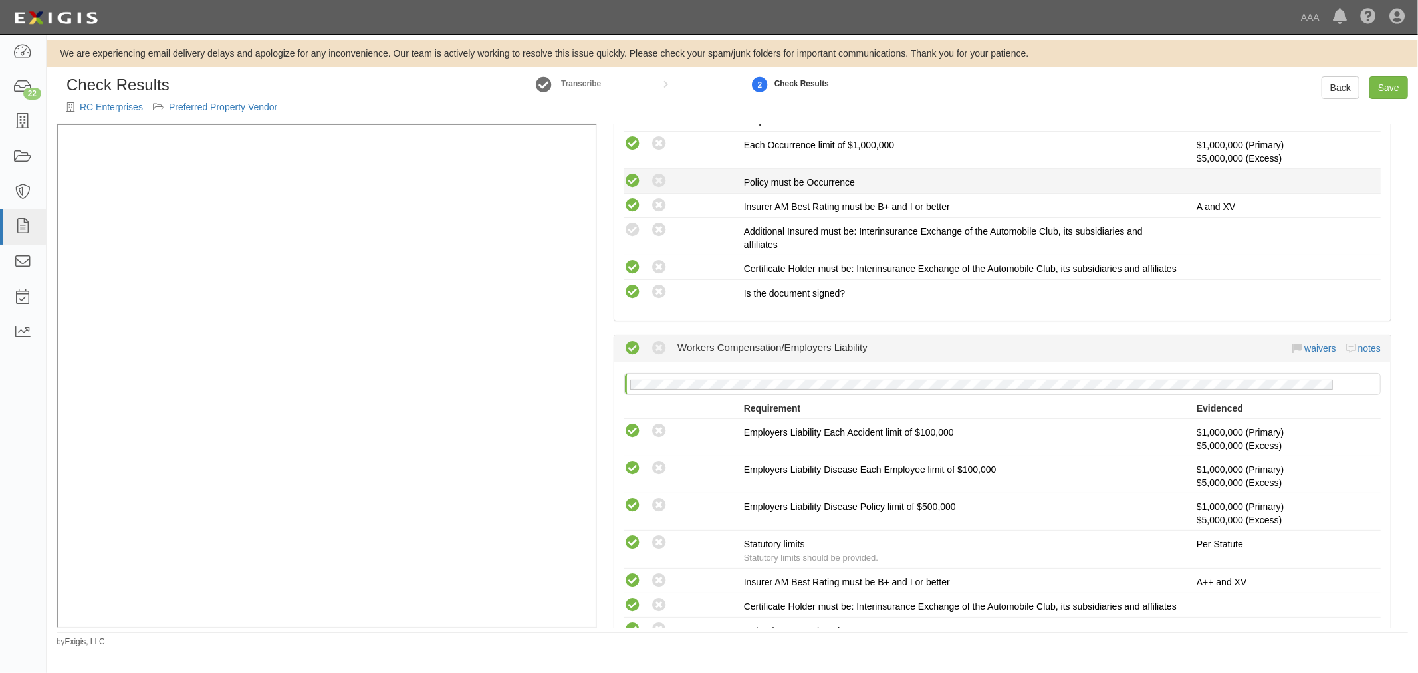
click at [629, 174] on li "Compliant Waived: Non-Compliant Policy must be Occurrence" at bounding box center [1002, 181] width 757 height 25
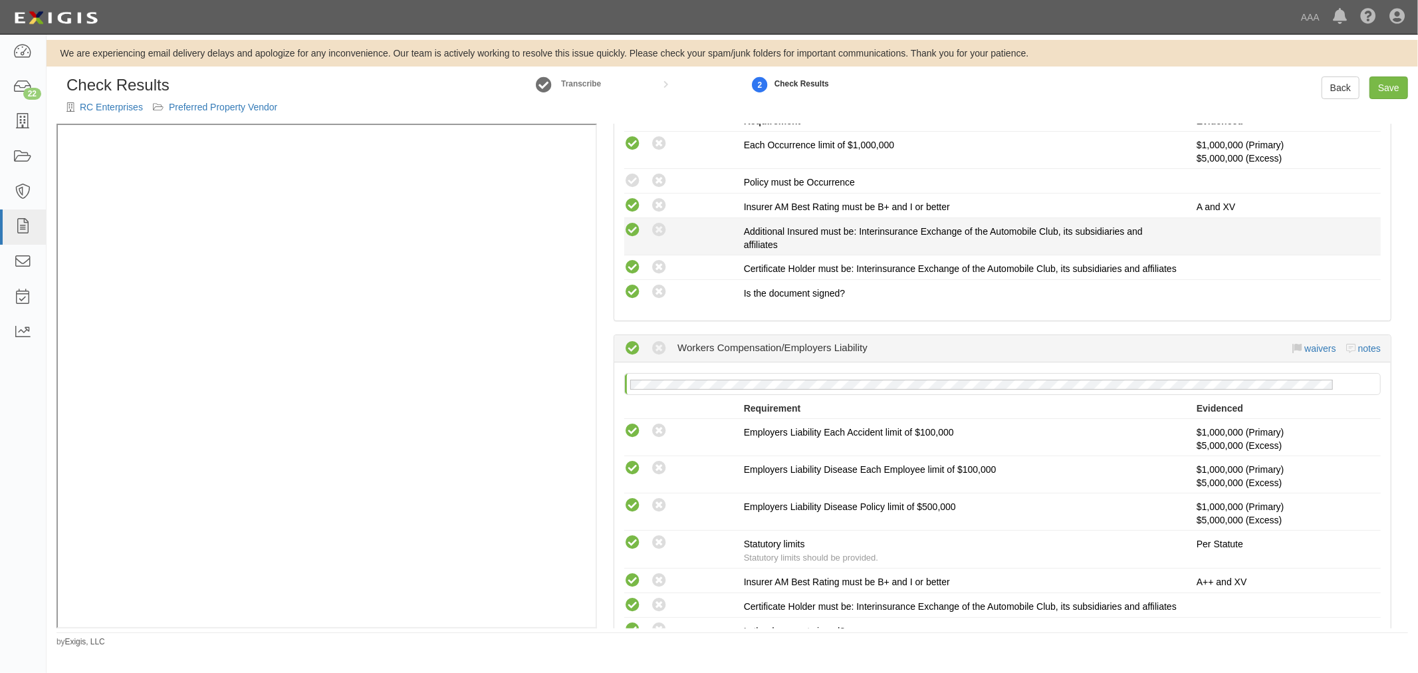
click at [638, 228] on icon at bounding box center [632, 230] width 17 height 17
radio input "true"
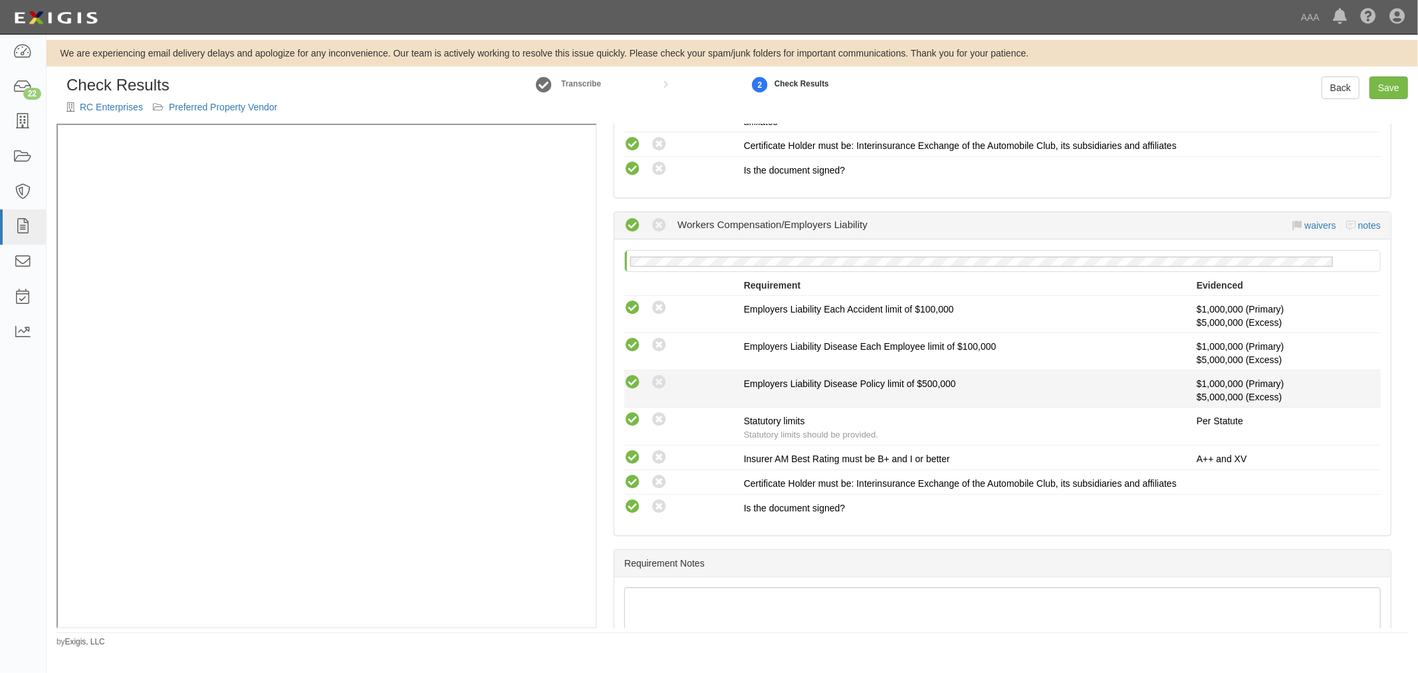
scroll to position [180, 0]
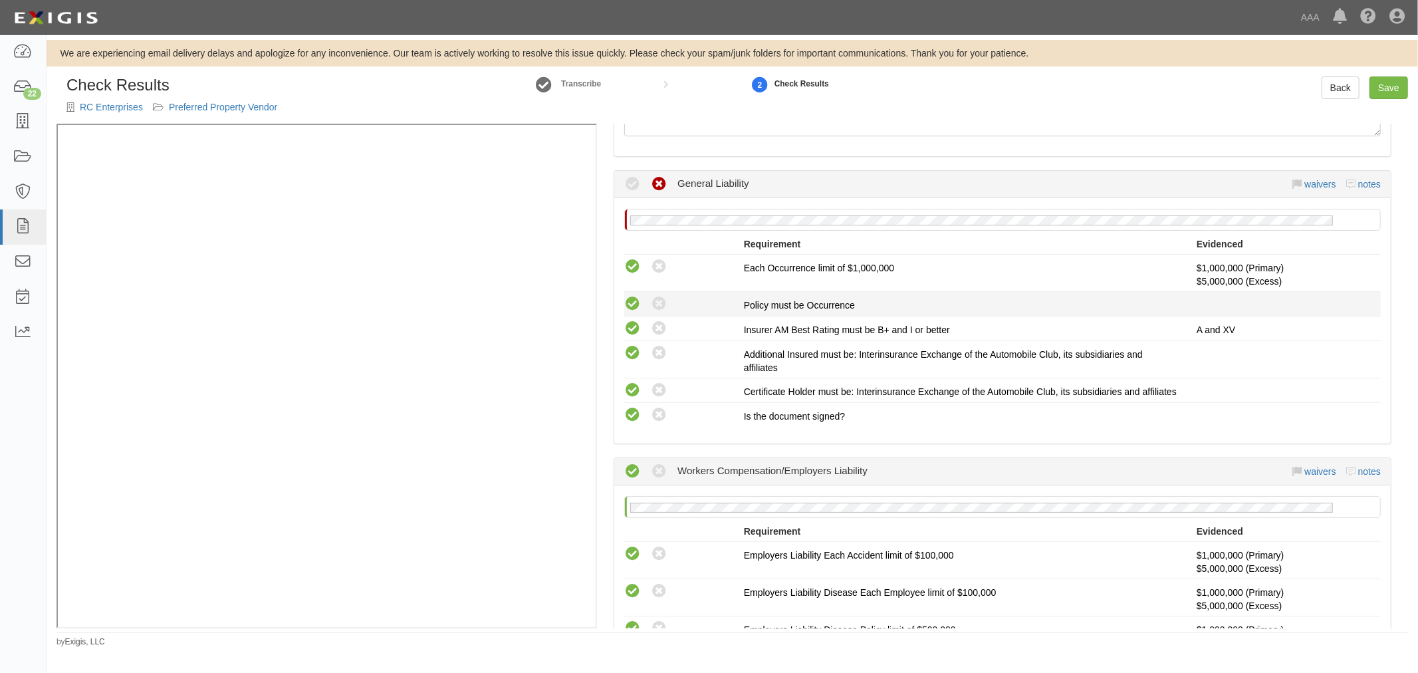
click at [632, 300] on icon at bounding box center [632, 304] width 17 height 17
radio input "true"
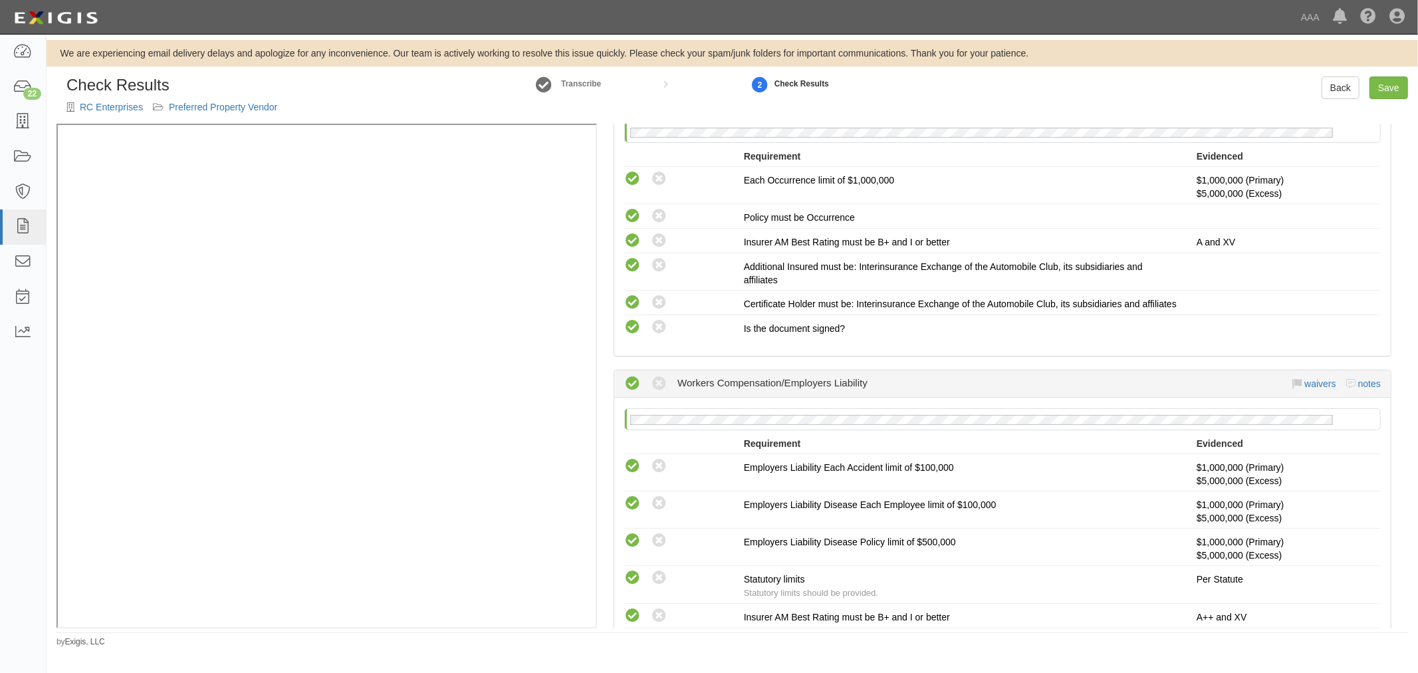
scroll to position [303, 0]
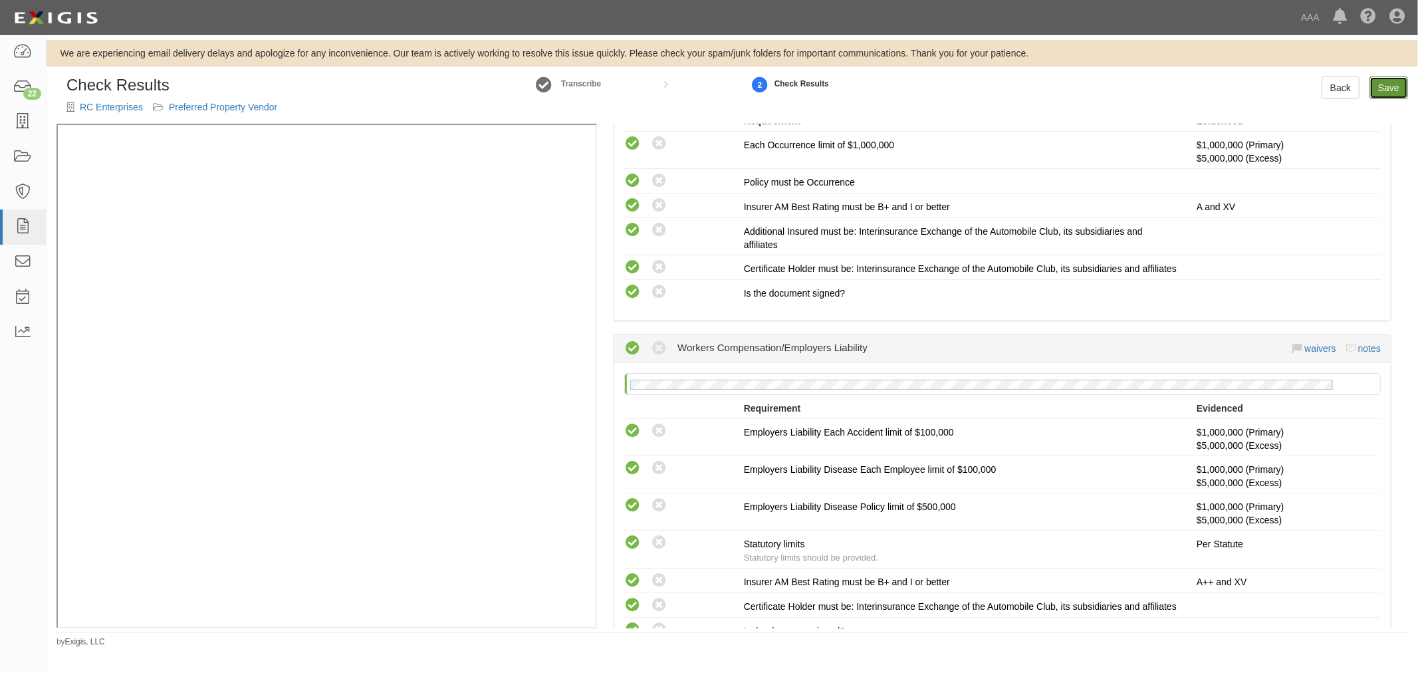
click at [1393, 92] on link "Save" at bounding box center [1389, 87] width 39 height 23
radio input "true"
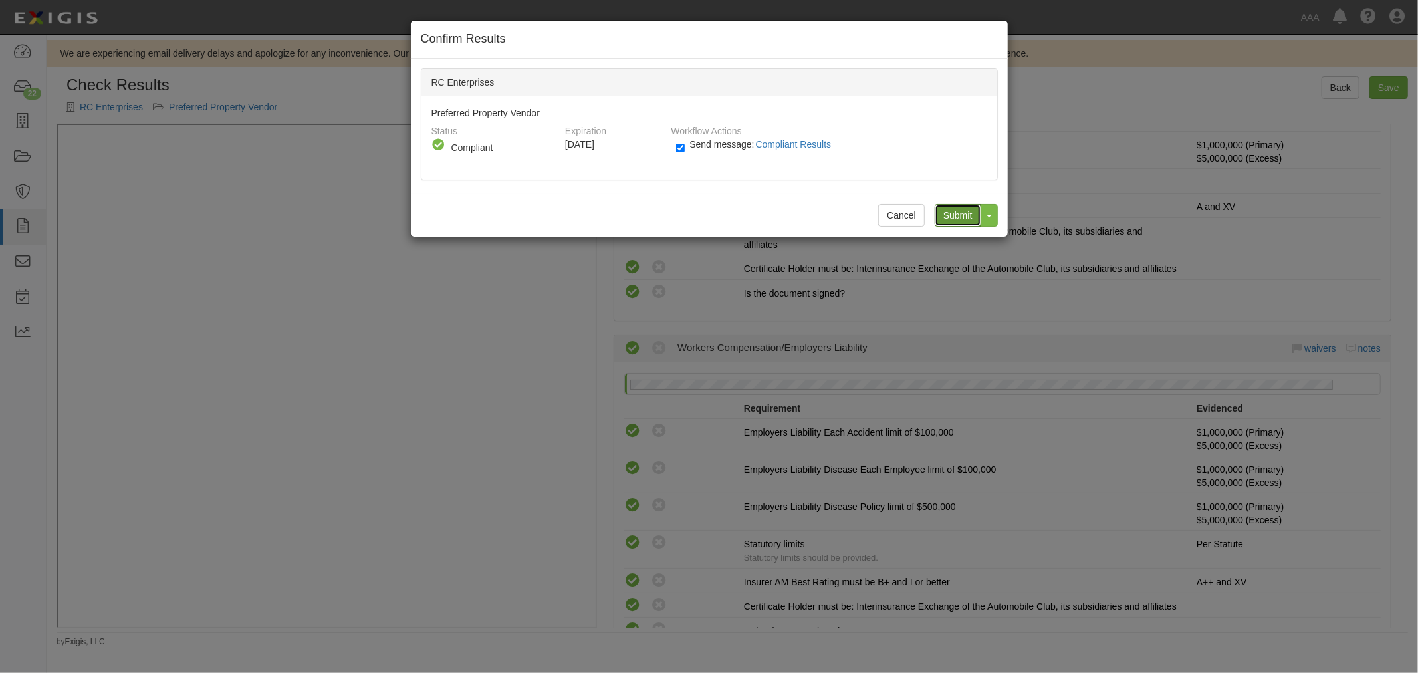
click at [955, 211] on input "Submit" at bounding box center [958, 215] width 47 height 23
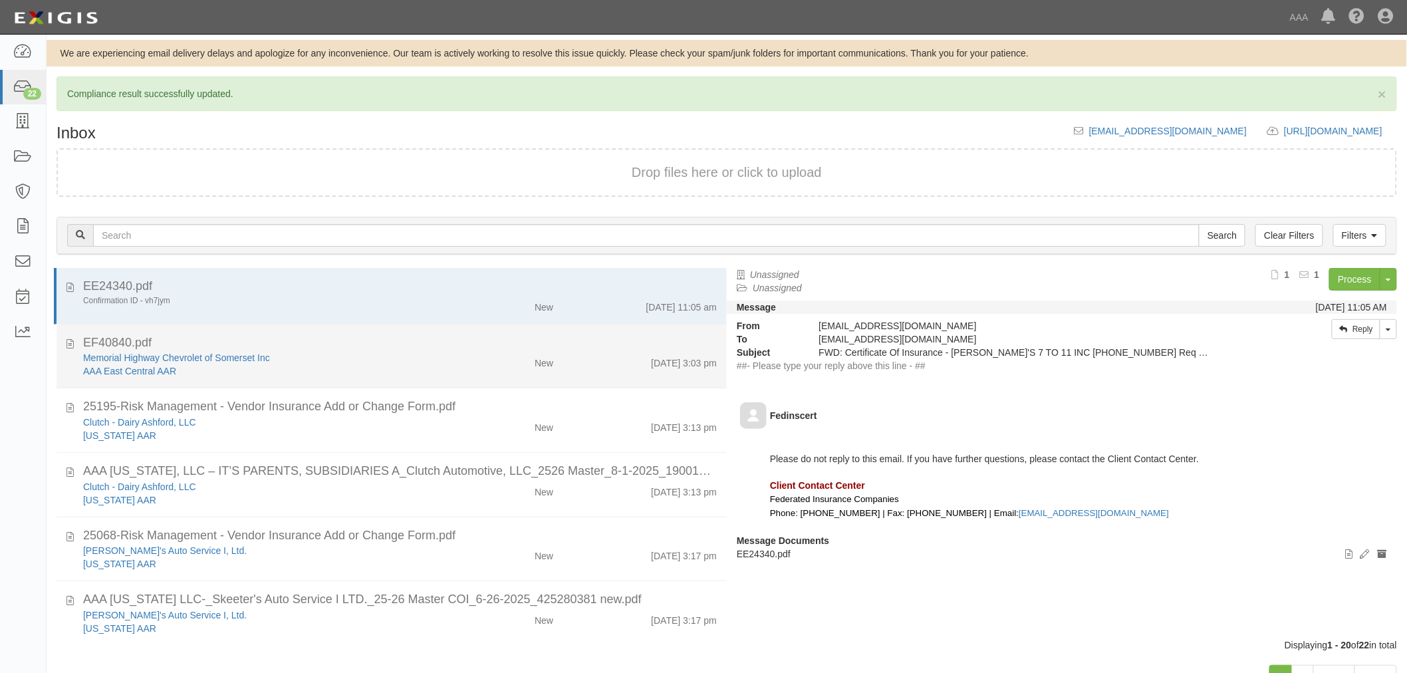
click at [442, 416] on div "Memorial Highway Chevrolet of Somerset Inc AAA East Central AAR" at bounding box center [263, 429] width 381 height 27
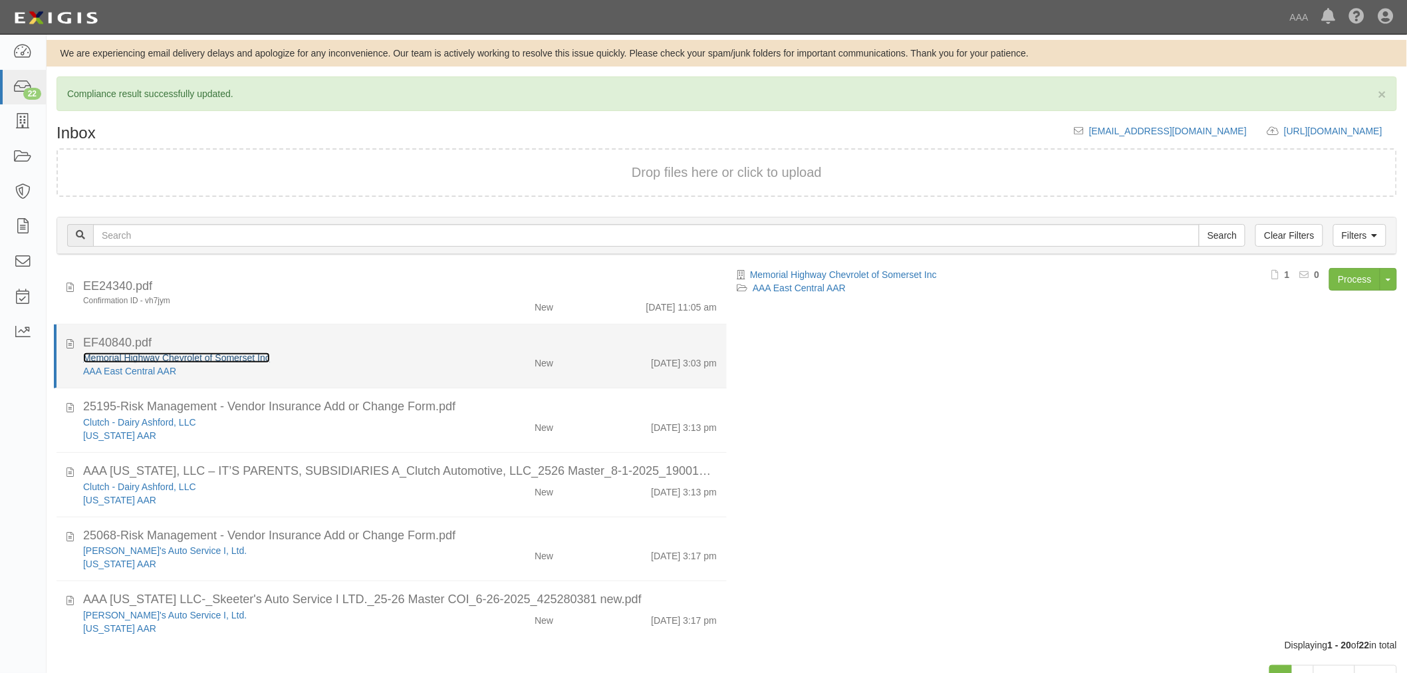
click at [196, 356] on link "Memorial Highway Chevrolet of Somerset Inc" at bounding box center [176, 357] width 187 height 11
click at [585, 356] on div "[DATE] 3:03 pm" at bounding box center [645, 360] width 164 height 19
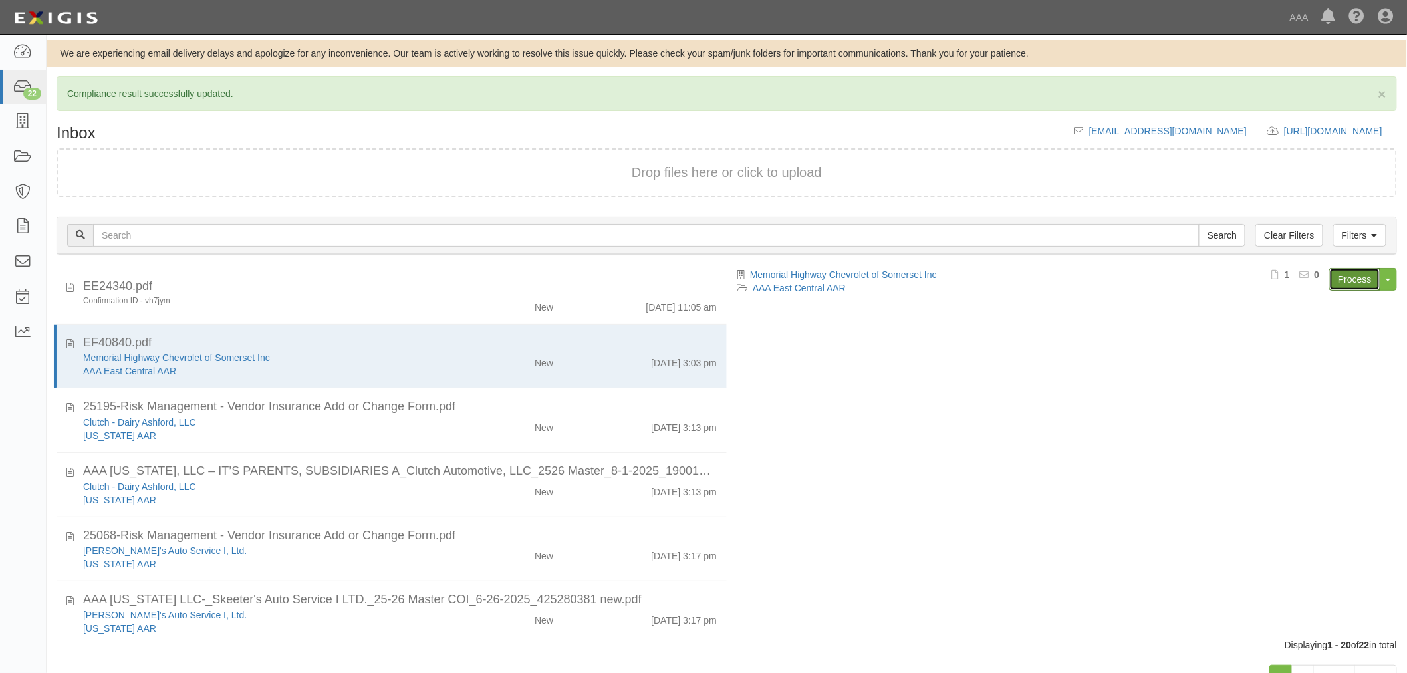
click at [1341, 271] on link "Process" at bounding box center [1354, 279] width 51 height 23
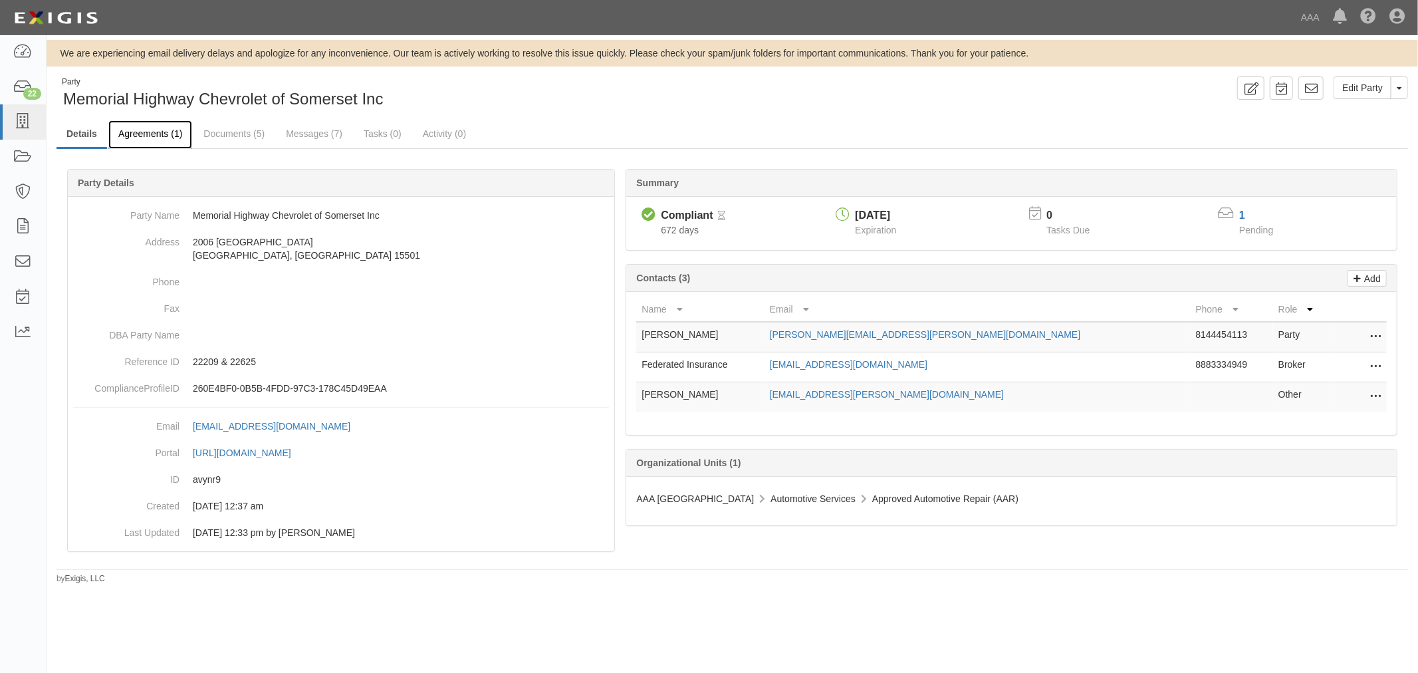
click at [143, 134] on link "Agreements (1)" at bounding box center [150, 134] width 84 height 29
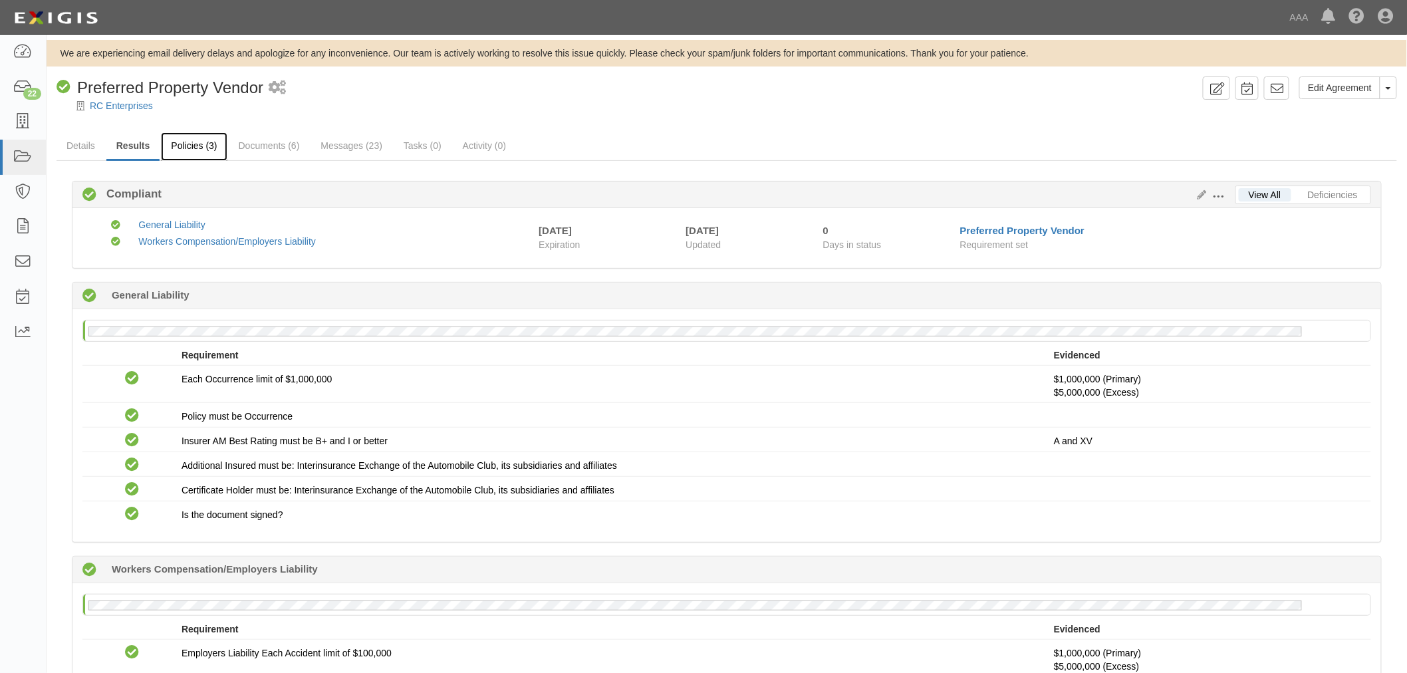
click at [195, 142] on link "Policies (3)" at bounding box center [194, 146] width 66 height 29
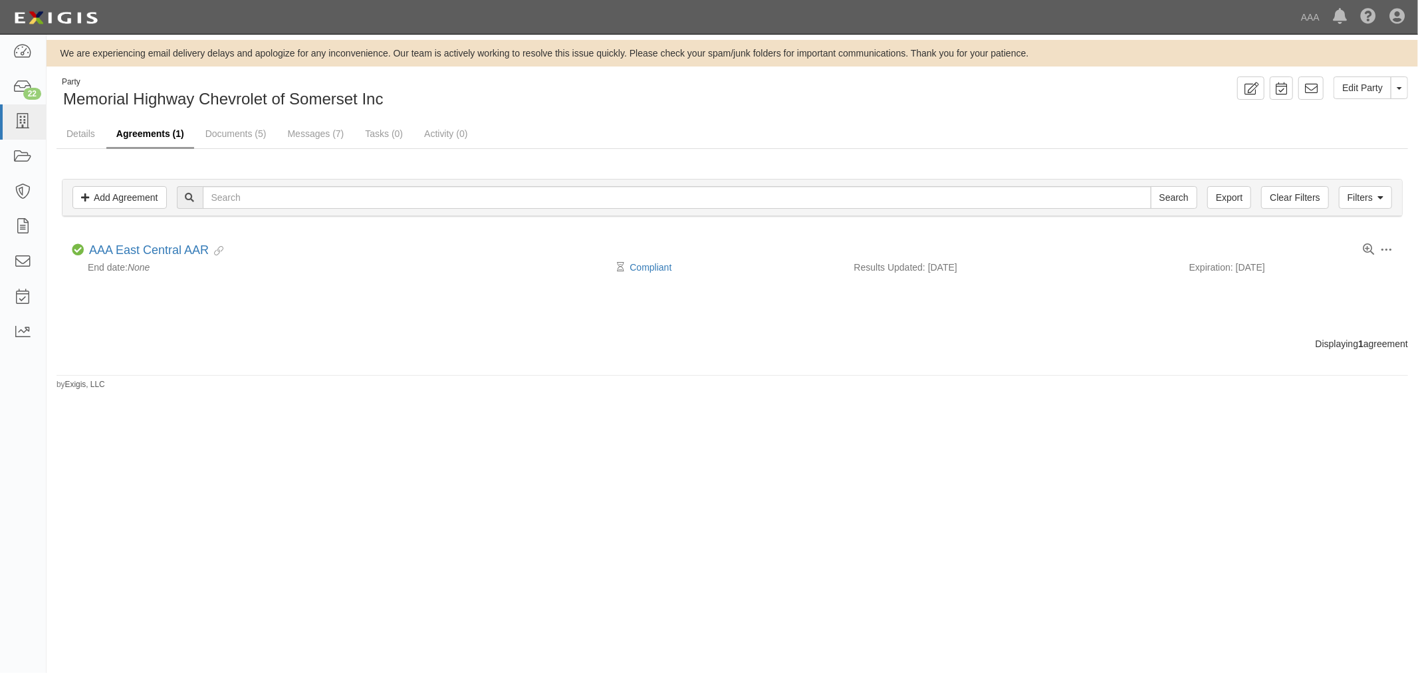
drag, startPoint x: 143, startPoint y: 137, endPoint x: 154, endPoint y: 125, distance: 16.5
click at [144, 136] on link "Agreements (1)" at bounding box center [150, 134] width 88 height 29
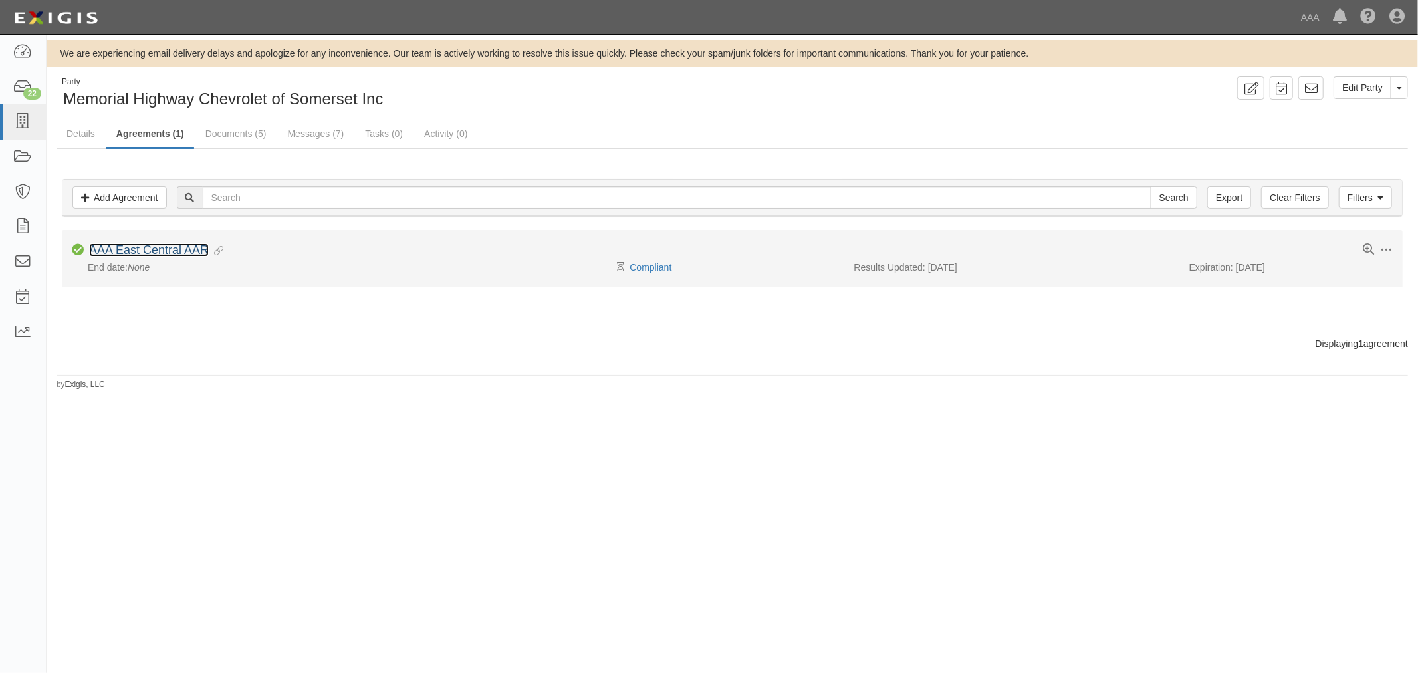
click at [181, 253] on link "AAA East Central AAR" at bounding box center [149, 249] width 120 height 13
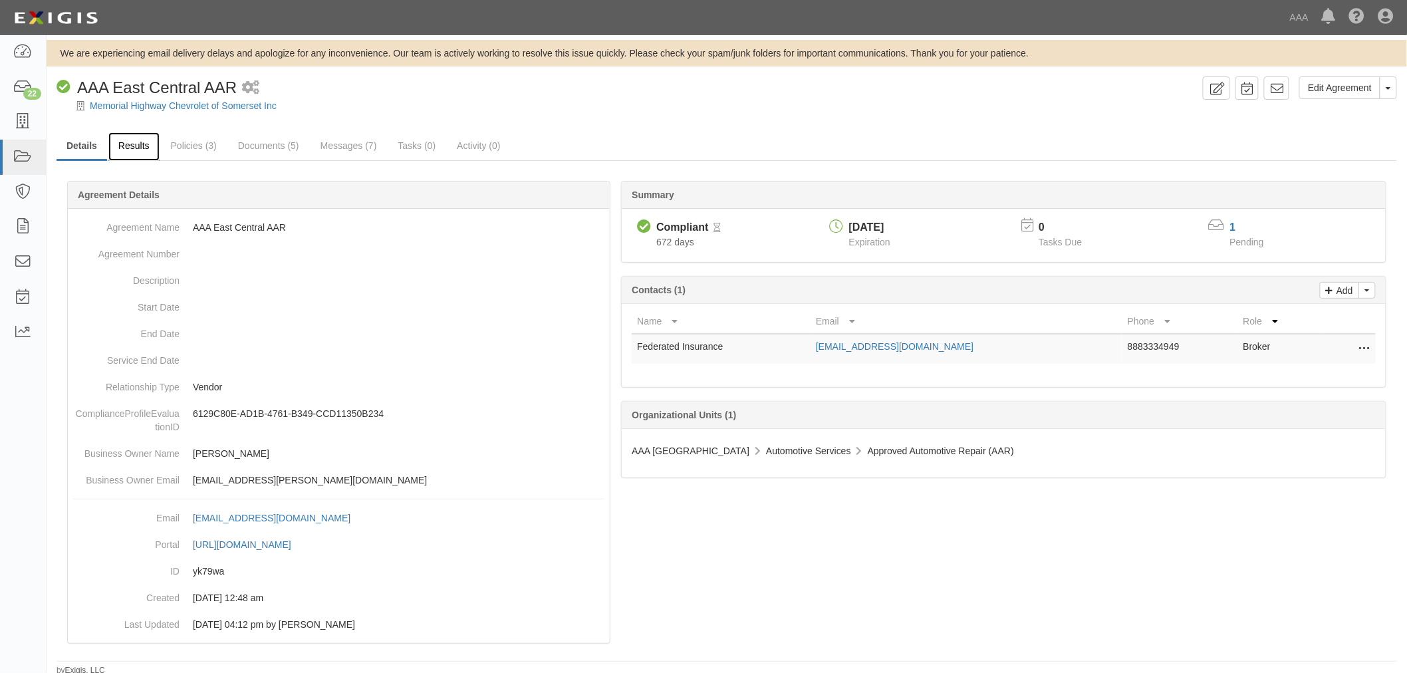
click at [130, 141] on link "Results" at bounding box center [133, 146] width 51 height 29
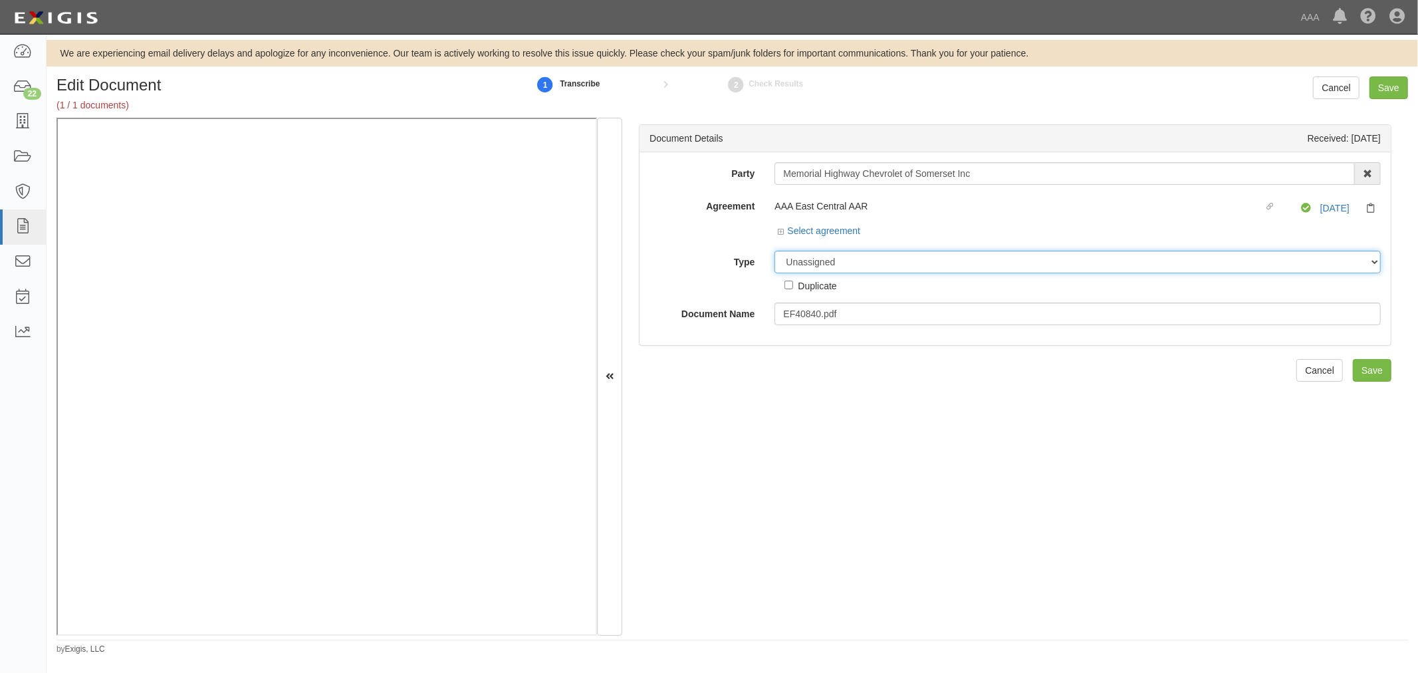
drag, startPoint x: 814, startPoint y: 255, endPoint x: 820, endPoint y: 267, distance: 13.4
click at [815, 255] on select "Unassigned Binder Cancellation Notice Certificate Contract Endorsement Insuranc…" at bounding box center [1078, 262] width 606 height 23
select select "CertificateDetail"
click at [775, 251] on select "Unassigned Binder Cancellation Notice Certificate Contract Endorsement Insuranc…" at bounding box center [1078, 262] width 606 height 23
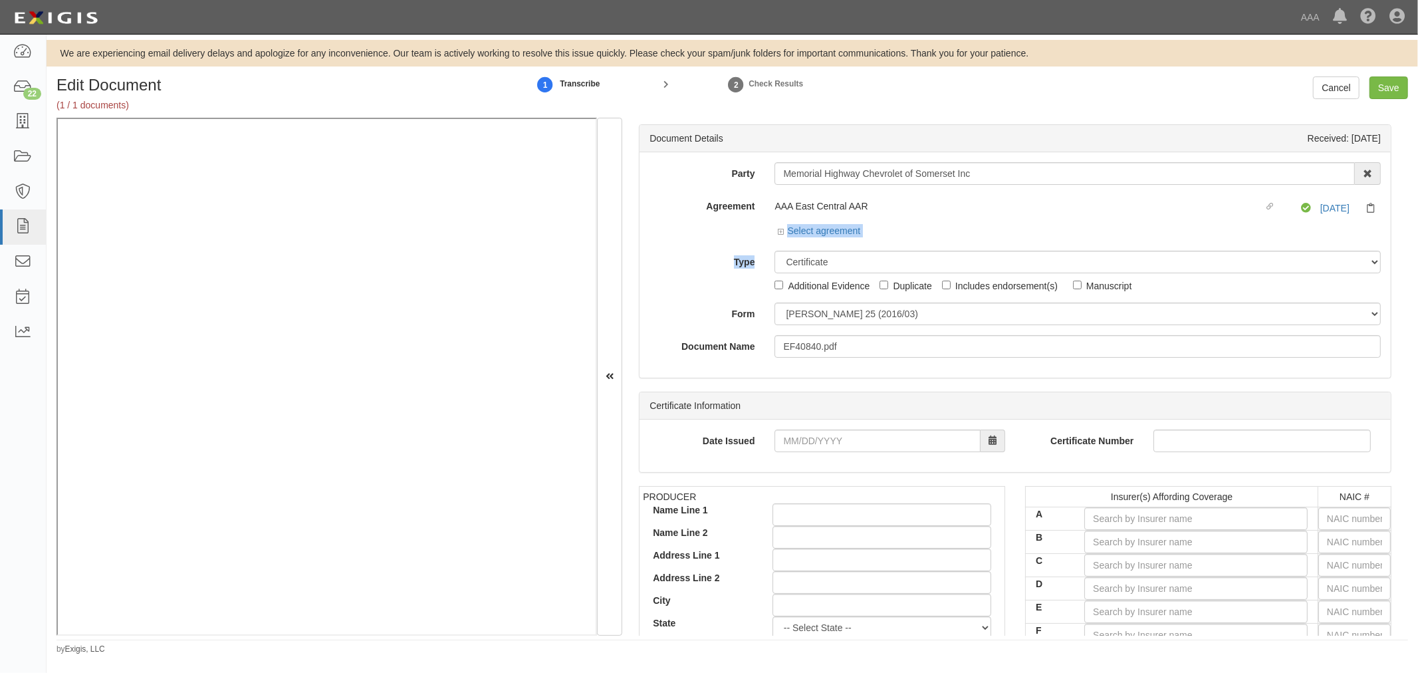
click at [787, 249] on div "Party Memorial Highway Chevrolet of Somerset Inc 1-800-Packouts of Beverly Hill…" at bounding box center [1015, 260] width 731 height 196
drag, startPoint x: 787, startPoint y: 264, endPoint x: 789, endPoint y: 274, distance: 10.3
click at [789, 274] on div "Unassigned Binder Cancellation Notice Certificate Contract Endorsement Insuranc…" at bounding box center [1078, 272] width 626 height 42
click at [775, 251] on select "Unassigned Binder Cancellation Notice Certificate Contract Endorsement Insuranc…" at bounding box center [1078, 262] width 606 height 23
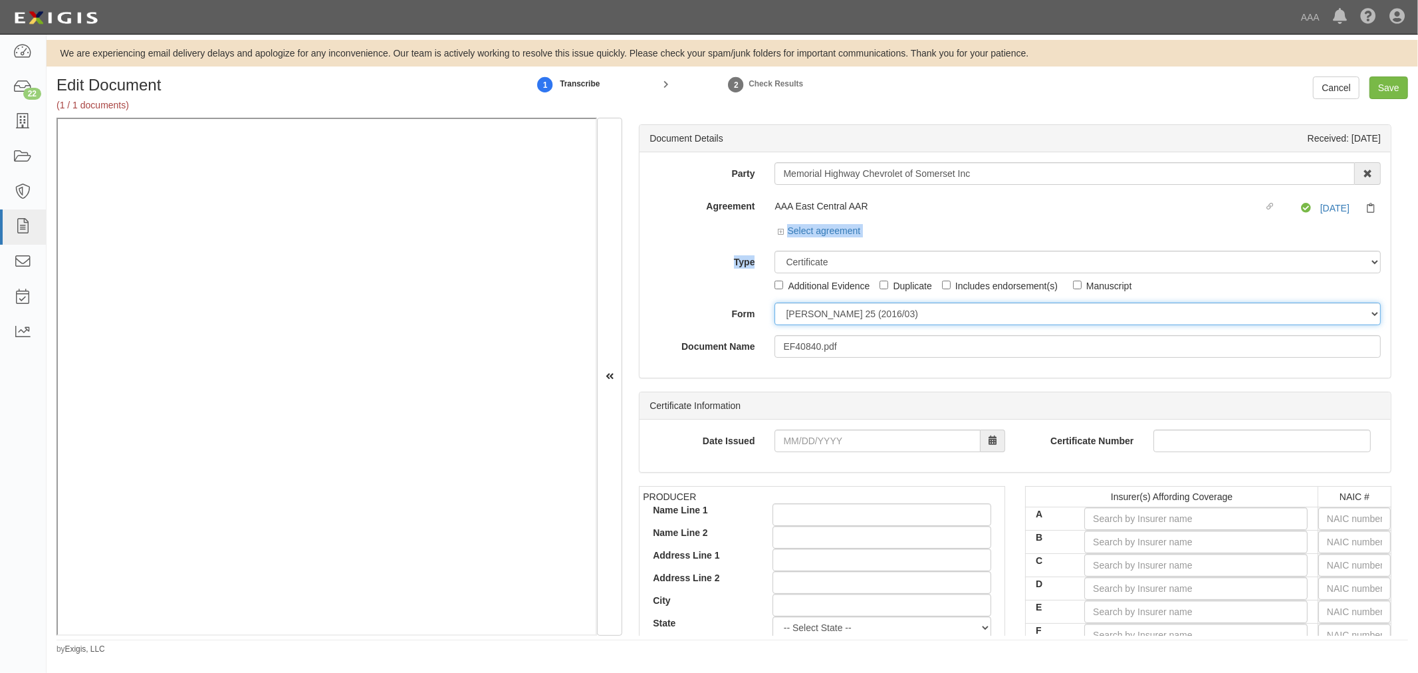
click at [806, 310] on select "ACORD 25 (2016/03) ACORD 101 ACORD 855 NY (2014/05) General" at bounding box center [1078, 314] width 606 height 23
select select "GeneralFormDetail"
click at [775, 303] on select "ACORD 25 (2016/03) ACORD 101 ACORD 855 NY (2014/05) General" at bounding box center [1078, 314] width 606 height 23
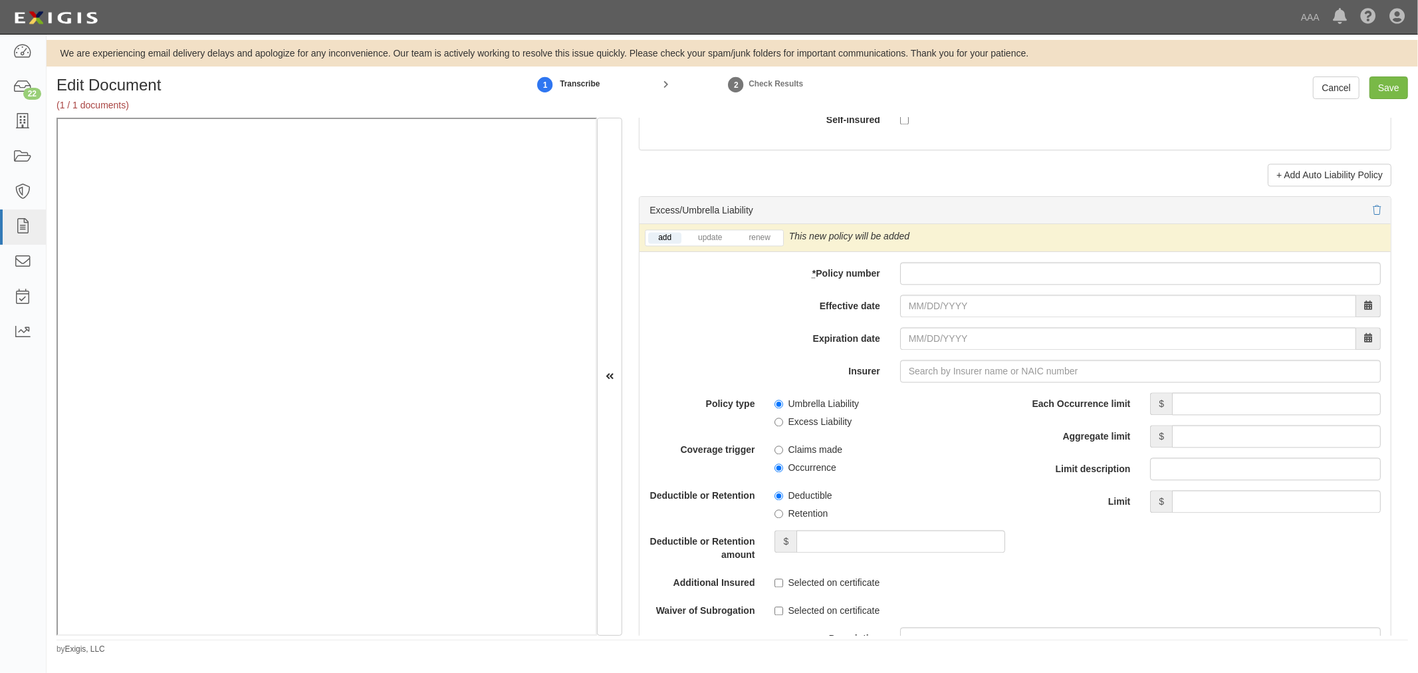
scroll to position [2586, 0]
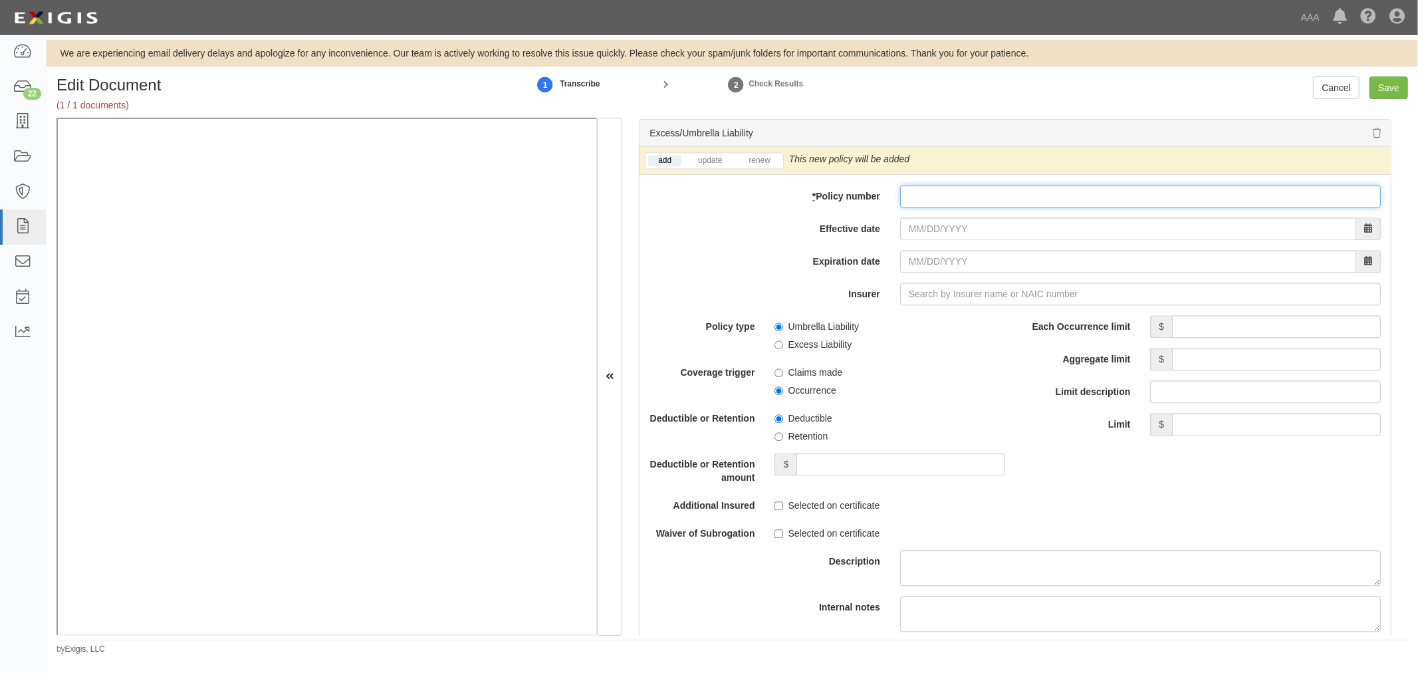
click at [927, 201] on input "* Policy number" at bounding box center [1140, 196] width 481 height 23
type input "1874135"
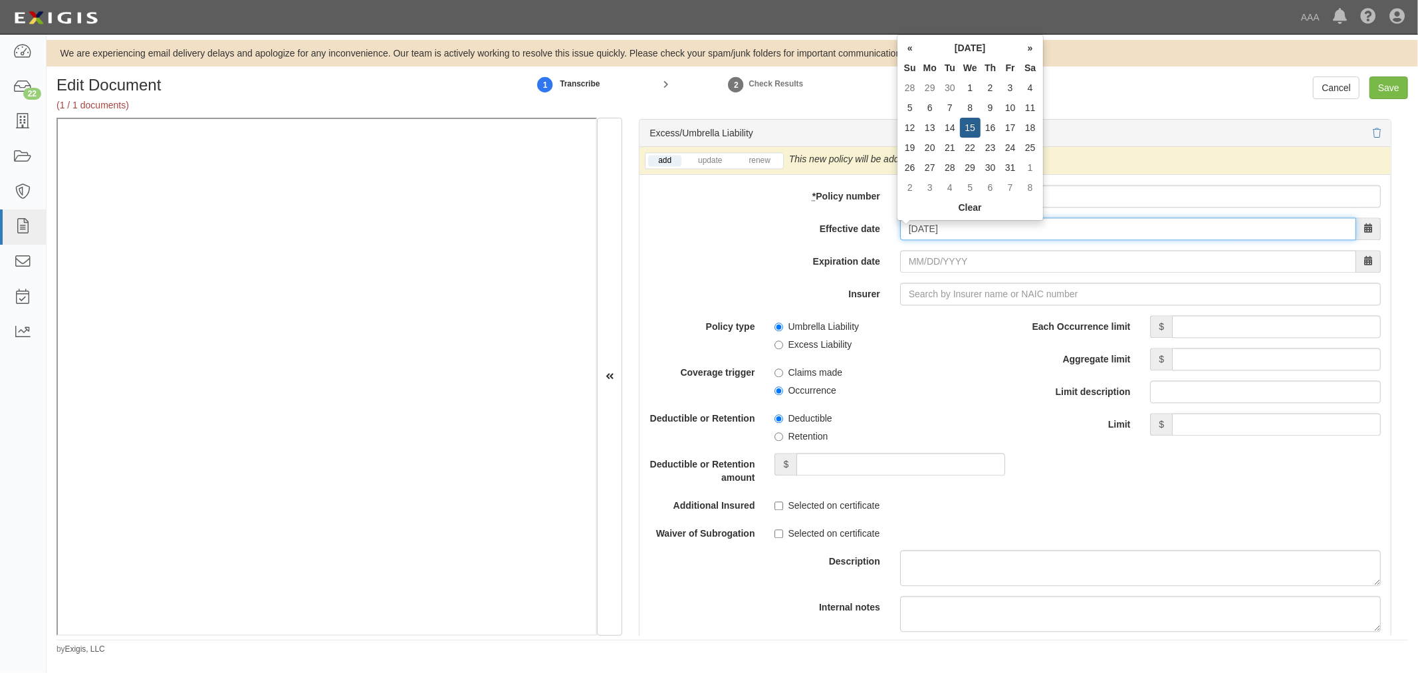
type input "10/15/2025"
type input "10/15/2026"
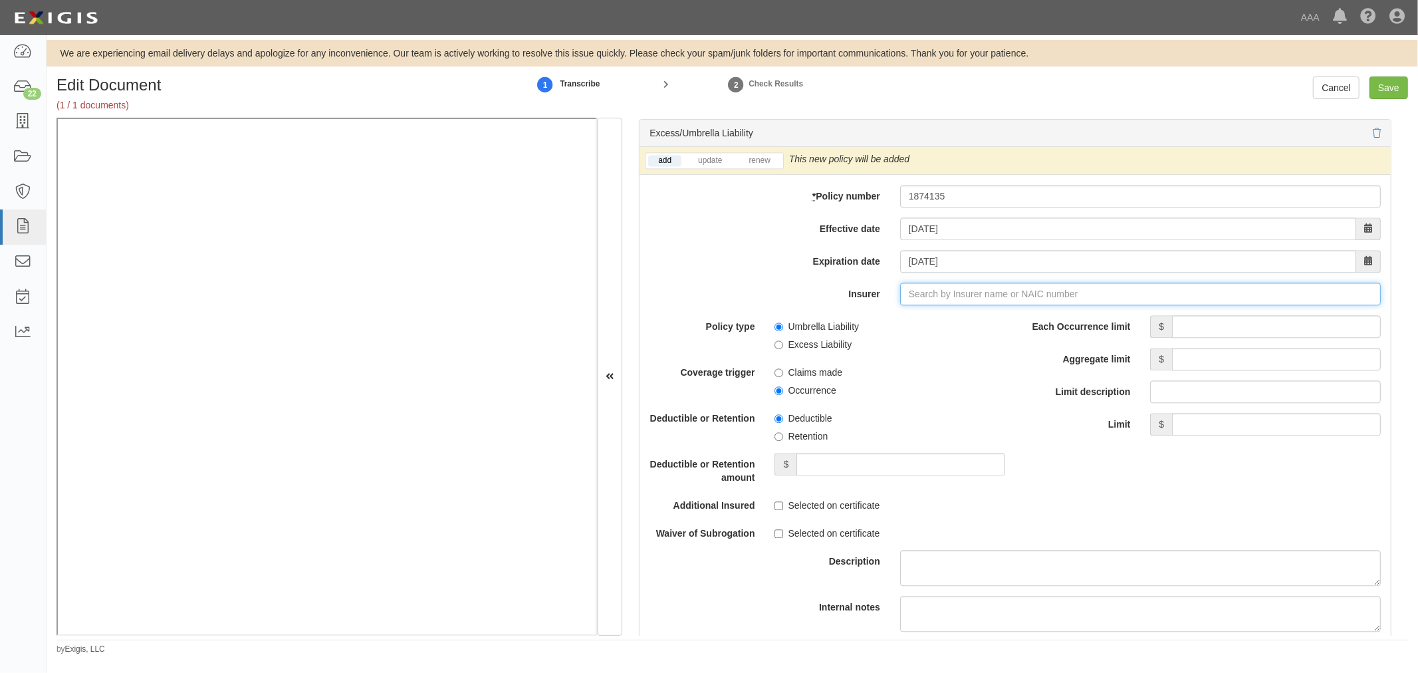
type input "180 Seguros S.A. (0) NR Rating"
type input "1"
click at [916, 328] on div "Federated Mutual Insurance Company ( 13935 ) A+ XV Rating" at bounding box center [954, 319] width 279 height 17
type input "Federated Mutual Insurance Company (13935) A+ XV Rating"
click at [765, 160] on link "renew" at bounding box center [759, 160] width 41 height 11
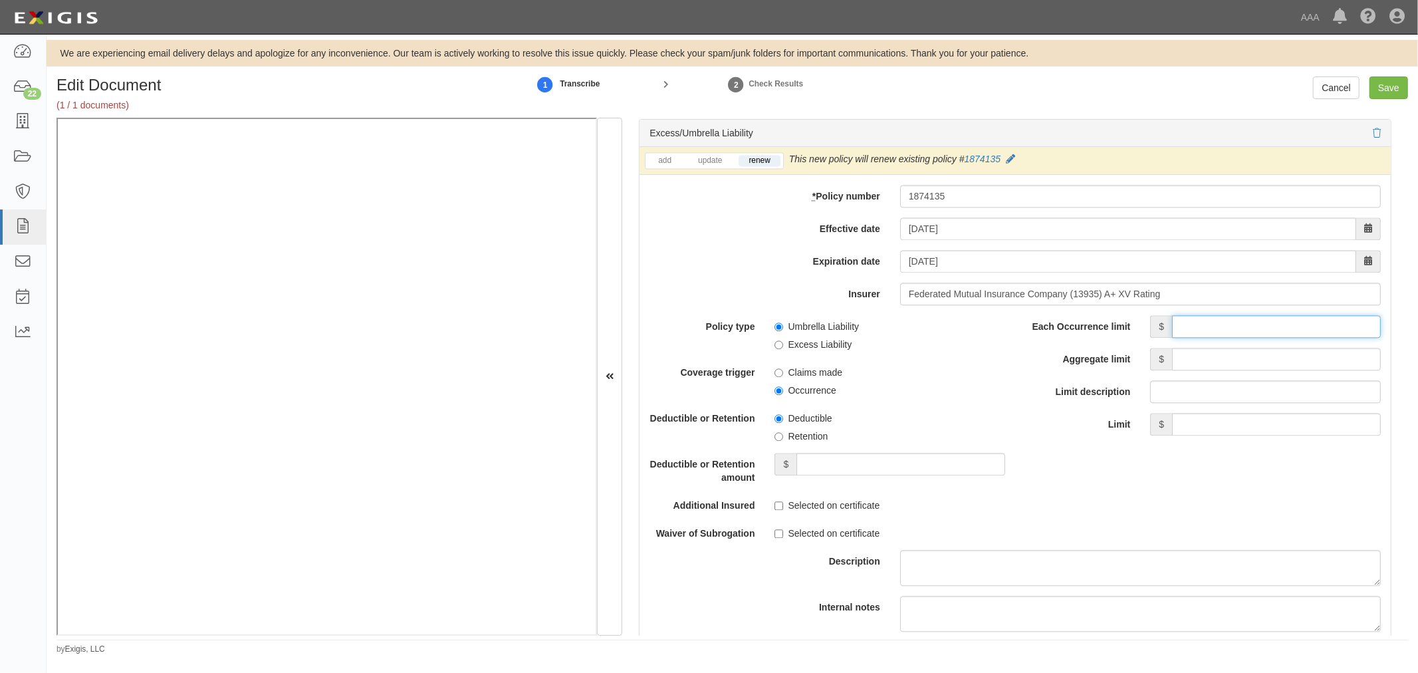
click at [1202, 327] on input "Each Occurrence limit" at bounding box center [1276, 326] width 209 height 23
type input "10,000,000"
drag, startPoint x: 1227, startPoint y: 360, endPoint x: 1237, endPoint y: 364, distance: 11.0
click at [1234, 363] on input "Aggregate limit" at bounding box center [1276, 359] width 209 height 23
type input "30,000,000"
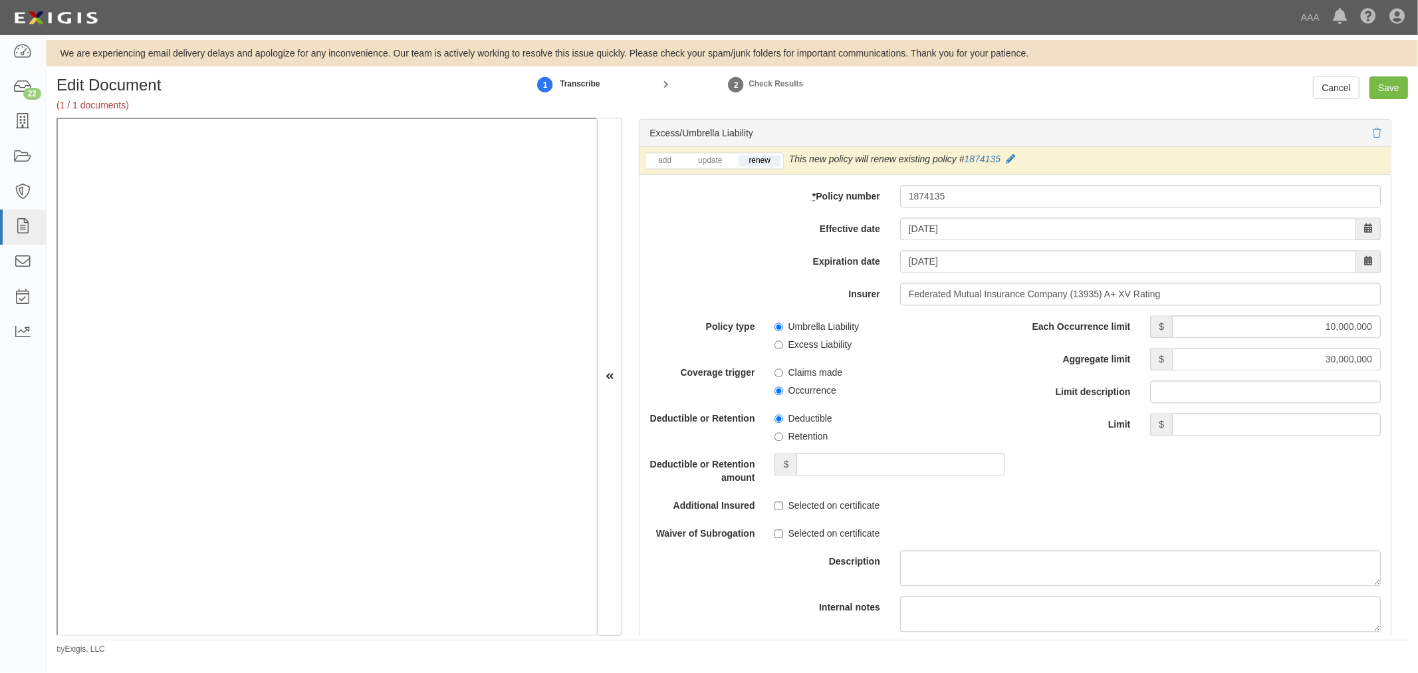
click at [1041, 388] on label "Limit description" at bounding box center [1077, 389] width 125 height 18
click at [1150, 388] on input "Limit description" at bounding box center [1265, 391] width 231 height 23
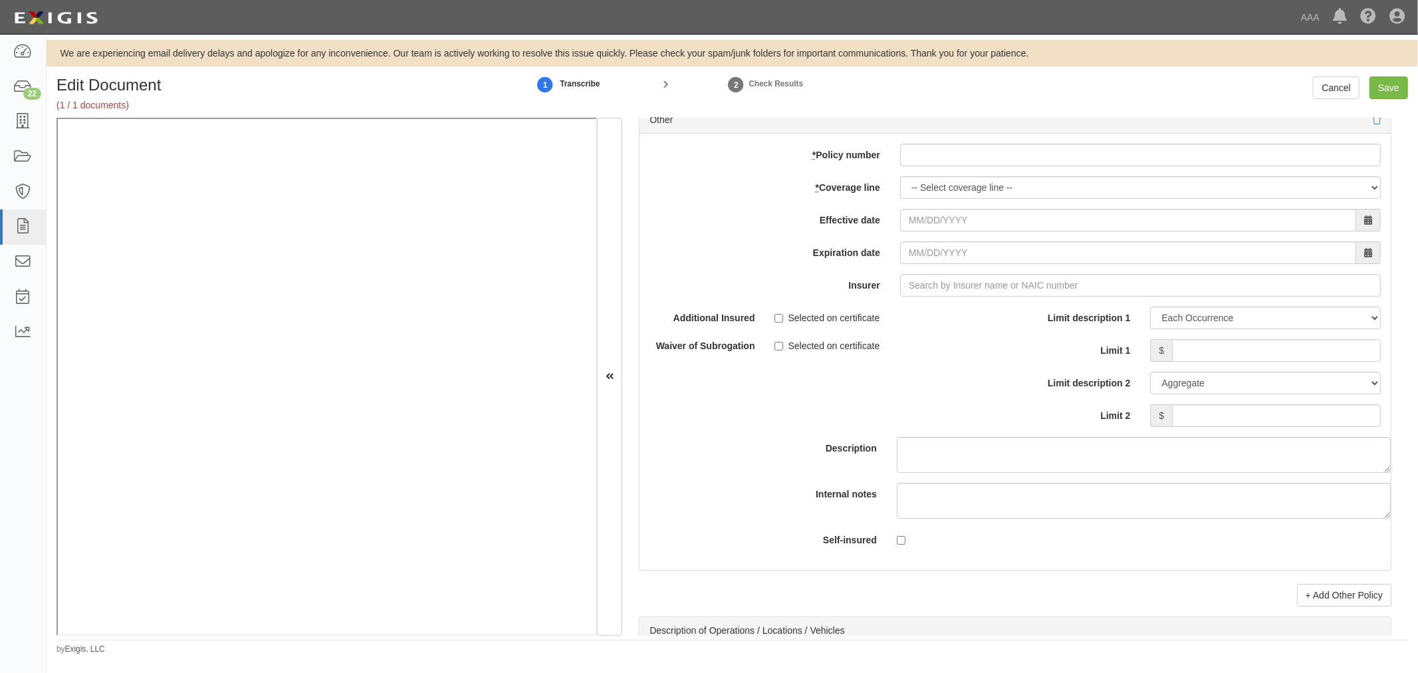
scroll to position [3694, 0]
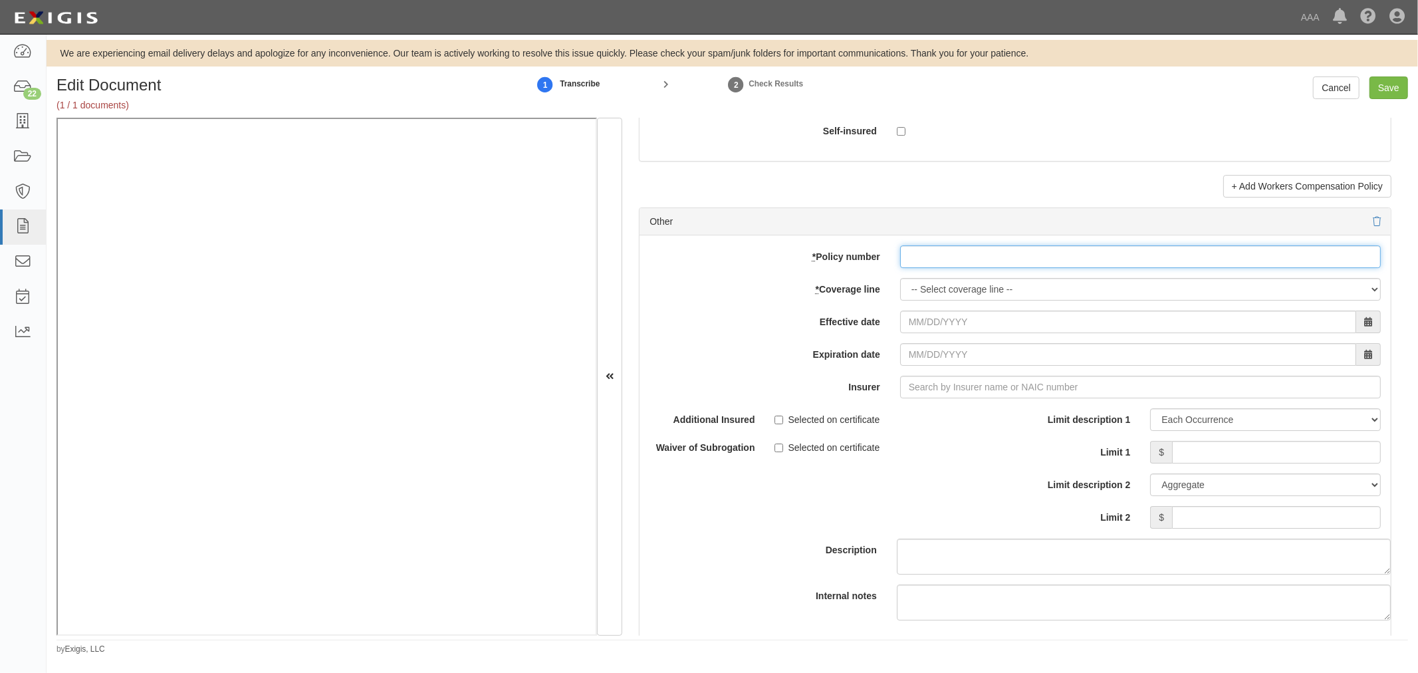
click at [965, 256] on input "* Policy number" at bounding box center [1140, 256] width 481 height 23
type input "1874135"
click at [1162, 291] on select "-- Select coverage line -- Asbestos Abatement Auto Physical Damage Boiler & Mac…" at bounding box center [1140, 289] width 481 height 23
select select "70"
click at [900, 301] on select "-- Select coverage line -- Asbestos Abatement Auto Physical Damage Boiler & Mac…" at bounding box center [1140, 289] width 481 height 23
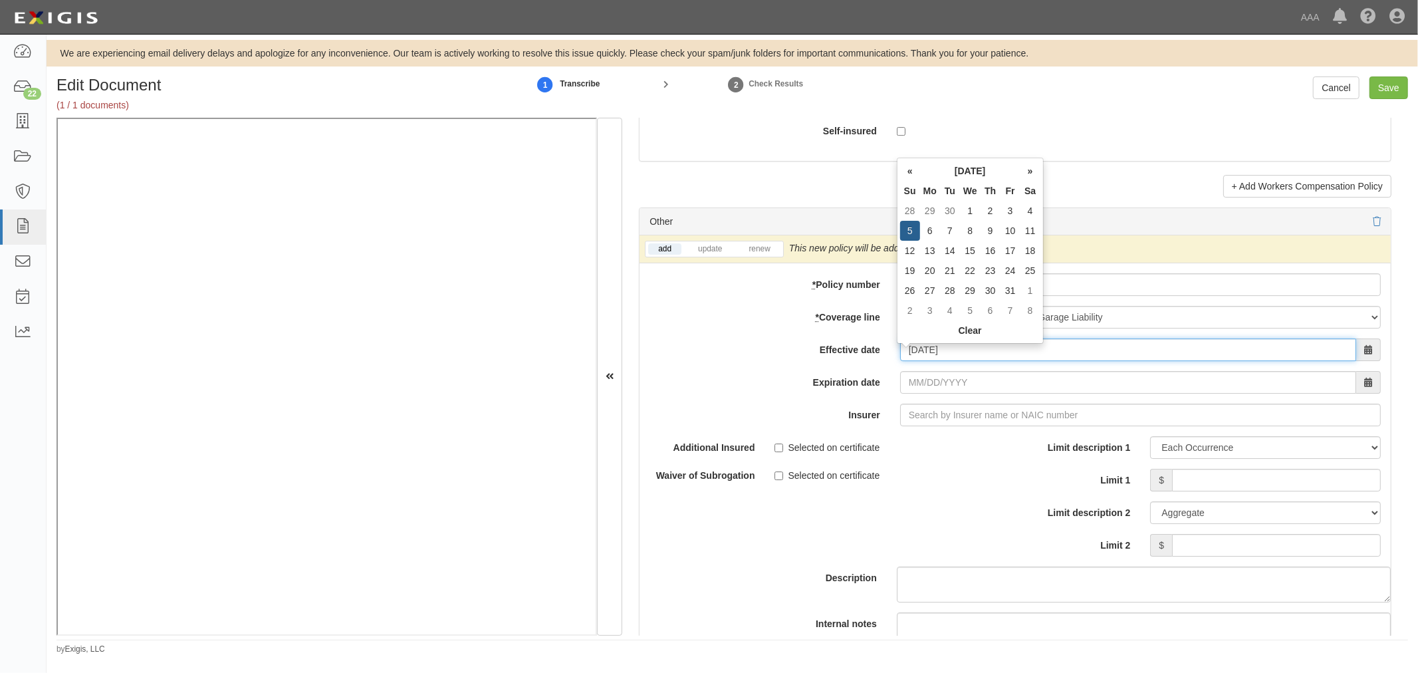
type input "10/05/2025"
type input "[DATE]"
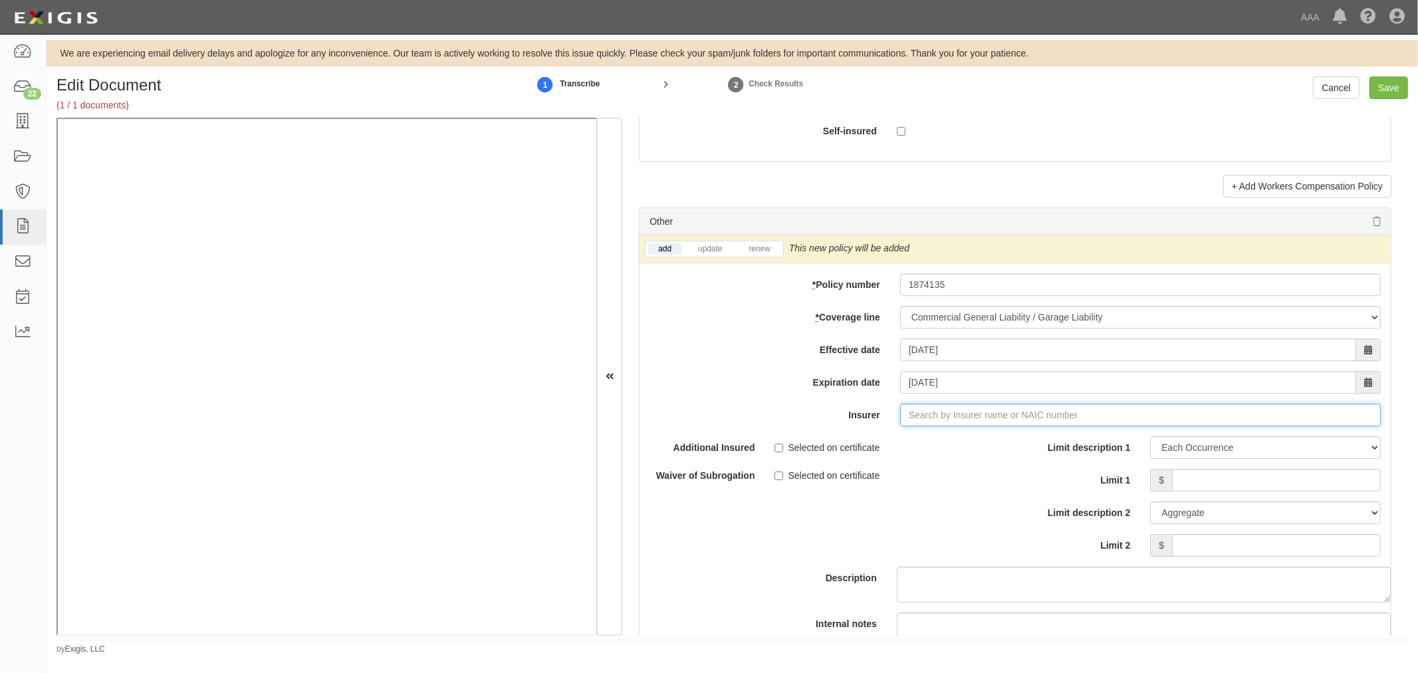
type input "180 Seguros S.A. (0) NR Rating"
type input "1"
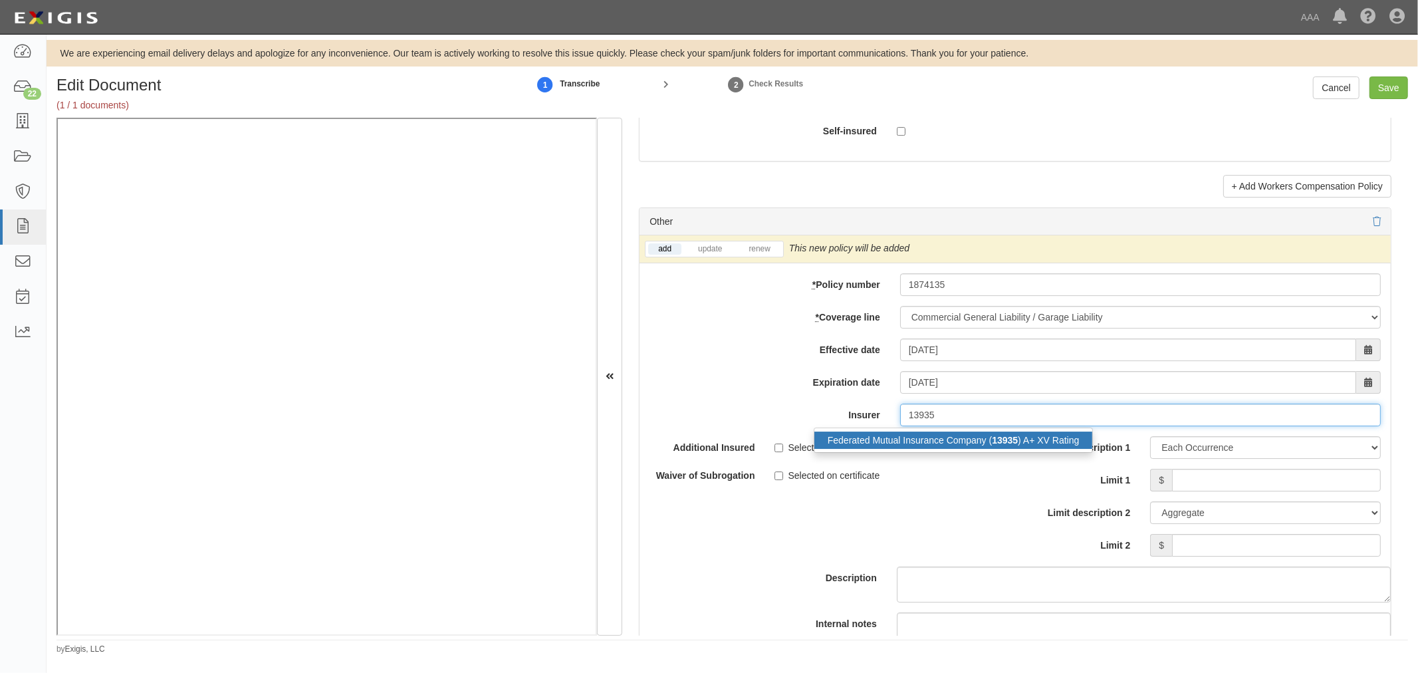
click at [1053, 449] on div "Federated Mutual Insurance Company ( 13935 ) A+ XV Rating" at bounding box center [954, 440] width 279 height 17
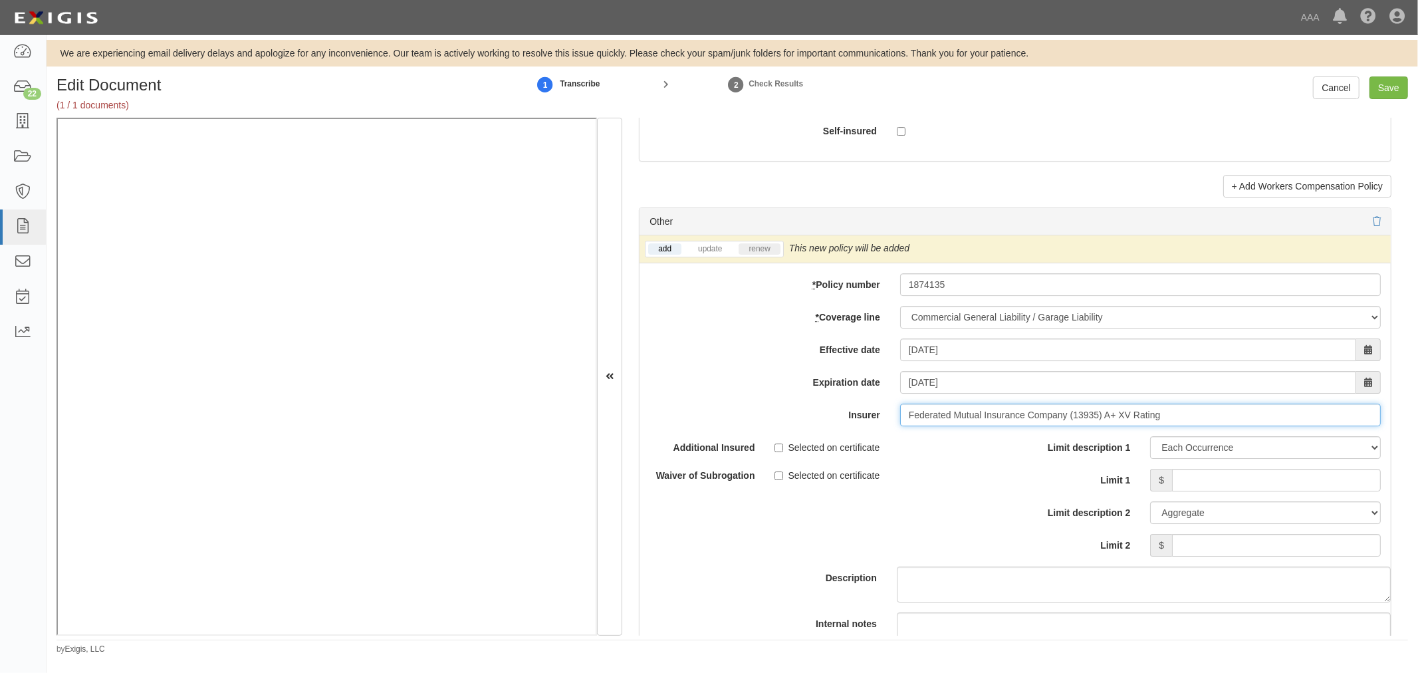
type input "Federated Mutual Insurance Company (13935) A+ XV Rating"
click at [761, 255] on link "renew" at bounding box center [759, 248] width 41 height 11
click at [1194, 475] on input "Limit 1" at bounding box center [1276, 480] width 209 height 23
type input "500,000"
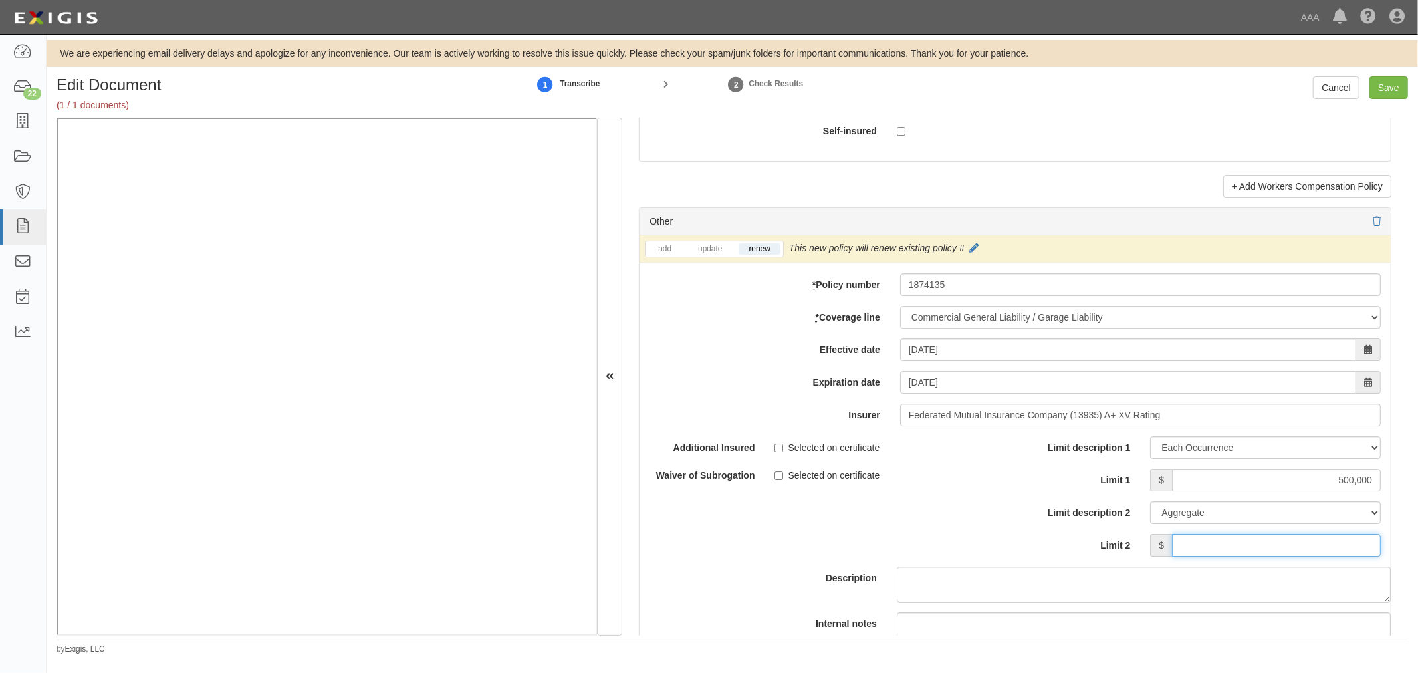
click at [1268, 557] on input "Limit 2" at bounding box center [1276, 545] width 209 height 23
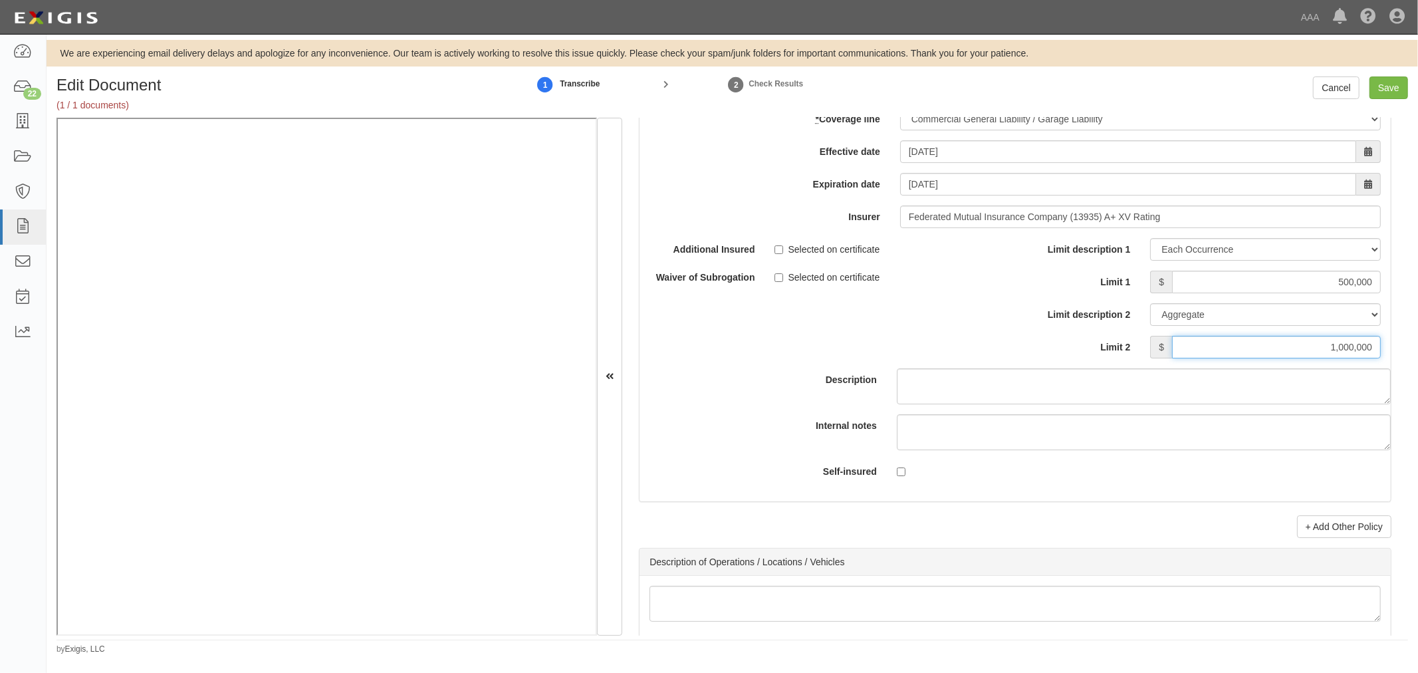
scroll to position [3940, 0]
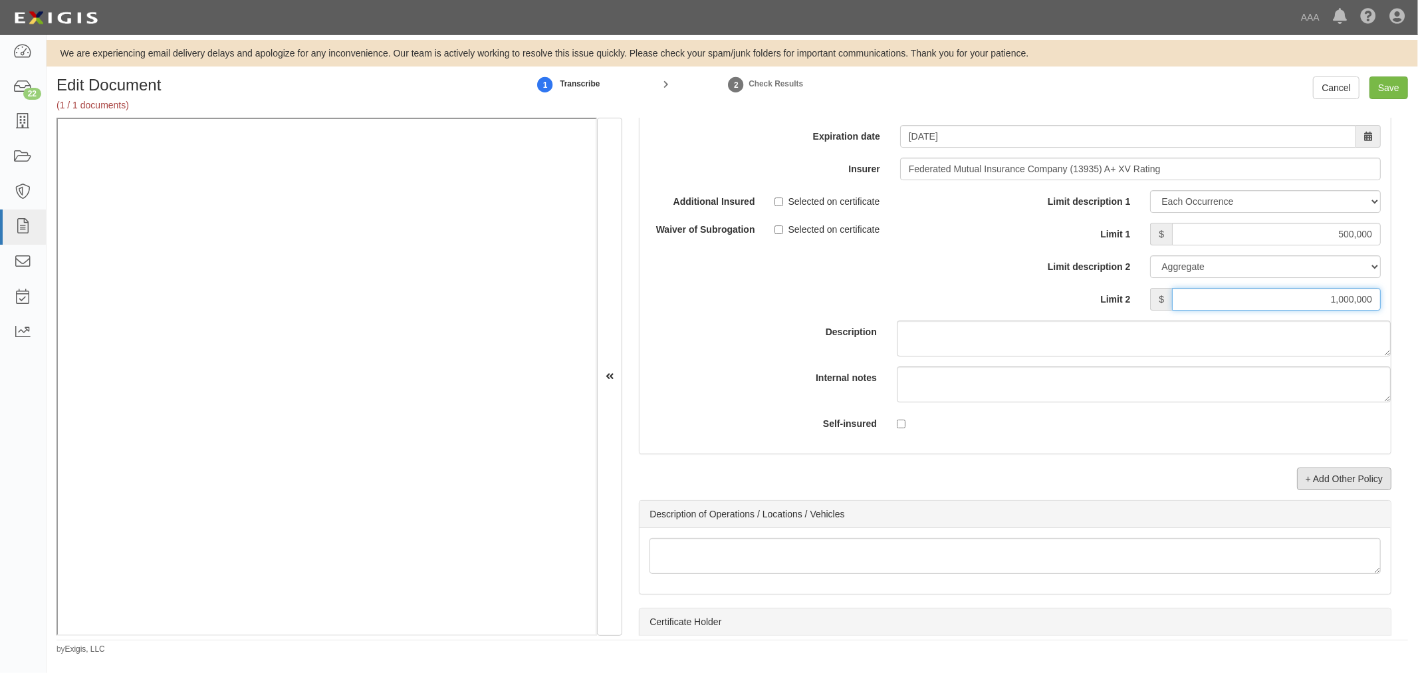
type input "1,000,000"
click at [1313, 490] on link "+ Add Other Policy" at bounding box center [1344, 478] width 94 height 23
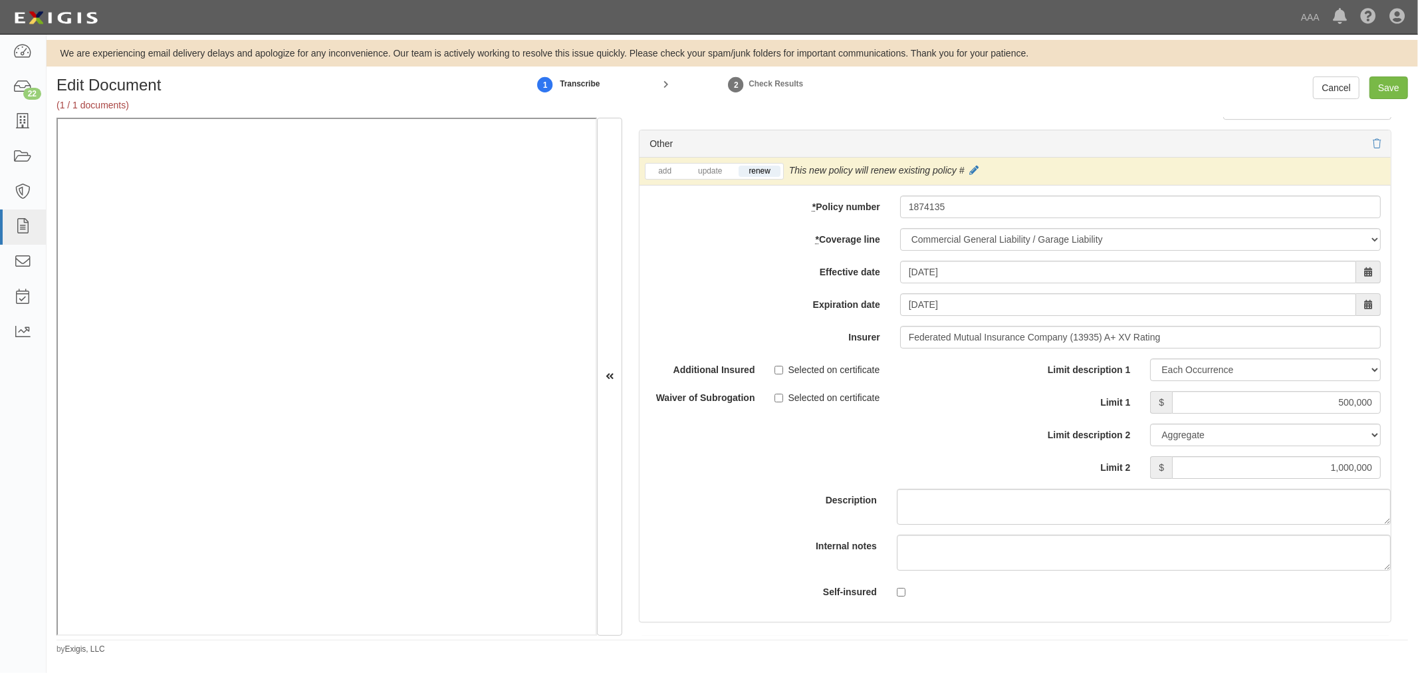
scroll to position [3694, 0]
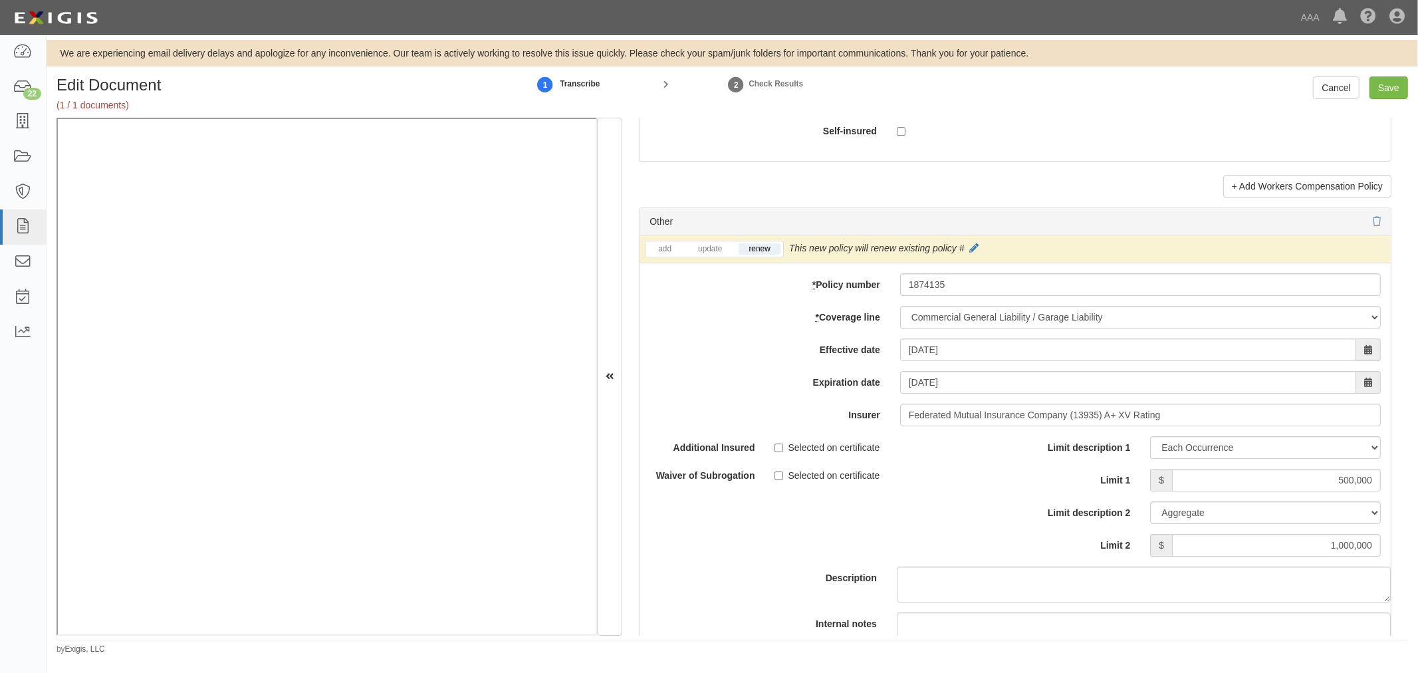
drag, startPoint x: 922, startPoint y: 291, endPoint x: 871, endPoint y: 286, distance: 51.5
click at [871, 286] on div "add update renew This new policy will be added This new policy will update exis…" at bounding box center [1015, 467] width 751 height 464
drag, startPoint x: 931, startPoint y: 293, endPoint x: 900, endPoint y: 291, distance: 31.3
click at [900, 291] on input "1874135" at bounding box center [1140, 284] width 481 height 23
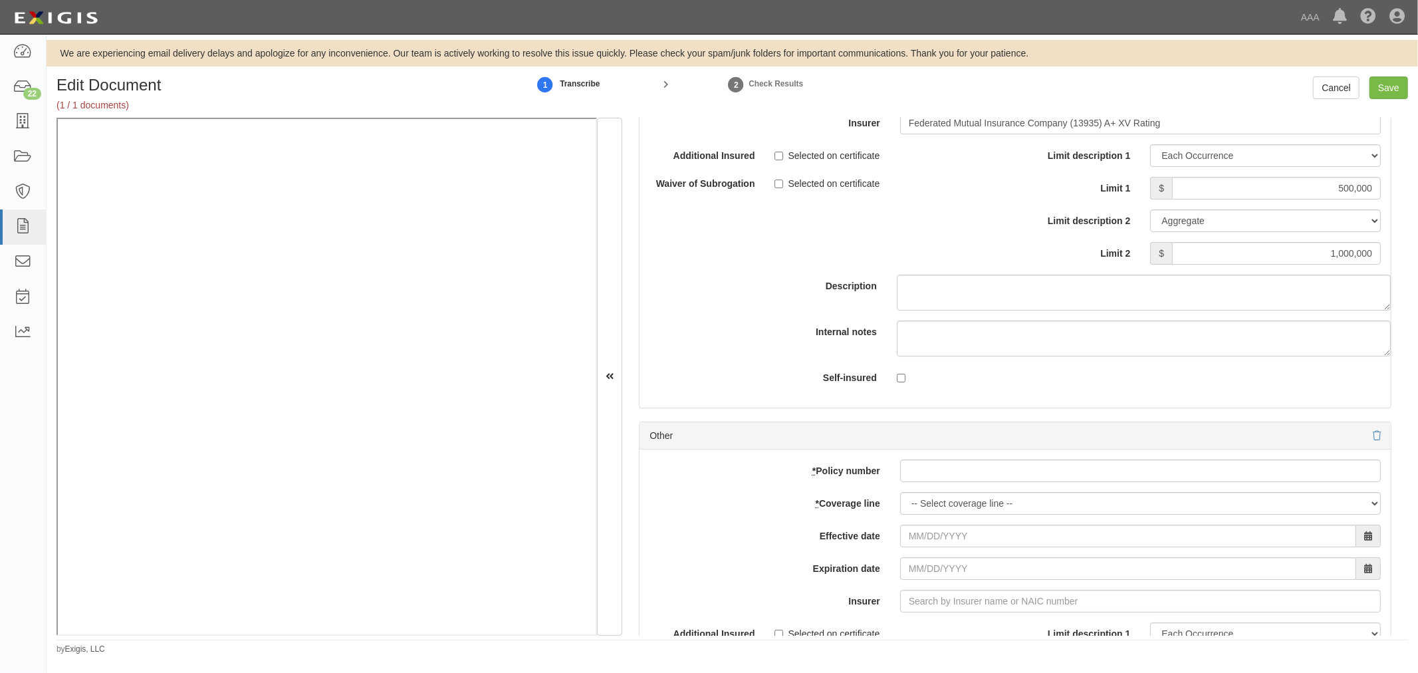
scroll to position [4064, 0]
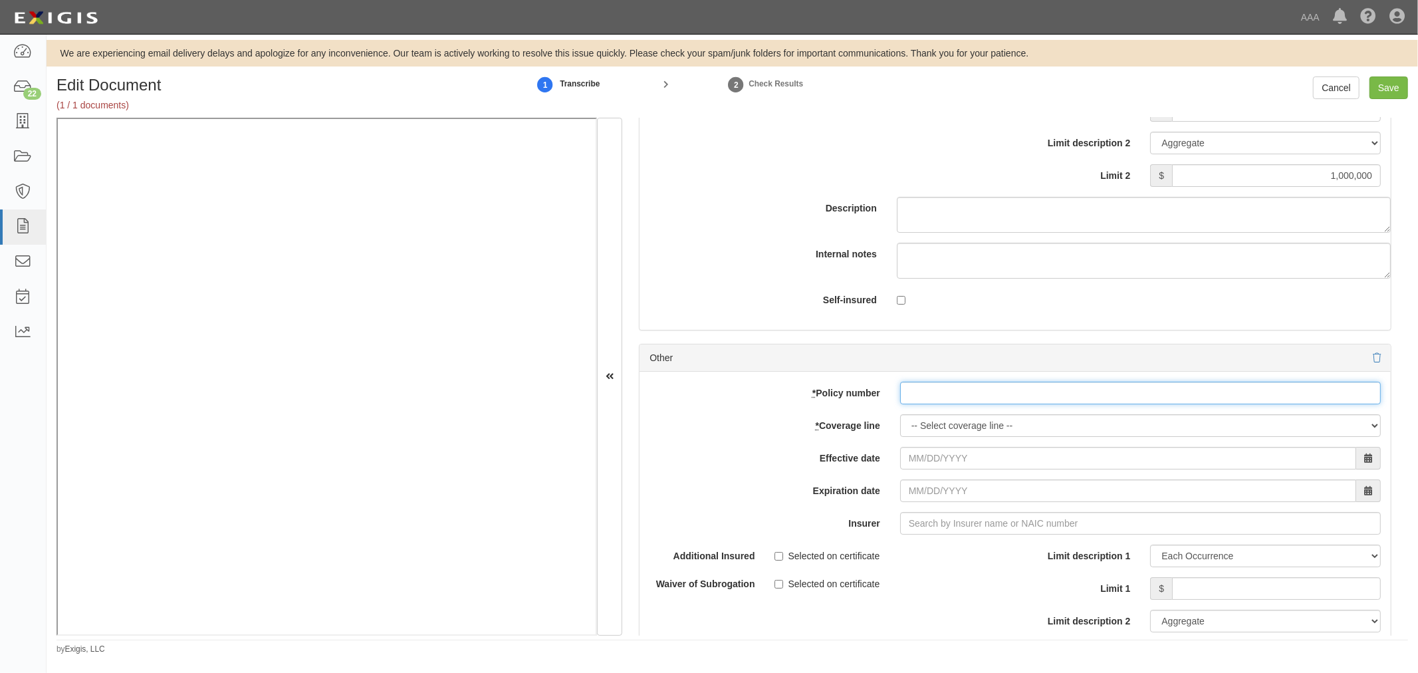
click at [942, 395] on input "* Policy number" at bounding box center [1140, 393] width 481 height 23
paste input "1874135"
type input "1874135"
click at [958, 431] on select "-- Select coverage line -- Asbestos Abatement Auto Physical Damage Boiler & Mac…" at bounding box center [1140, 425] width 481 height 23
select select "56"
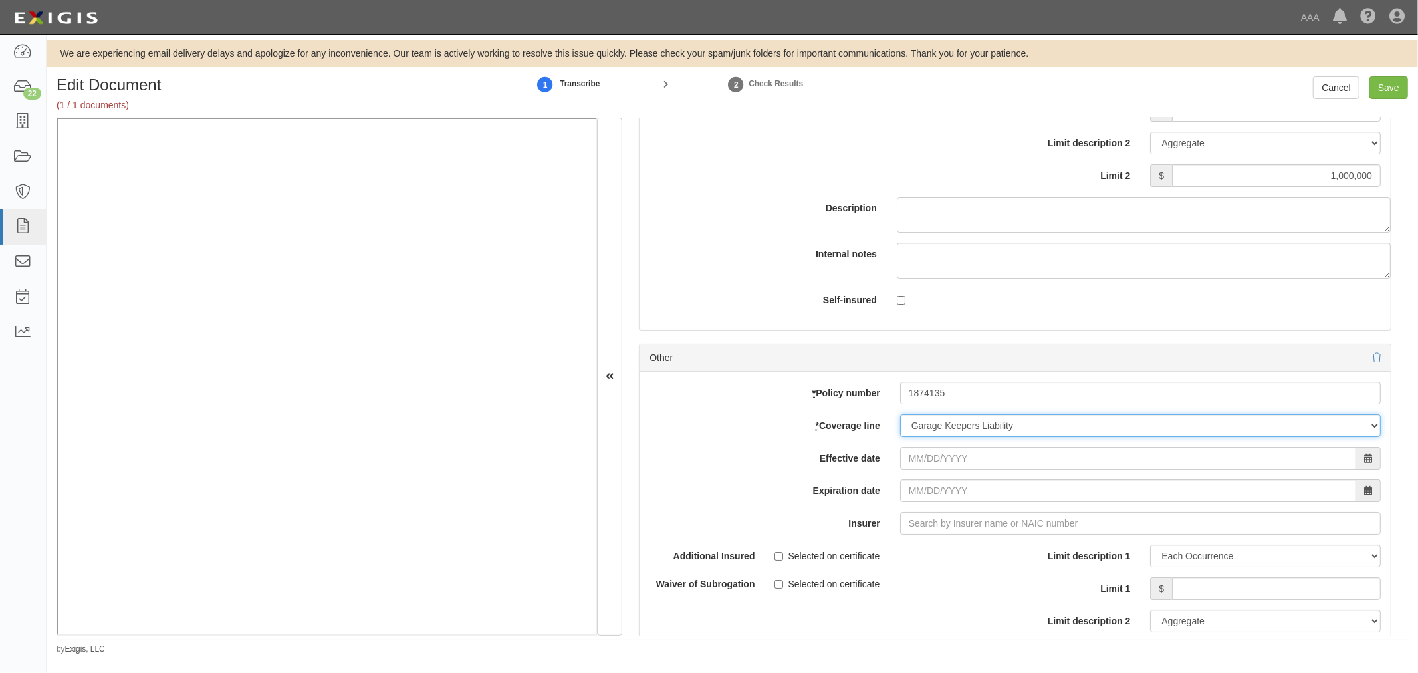
click at [900, 437] on select "-- Select coverage line -- Asbestos Abatement Auto Physical Damage Boiler & Mac…" at bounding box center [1140, 425] width 481 height 23
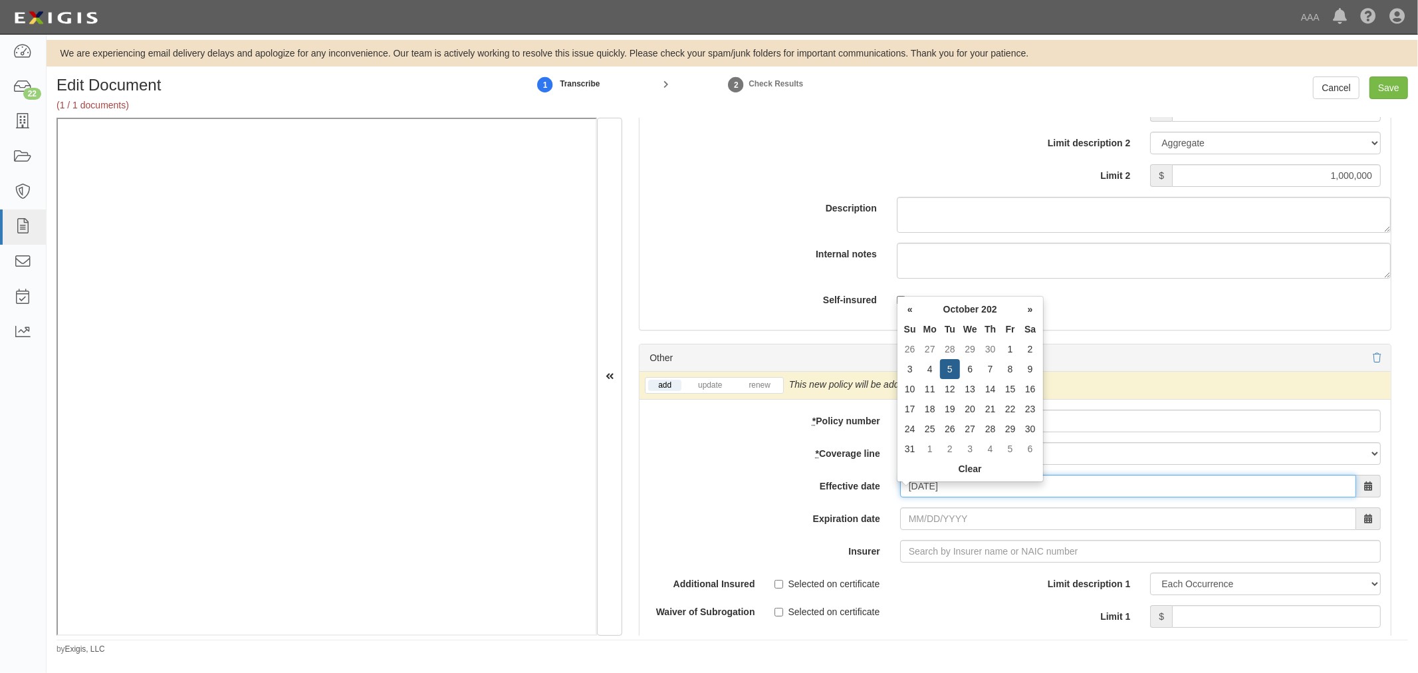
type input "10/05/2025"
type input "[DATE]"
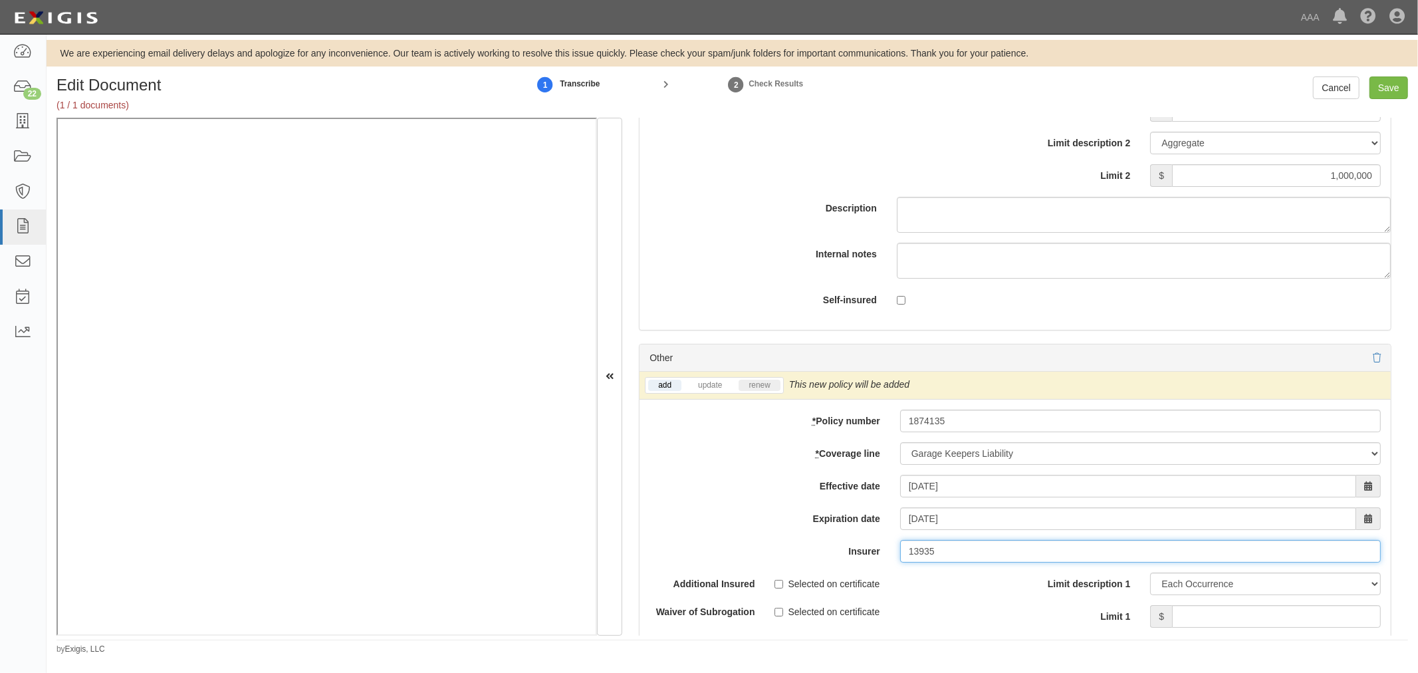
type input "13935"
click at [765, 391] on link "renew" at bounding box center [759, 385] width 41 height 11
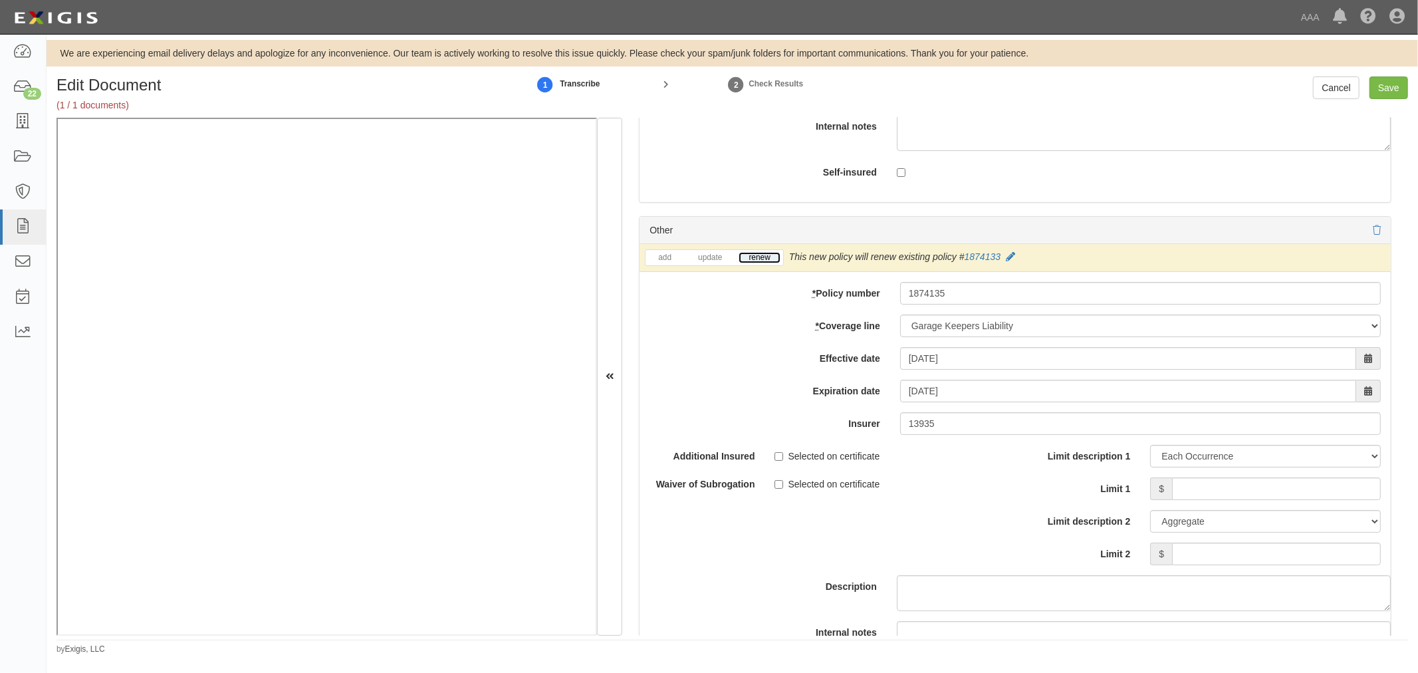
scroll to position [4310, 0]
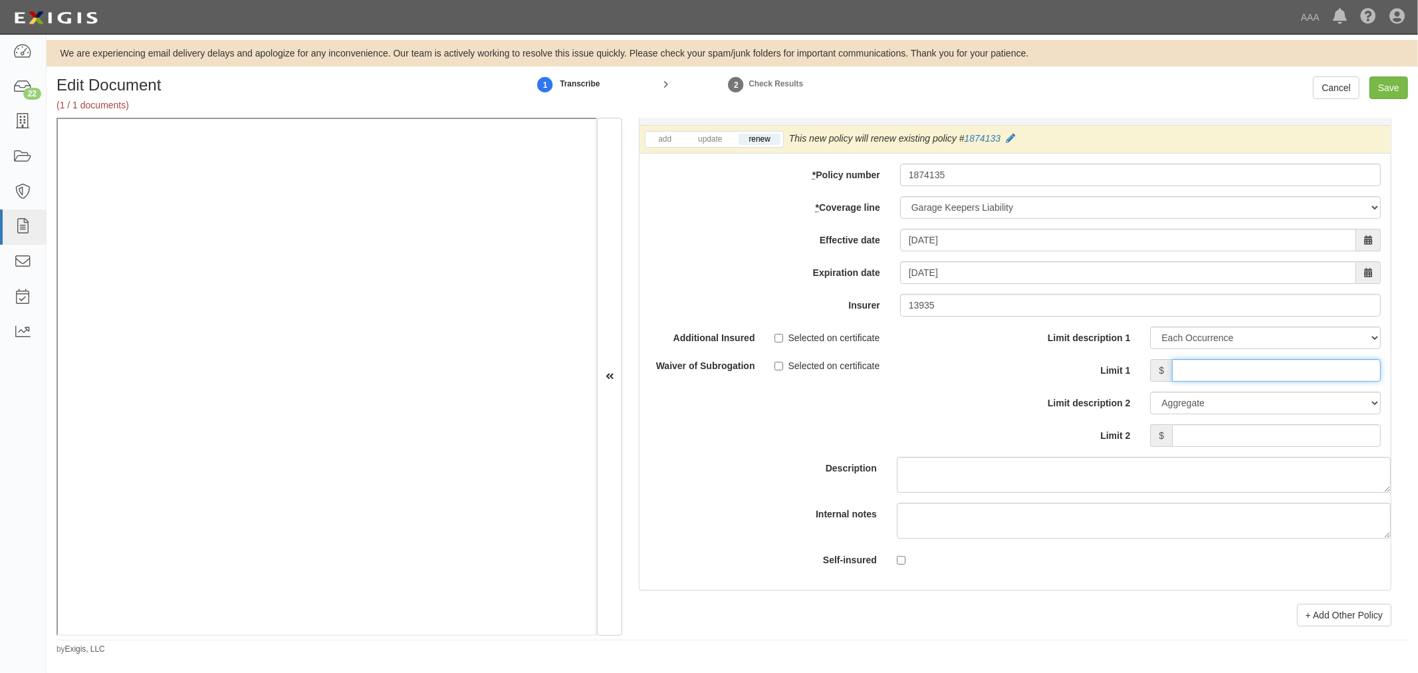
click at [1242, 377] on input "Limit 1" at bounding box center [1276, 370] width 209 height 23
type input "1400000"
drag, startPoint x: 1270, startPoint y: 454, endPoint x: 1277, endPoint y: 454, distance: 7.3
click at [1271, 447] on input "Limit 2" at bounding box center [1276, 435] width 209 height 23
type input "4"
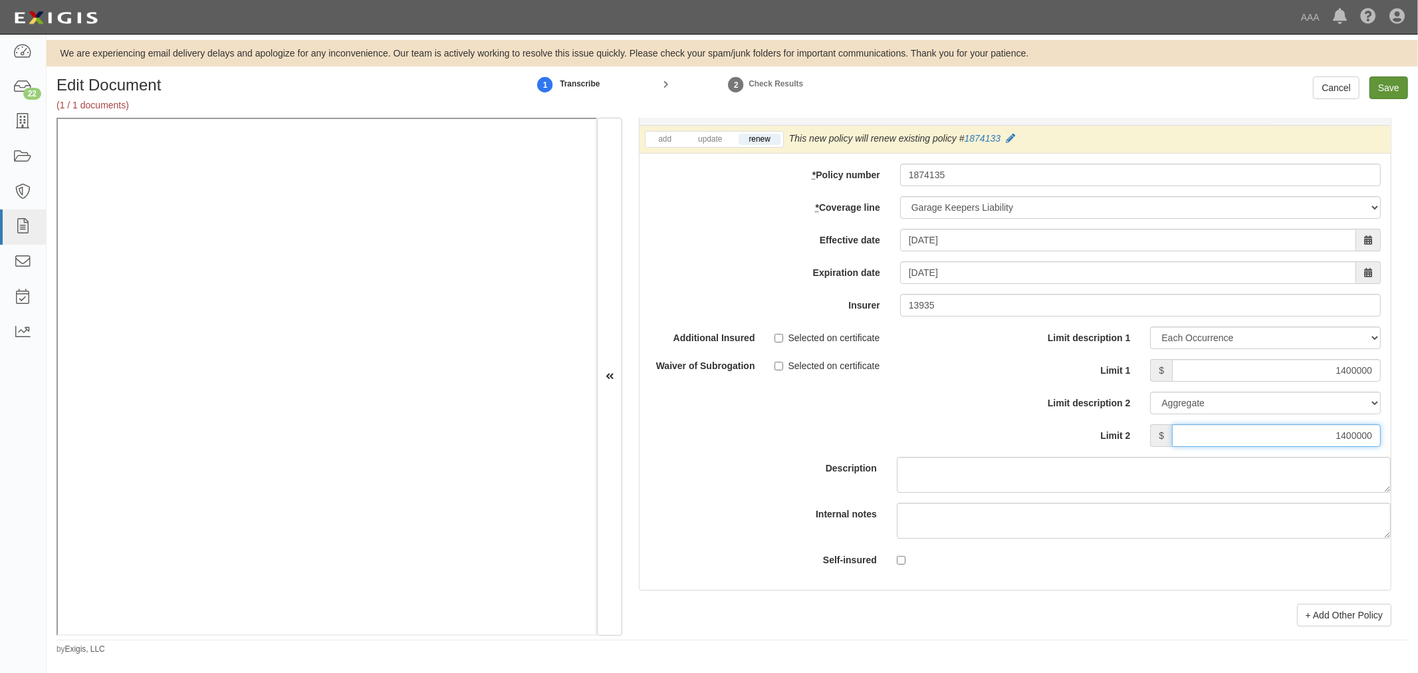
type input "1400000"
click at [1397, 83] on input "Save" at bounding box center [1389, 87] width 39 height 23
type input "10000000"
type input "30000000"
type input "500000"
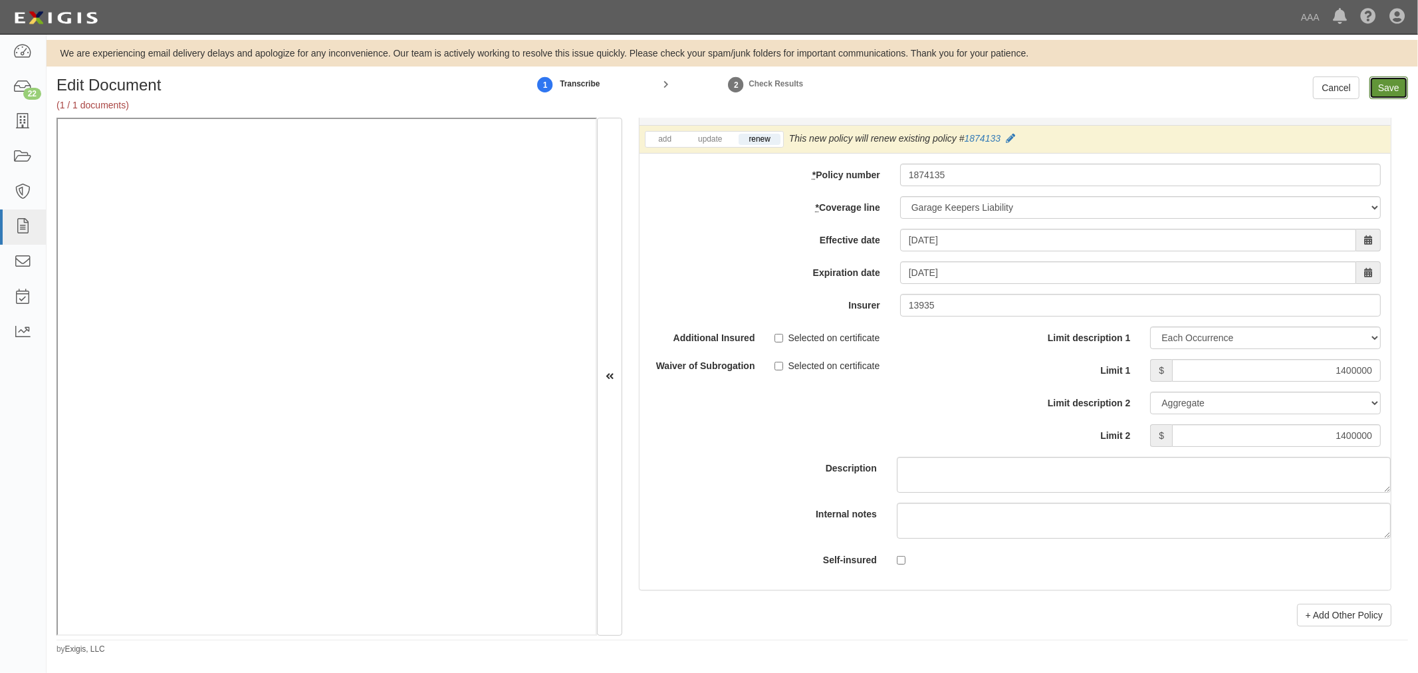
type input "1000000"
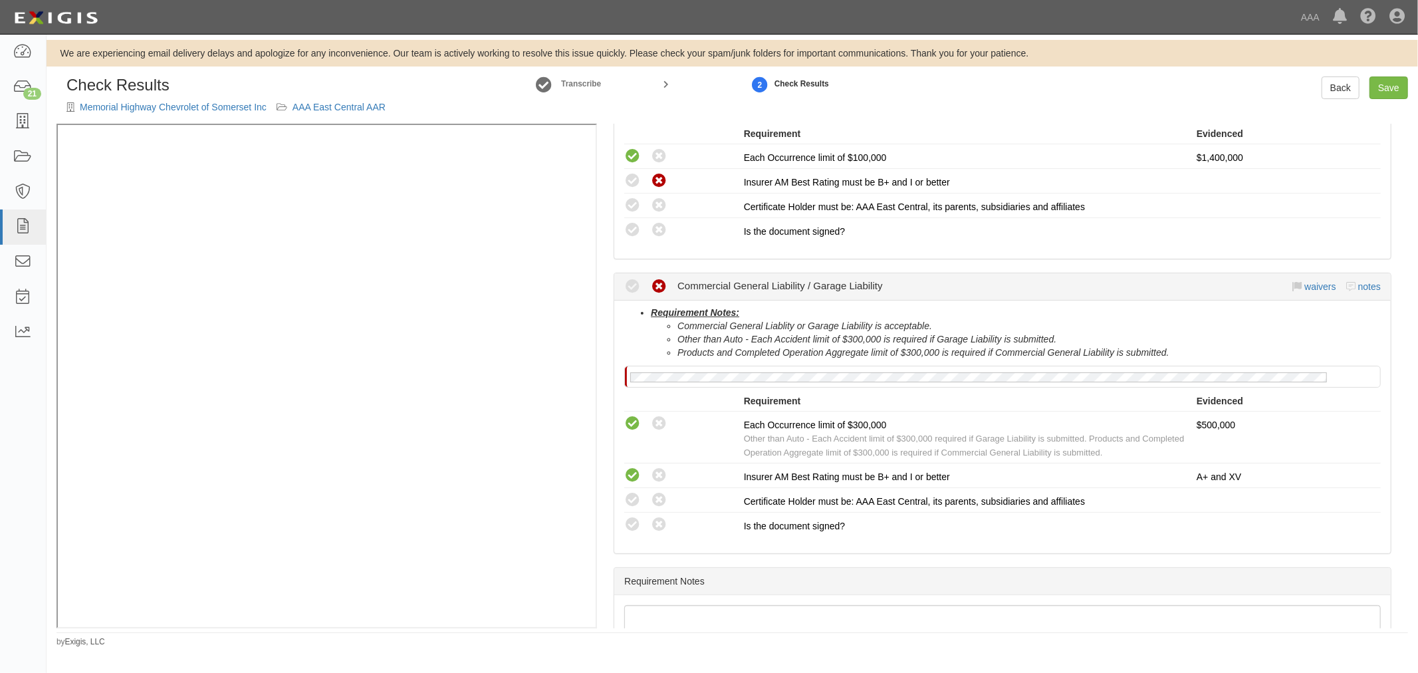
scroll to position [404, 0]
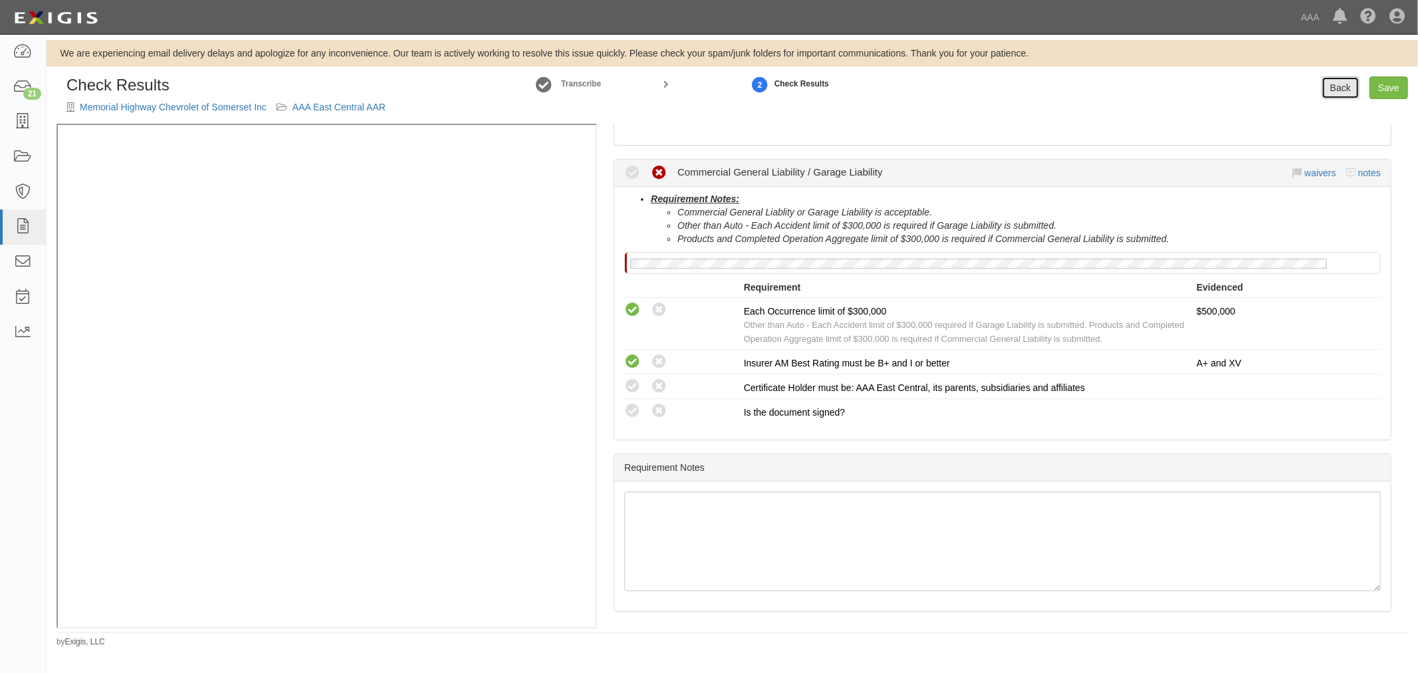
click at [1354, 84] on link "Back" at bounding box center [1341, 87] width 38 height 23
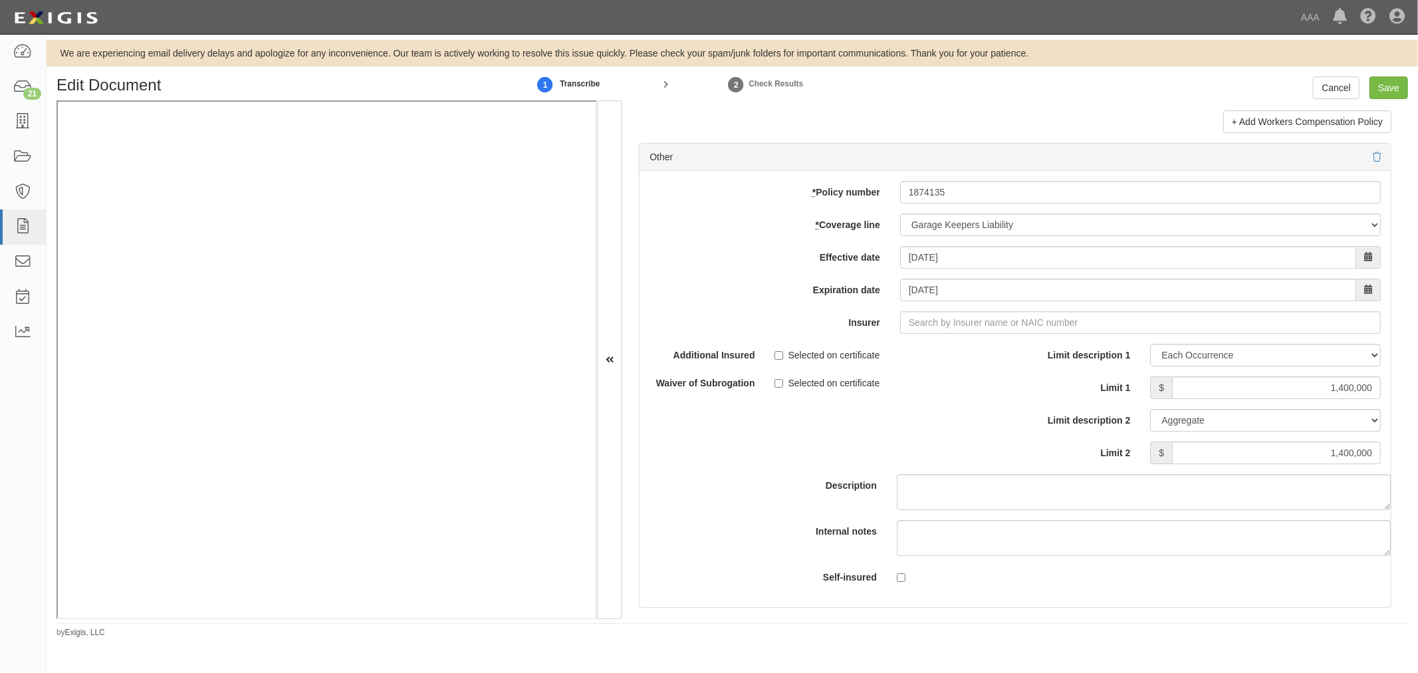
scroll to position [3818, 0]
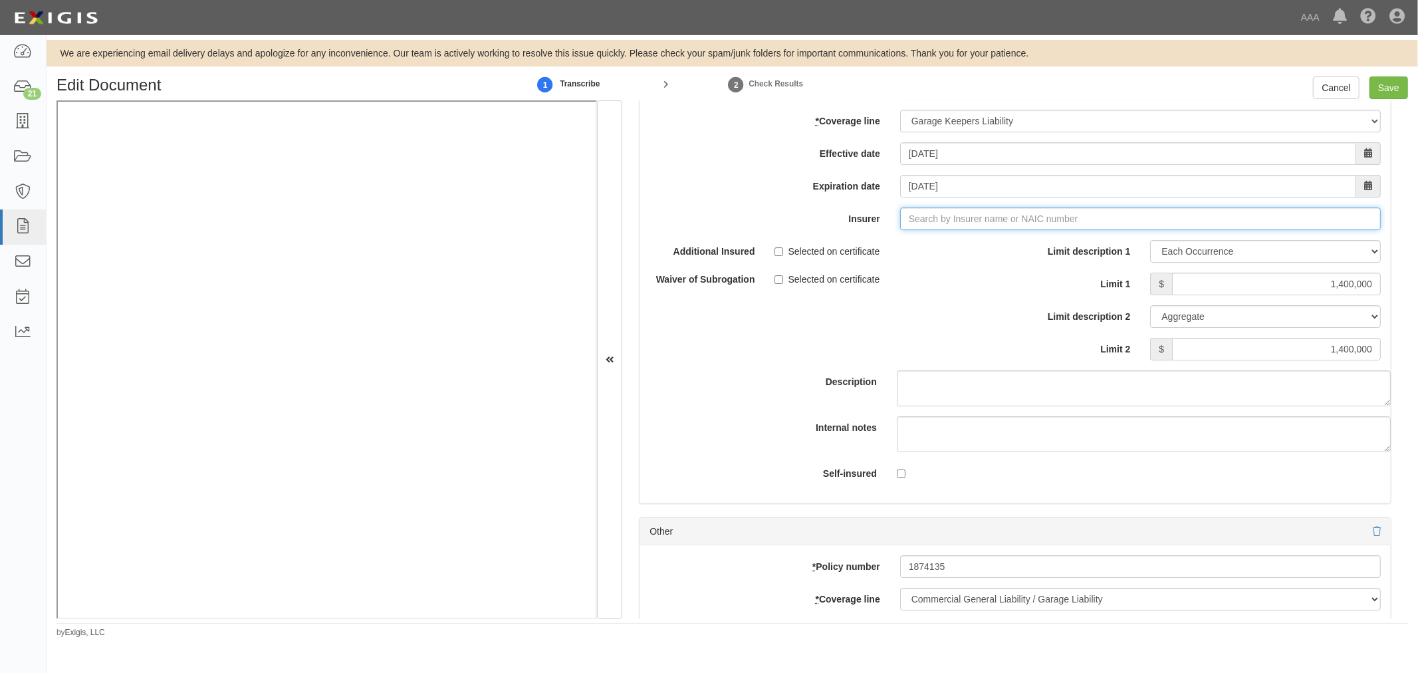
click at [944, 230] on input "Insurer" at bounding box center [1140, 218] width 481 height 23
type input "180 Seguros S.A. (0) NR Rating"
type input "1"
click at [965, 253] on div "Federated Mutual Insurance Company ( 13935 ) A+ XV Rating" at bounding box center [954, 243] width 279 height 17
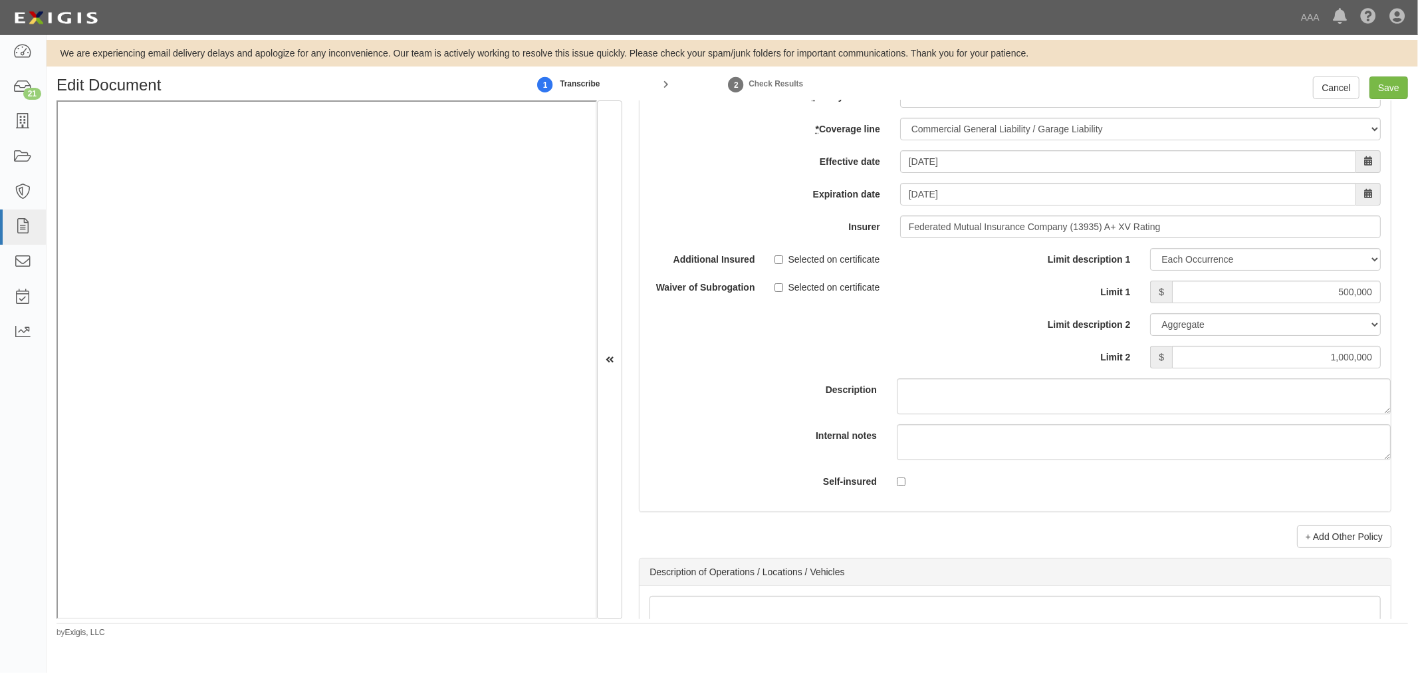
scroll to position [4310, 0]
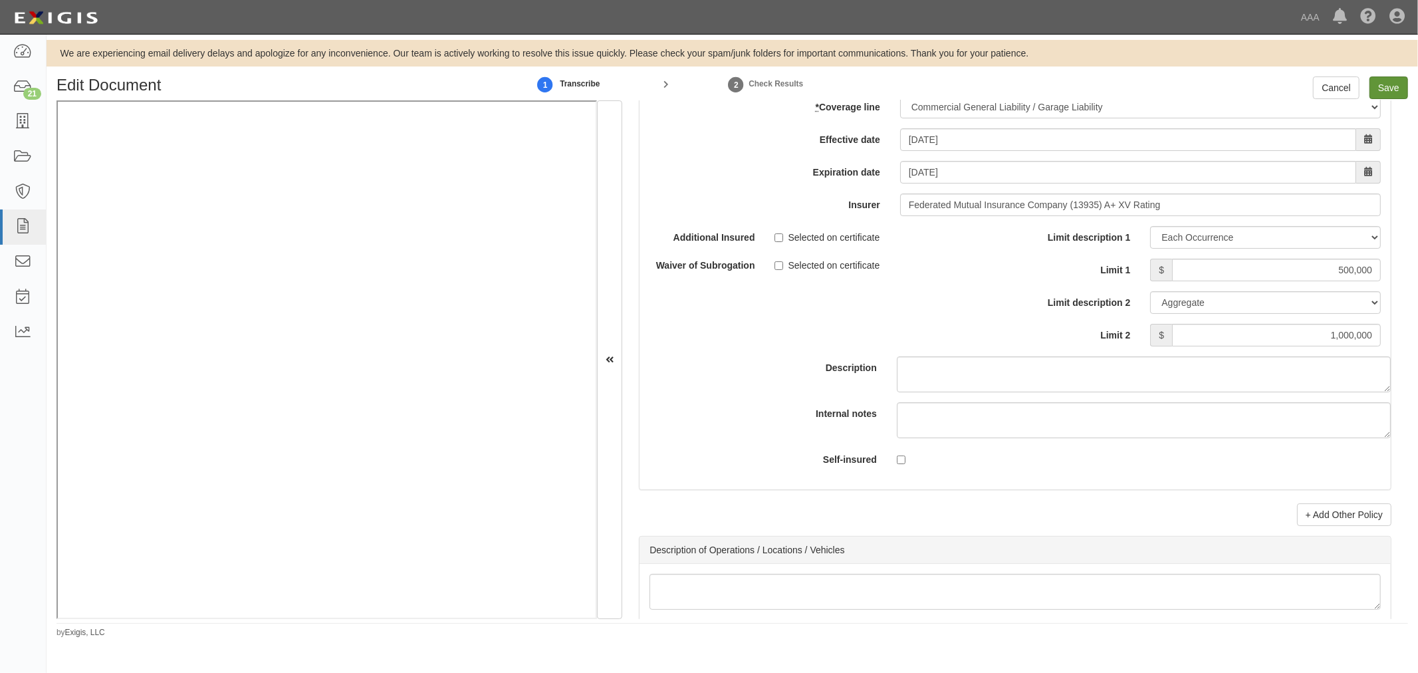
type input "Federated Mutual Insurance Company (13935) A+ XV Rating"
click at [1392, 78] on input "Save" at bounding box center [1389, 87] width 39 height 23
type input "10000000"
type input "30000000"
type input "1400000"
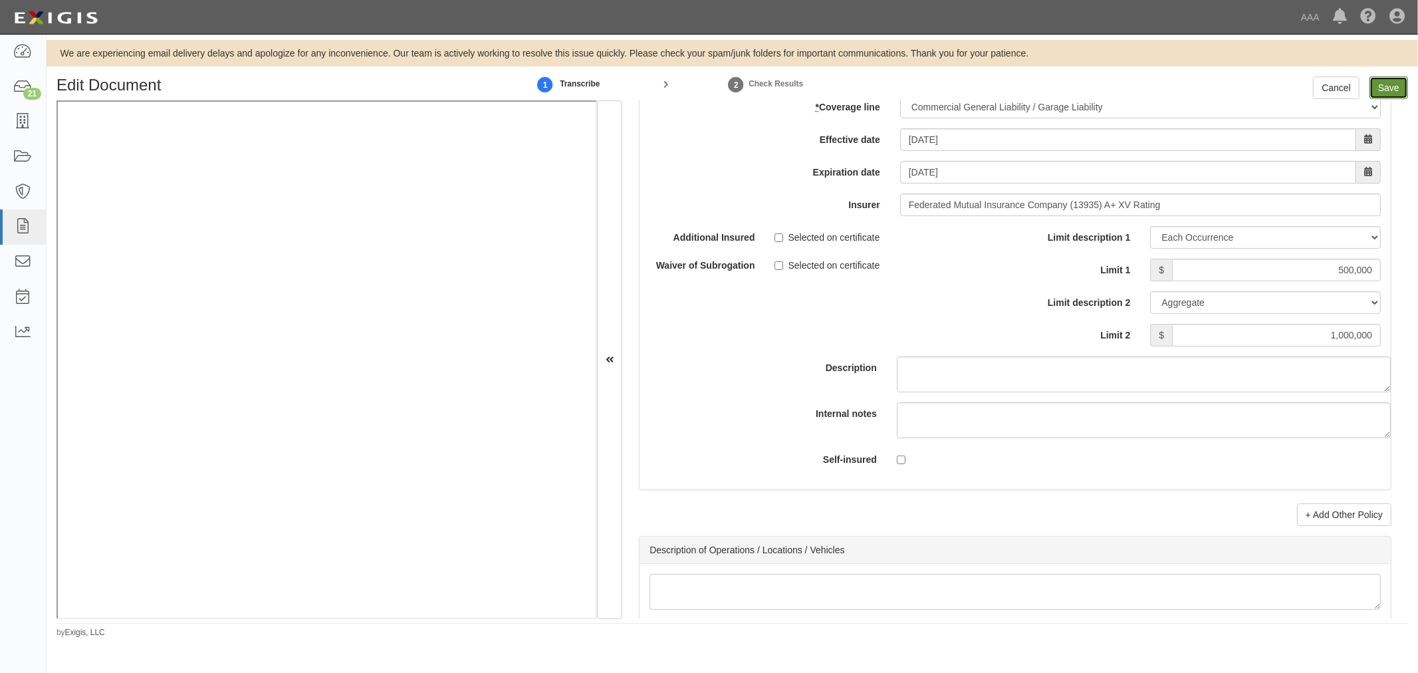
type input "1400000"
type input "500000"
type input "1000000"
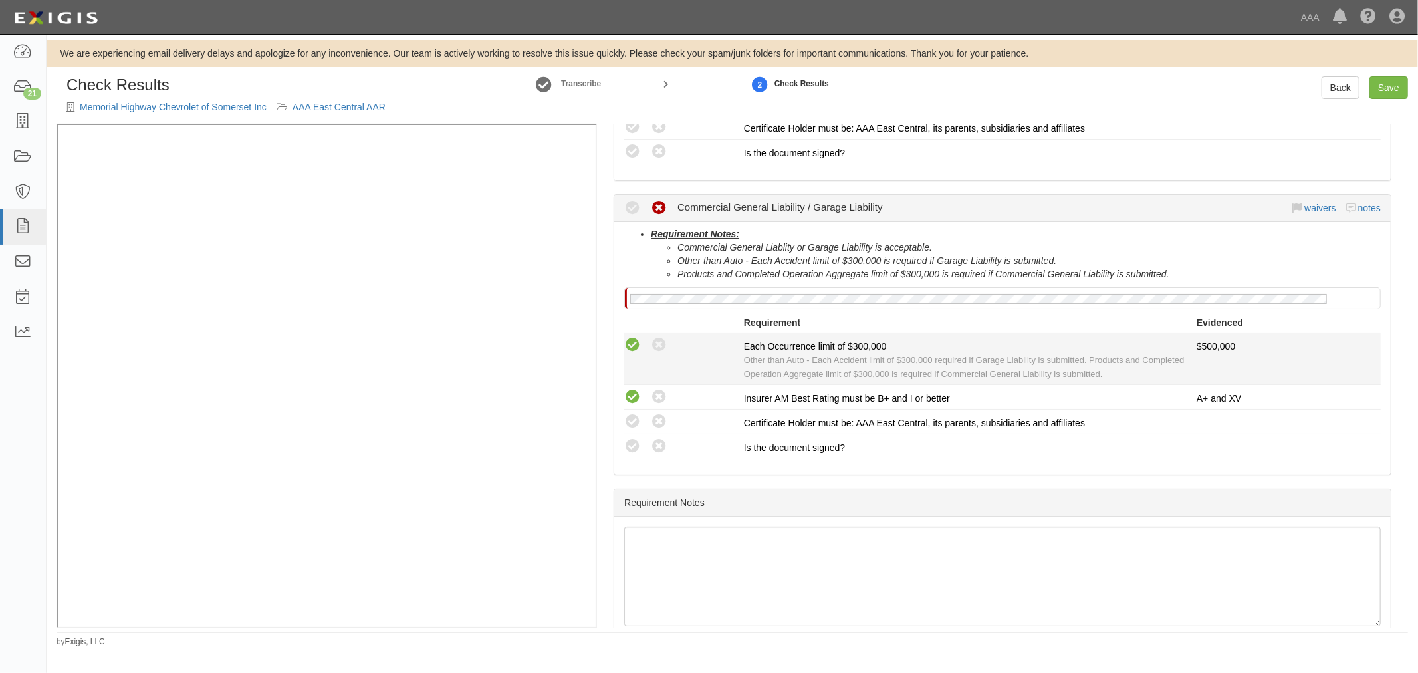
scroll to position [404, 0]
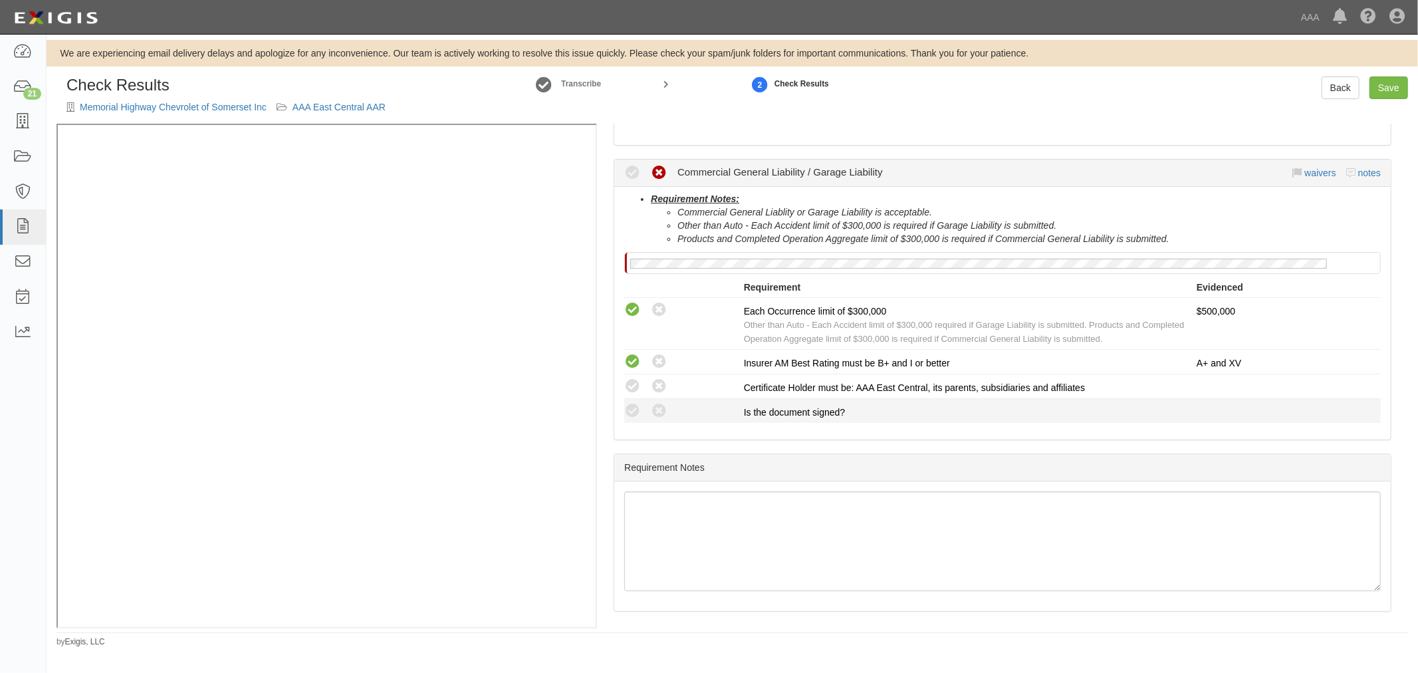
click at [624, 399] on li "Compliant Waived: Non-Compliant Is the document signed?" at bounding box center [1002, 411] width 757 height 24
click at [637, 382] on icon at bounding box center [632, 386] width 17 height 17
radio input "true"
click at [630, 403] on icon at bounding box center [632, 411] width 17 height 17
radio input "true"
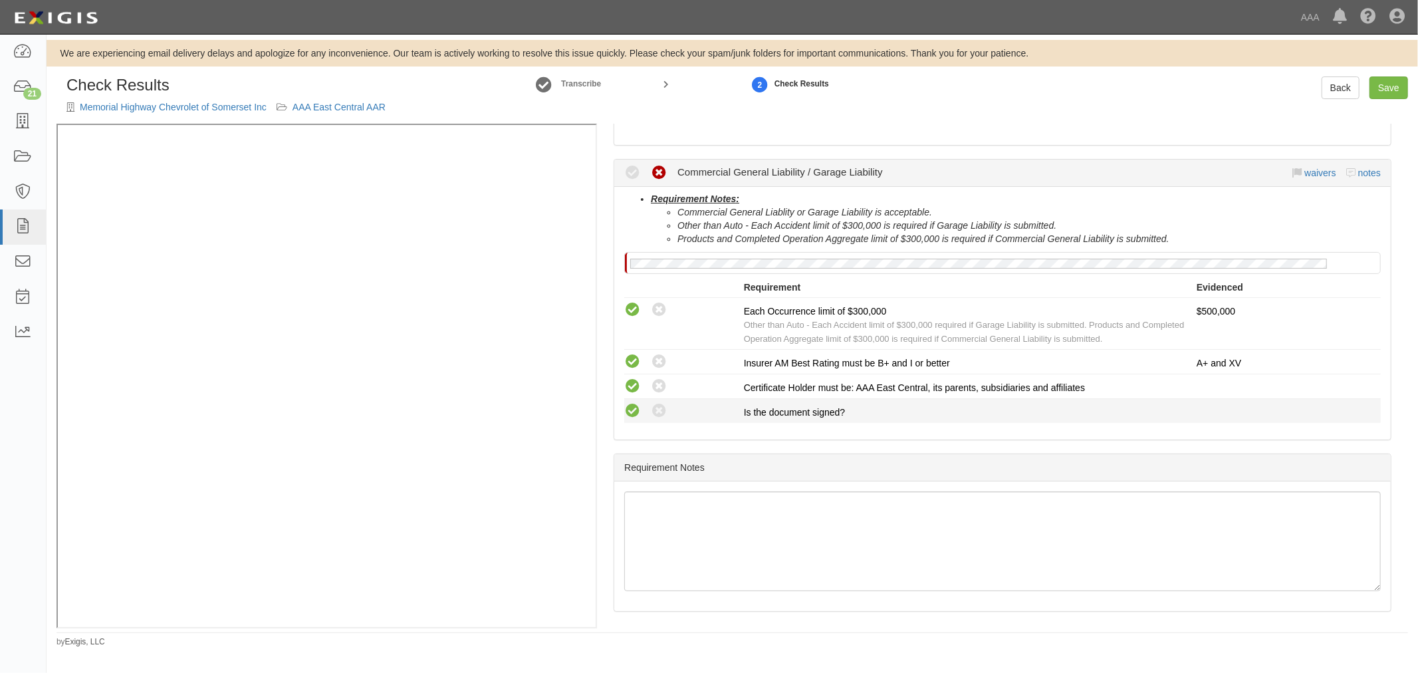
radio input "true"
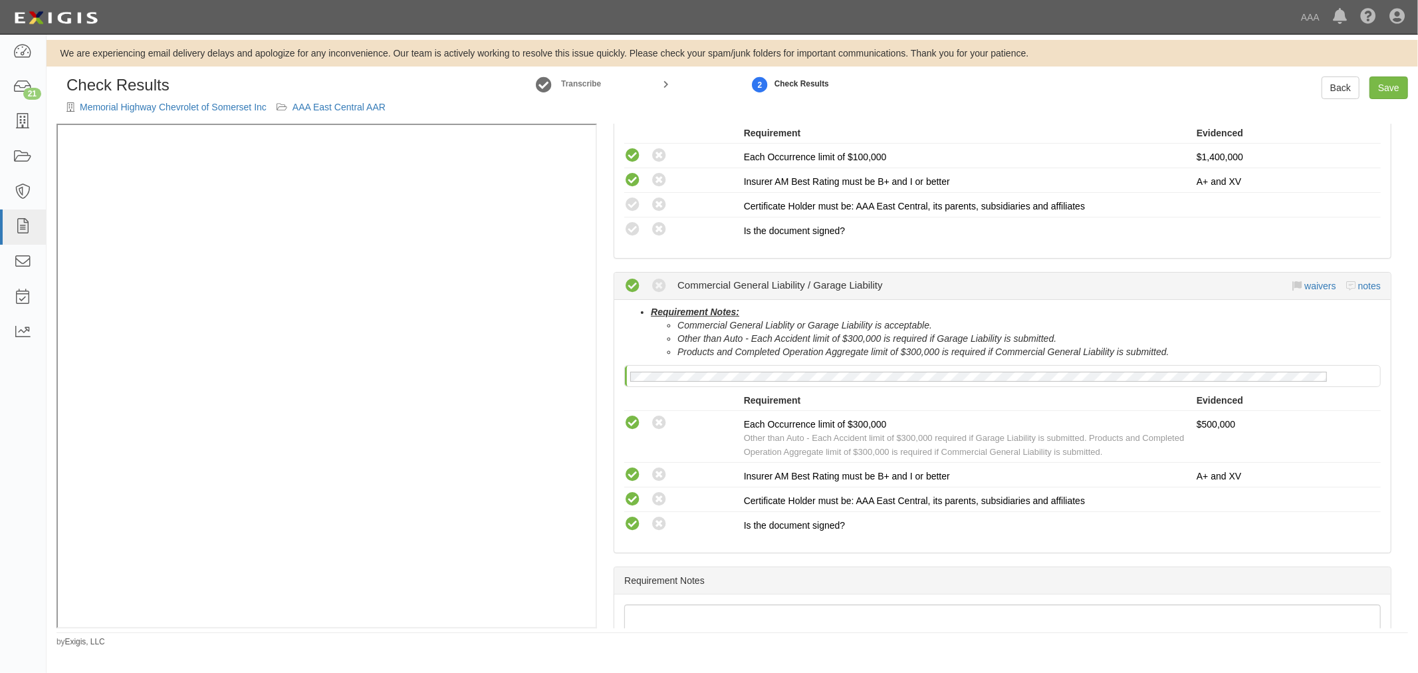
scroll to position [158, 0]
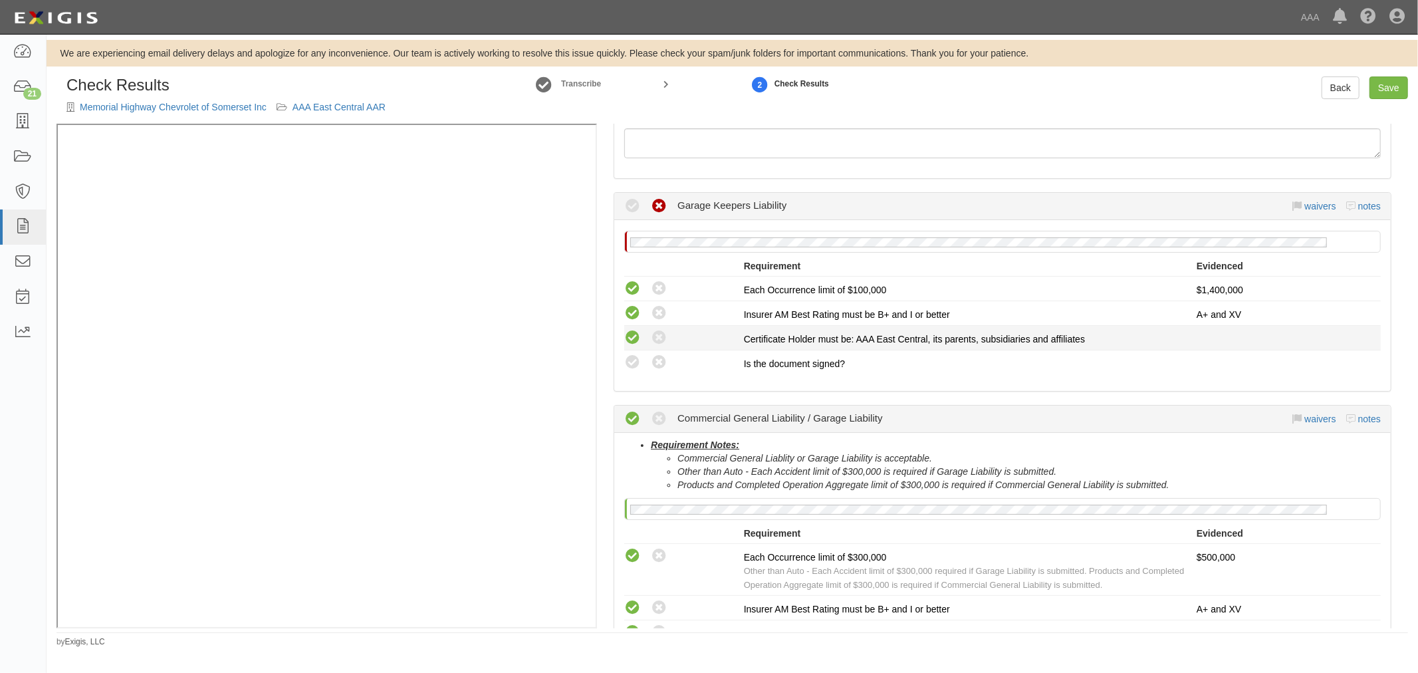
drag, startPoint x: 633, startPoint y: 361, endPoint x: 636, endPoint y: 342, distance: 18.9
click at [634, 351] on li "Compliant Waived: Non-Compliant Is the document signed?" at bounding box center [1002, 362] width 757 height 24
click at [636, 336] on icon at bounding box center [632, 338] width 17 height 17
radio input "true"
click at [629, 364] on icon at bounding box center [632, 362] width 17 height 17
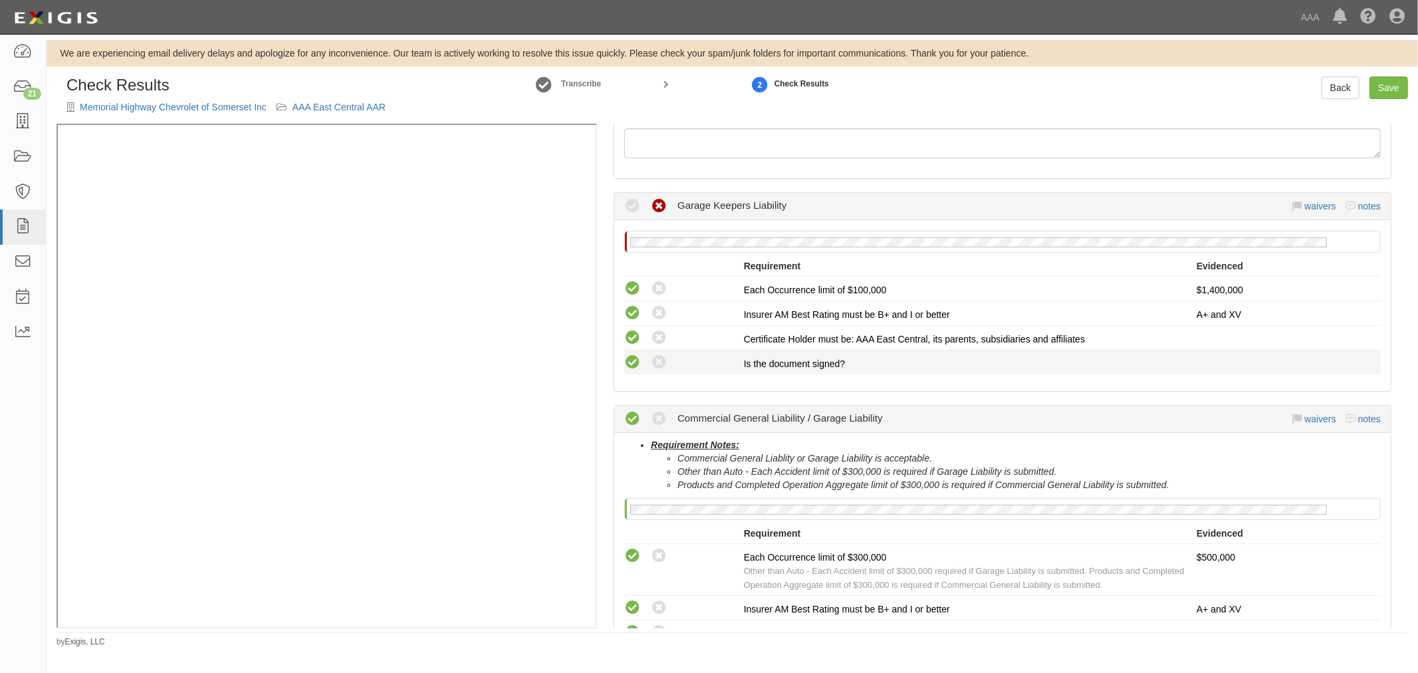
radio input "true"
click at [1379, 80] on link "Save" at bounding box center [1389, 87] width 39 height 23
radio input "true"
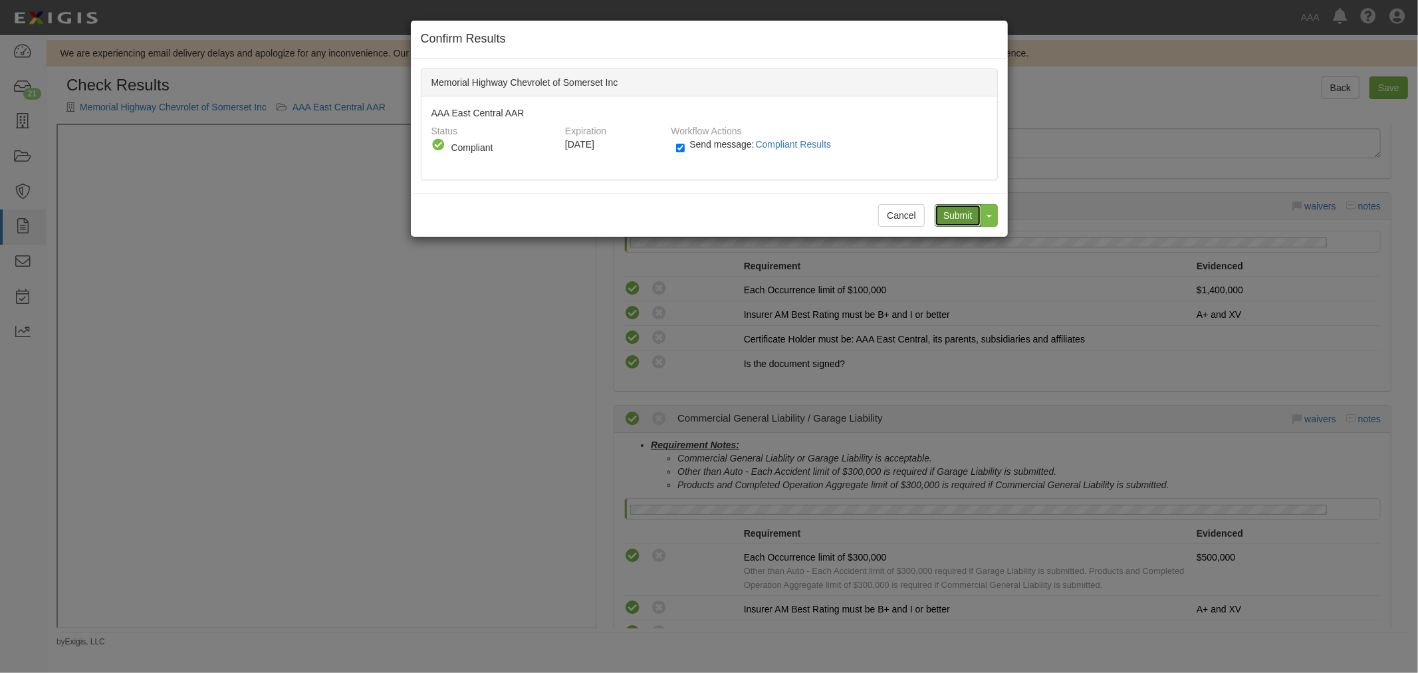
click at [968, 223] on input "Submit" at bounding box center [958, 215] width 47 height 23
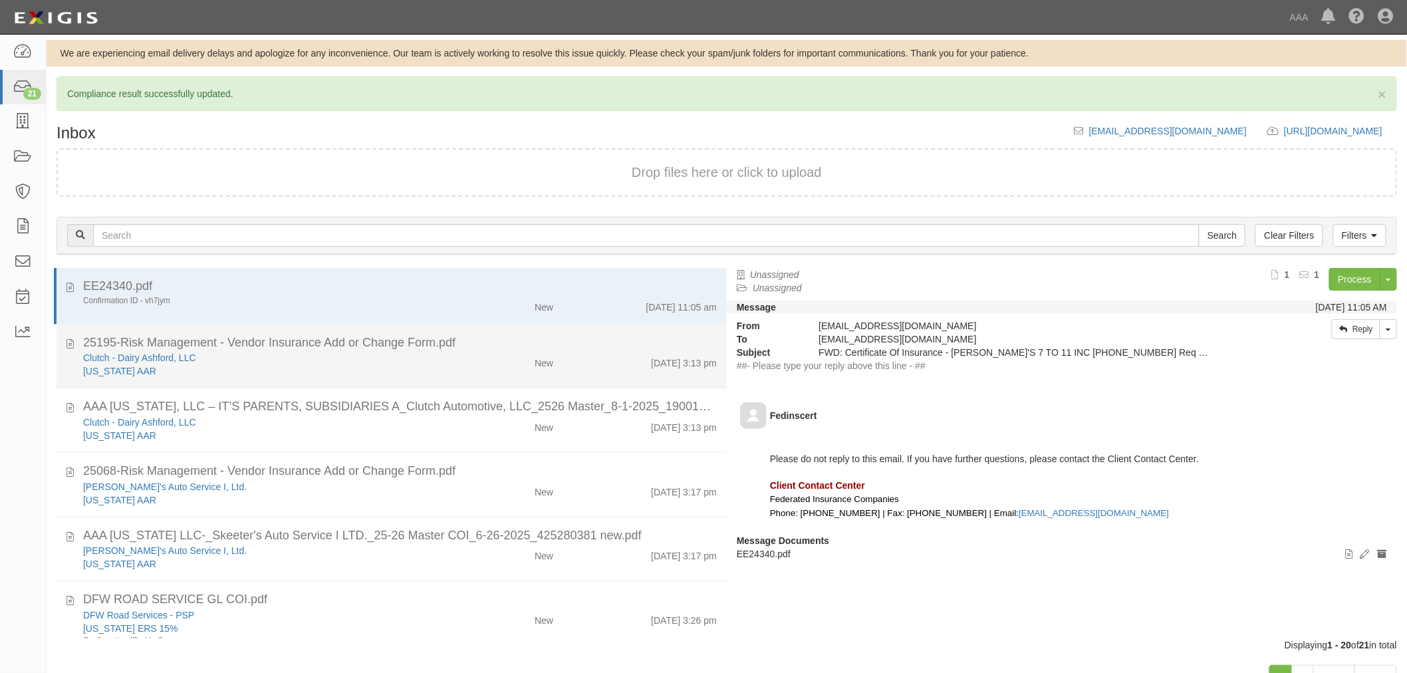
click at [275, 398] on div "25195-Risk Management - Vendor Insurance Add or Change Form.pdf" at bounding box center [400, 406] width 634 height 17
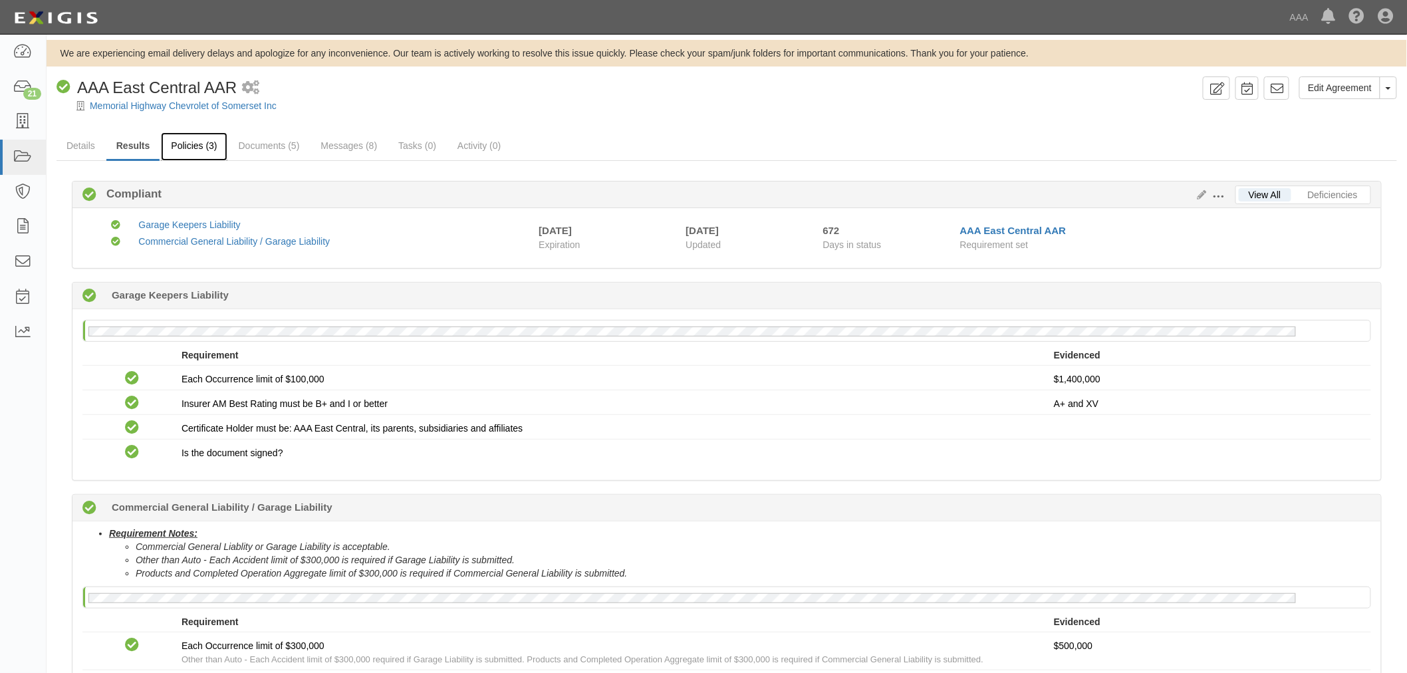
click at [180, 136] on link "Policies (3)" at bounding box center [194, 146] width 66 height 29
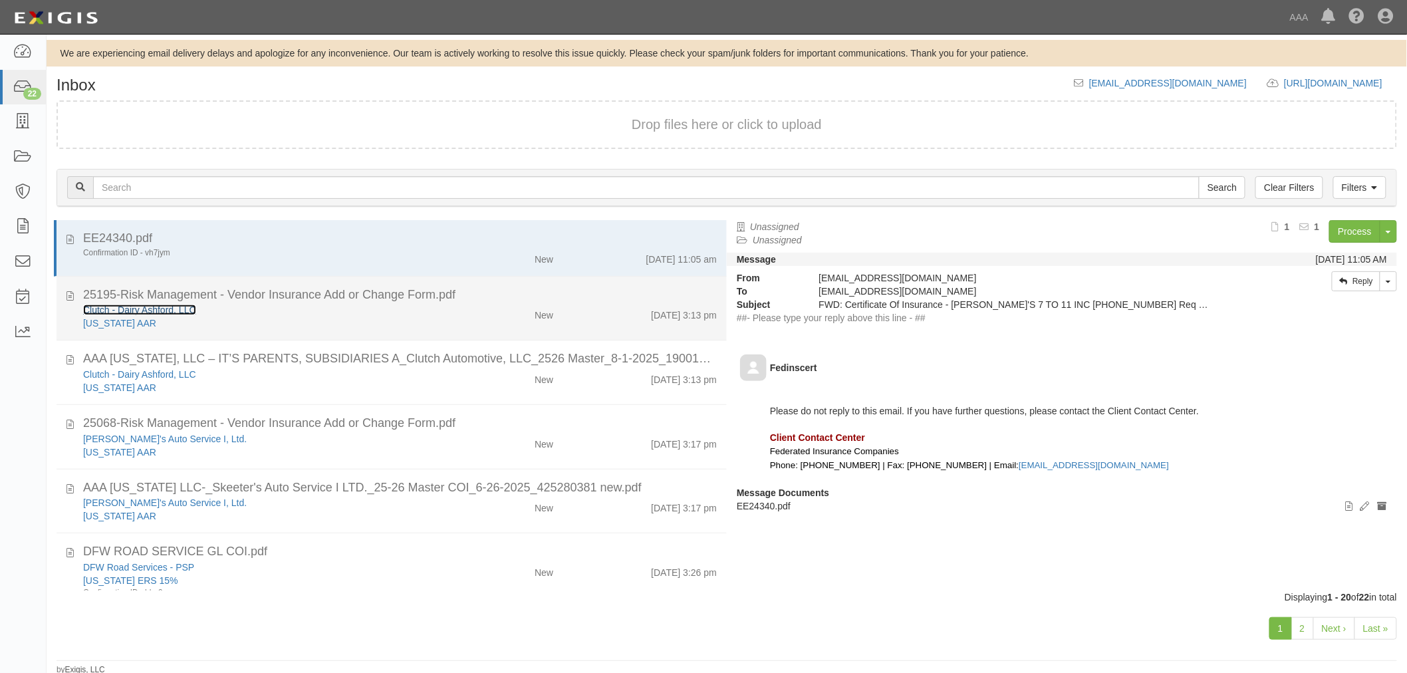
click at [95, 369] on link "Clutch - Dairy Ashford, LLC" at bounding box center [139, 374] width 113 height 11
click at [502, 368] on div "New" at bounding box center [508, 377] width 109 height 19
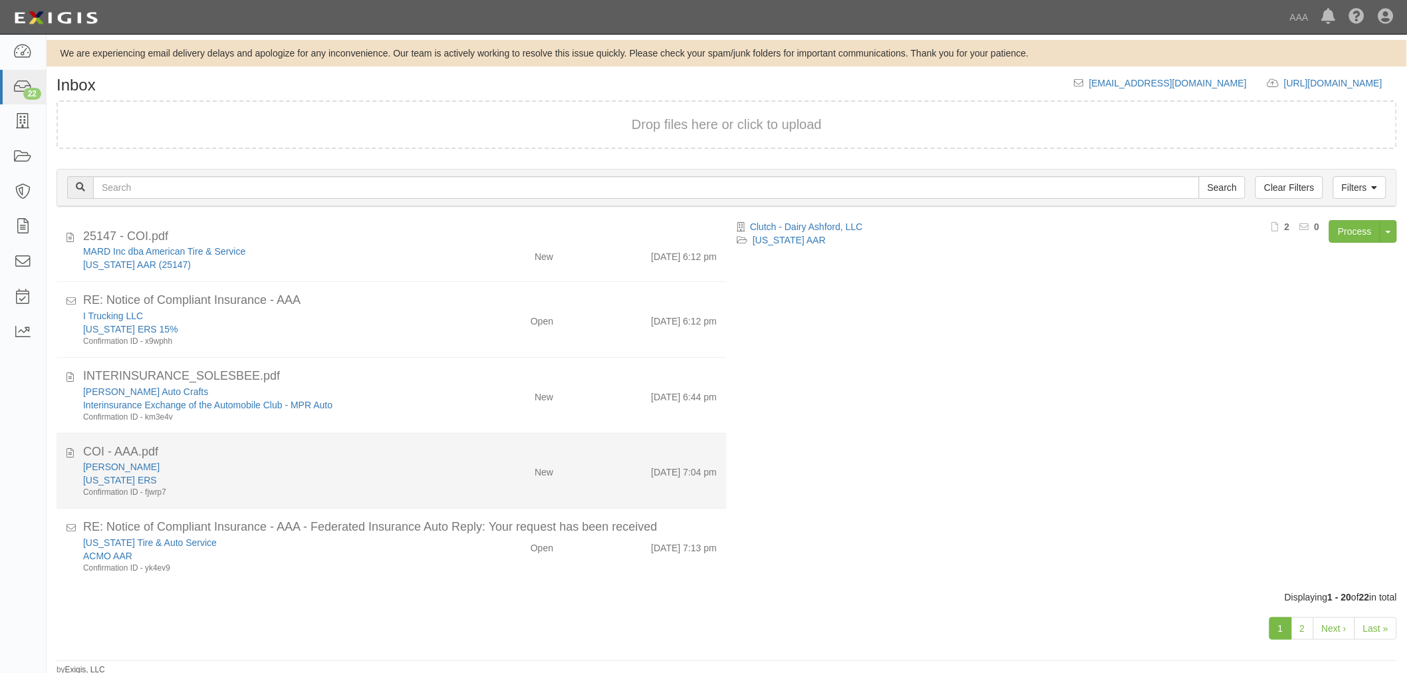
scroll to position [3, 0]
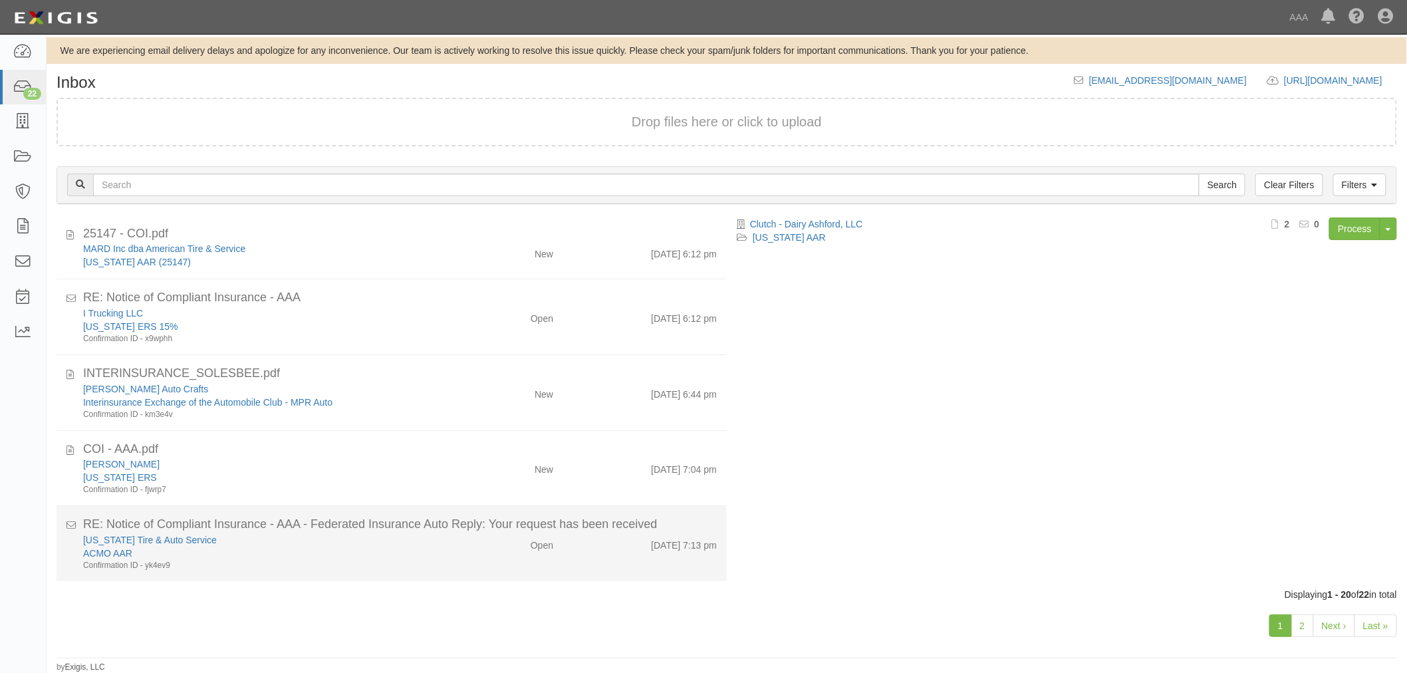
click at [548, 535] on div "Open" at bounding box center [508, 542] width 109 height 19
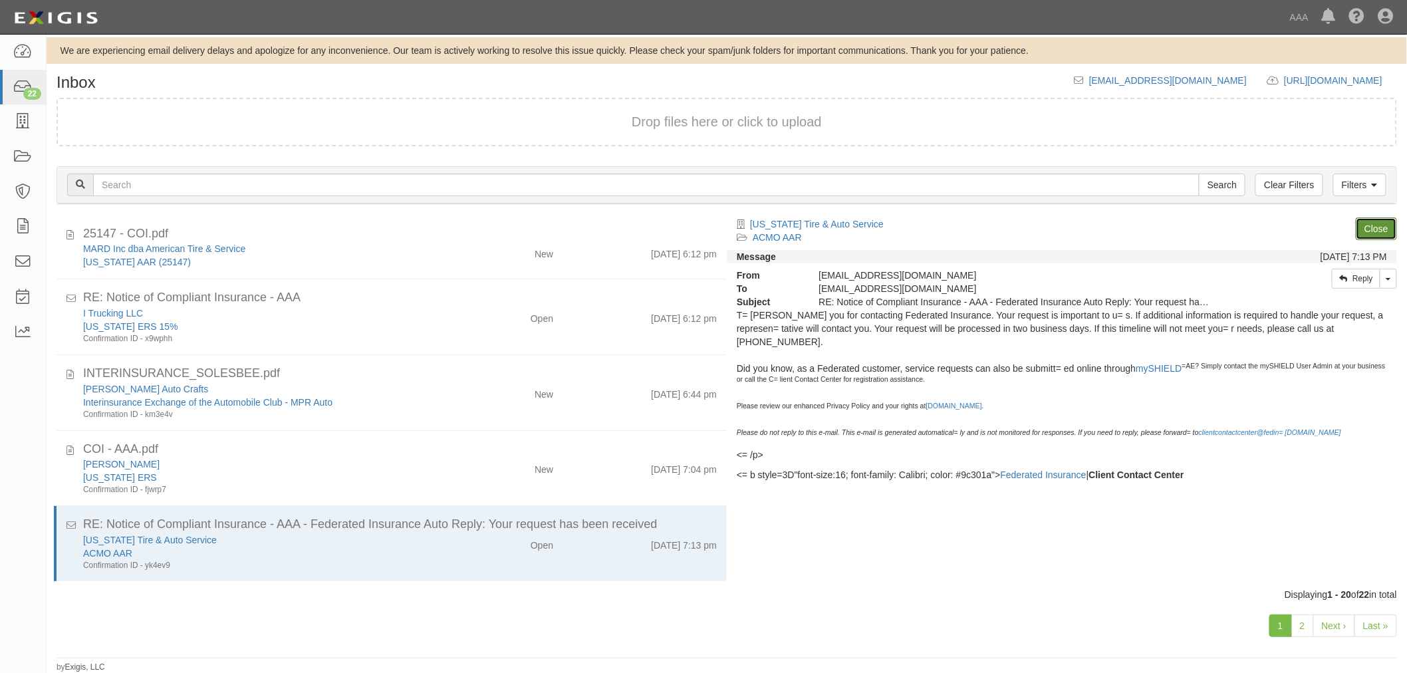
click at [1378, 228] on link "Close" at bounding box center [1376, 228] width 41 height 23
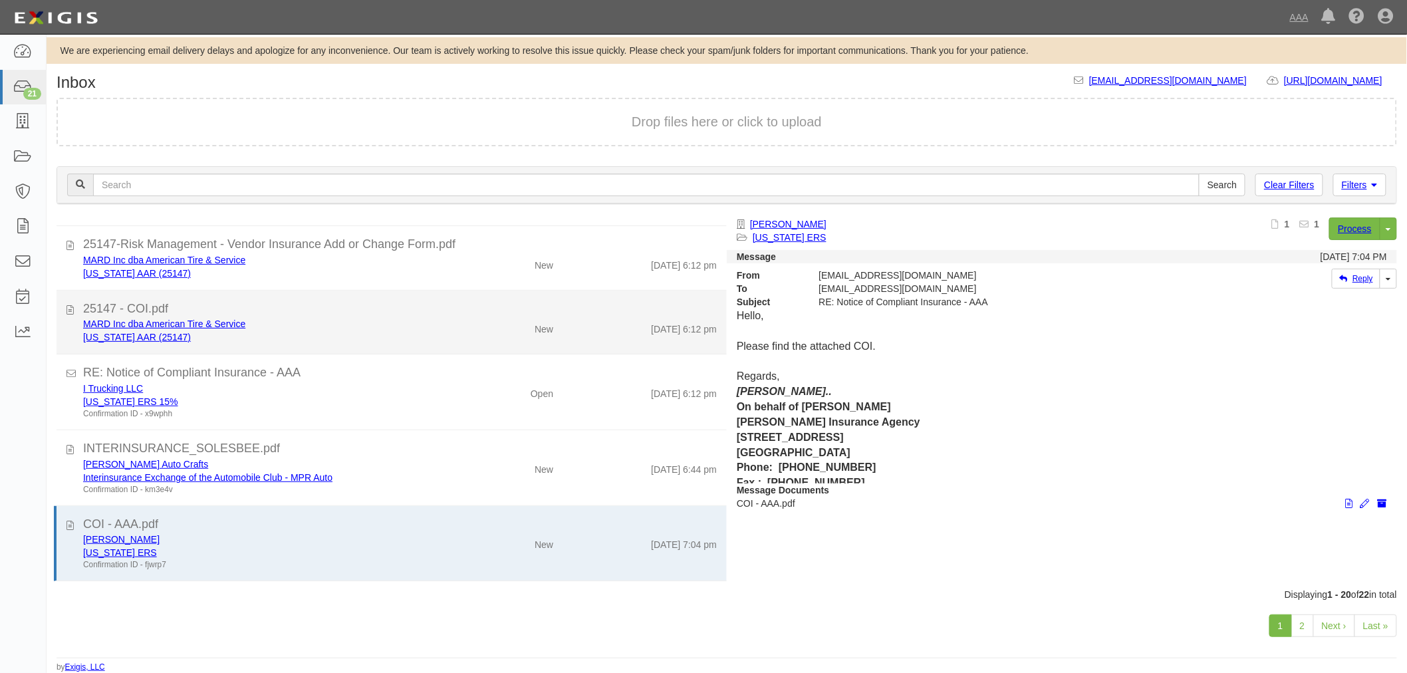
scroll to position [918, 0]
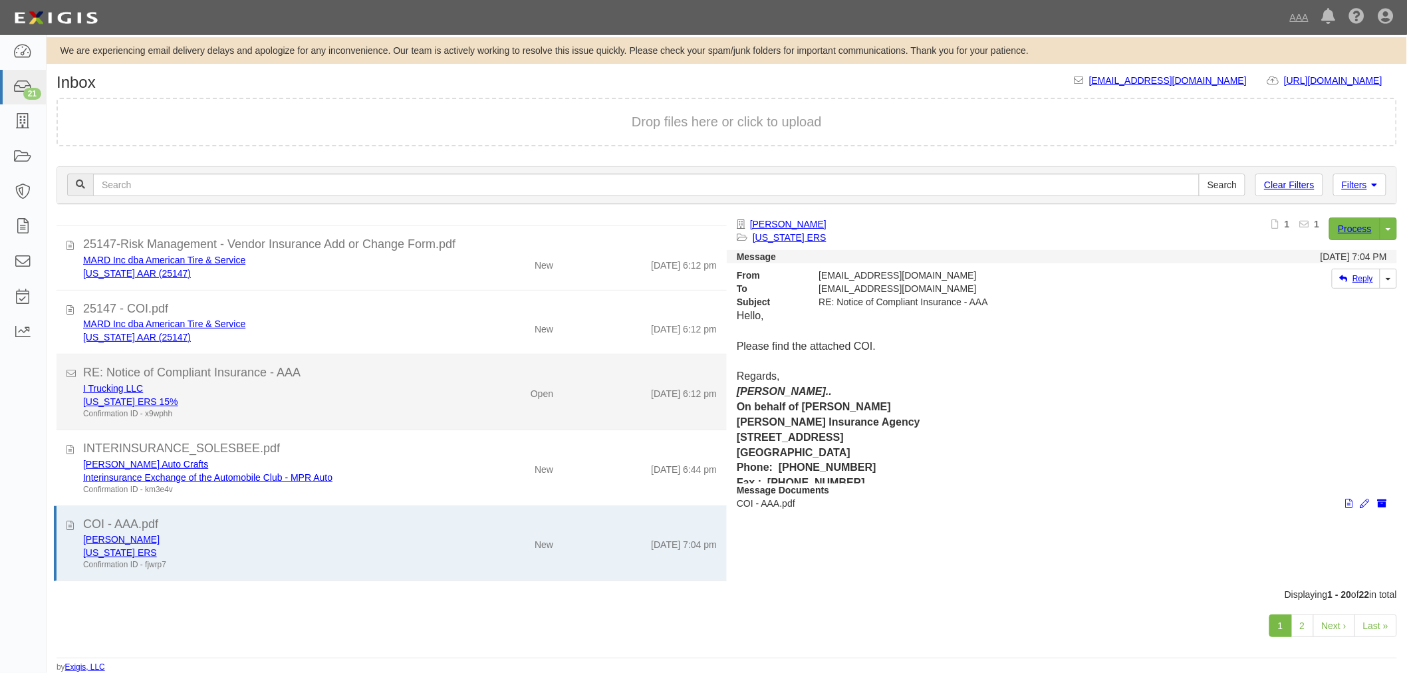
click at [406, 416] on div "Confirmation ID - x9wphh" at bounding box center [263, 413] width 361 height 11
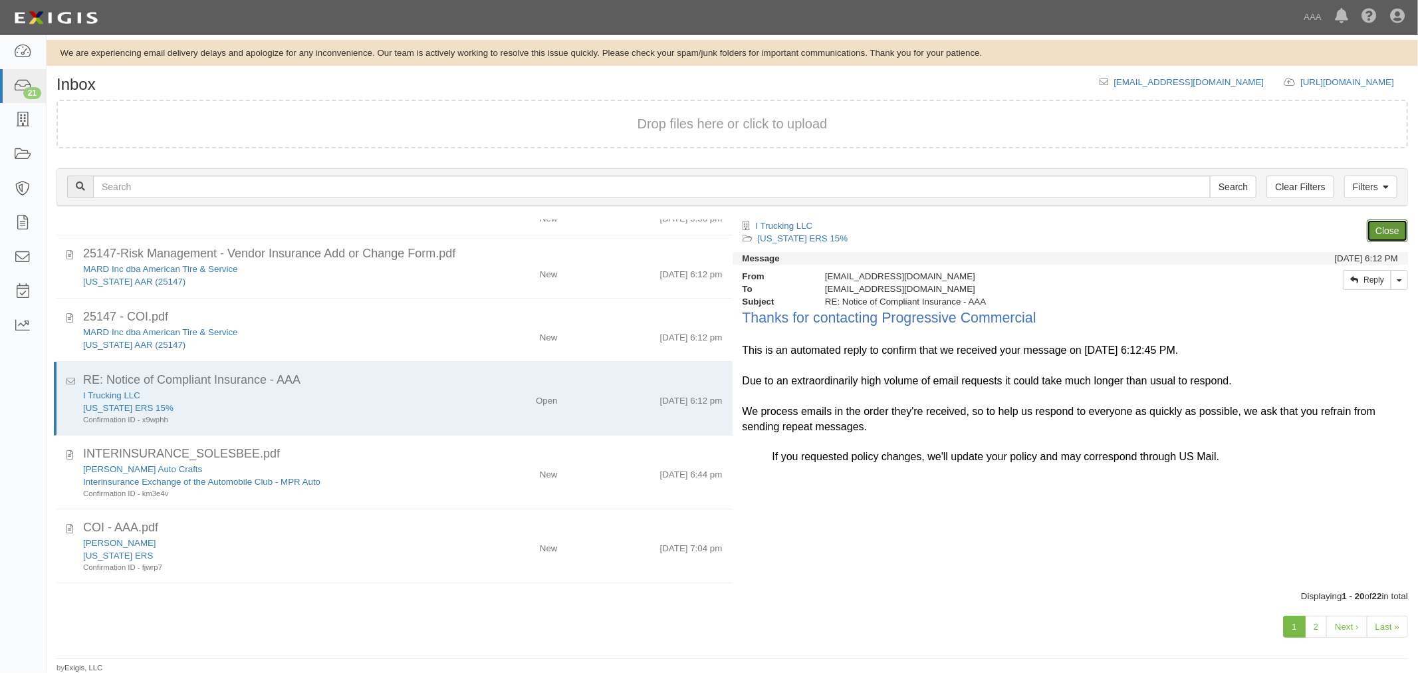
click at [1387, 230] on link "Close" at bounding box center [1387, 230] width 41 height 23
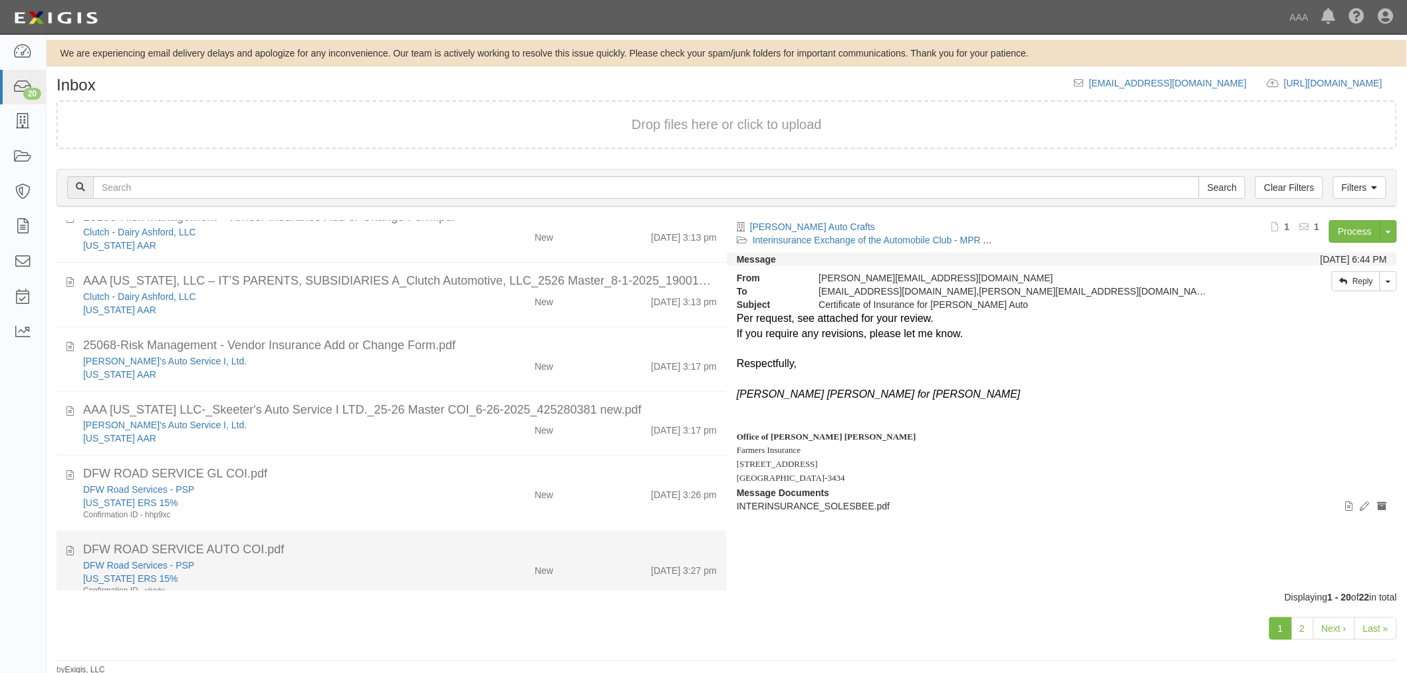
scroll to position [0, 0]
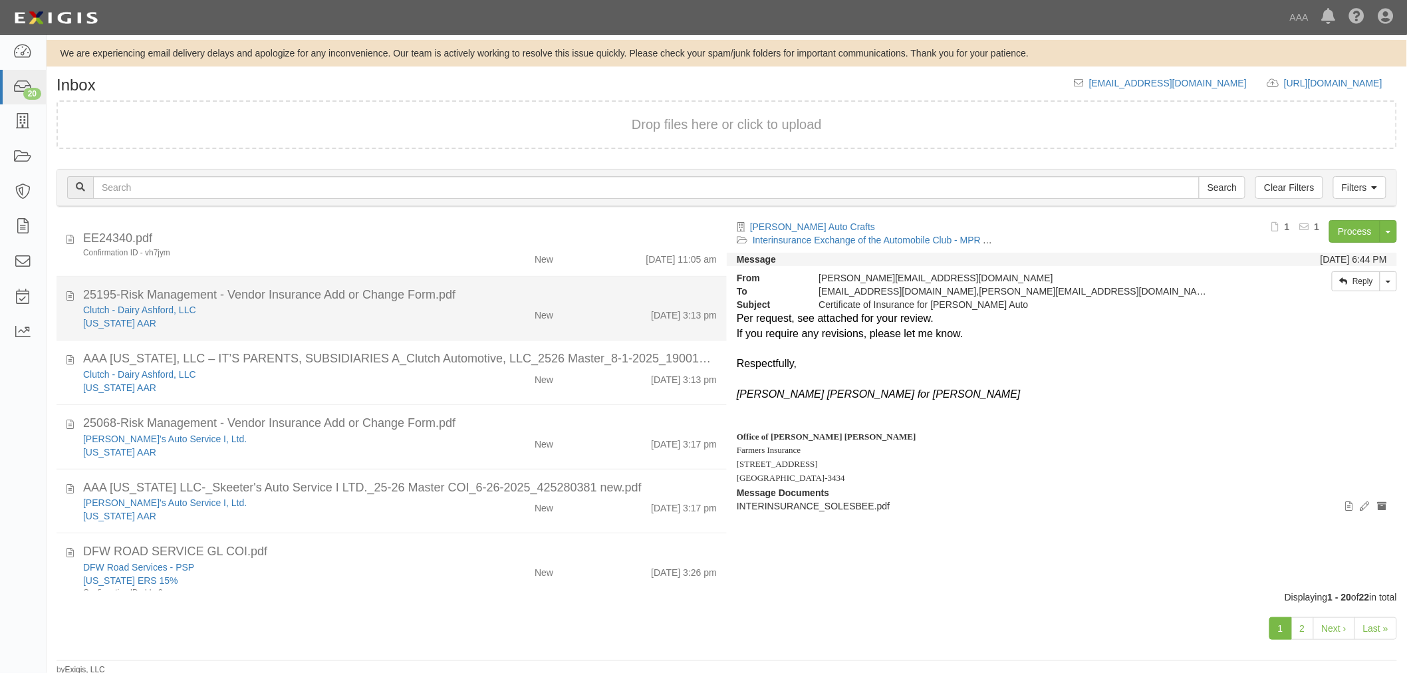
click at [464, 368] on div "Clutch - Dairy Ashford, LLC Texas AAR New 8/15/25 3:13 pm" at bounding box center [400, 381] width 654 height 27
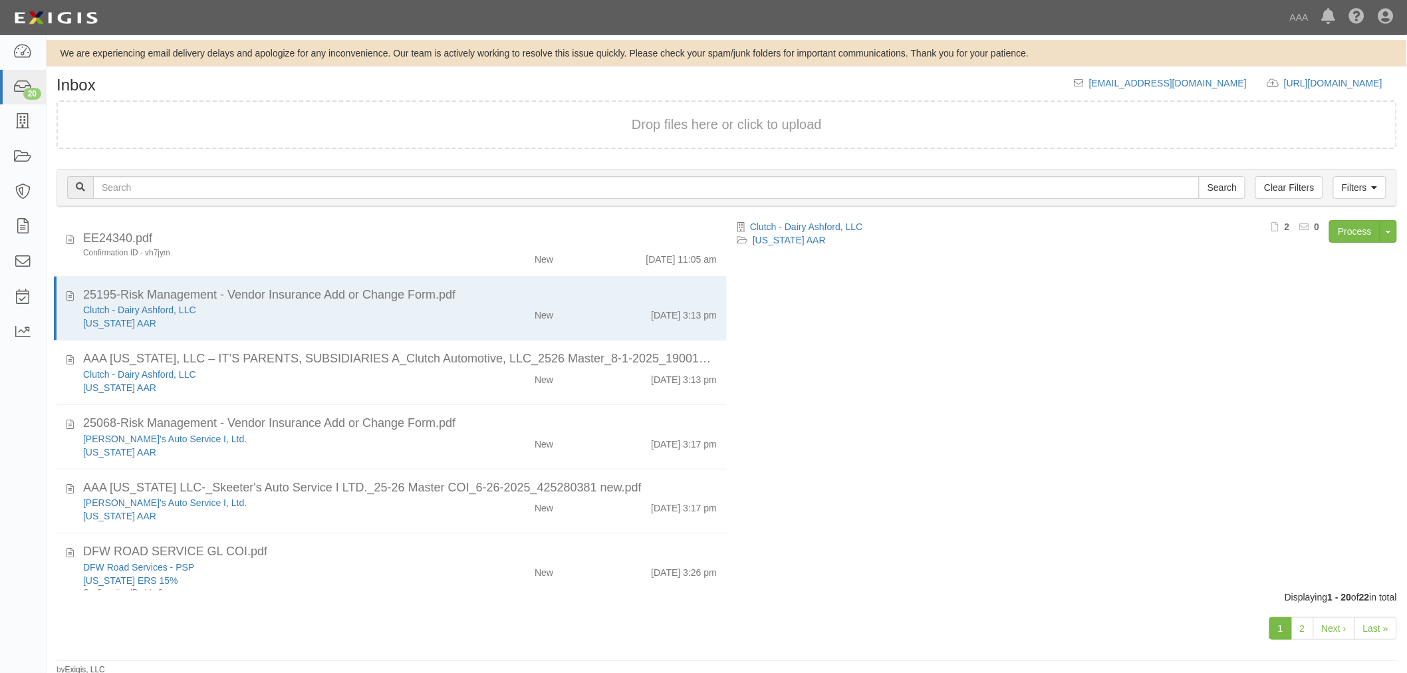
click at [1344, 217] on div "Filters Clear Filters Search Filters Document Status New Transcribed Date Recei…" at bounding box center [727, 189] width 1361 height 61
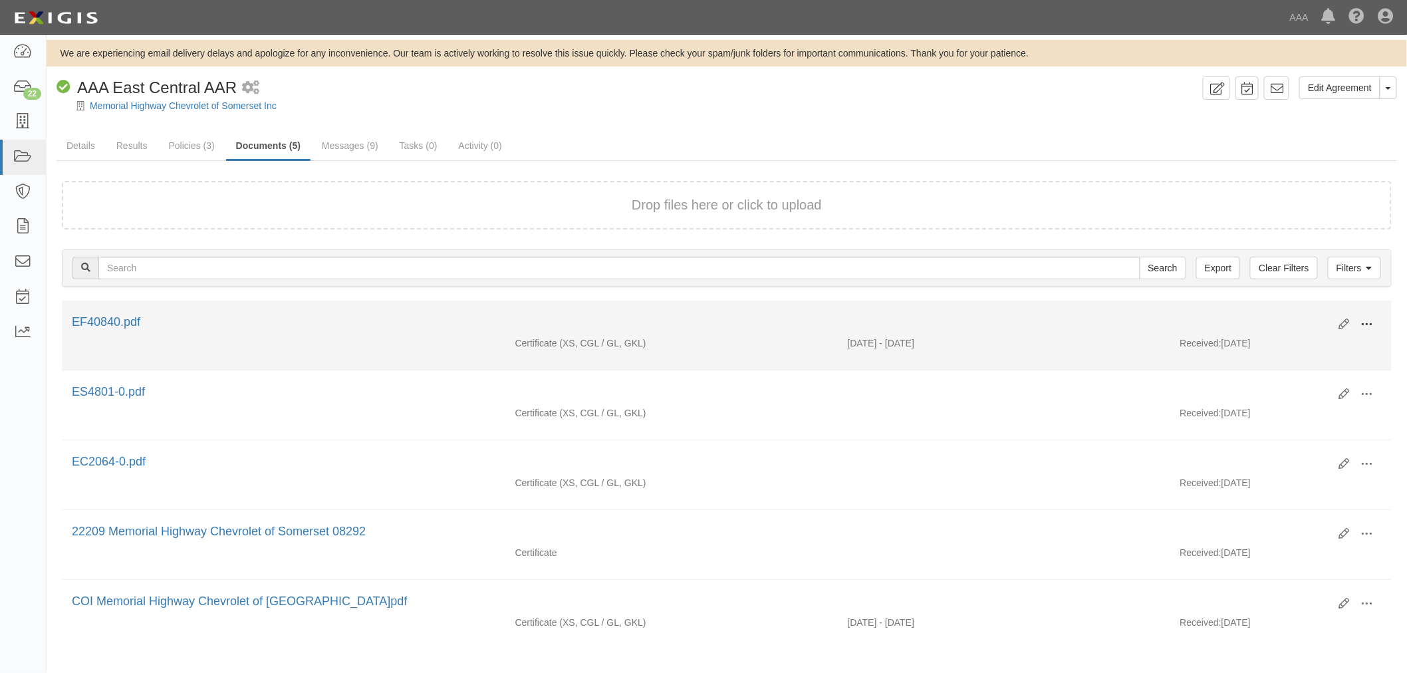
click at [1368, 320] on span at bounding box center [1367, 325] width 12 height 12
click at [1297, 341] on link "View" at bounding box center [1302, 344] width 105 height 24
click at [1342, 327] on icon at bounding box center [1344, 324] width 11 height 11
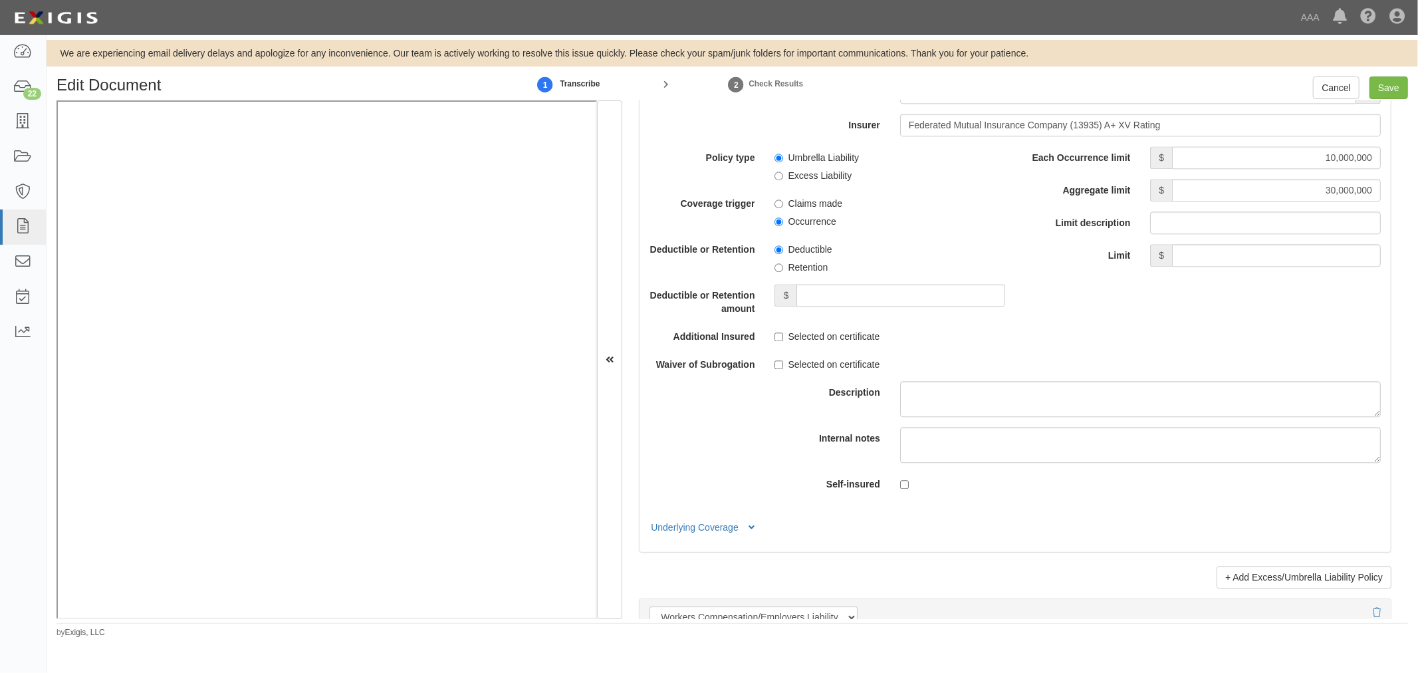
scroll to position [2462, 0]
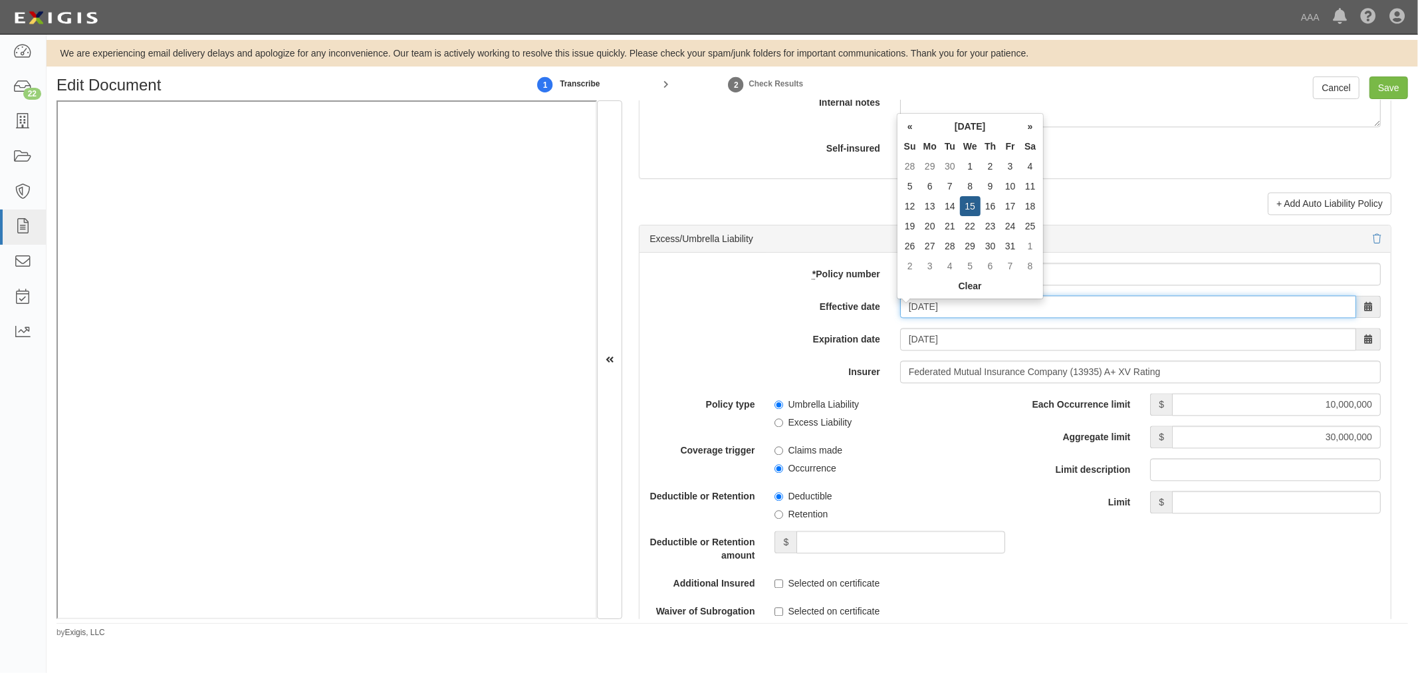
drag, startPoint x: 987, startPoint y: 316, endPoint x: 868, endPoint y: 339, distance: 120.6
click at [870, 336] on div "* Policy number 1874135 Effective date 10/15/2025 Expiration date 10/15/2026 In…" at bounding box center [1015, 525] width 751 height 545
type input "10/05/2025"
type input "10/05/2026"
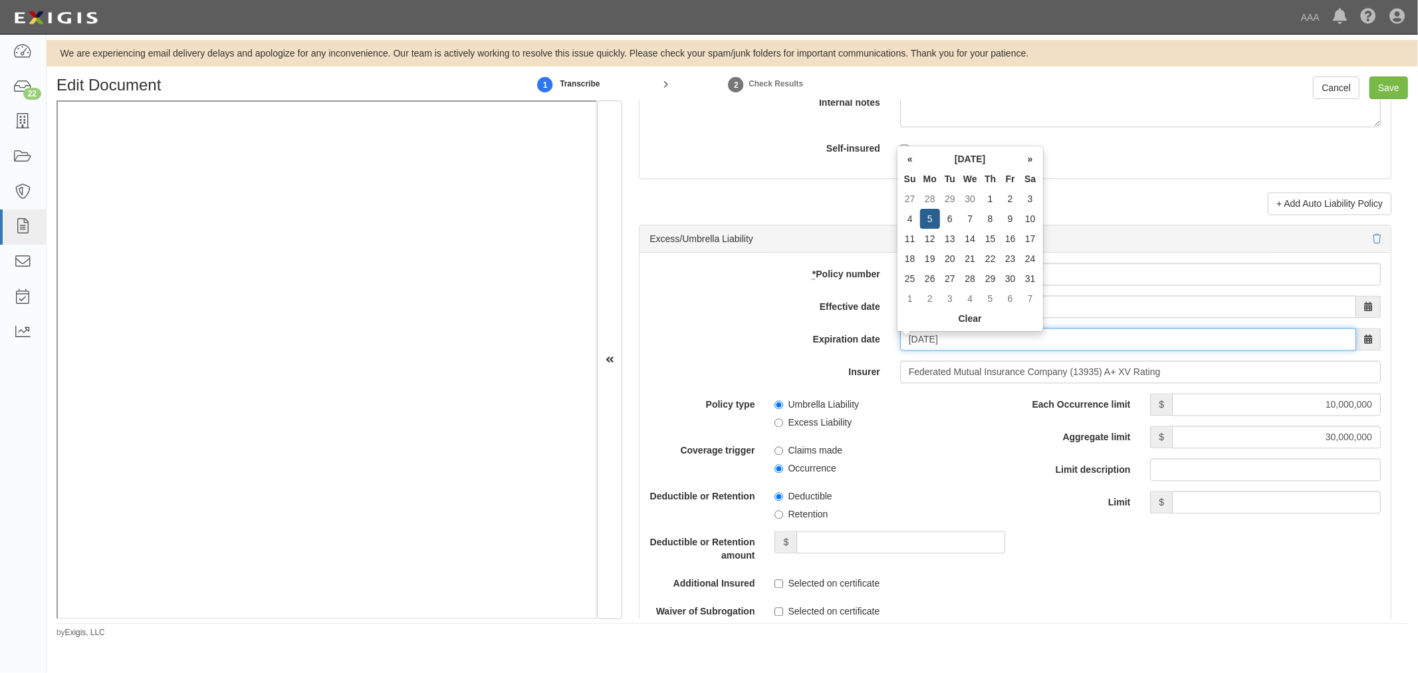
click at [1061, 344] on input "10/05/2026" at bounding box center [1128, 339] width 456 height 23
click at [1095, 497] on div "Each Occurrence limit $ 10,000,000 Aggregate limit $ 30,000,000 Limit descripti…" at bounding box center [1203, 453] width 356 height 120
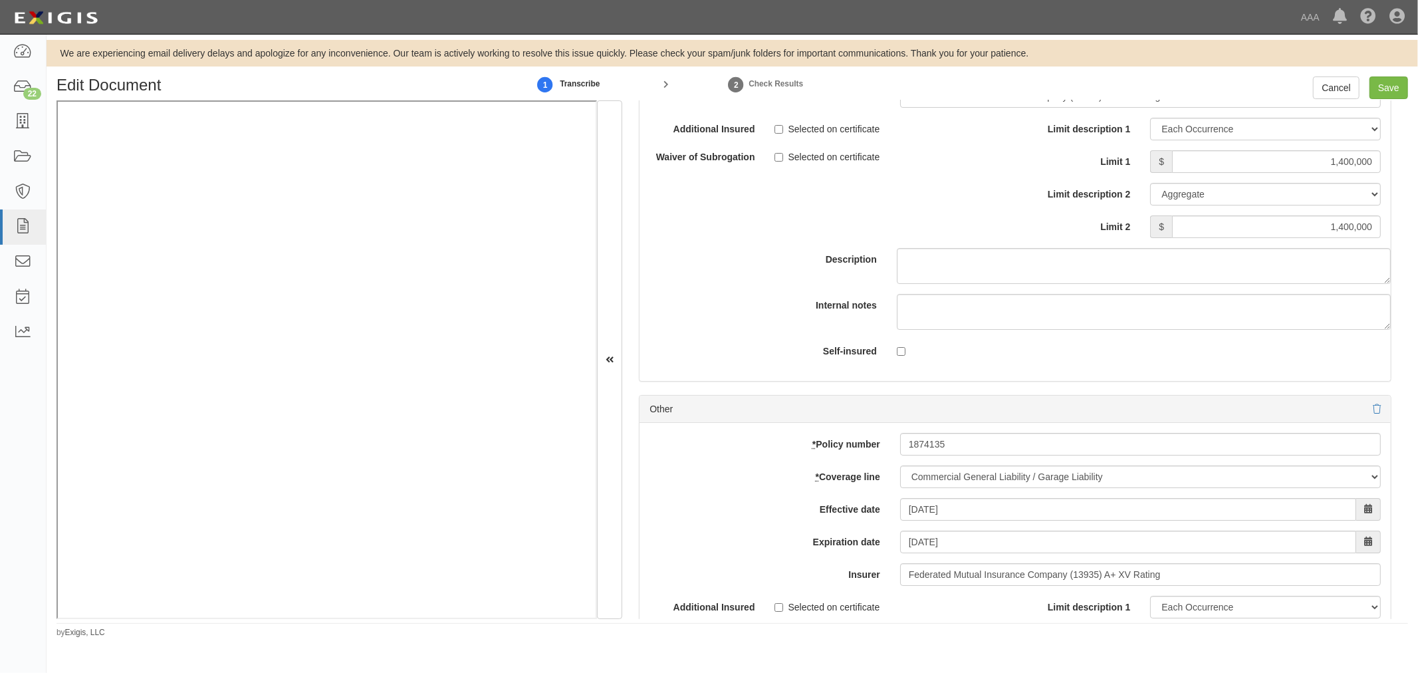
scroll to position [4187, 0]
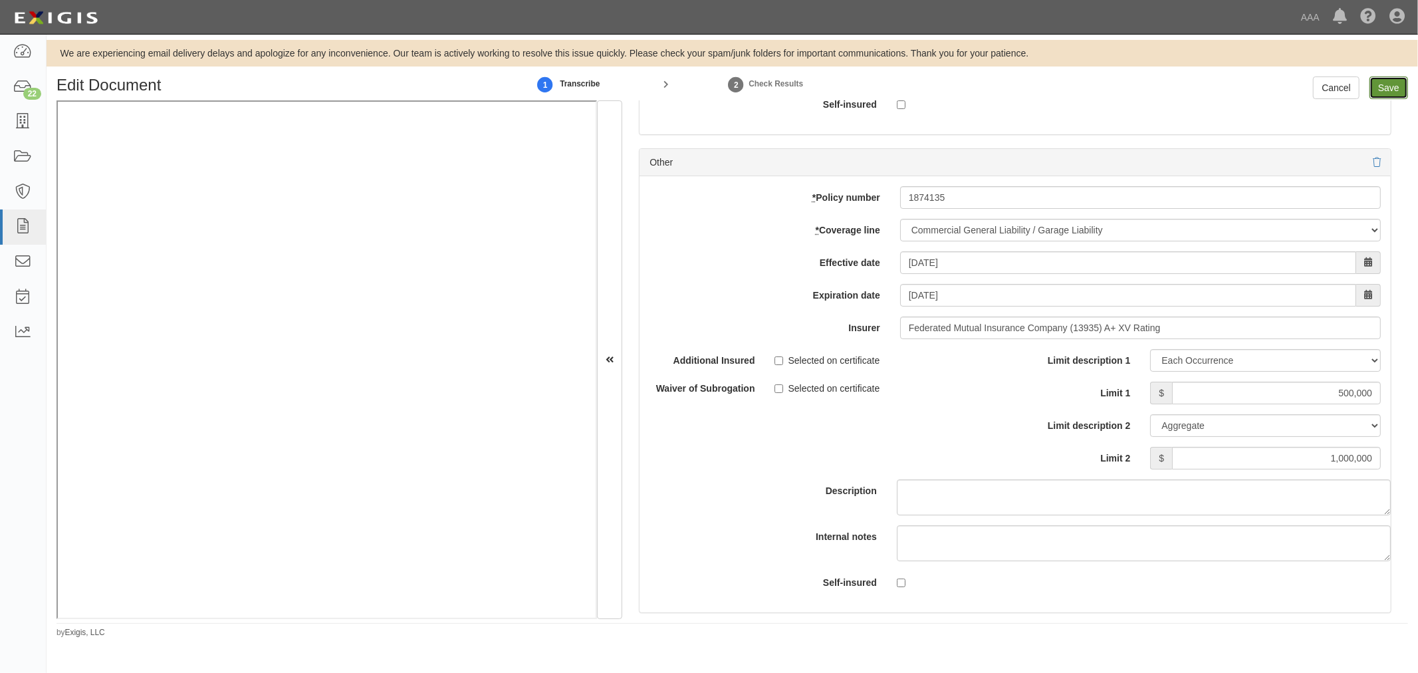
click at [1384, 90] on input "Save" at bounding box center [1389, 87] width 39 height 23
type input "10000000"
type input "30000000"
type input "1400000"
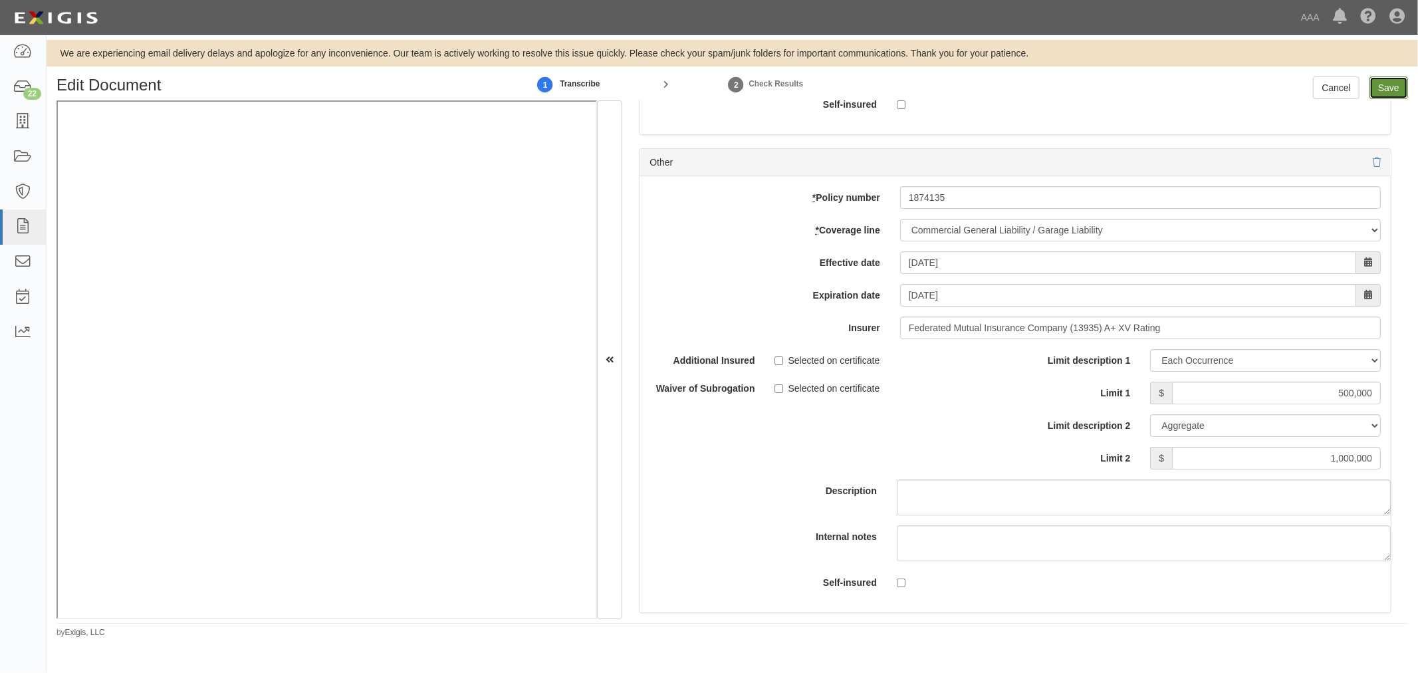
type input "500000"
type input "1000000"
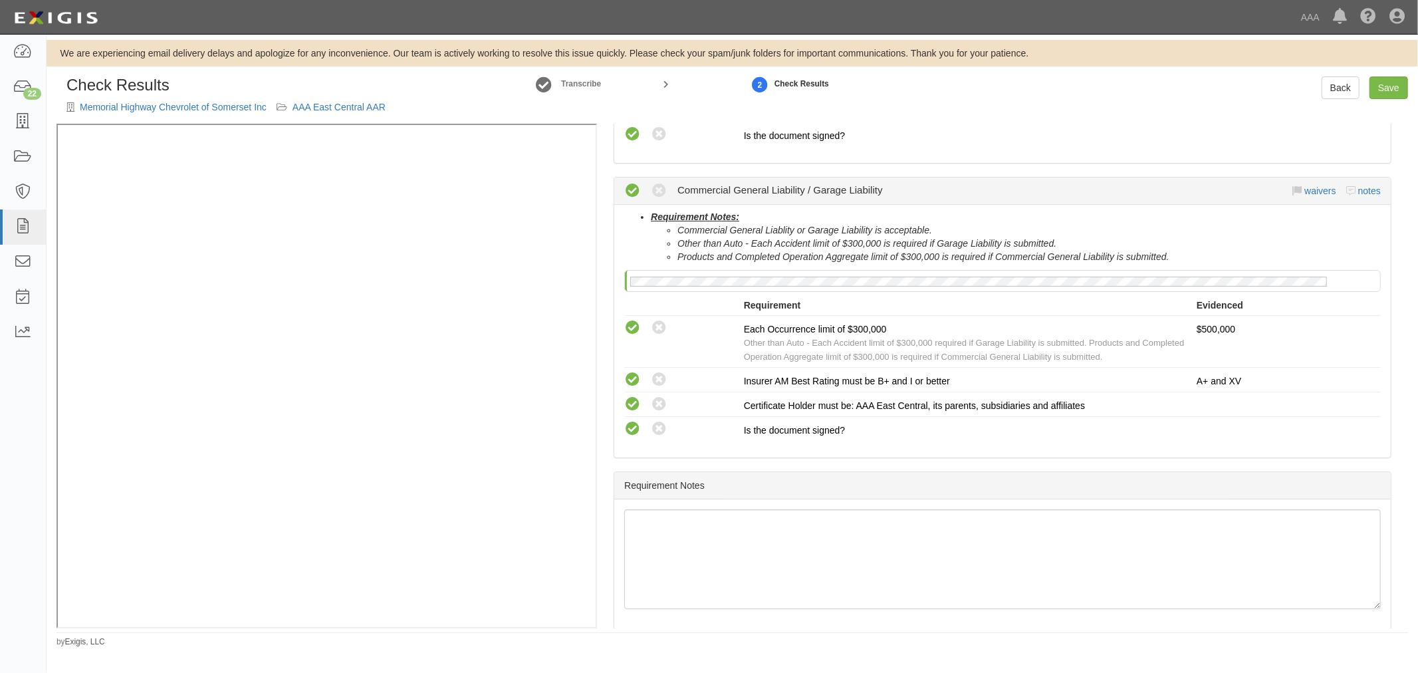
scroll to position [448, 0]
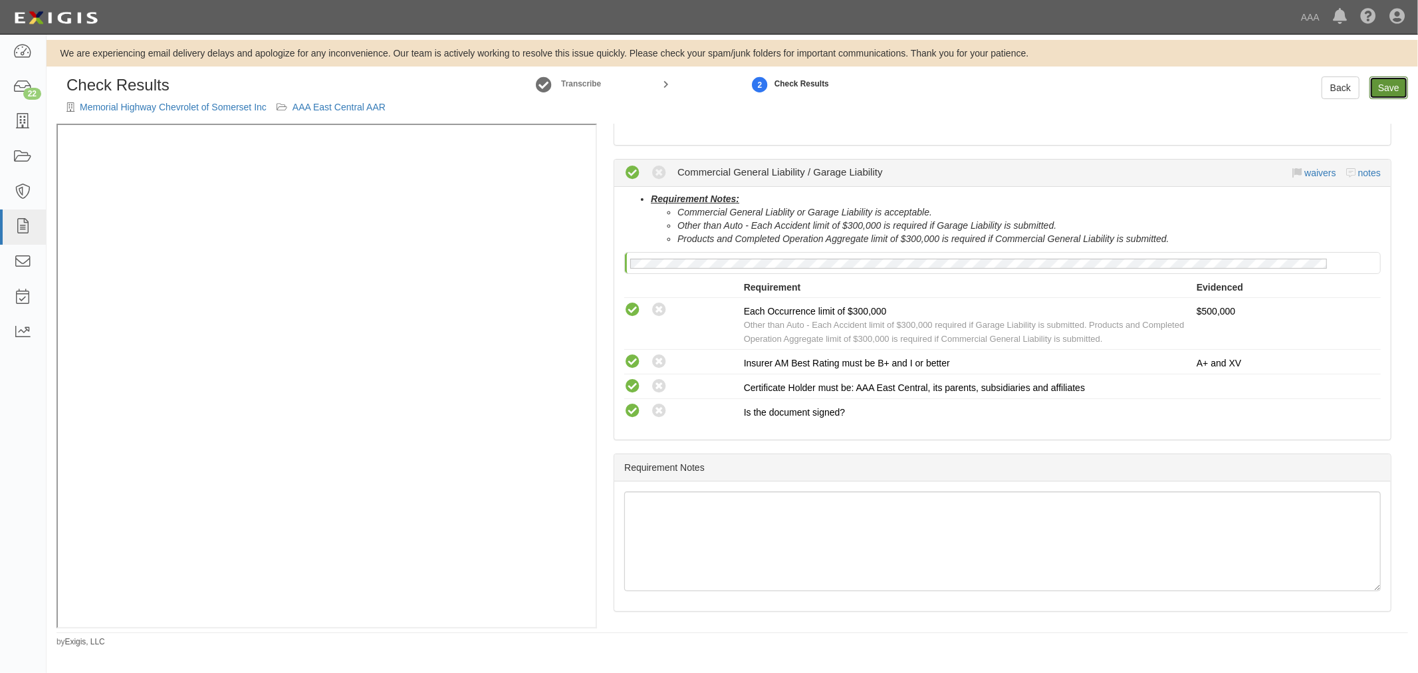
click at [1385, 88] on link "Save" at bounding box center [1389, 87] width 39 height 23
radio input "true"
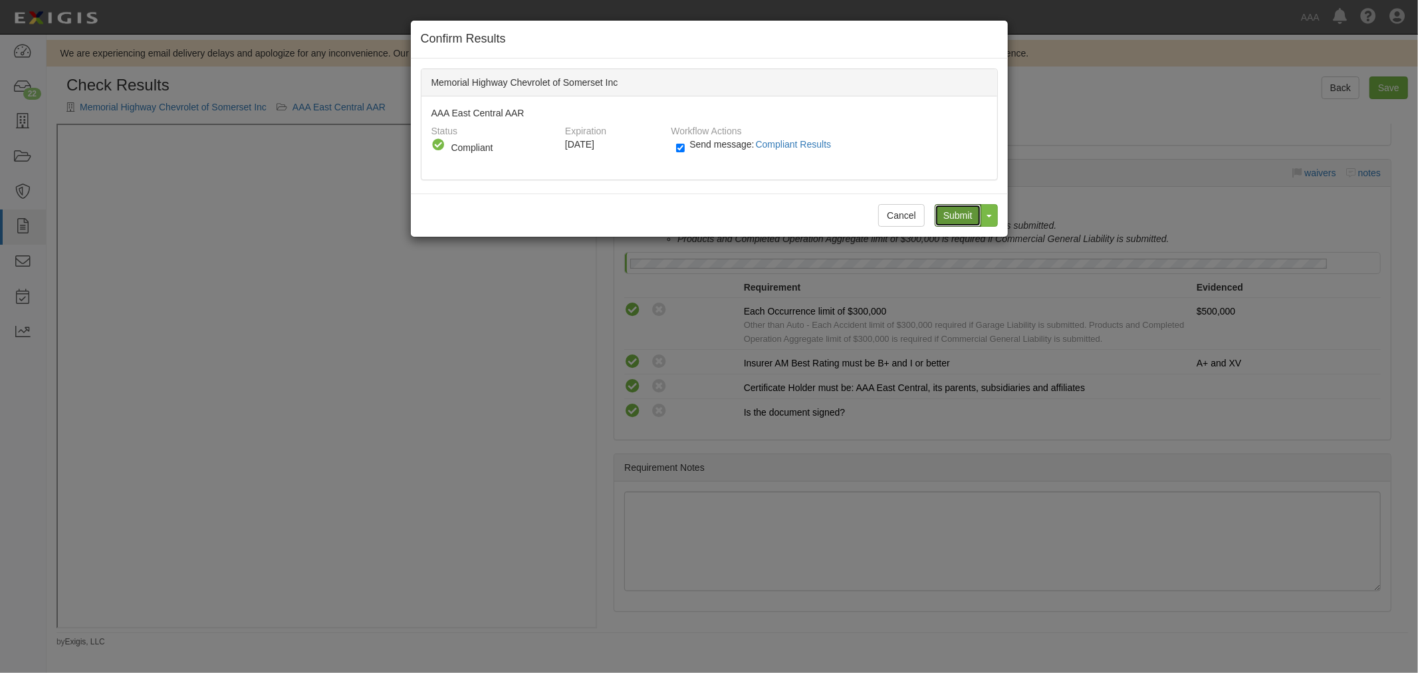
click at [960, 206] on input "Submit" at bounding box center [958, 215] width 47 height 23
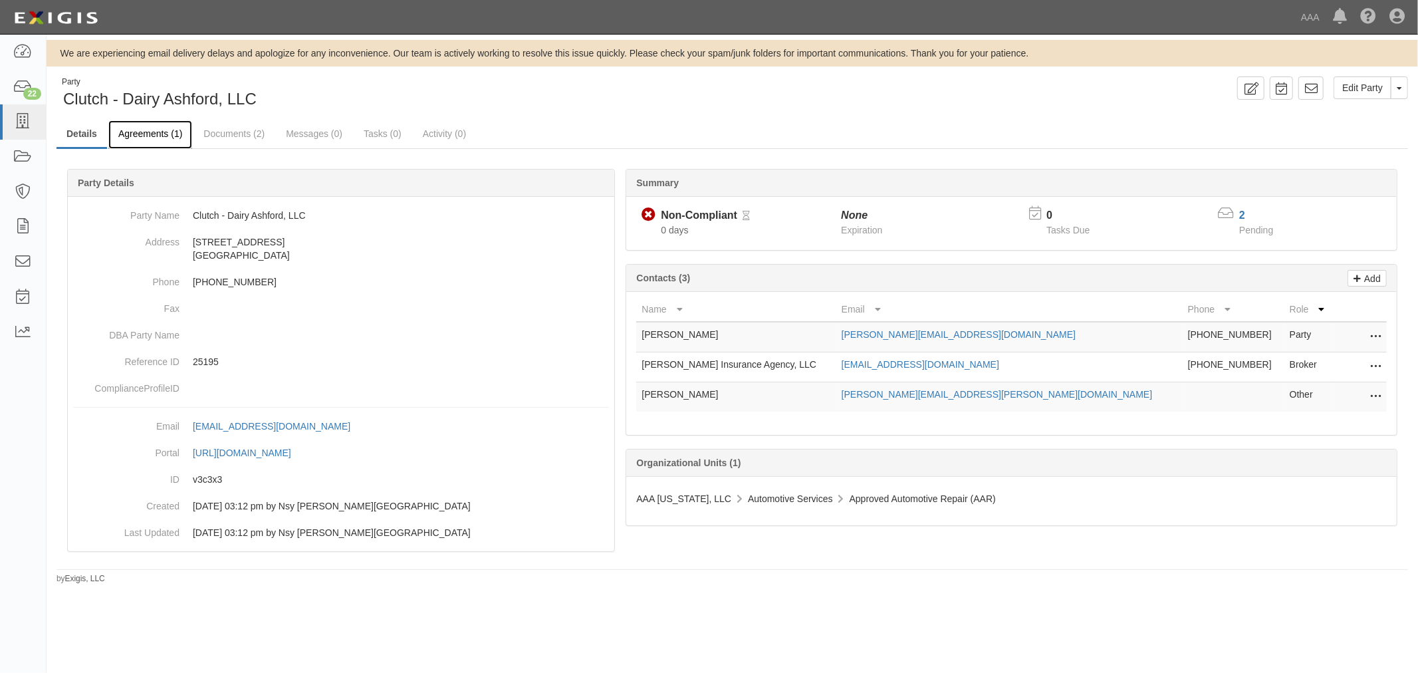
click at [174, 121] on link "Agreements (1)" at bounding box center [150, 134] width 84 height 29
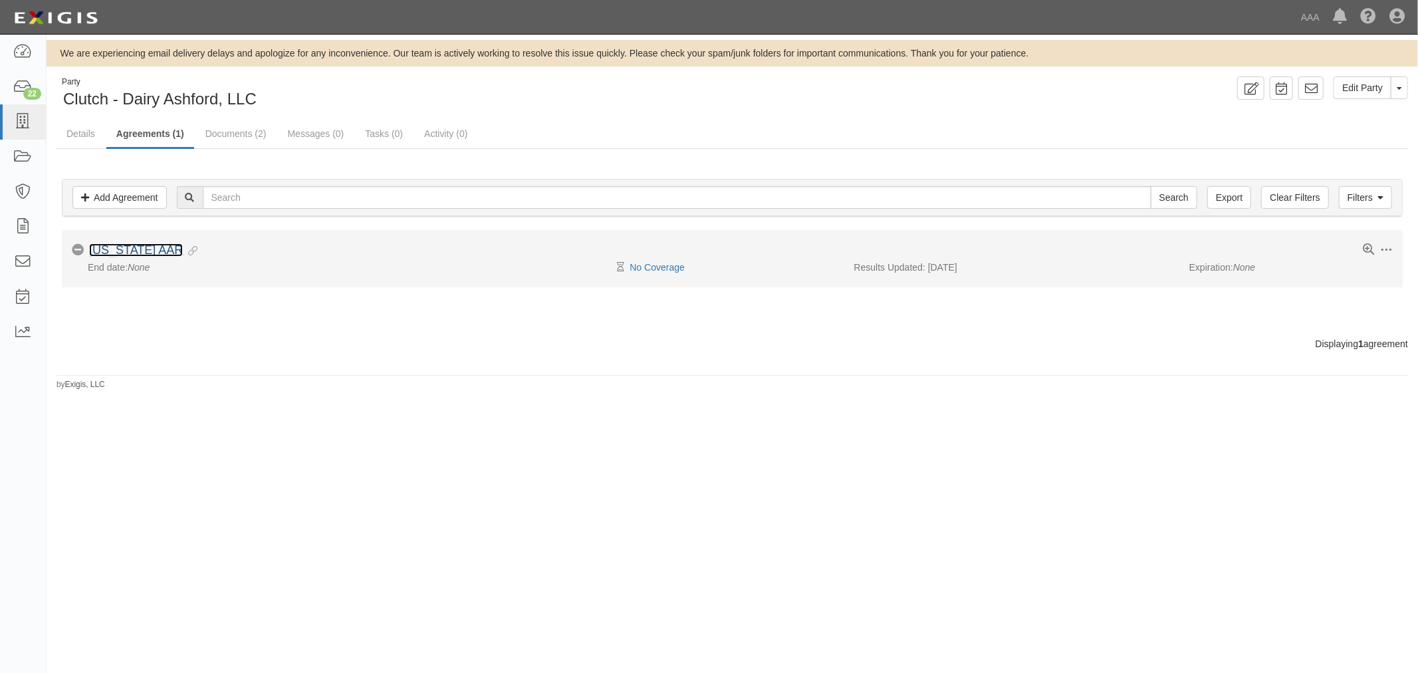
click at [108, 254] on link "[US_STATE] AAR" at bounding box center [136, 249] width 94 height 13
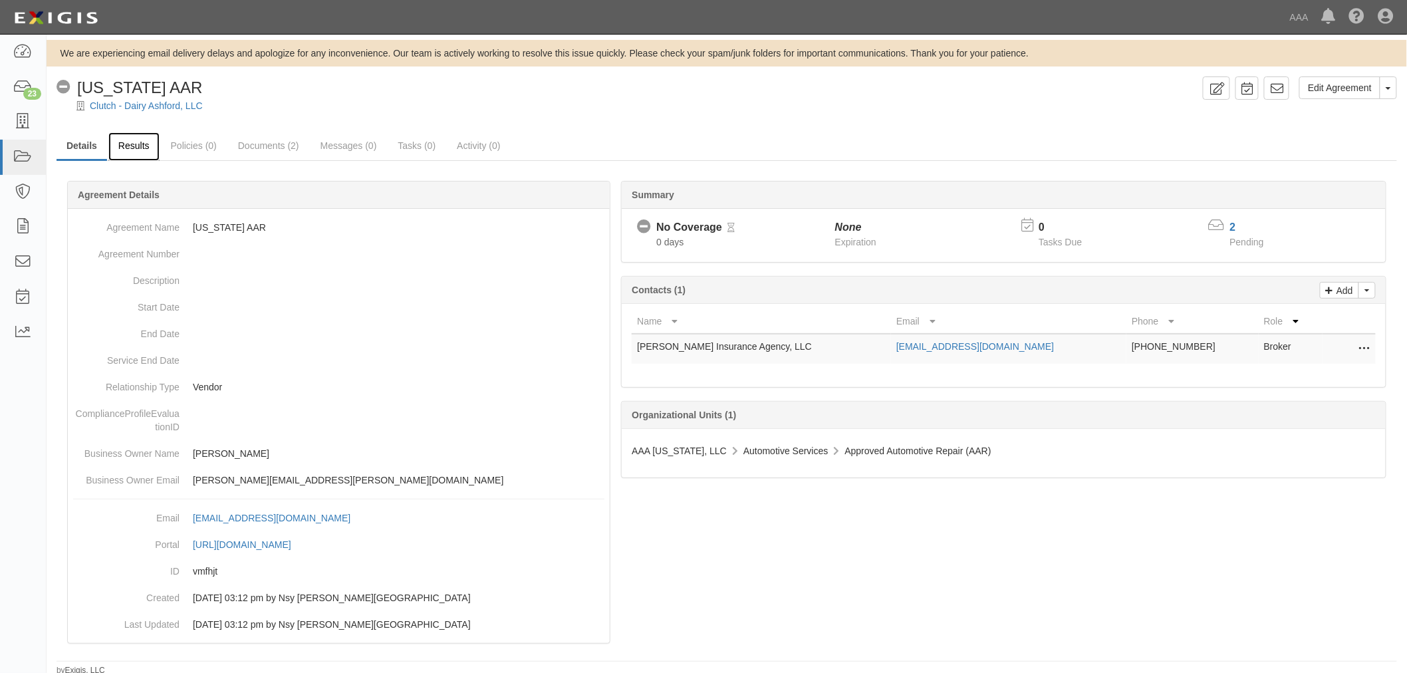
click at [141, 148] on link "Results" at bounding box center [133, 146] width 51 height 29
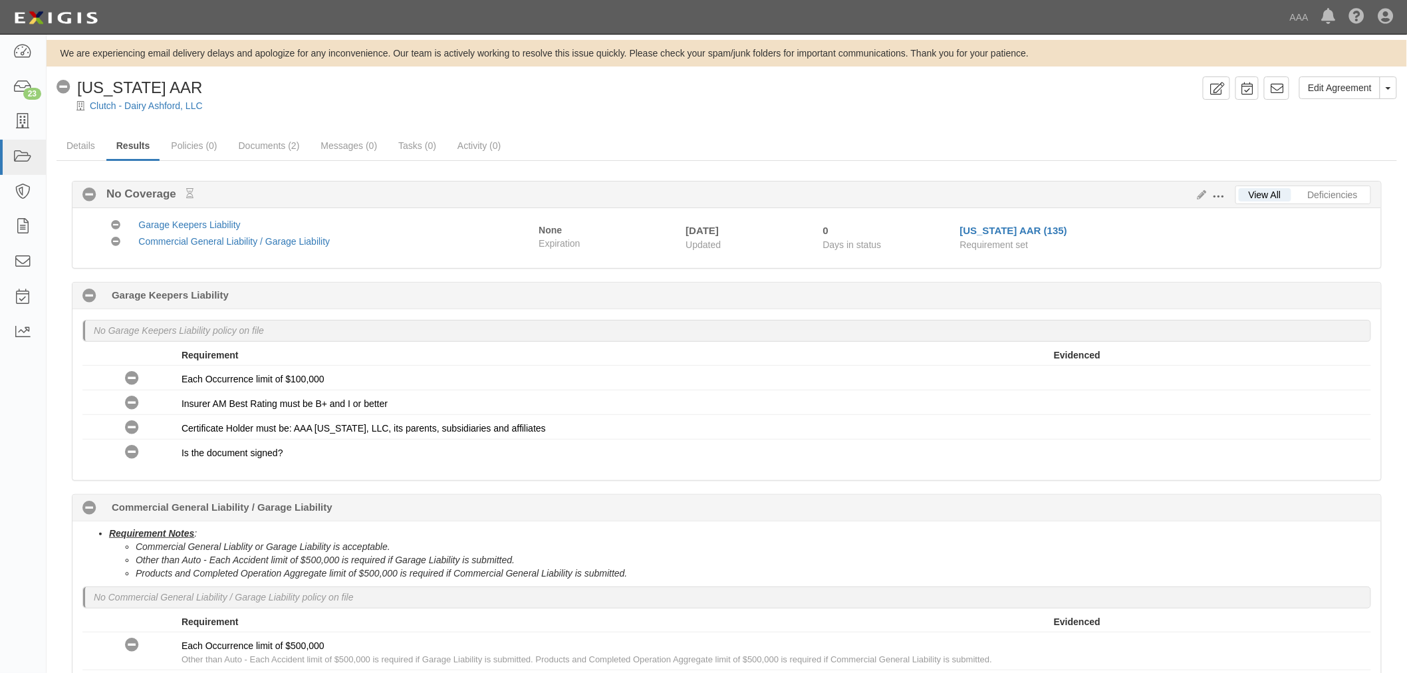
click at [966, 580] on li "Products and Completed Operation Aggregate limit of $500,000 is required if Com…" at bounding box center [754, 573] width 1236 height 13
